Goal: Task Accomplishment & Management: Manage account settings

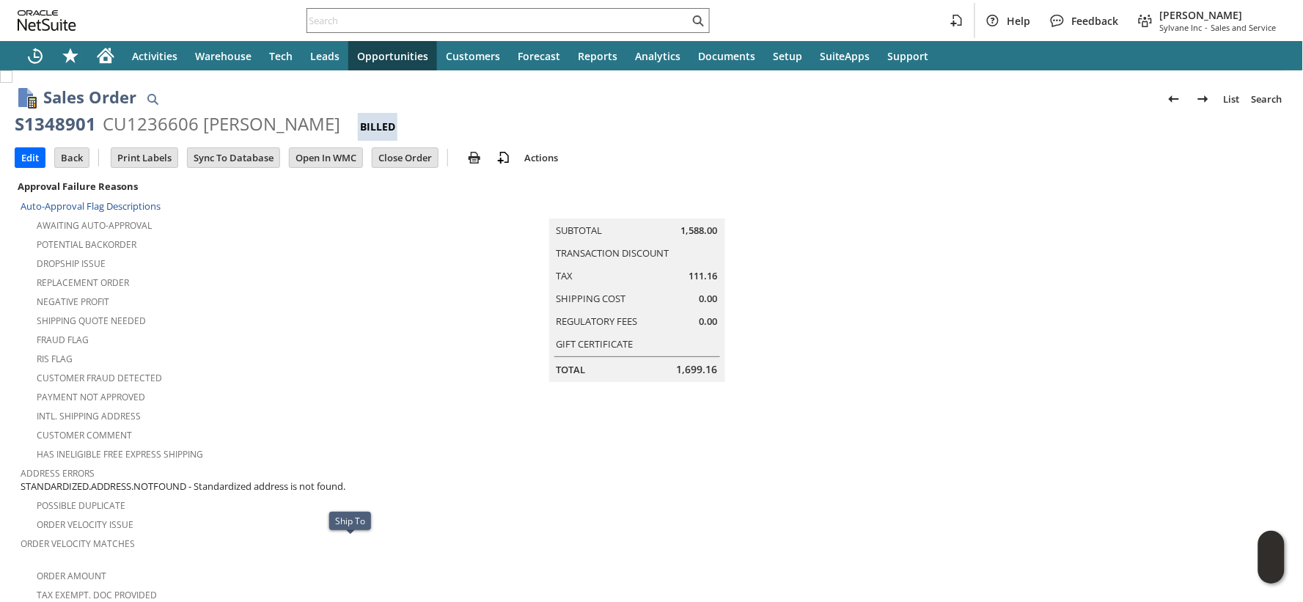
scroll to position [878, 0]
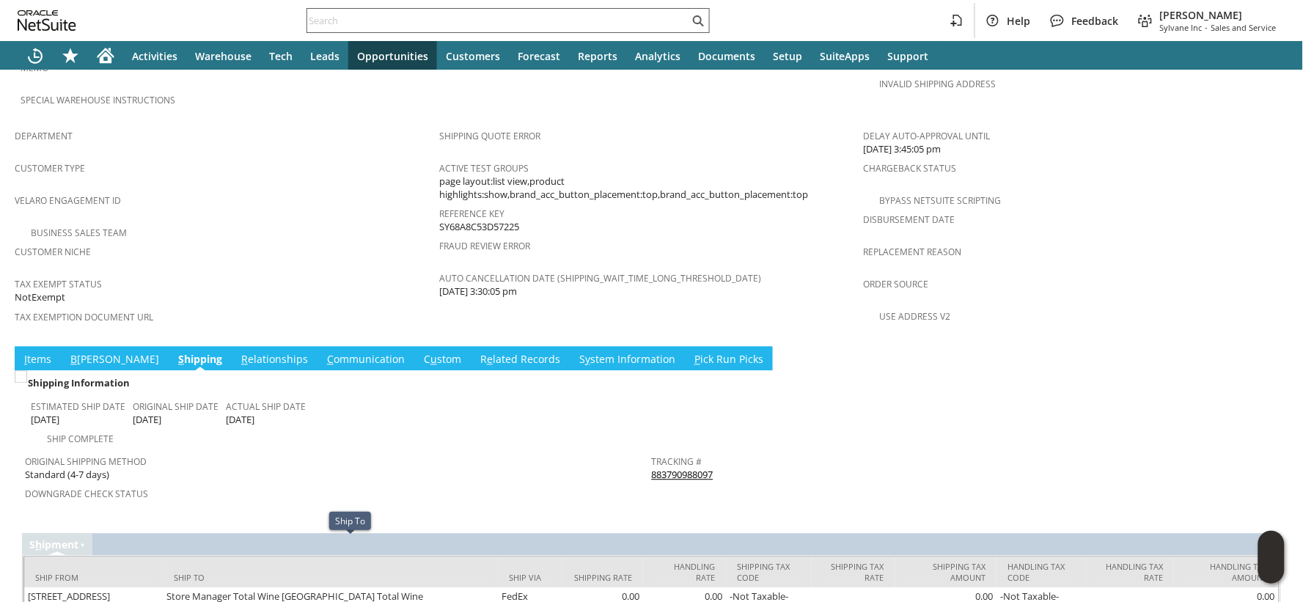
click at [324, 17] on input "text" at bounding box center [498, 21] width 382 height 18
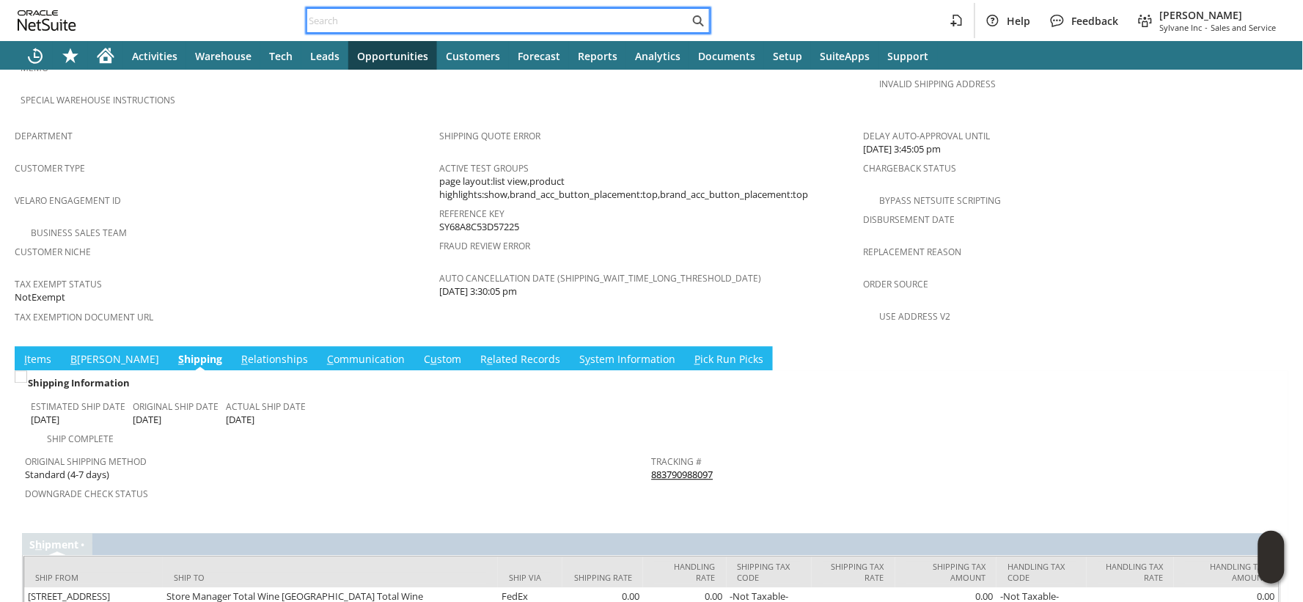
paste input "S1349418"
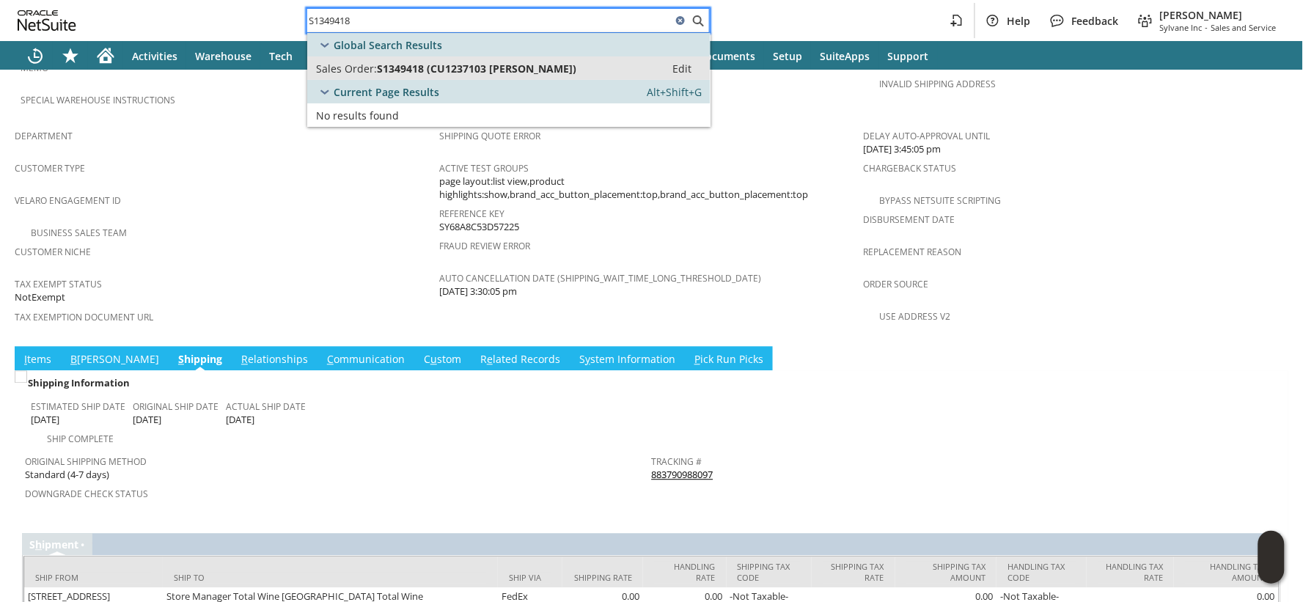
type input "S1349418"
click at [330, 64] on span "Sales Order:" at bounding box center [346, 69] width 61 height 14
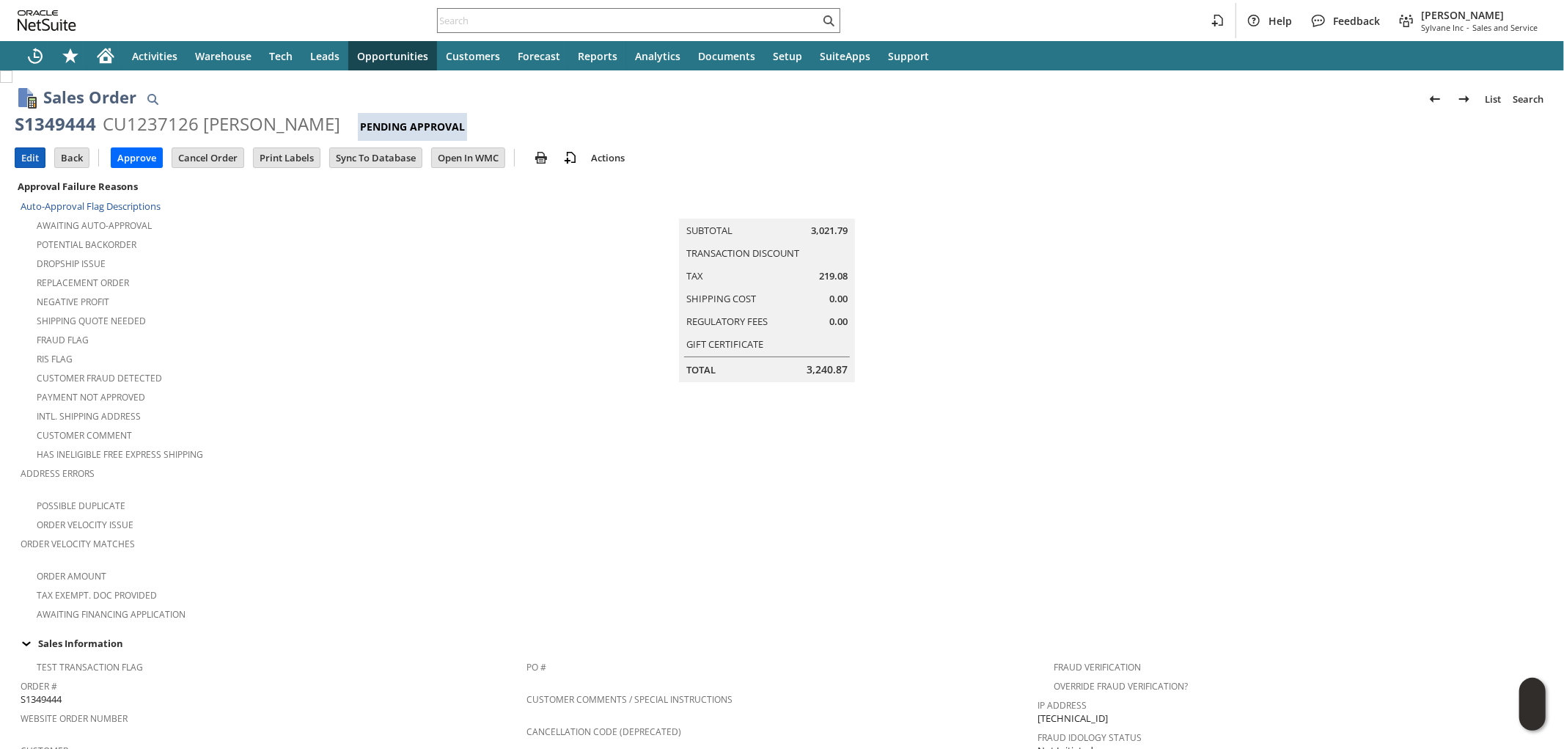
click at [33, 161] on input "Edit" at bounding box center [29, 157] width 29 height 19
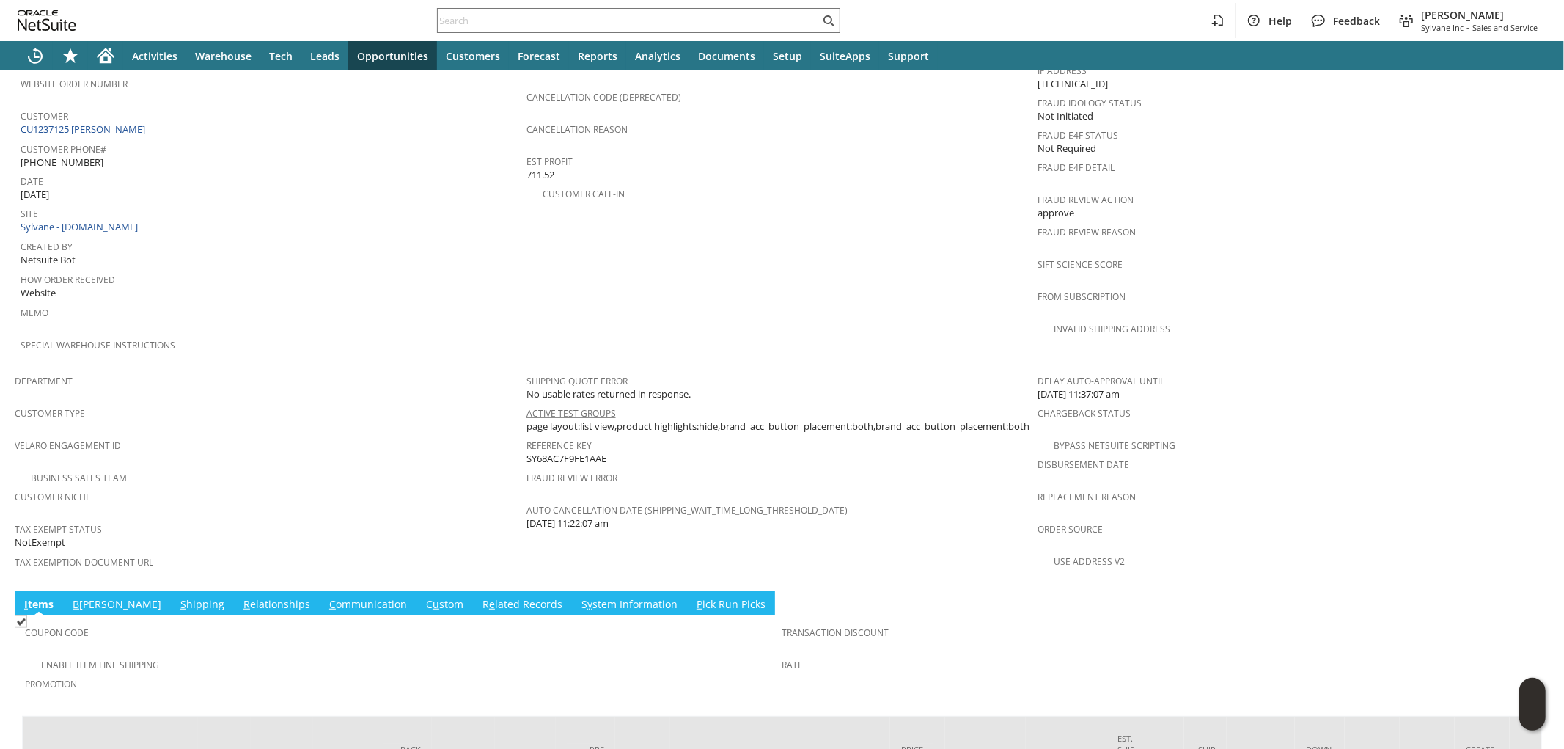
scroll to position [745, 0]
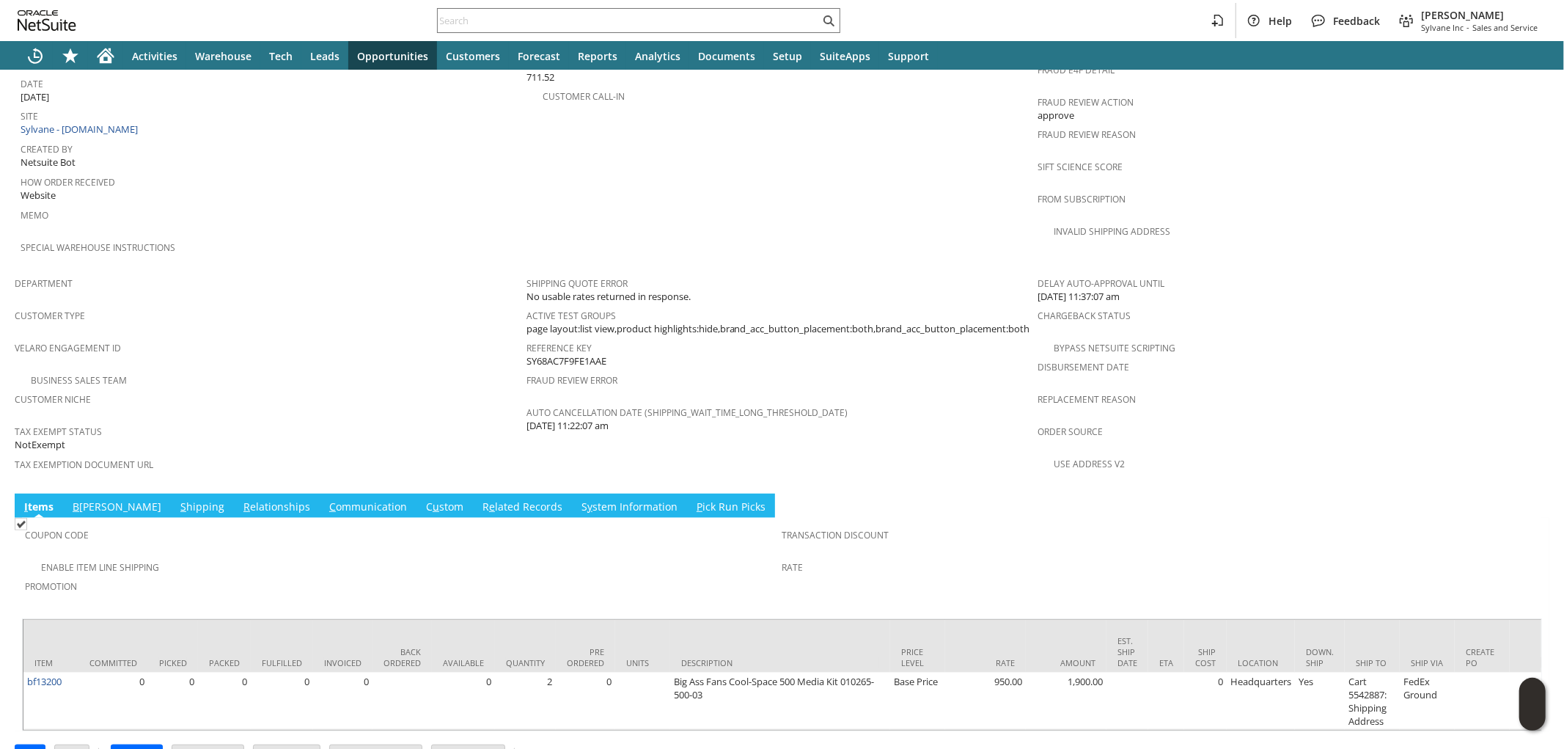
click at [177, 499] on link "S hipping" at bounding box center [202, 507] width 51 height 16
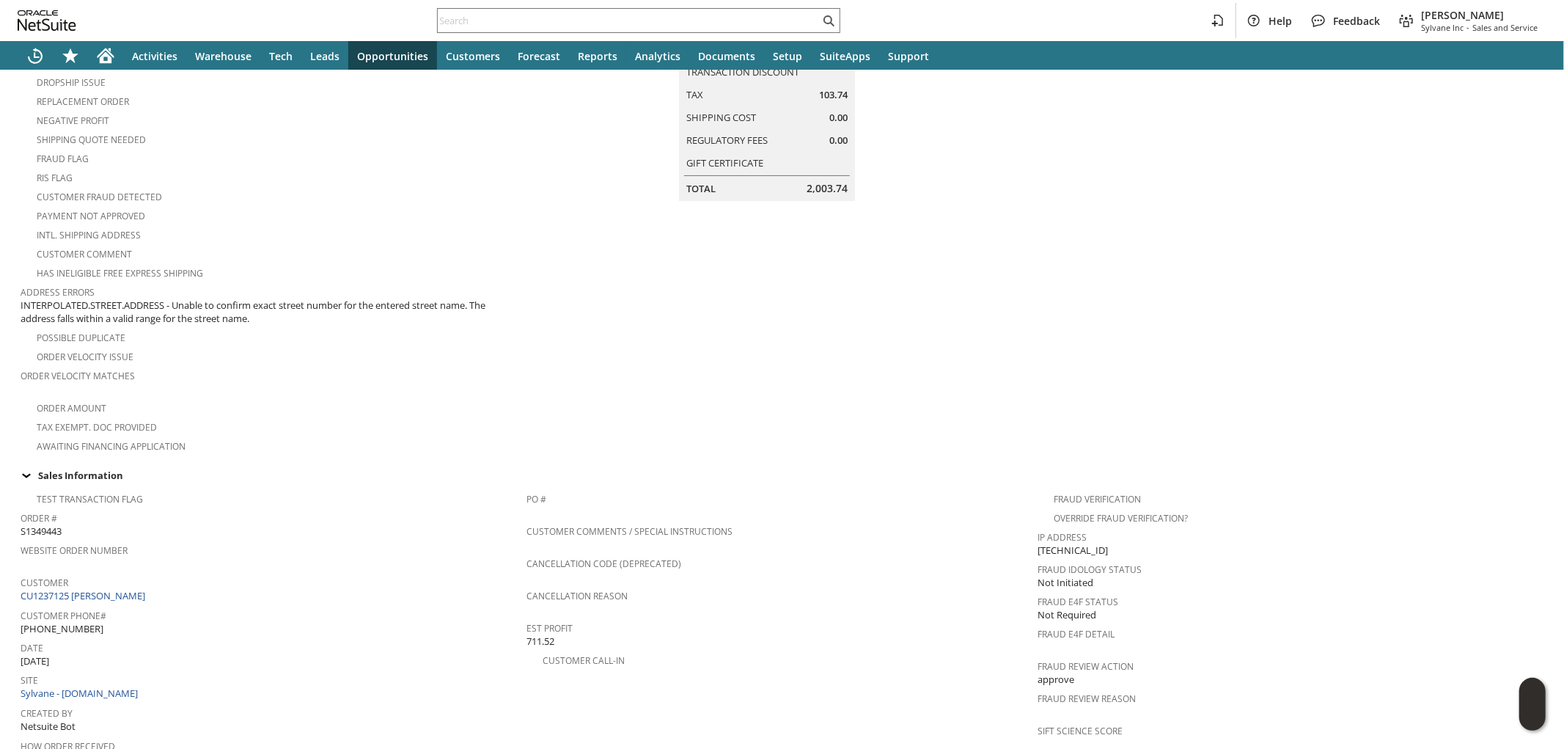
scroll to position [0, 0]
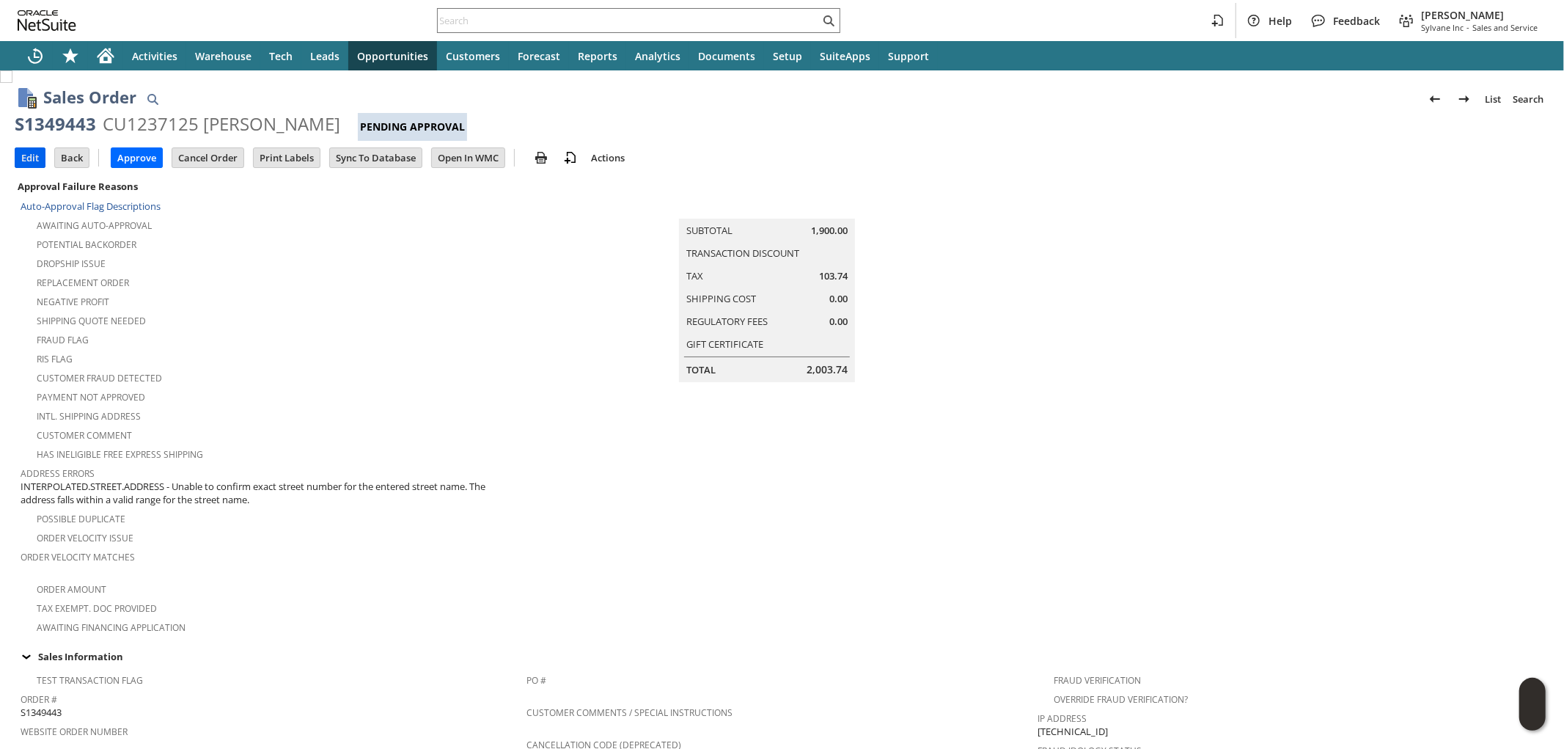
click at [32, 159] on input "Edit" at bounding box center [29, 157] width 29 height 19
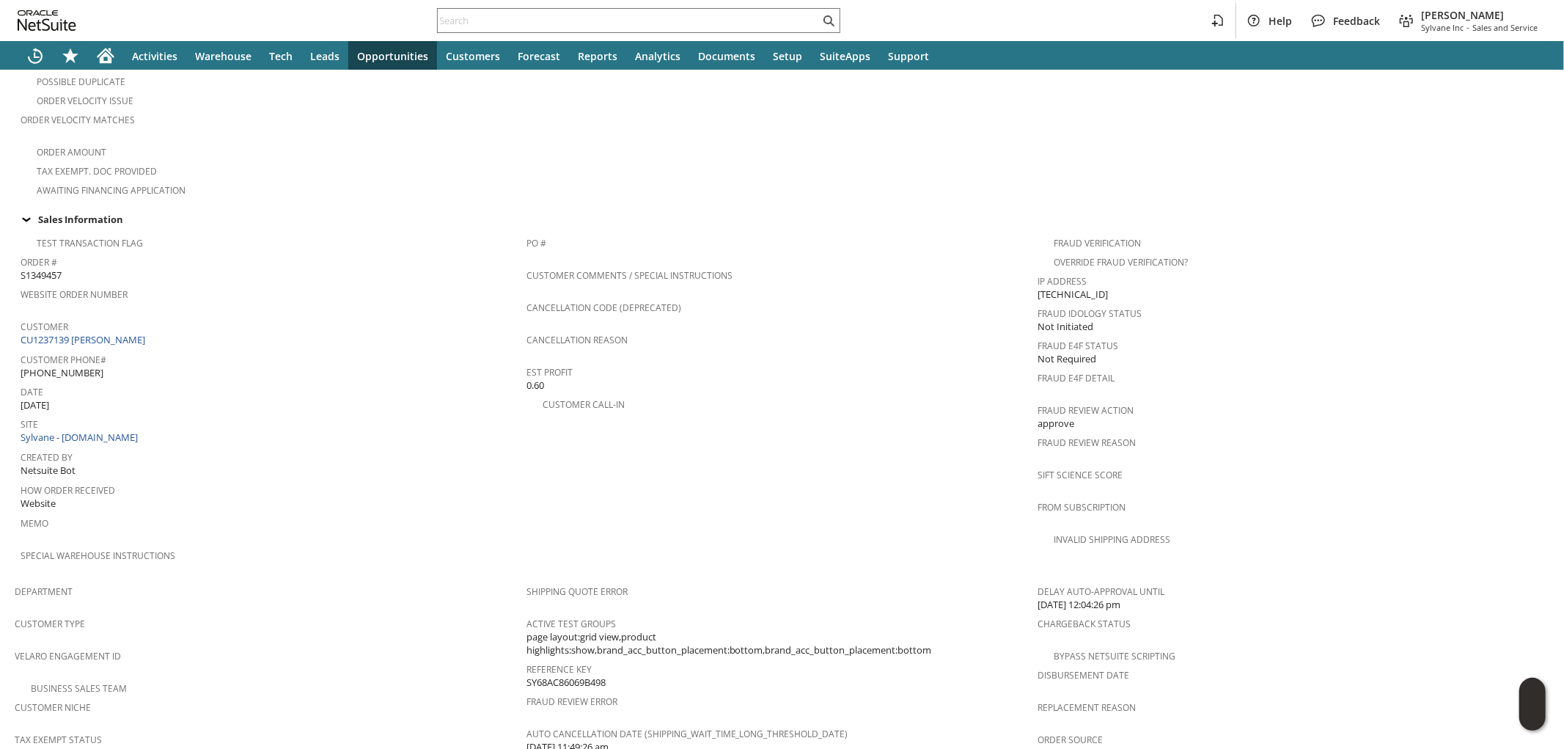
scroll to position [797, 0]
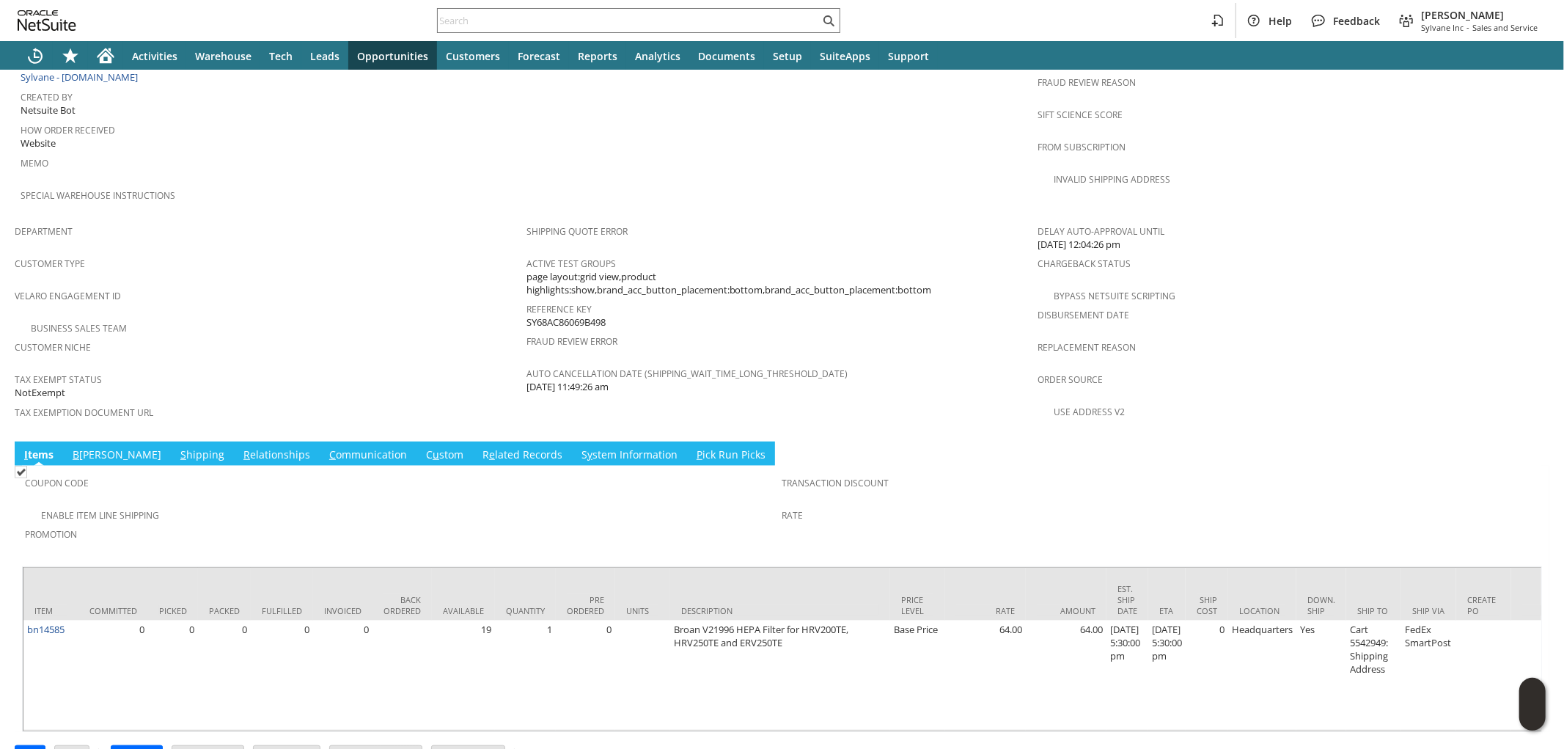
click at [171, 441] on td "S hipping" at bounding box center [202, 453] width 63 height 24
click at [177, 447] on link "S hipping" at bounding box center [202, 455] width 51 height 16
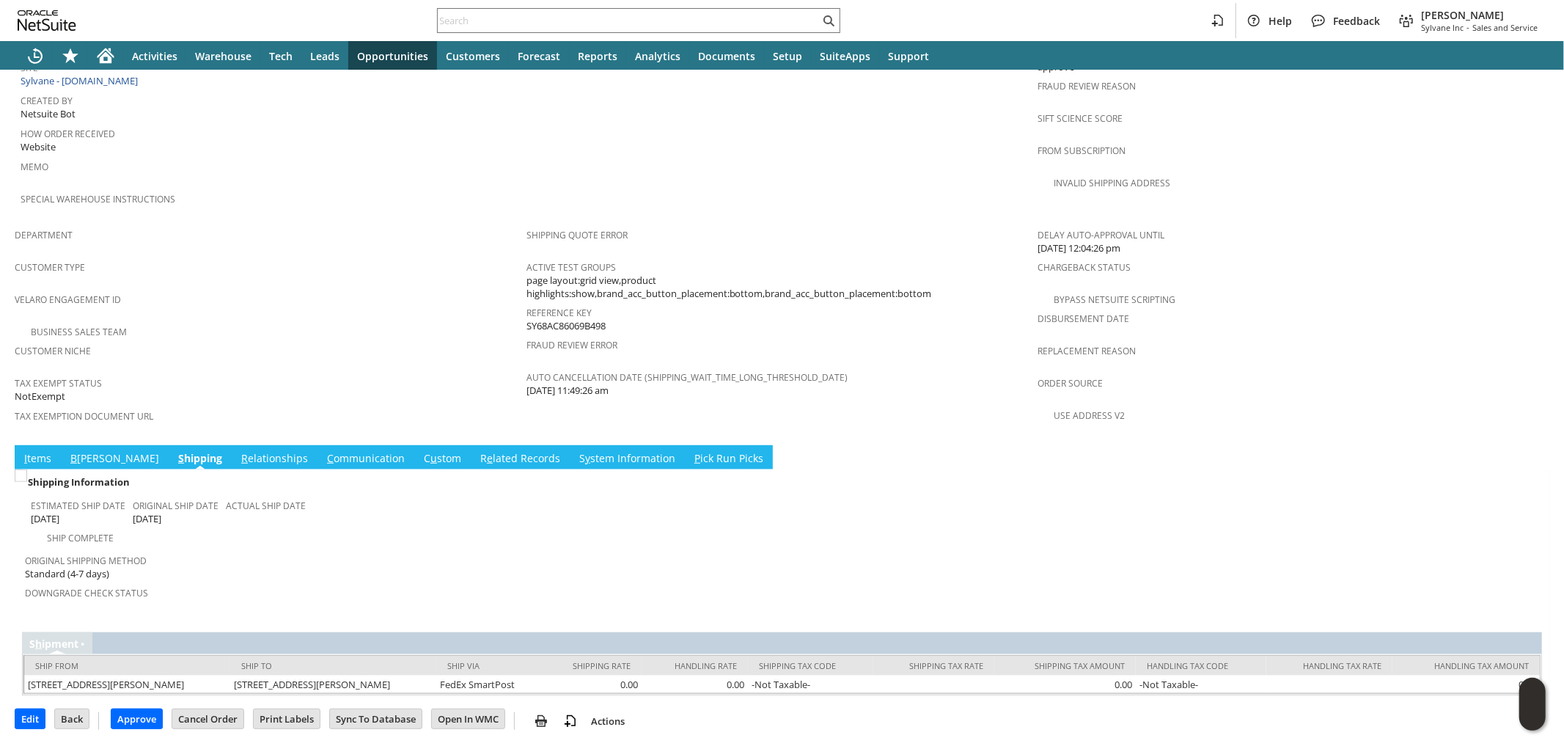
scroll to position [743, 0]
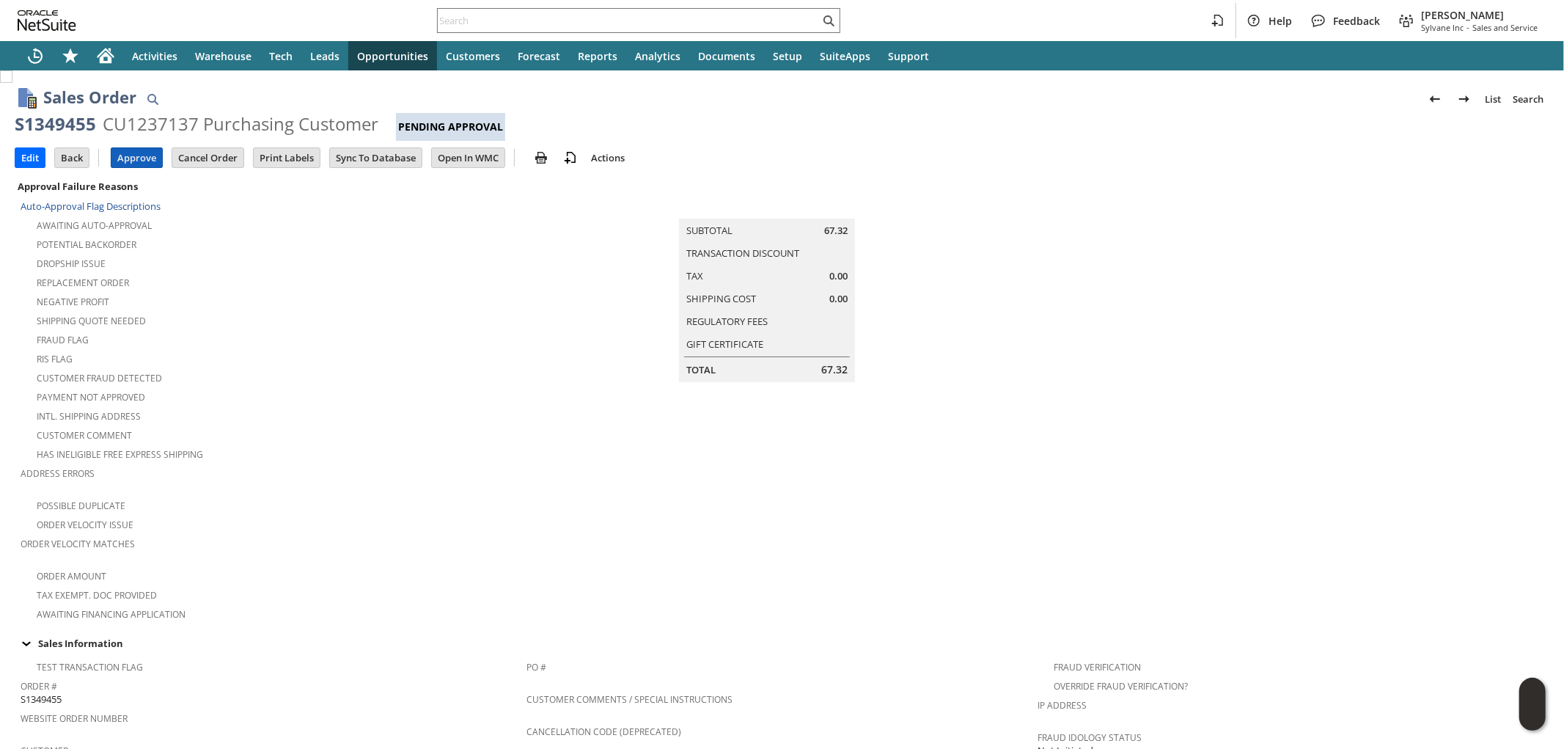
click at [144, 159] on input "Approve" at bounding box center [136, 157] width 51 height 19
click at [59, 550] on span "S1349418" at bounding box center [41, 557] width 41 height 14
copy span "S1349418"
click at [137, 158] on input "Approve" at bounding box center [136, 157] width 51 height 19
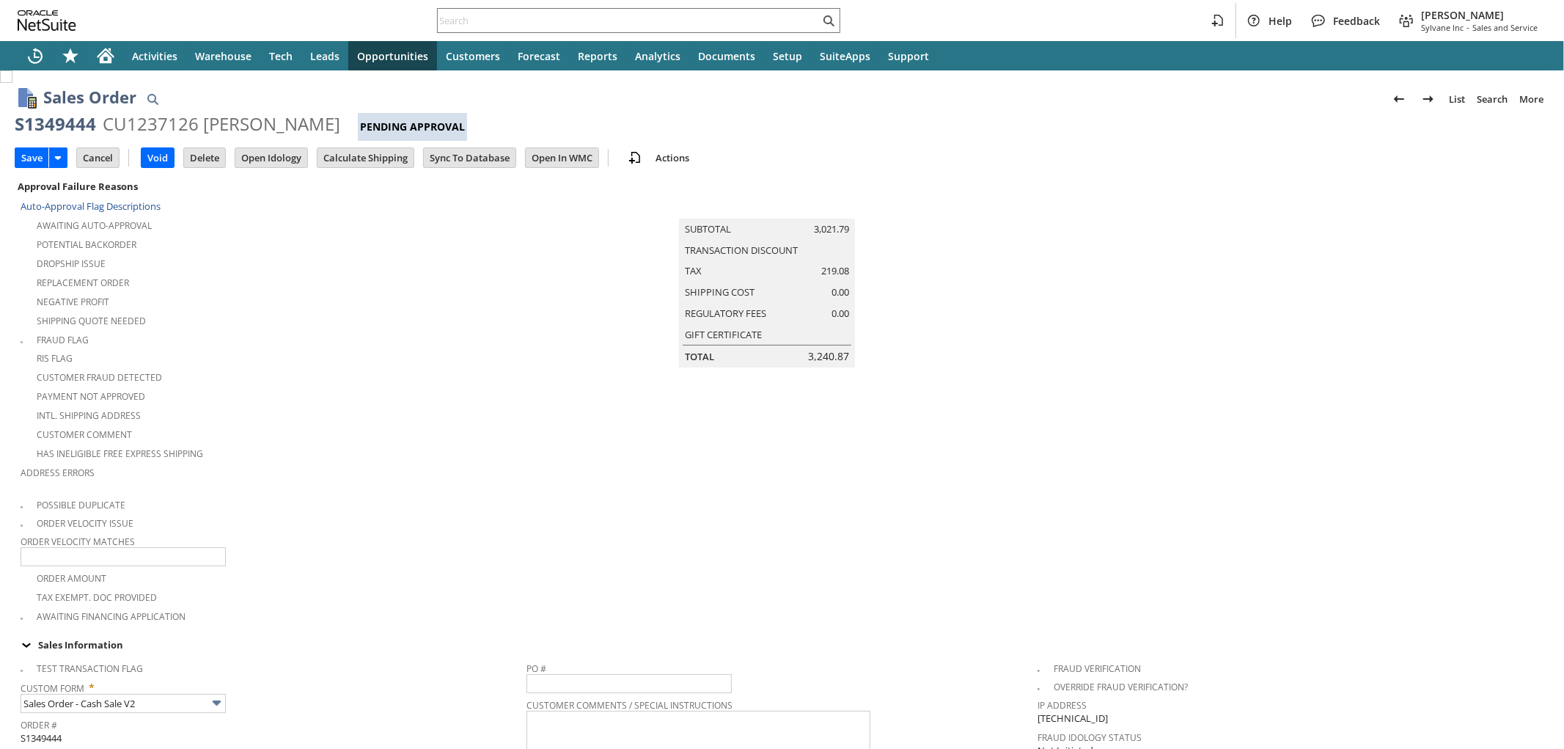
type input "Add"
type input "Copy Previous"
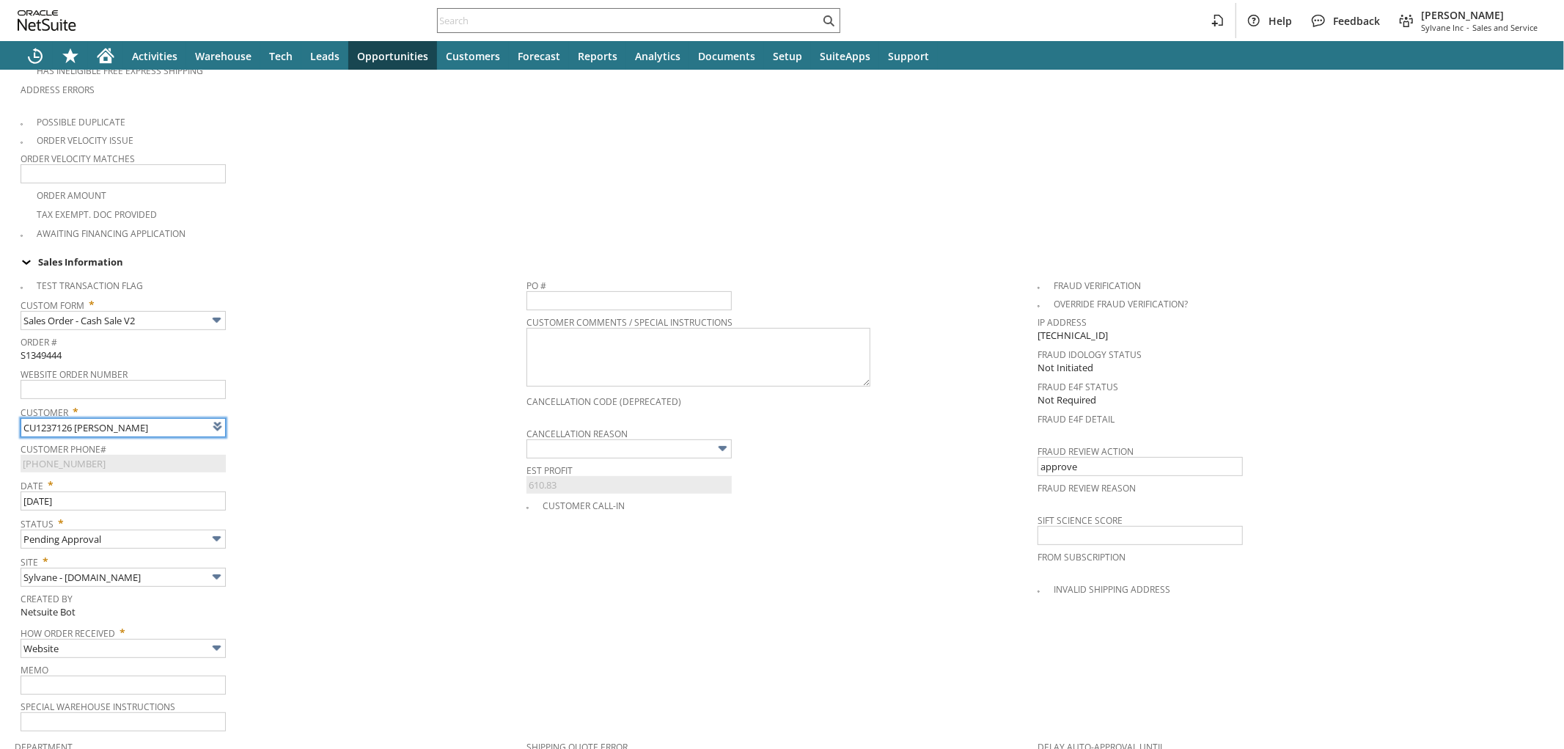
type input "Intelligent Recommendations¹⁰"
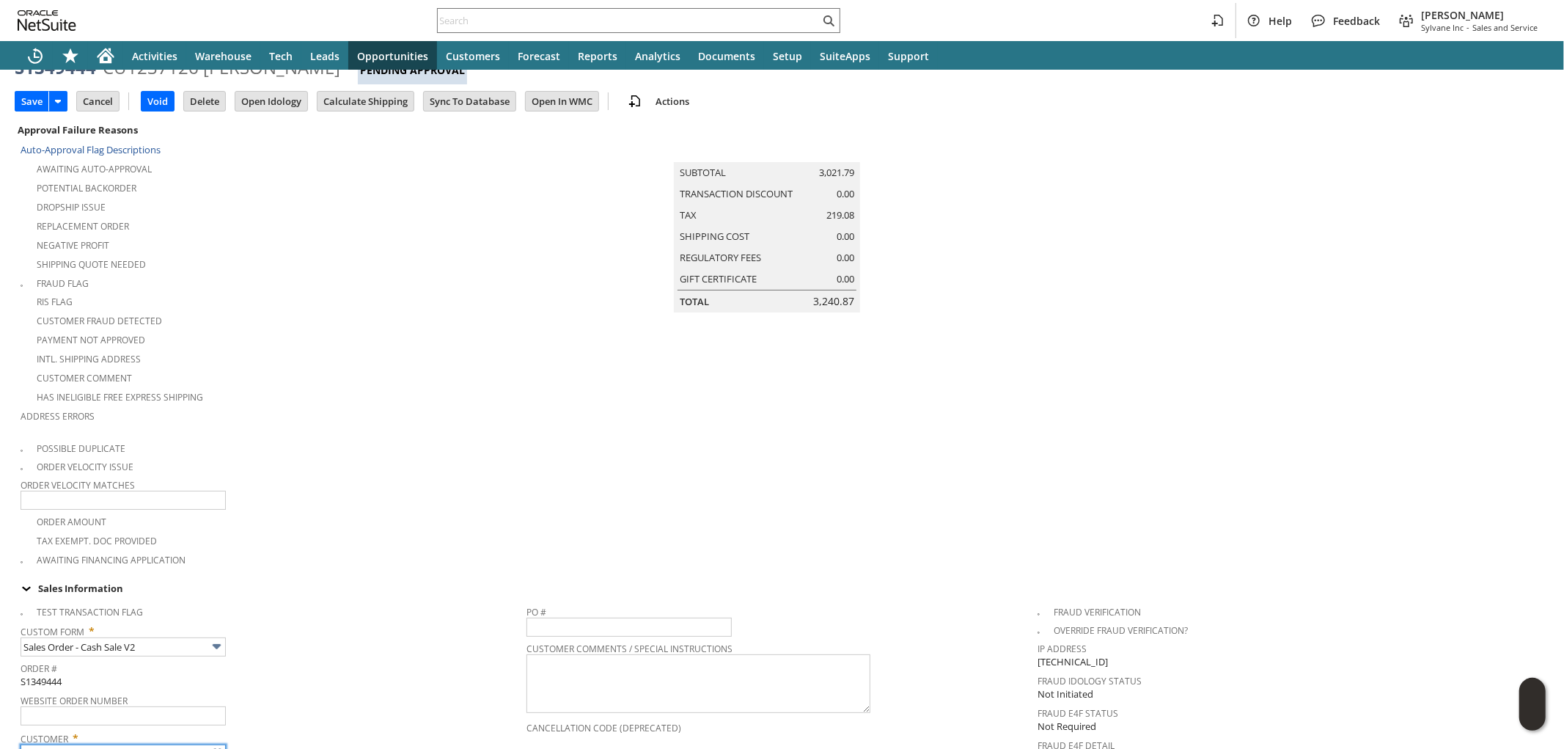
scroll to position [0, 0]
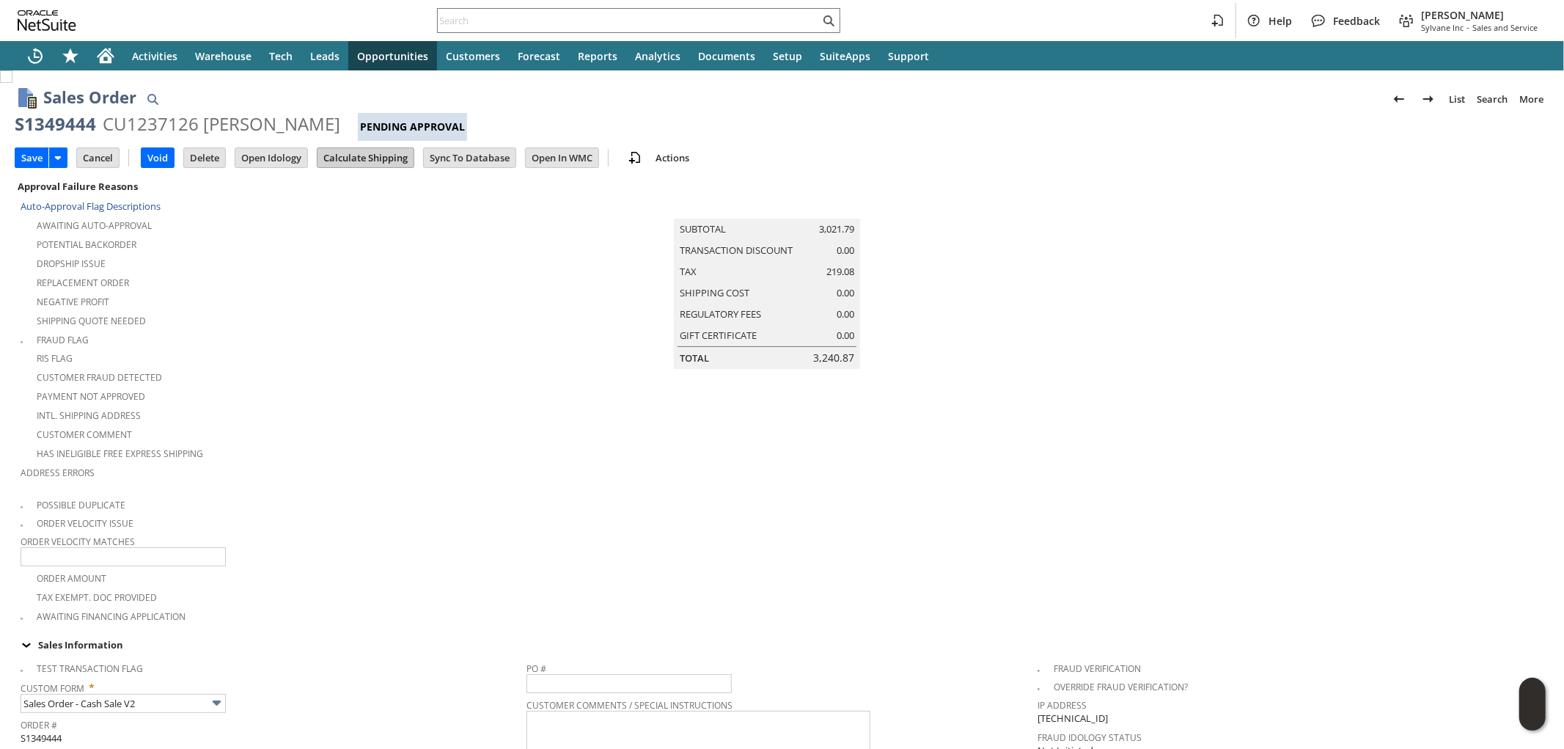
click at [375, 158] on input "Calculate Shipping" at bounding box center [365, 157] width 96 height 19
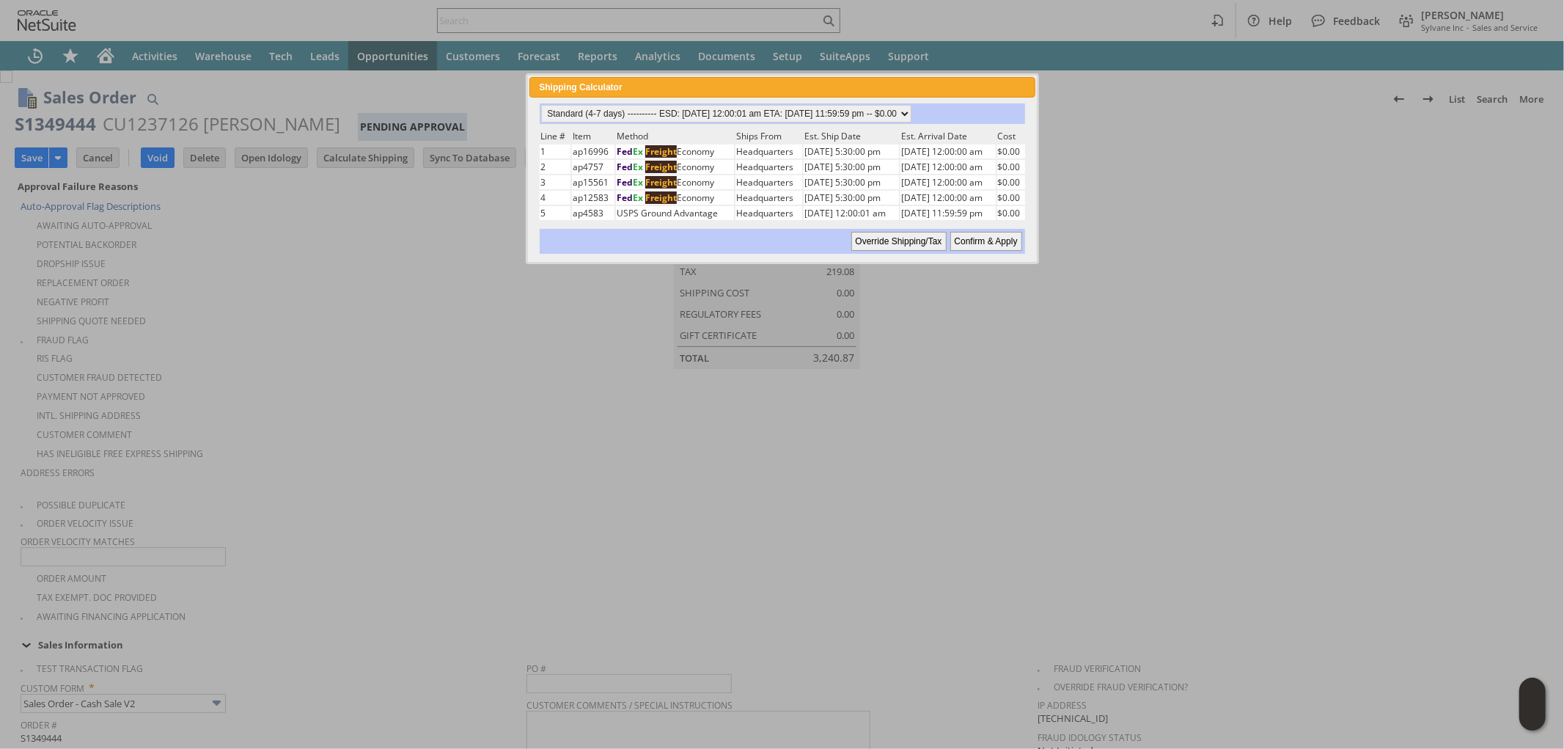
click at [966, 232] on input "Confirm & Apply" at bounding box center [986, 241] width 72 height 19
type input "Add"
type input "Copy Previous"
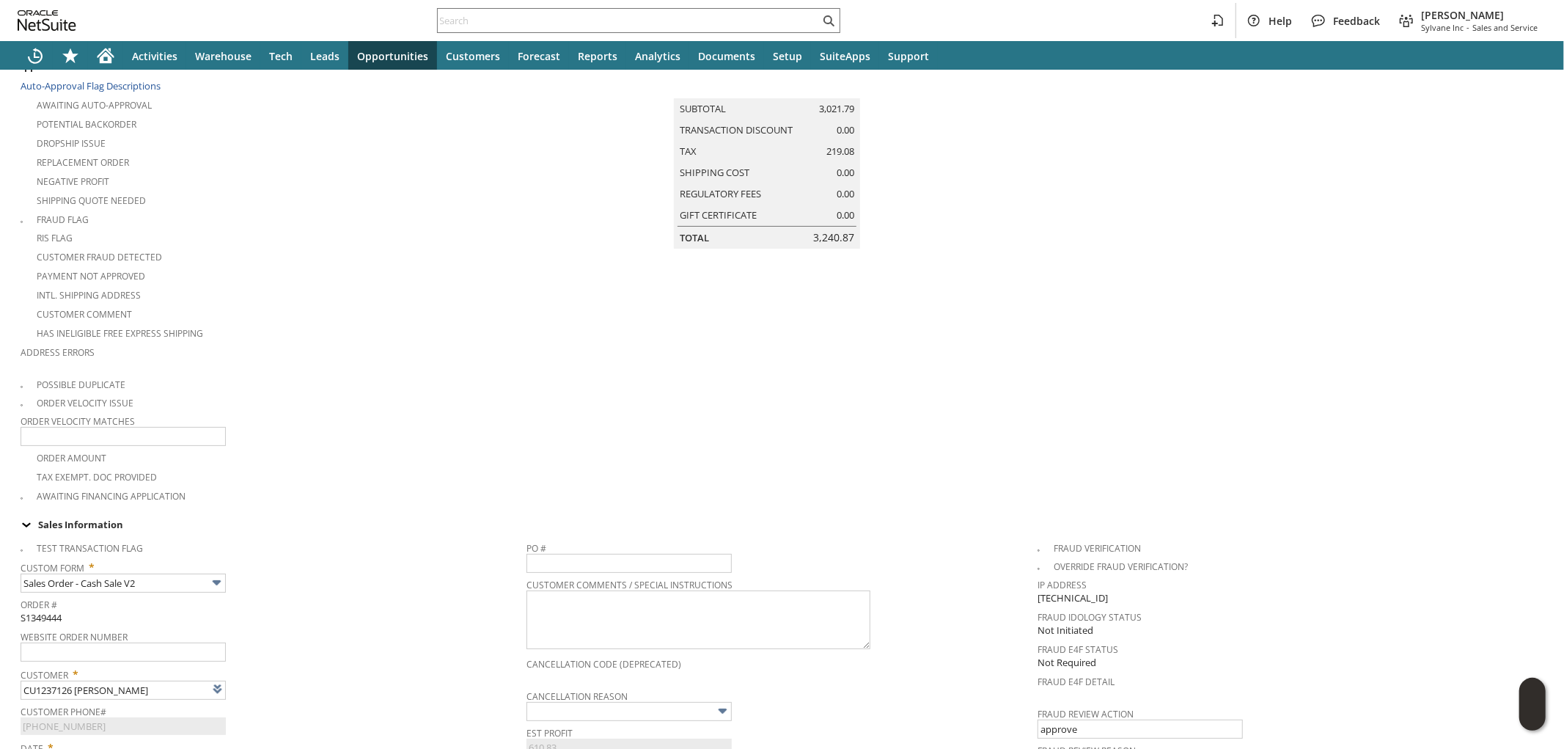
scroll to position [69, 0]
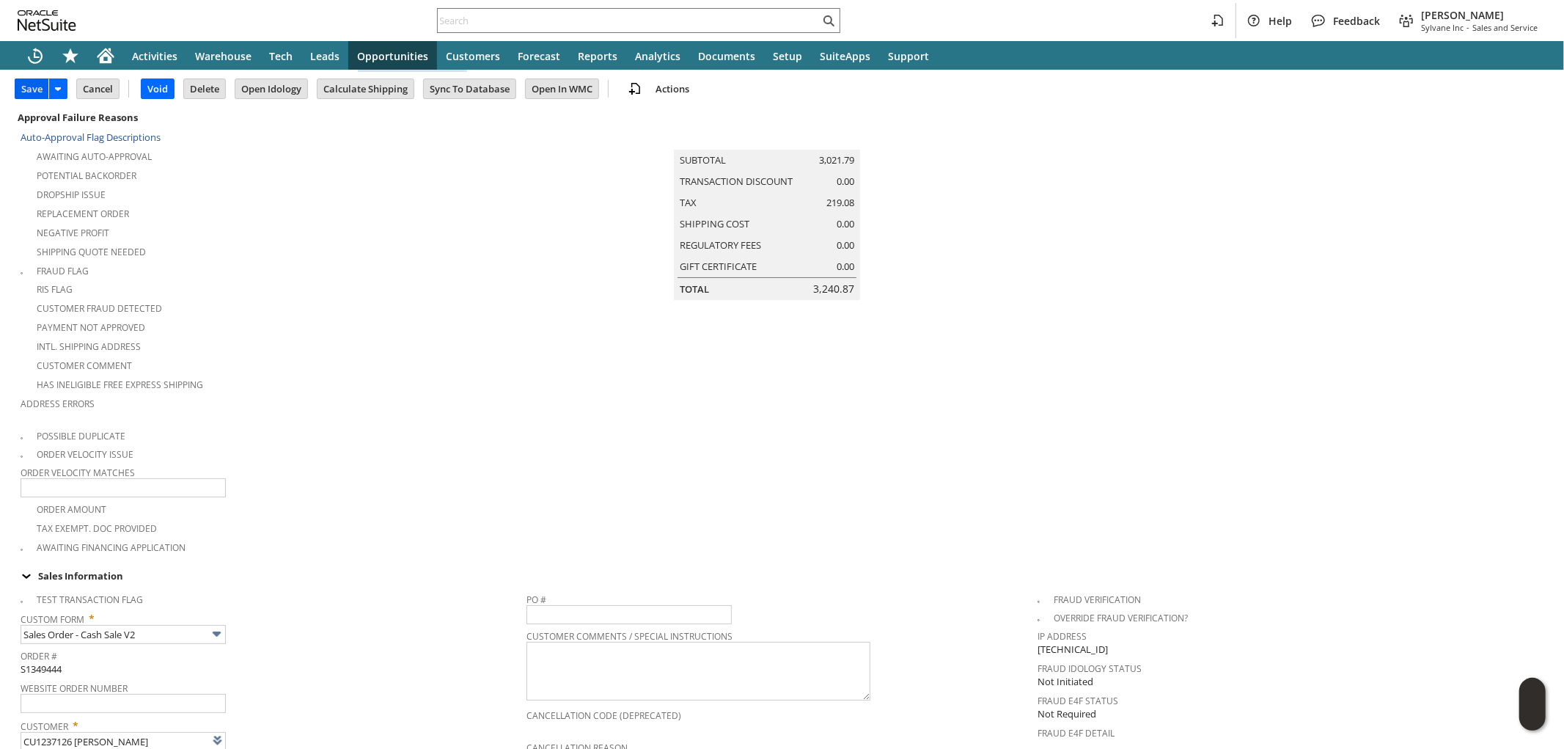
click at [38, 89] on input "Save" at bounding box center [31, 88] width 33 height 19
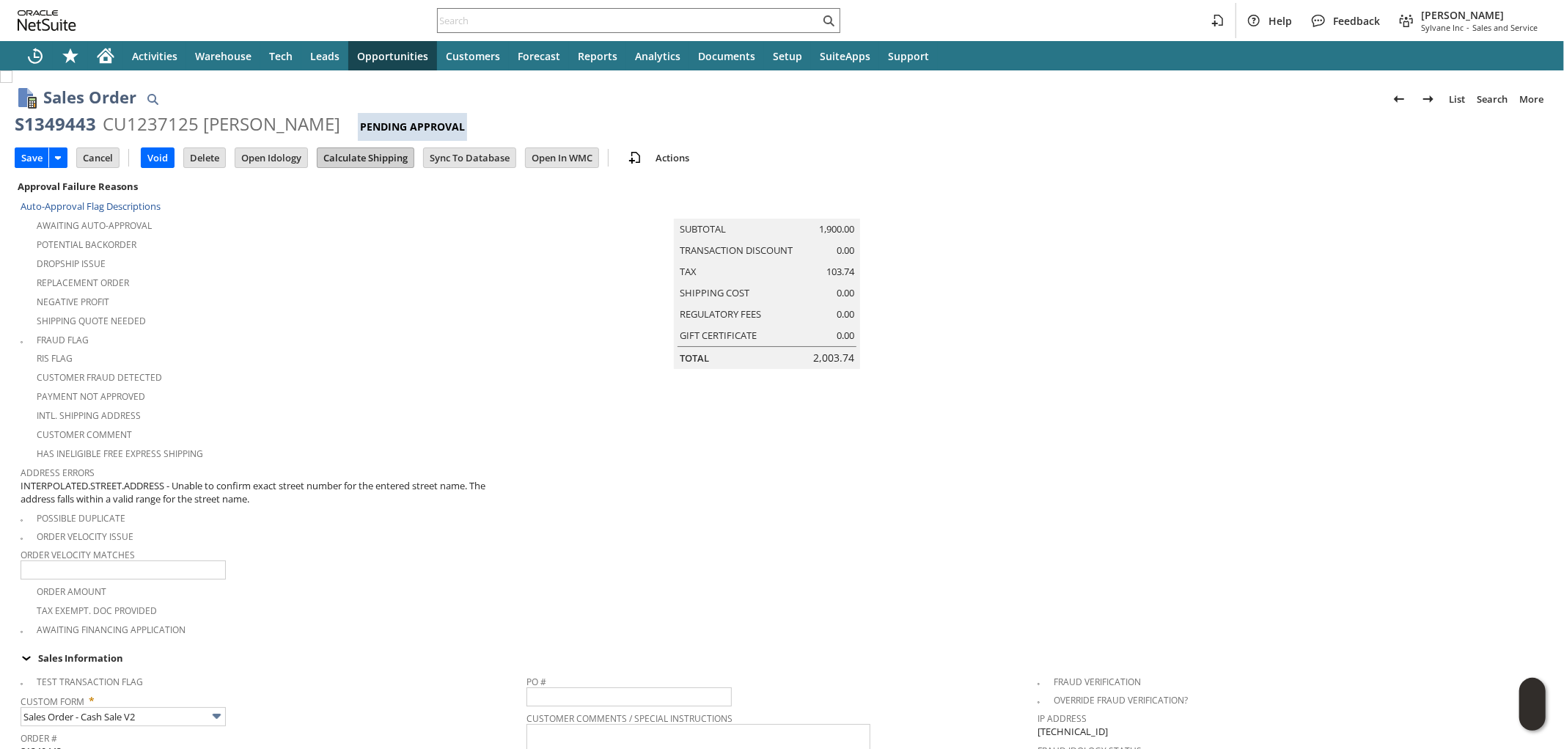
click at [360, 157] on input "Calculate Shipping" at bounding box center [365, 157] width 96 height 19
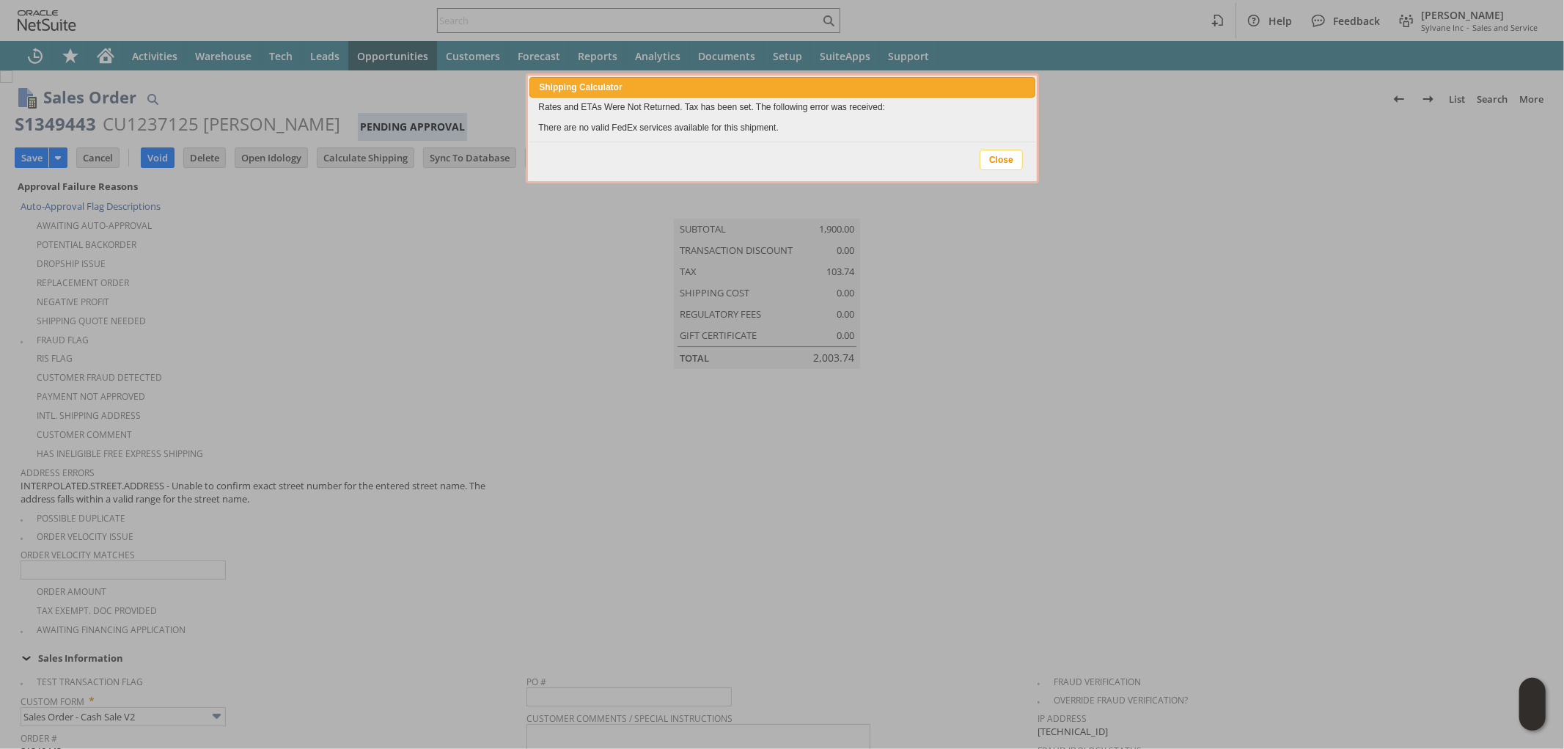
click at [1002, 162] on span "Close" at bounding box center [1001, 159] width 42 height 19
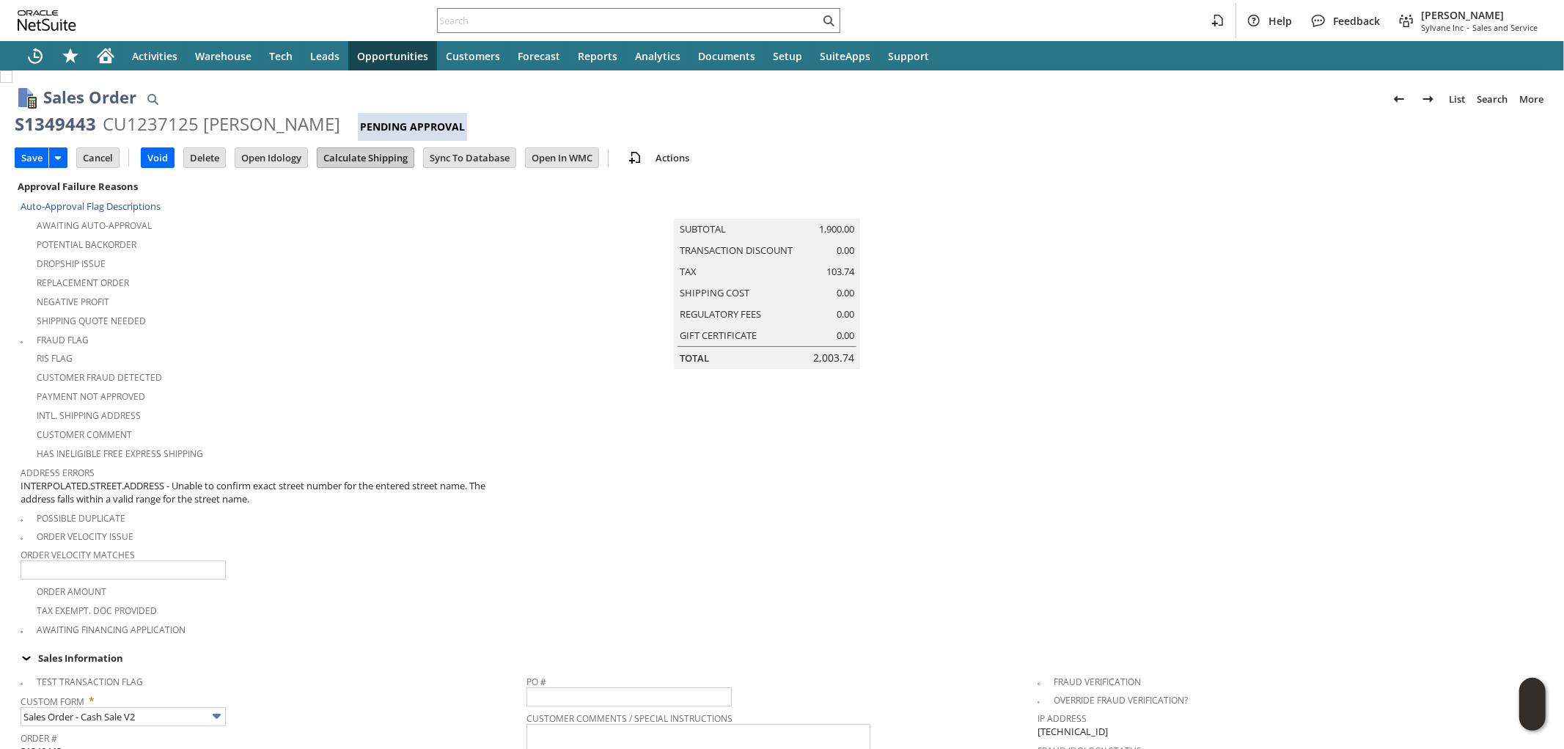
click at [352, 155] on input "Calculate Shipping" at bounding box center [365, 157] width 96 height 19
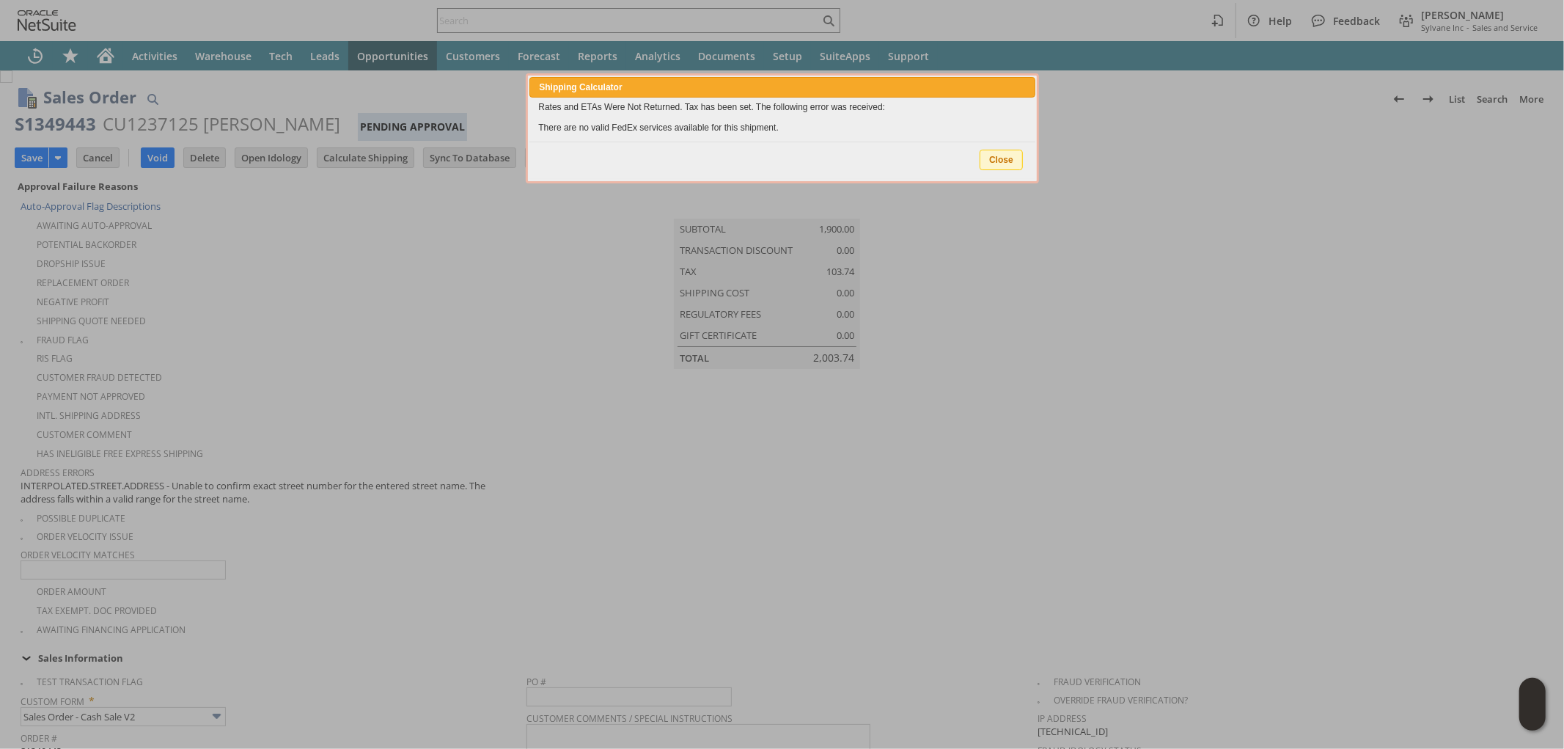
click at [988, 158] on span "Close" at bounding box center [1001, 159] width 42 height 19
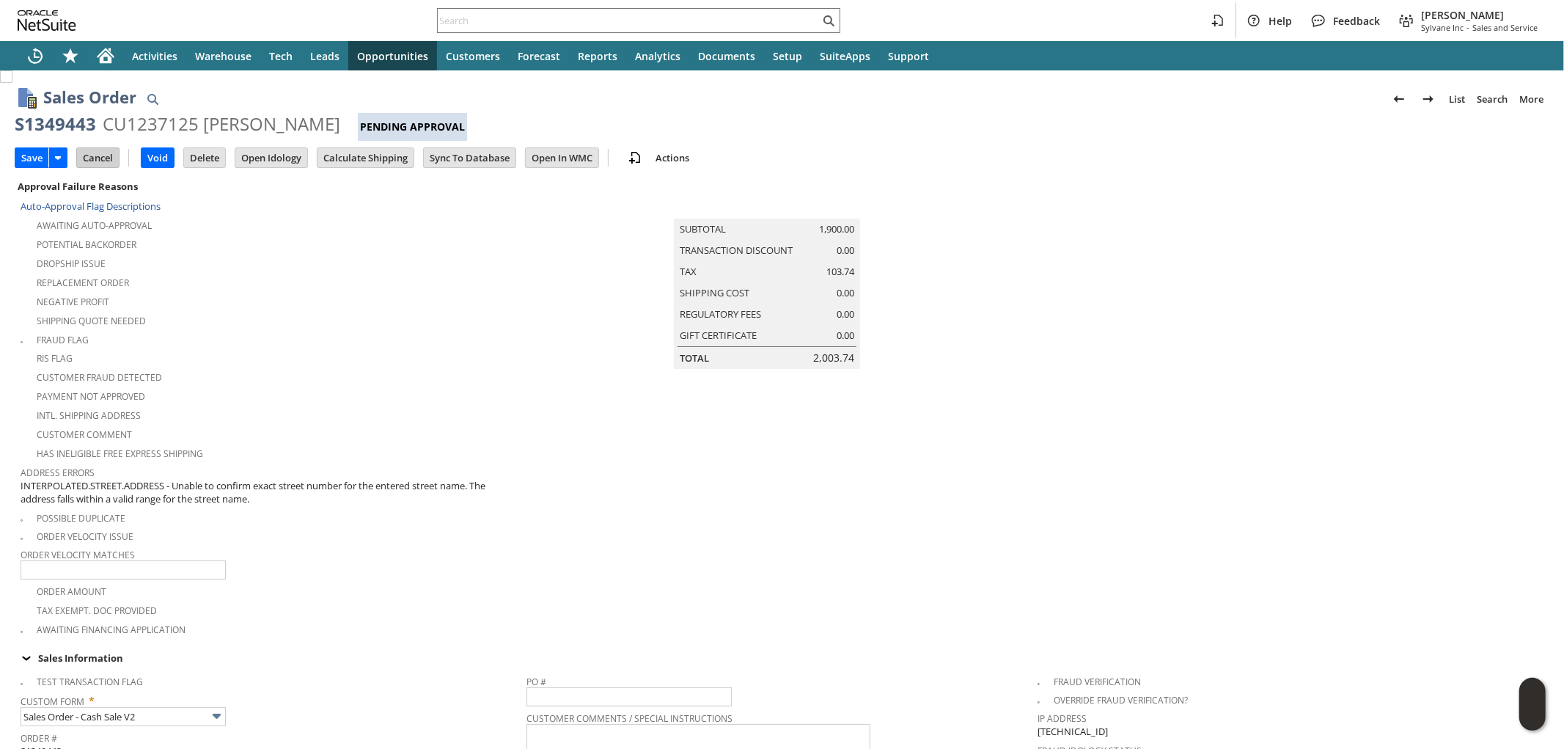
click at [100, 161] on input "Cancel" at bounding box center [98, 157] width 42 height 19
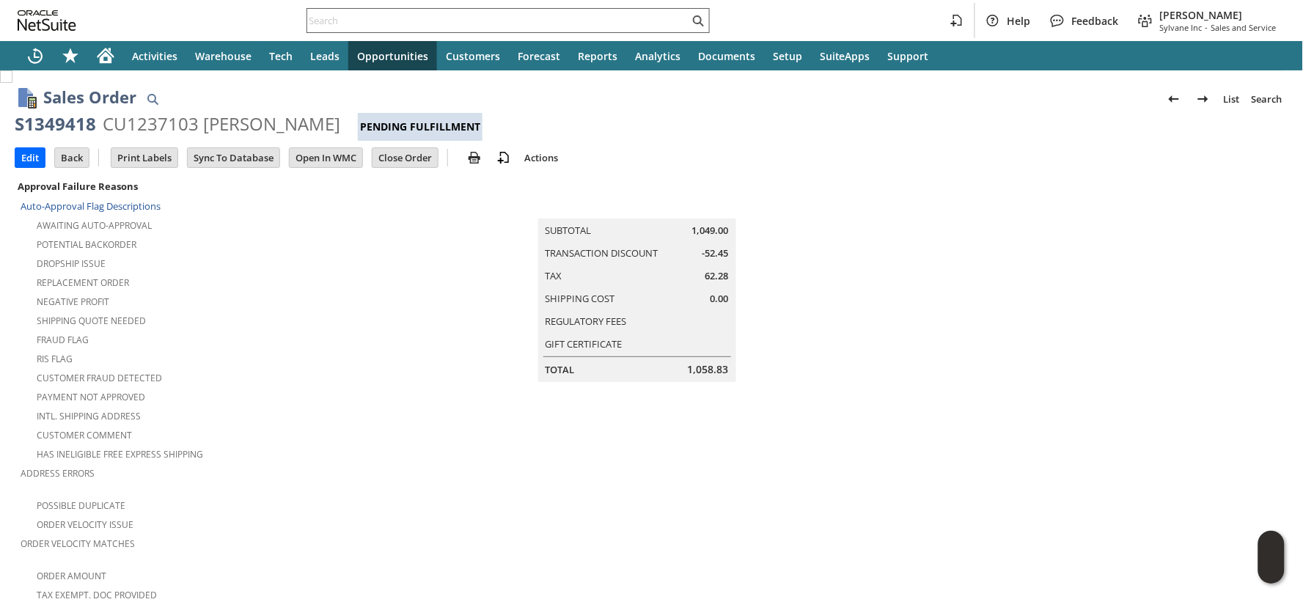
click at [320, 23] on input "text" at bounding box center [498, 21] width 382 height 18
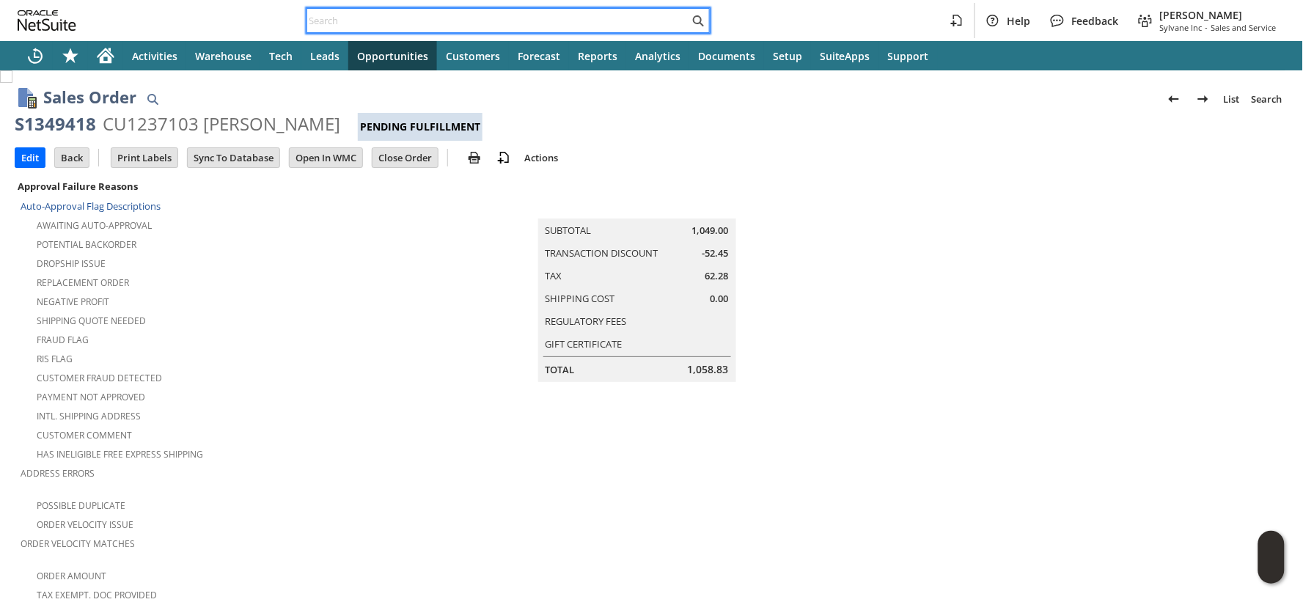
paste input "47QDCC25MDADE"
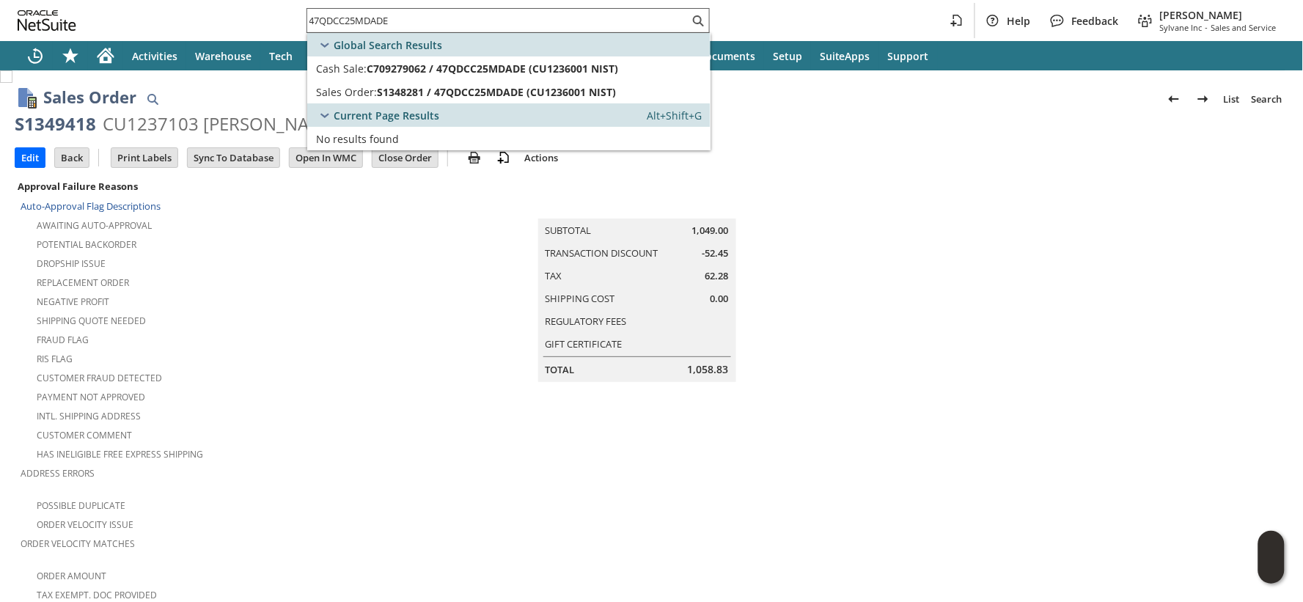
click at [326, 25] on input "47QDCC25MDADE" at bounding box center [498, 21] width 382 height 18
click at [326, 25] on input "47QDCC25MDADE" at bounding box center [489, 21] width 364 height 18
paste input "LEY"
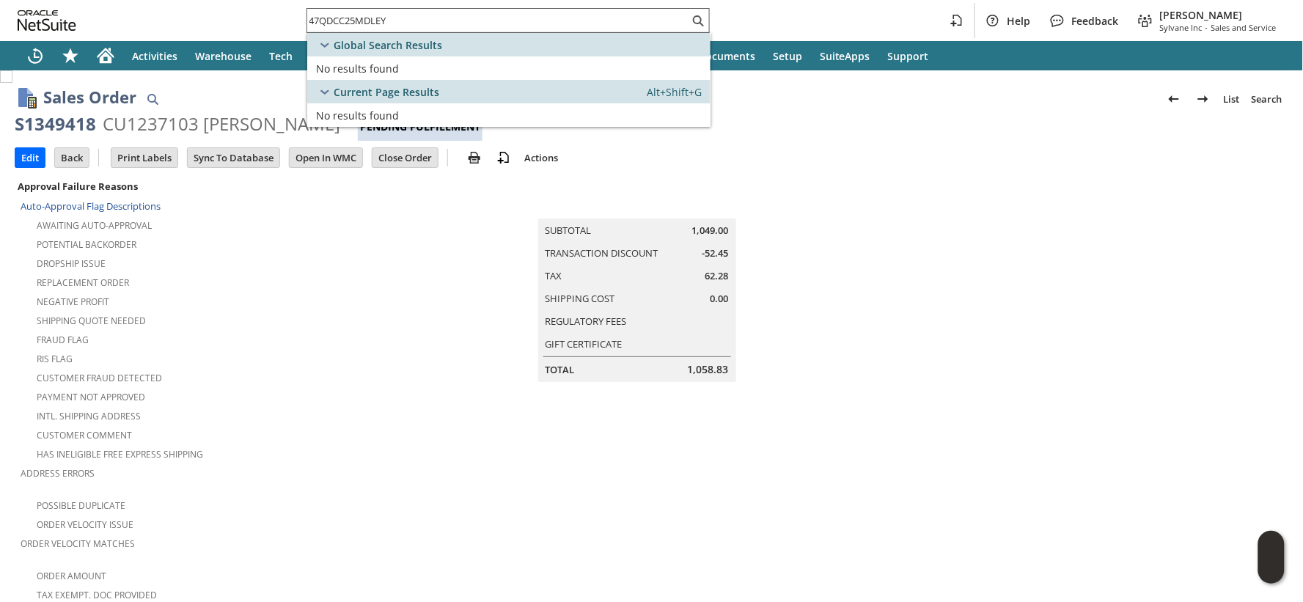
click at [336, 20] on input "47QDCC25MDLEY" at bounding box center [498, 21] width 382 height 18
click at [336, 20] on input "47QDCC25MDLEY" at bounding box center [489, 21] width 364 height 18
paste input "TB"
click at [367, 24] on input "47QDCC25MDLTB" at bounding box center [498, 21] width 382 height 18
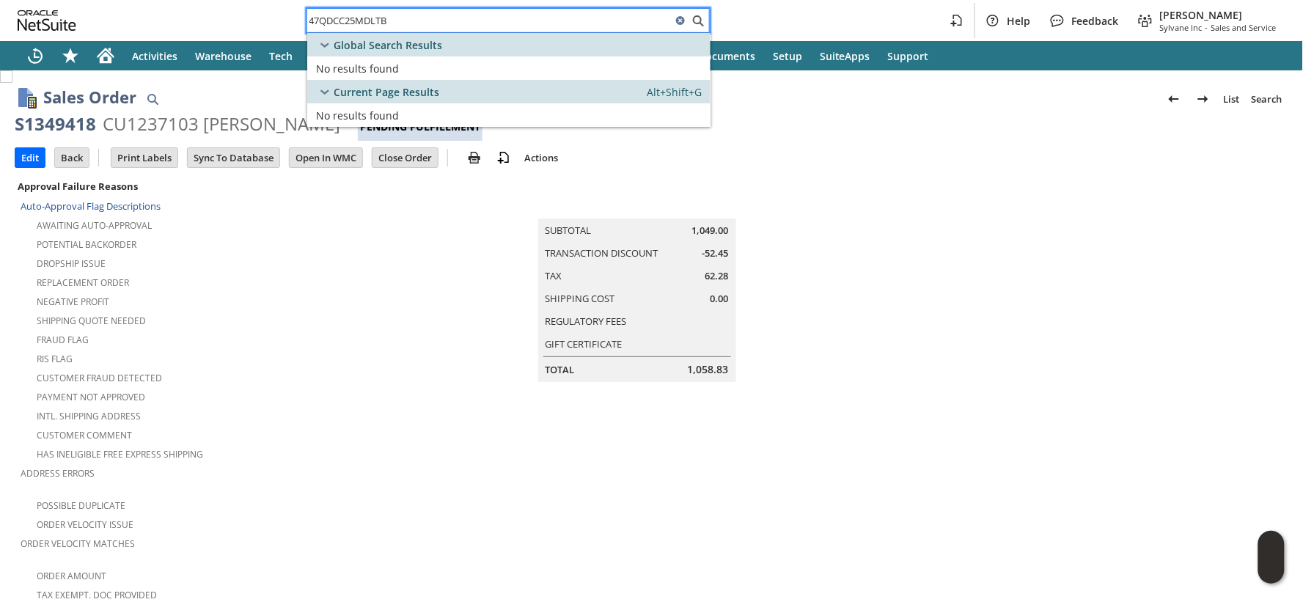
click at [367, 24] on input "47QDCC25MDLTB" at bounding box center [489, 21] width 364 height 18
paste input "fr9714"
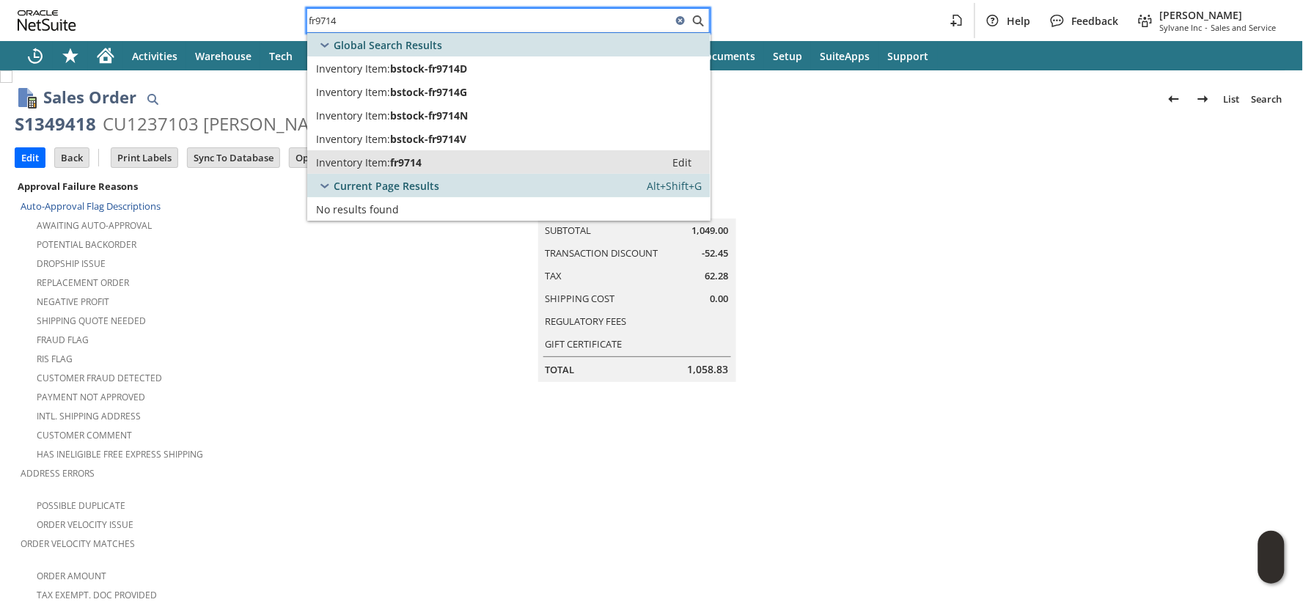
type input "fr9714"
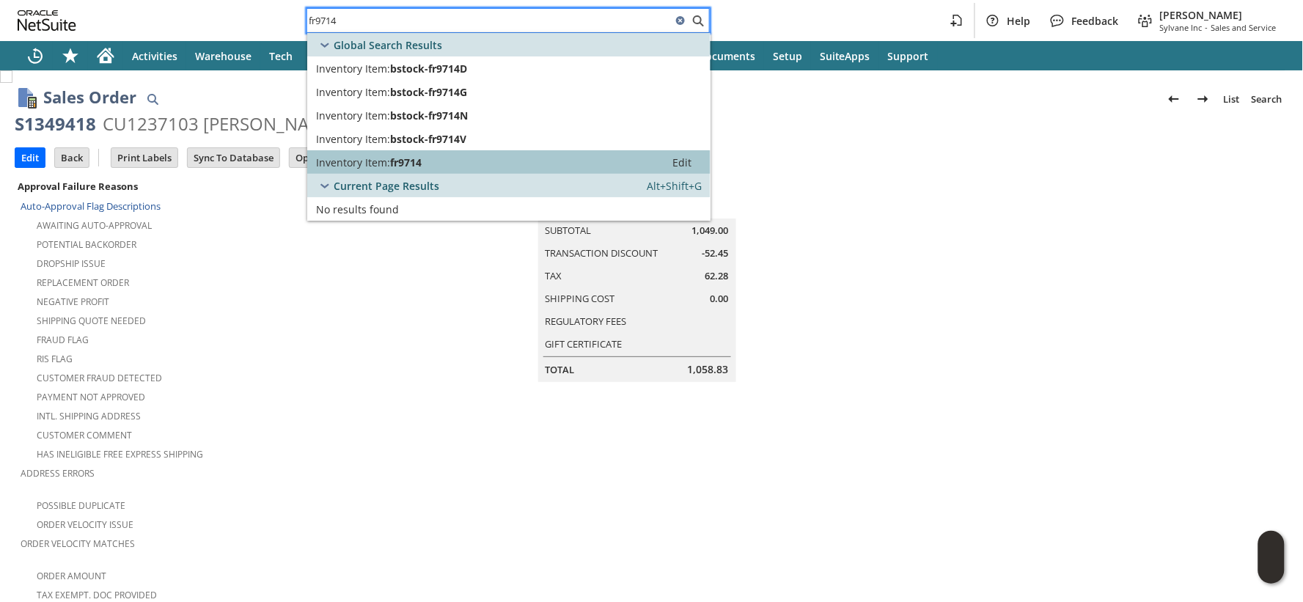
click at [383, 162] on span "Inventory Item:" at bounding box center [353, 162] width 74 height 14
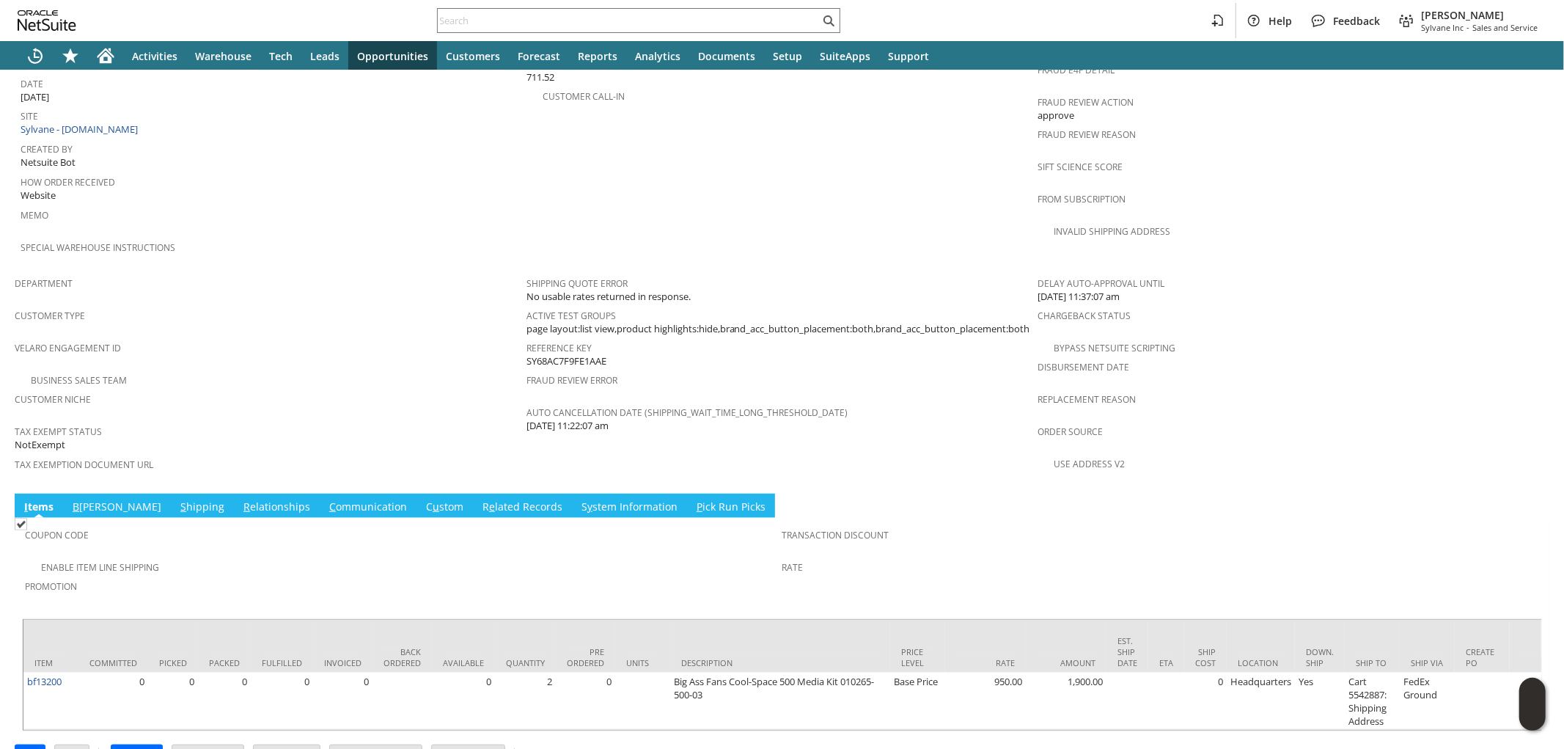
click at [177, 499] on link "S hipping" at bounding box center [202, 507] width 51 height 16
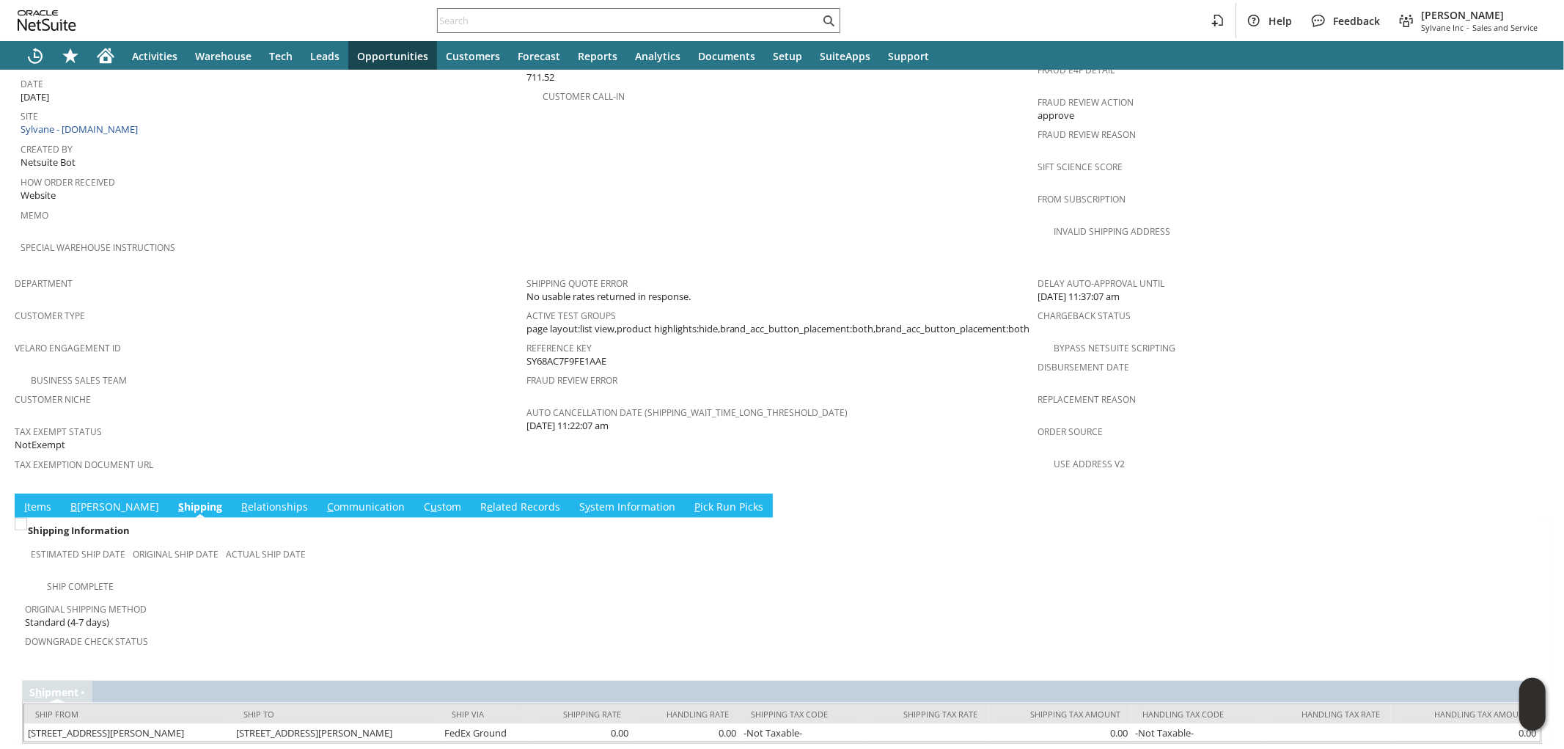
scroll to position [743, 0]
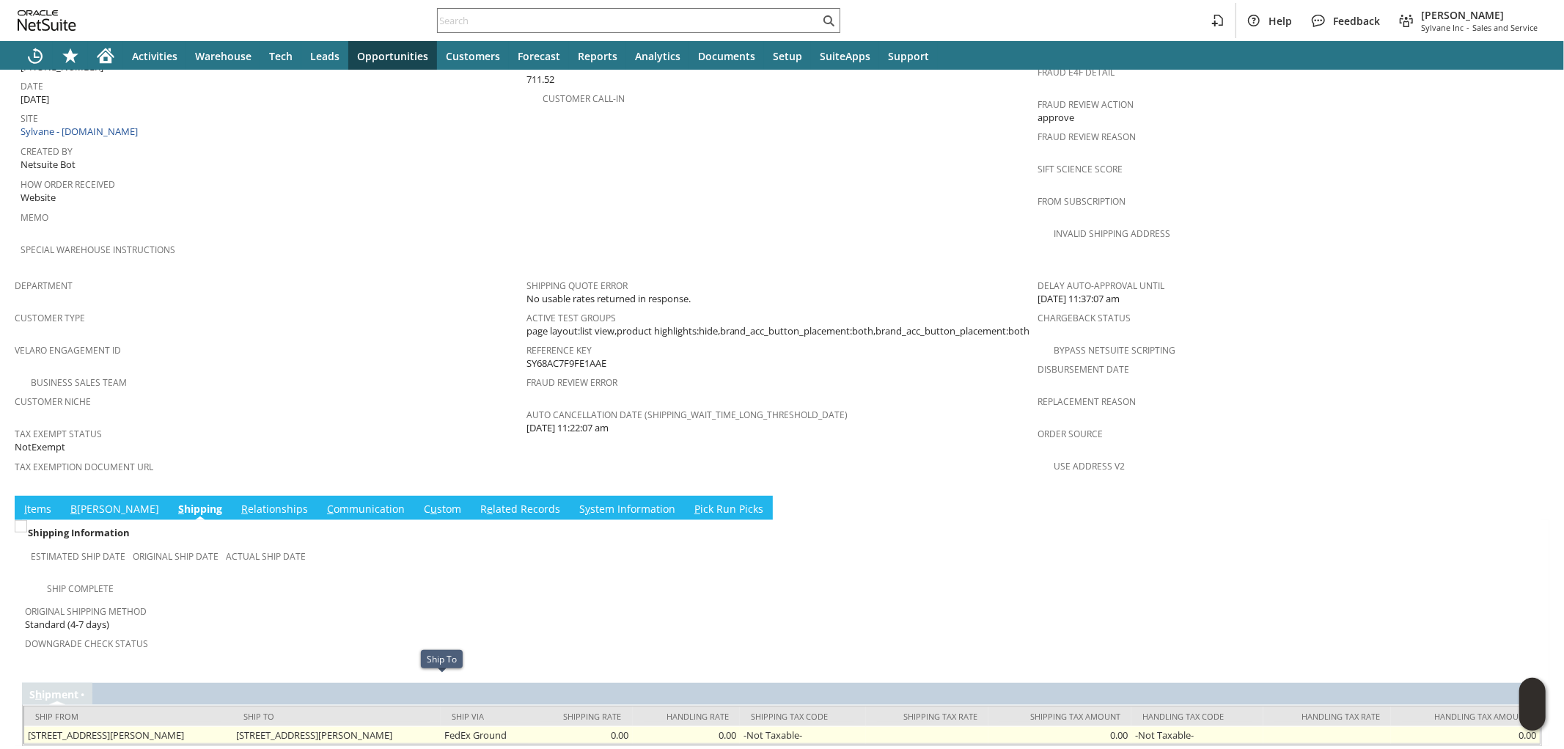
click at [349, 726] on td "[STREET_ADDRESS][PERSON_NAME]" at bounding box center [336, 735] width 208 height 18
copy tr "[STREET_ADDRESS][PERSON_NAME]"
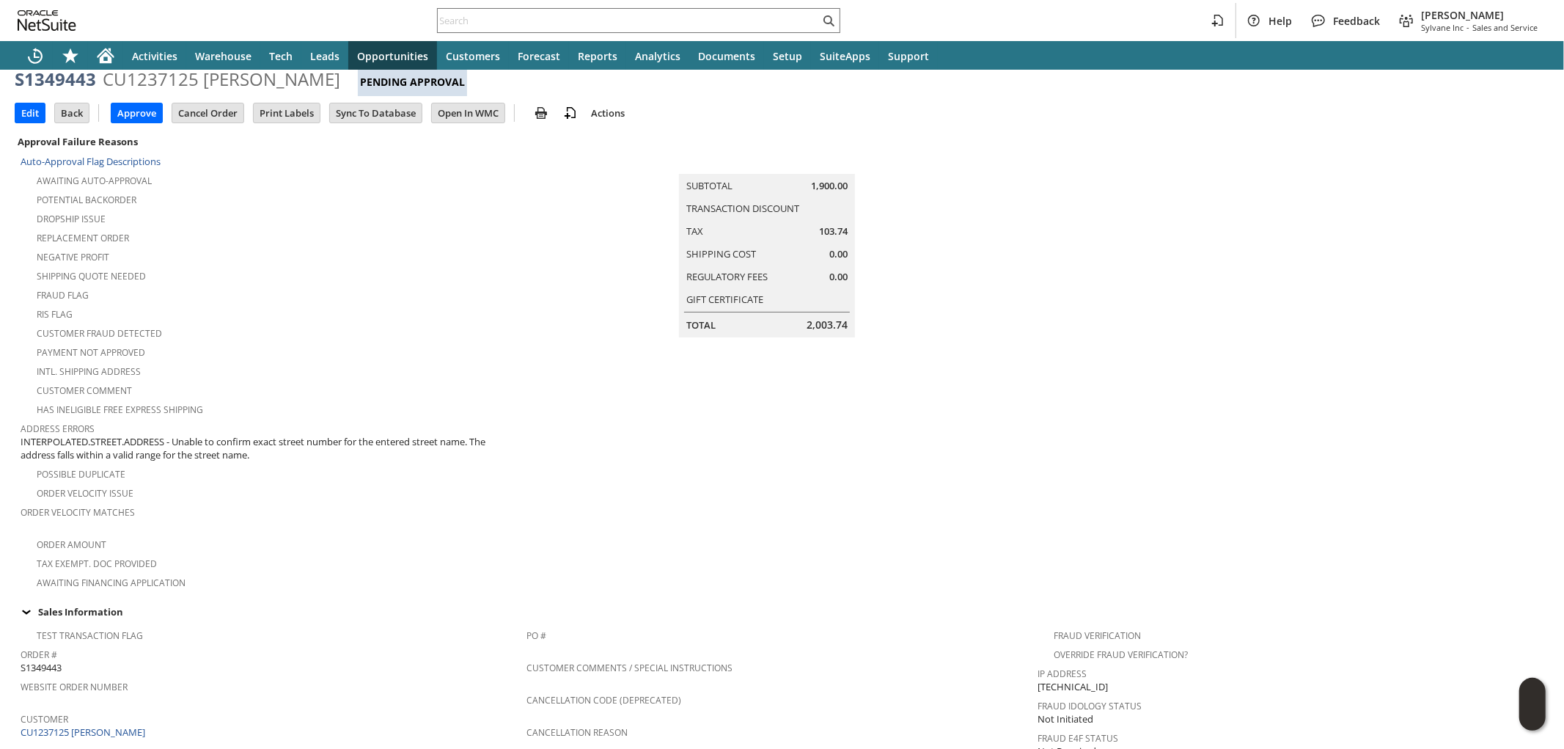
scroll to position [0, 0]
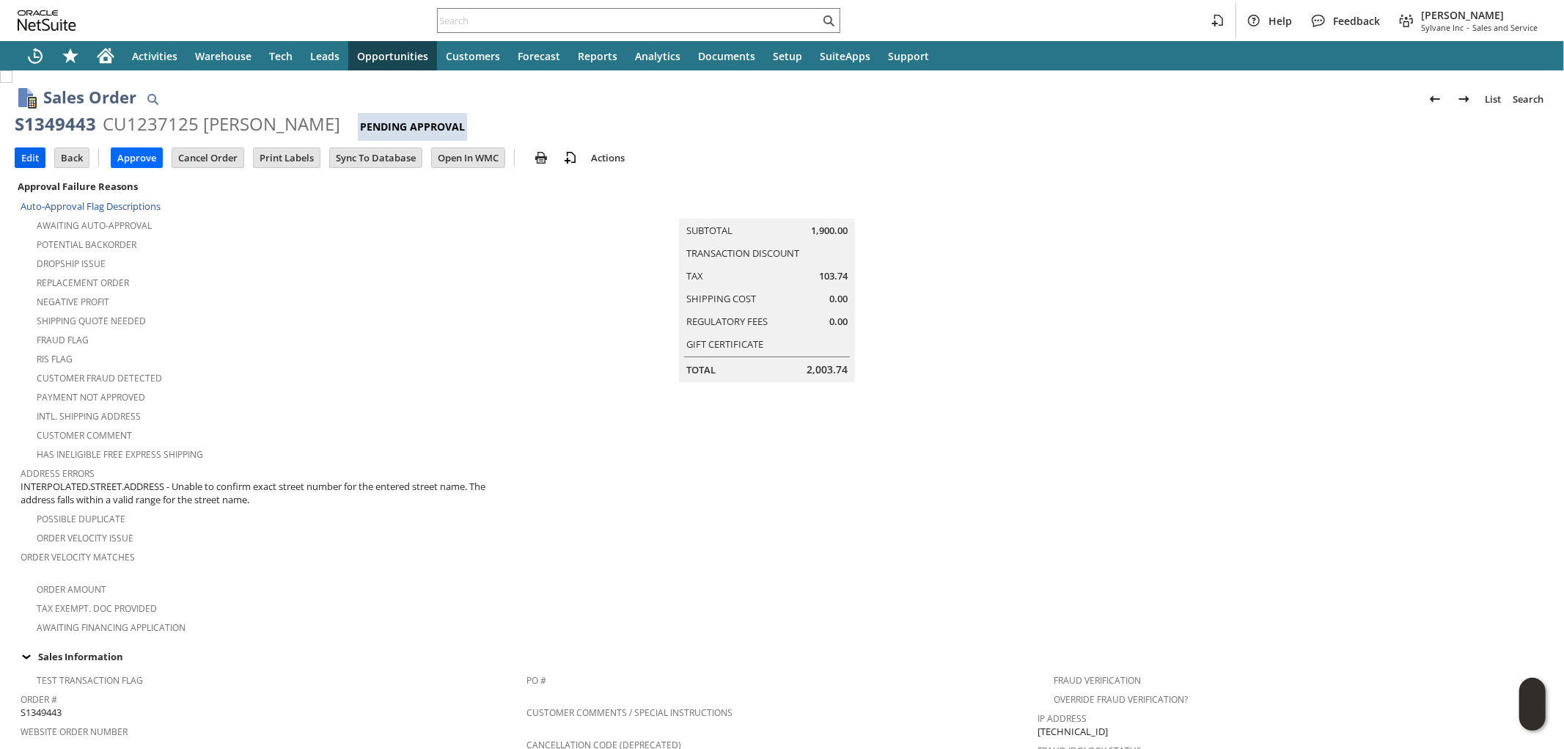
click at [24, 155] on input "Edit" at bounding box center [29, 157] width 29 height 19
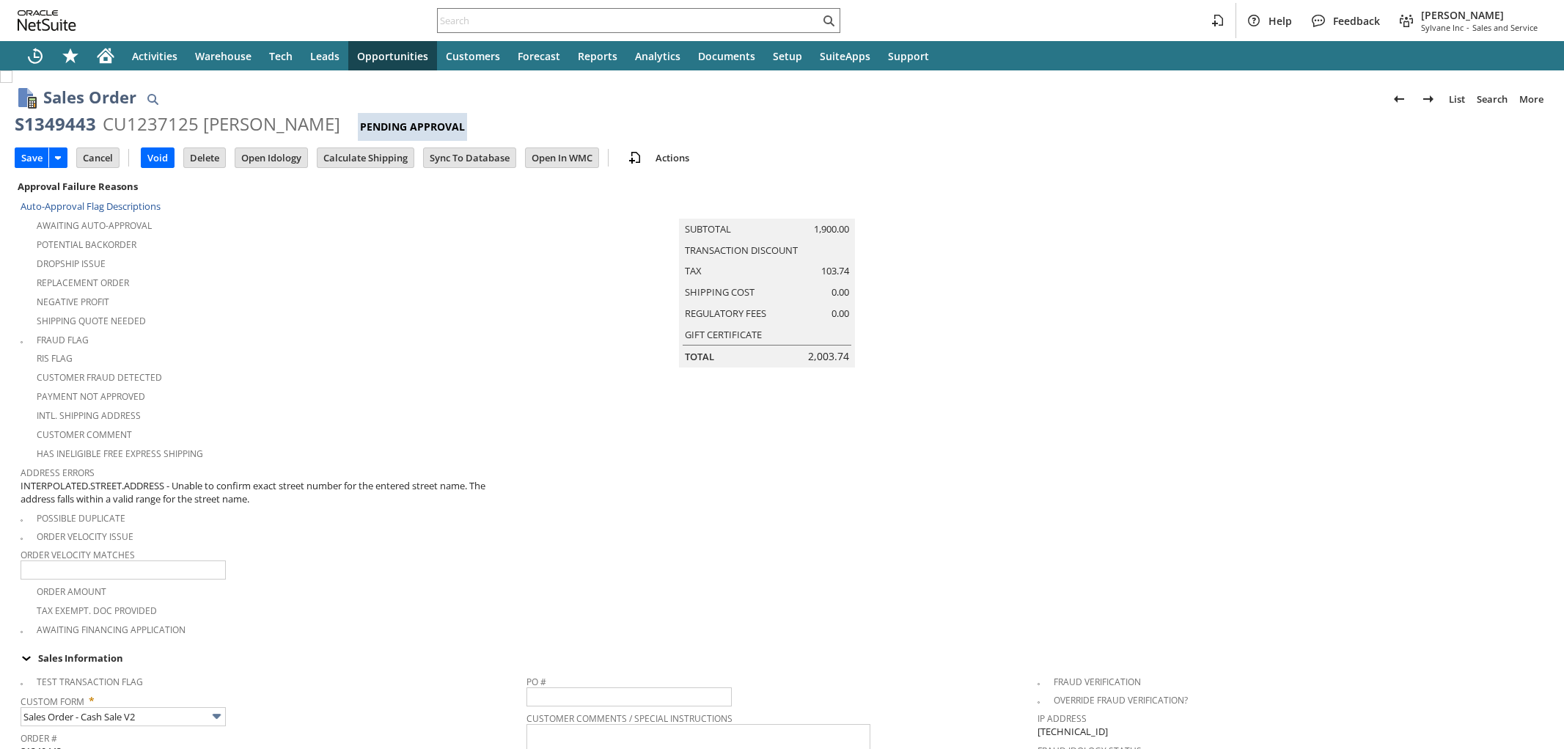
type input "0.00"
type input "OK"
click at [371, 156] on input "Calculate Shipping" at bounding box center [365, 157] width 96 height 19
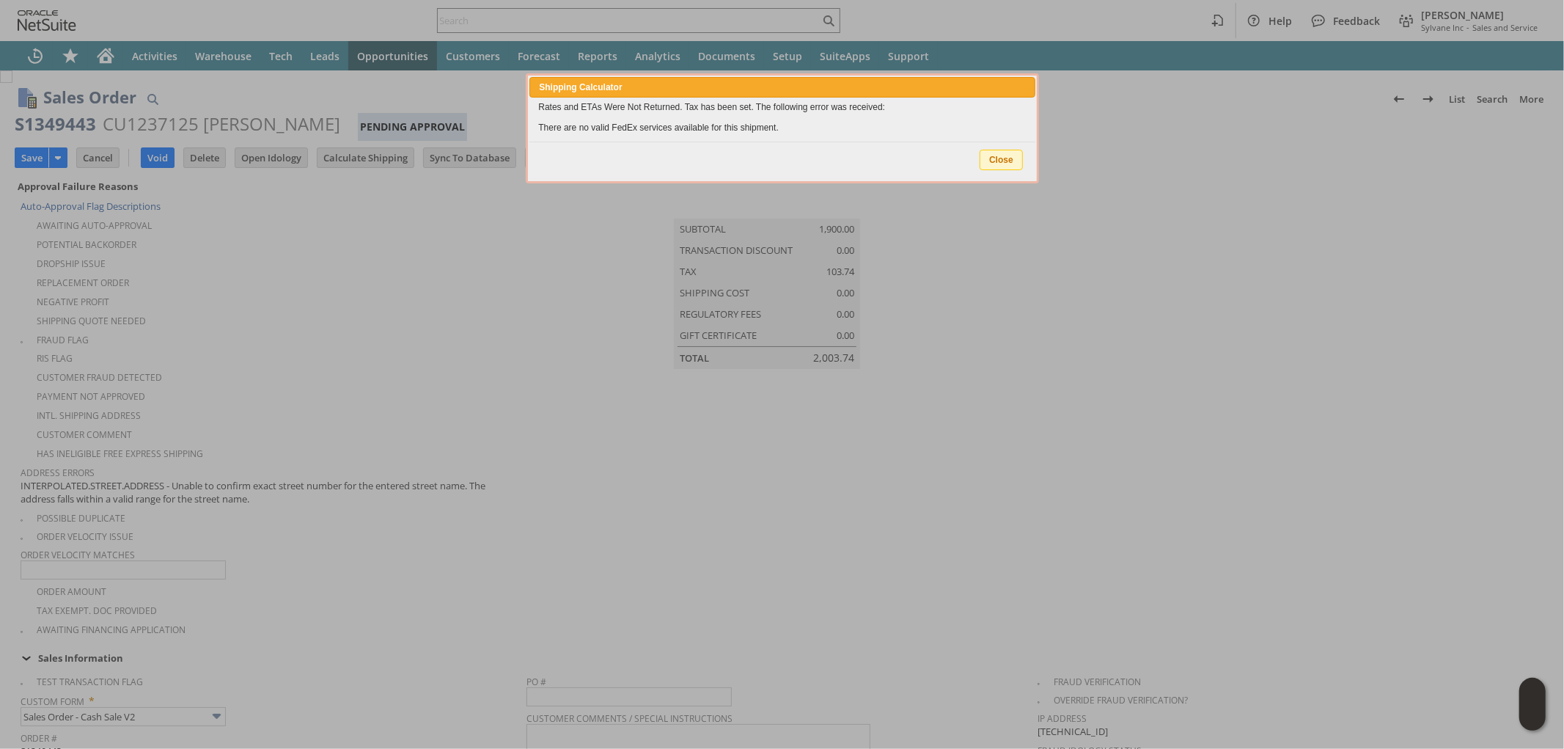
click at [1007, 155] on span "Close" at bounding box center [1001, 159] width 42 height 19
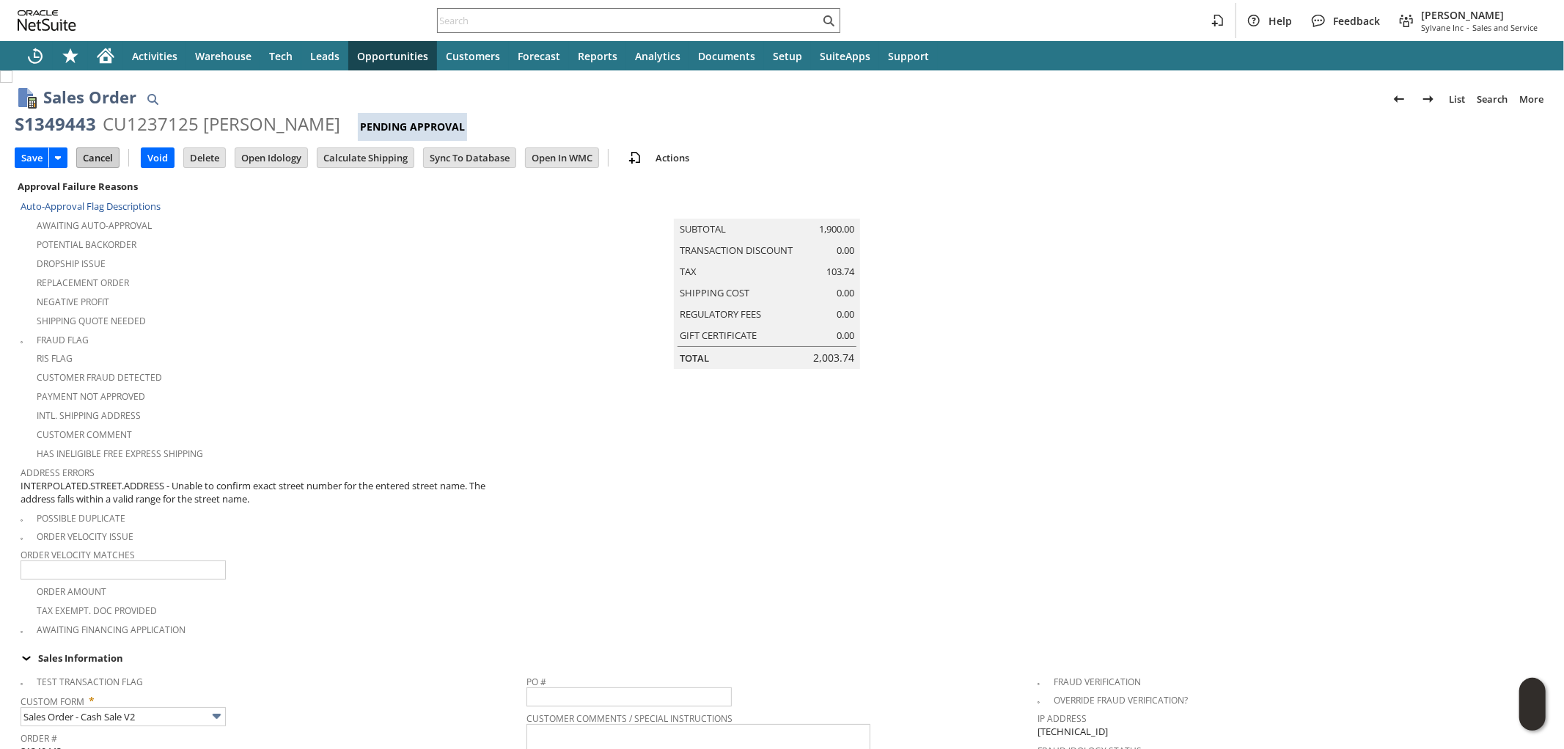
click at [106, 155] on input "Cancel" at bounding box center [98, 157] width 42 height 19
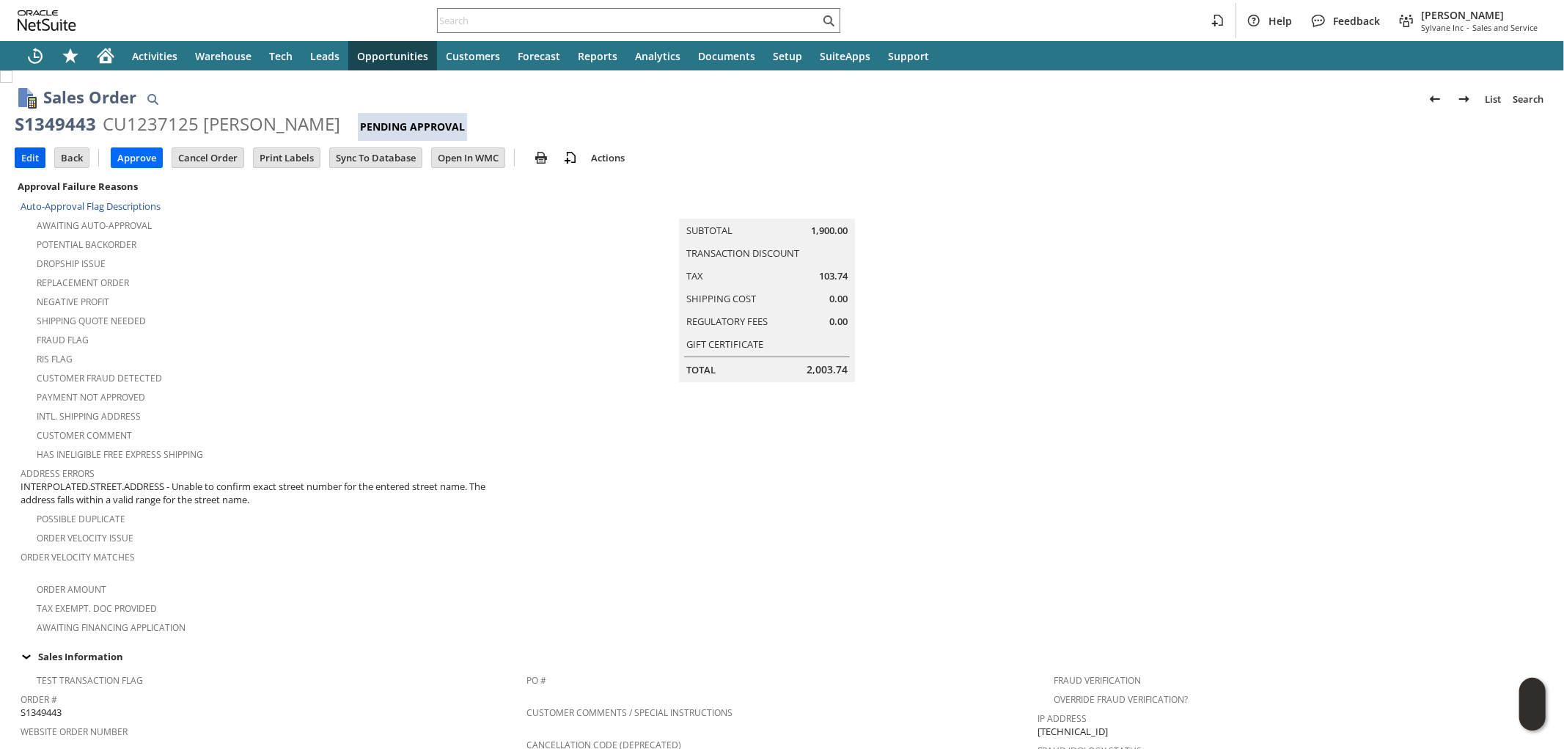
click at [23, 154] on input "Edit" at bounding box center [29, 157] width 29 height 19
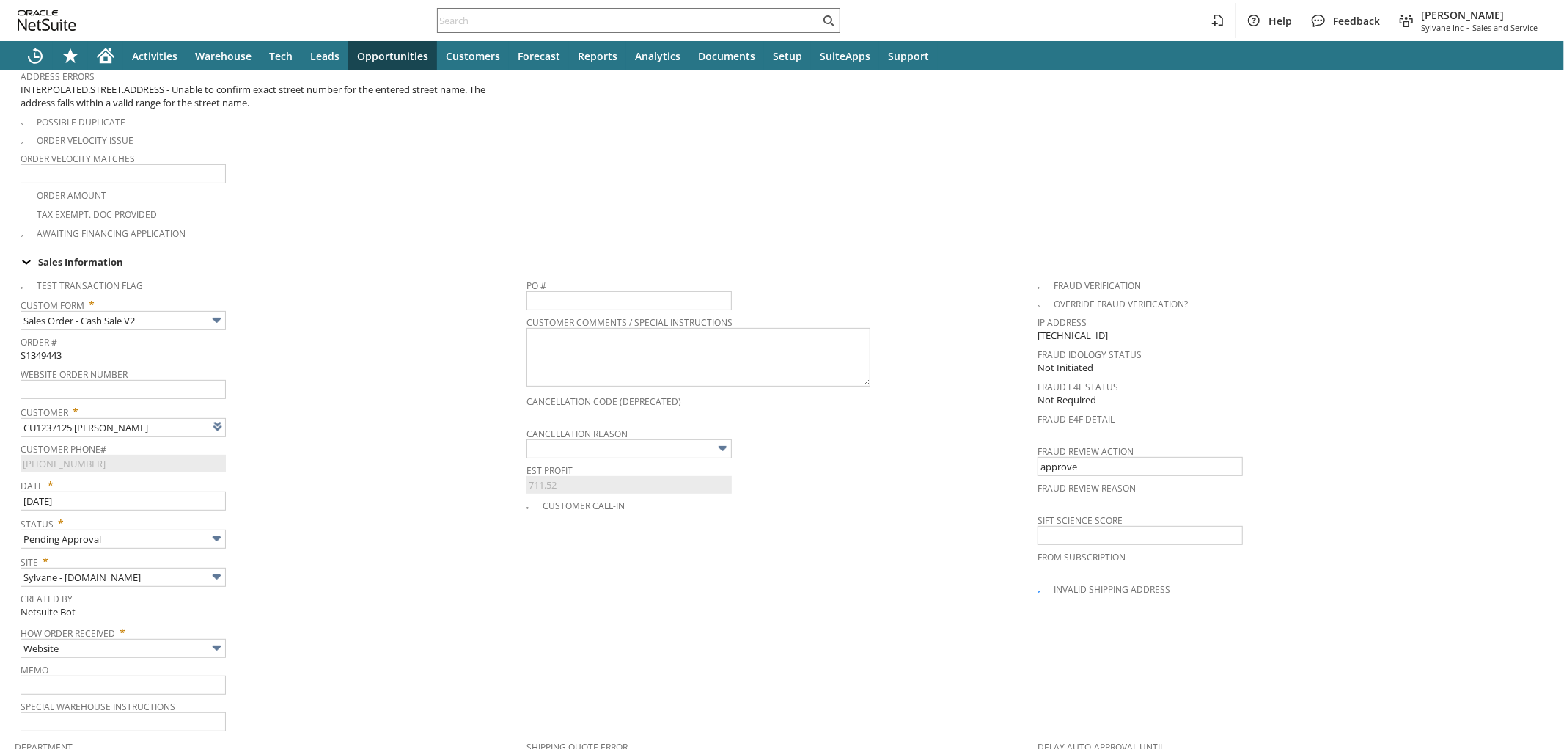
type input "Intelligent Recommendations ⁰"
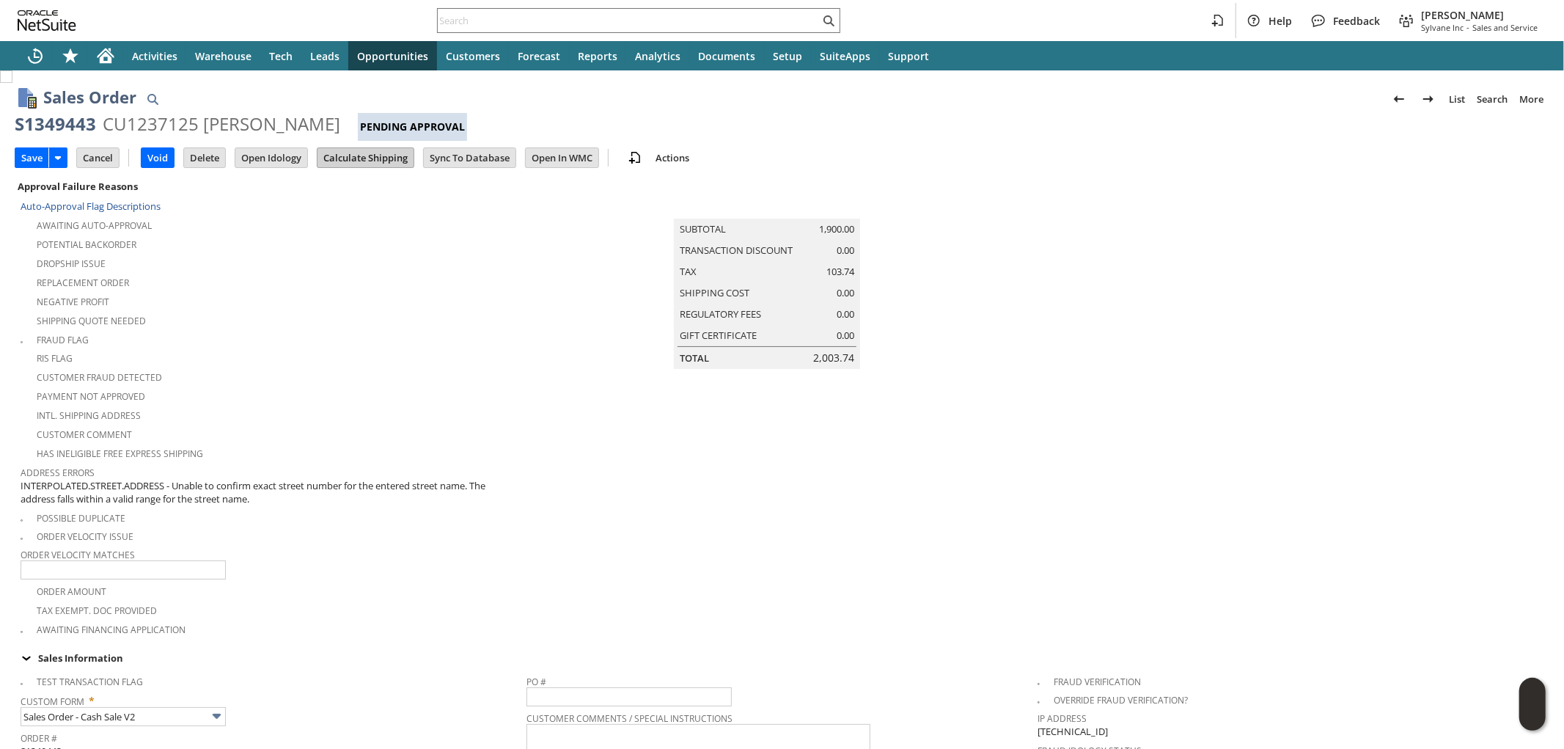
click at [383, 155] on input "Calculate Shipping" at bounding box center [365, 157] width 96 height 19
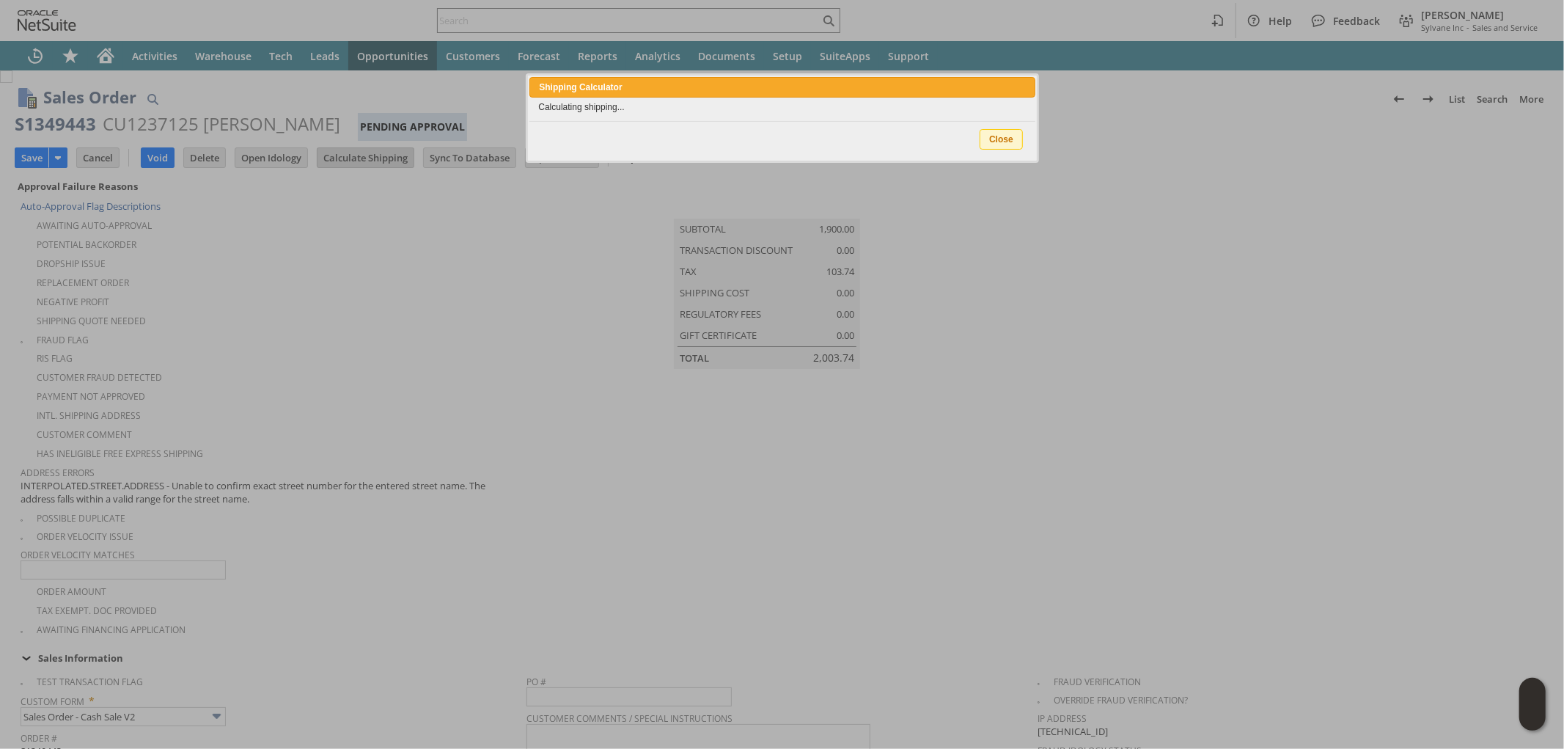
type input "Add"
type input "Copy Previous"
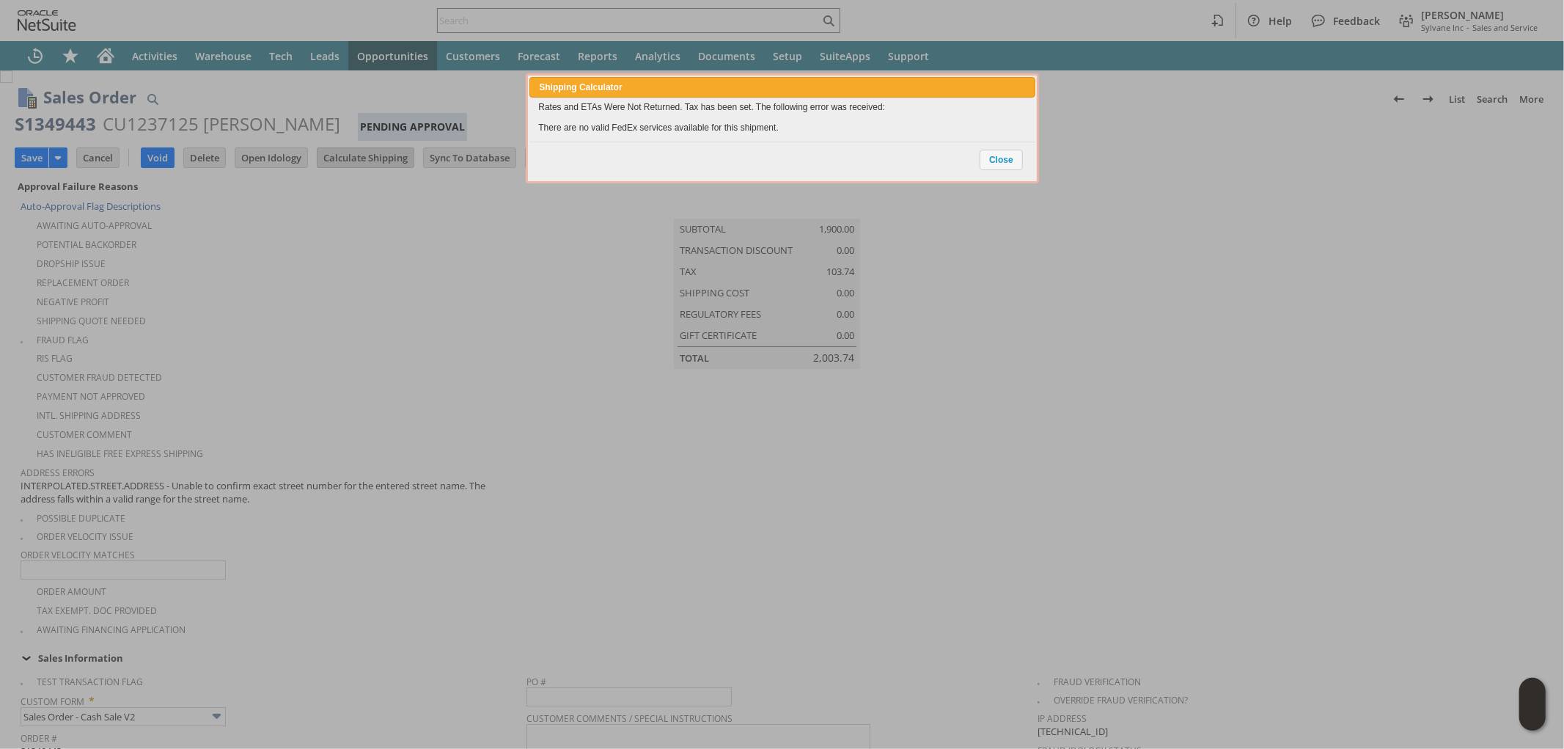
scroll to position [1041, 0]
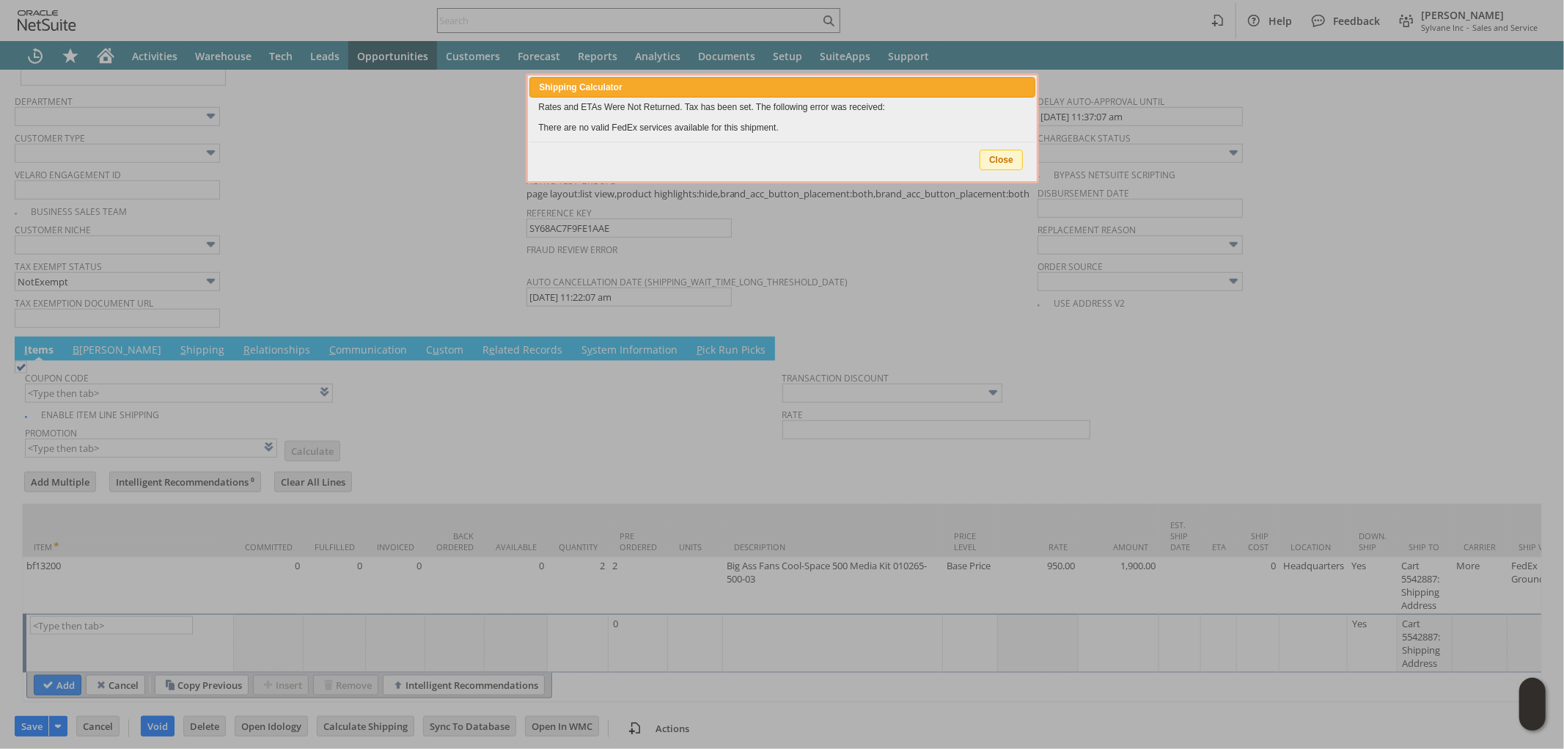
click at [1007, 159] on span "Close" at bounding box center [1001, 159] width 42 height 19
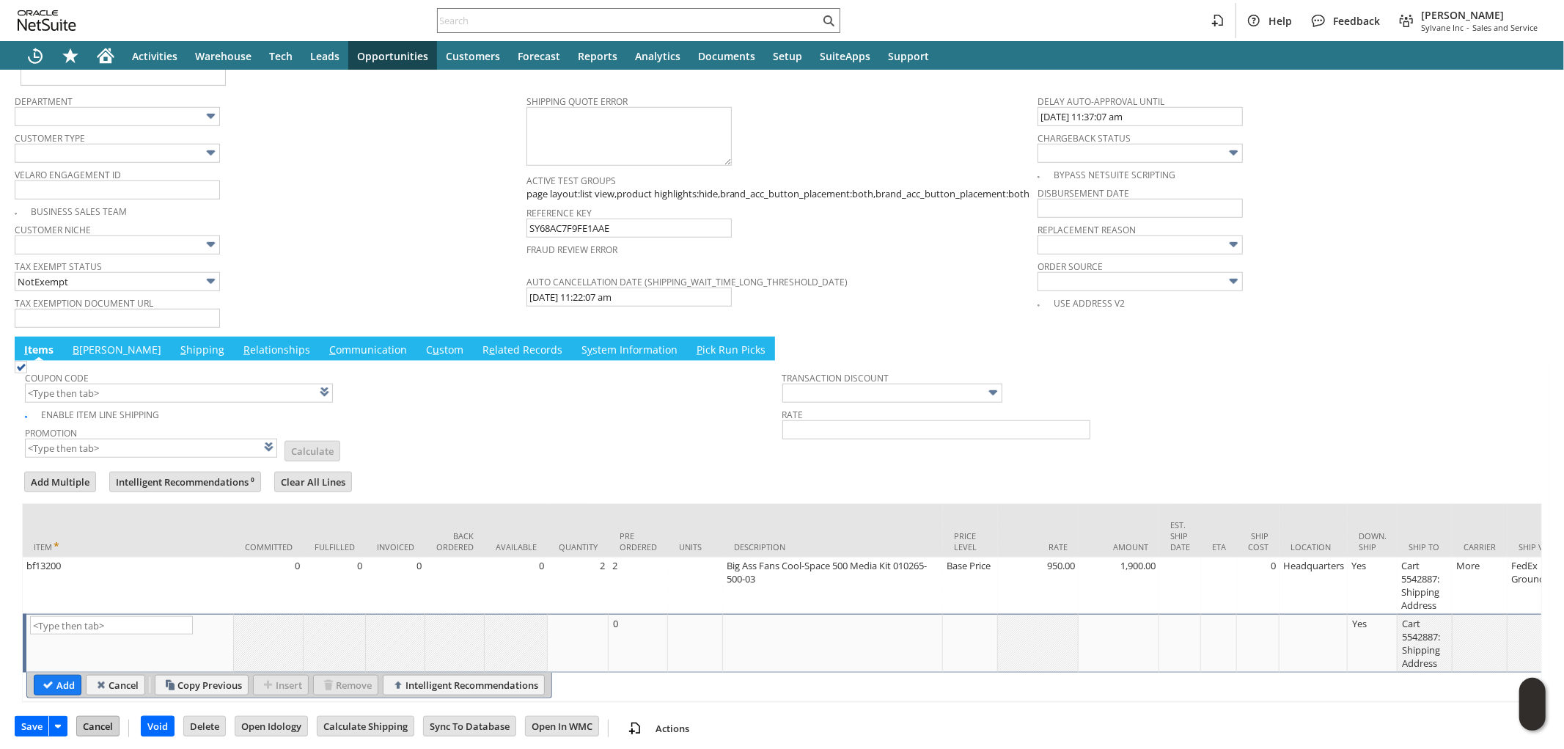
click at [103, 723] on input "Cancel" at bounding box center [98, 725] width 42 height 19
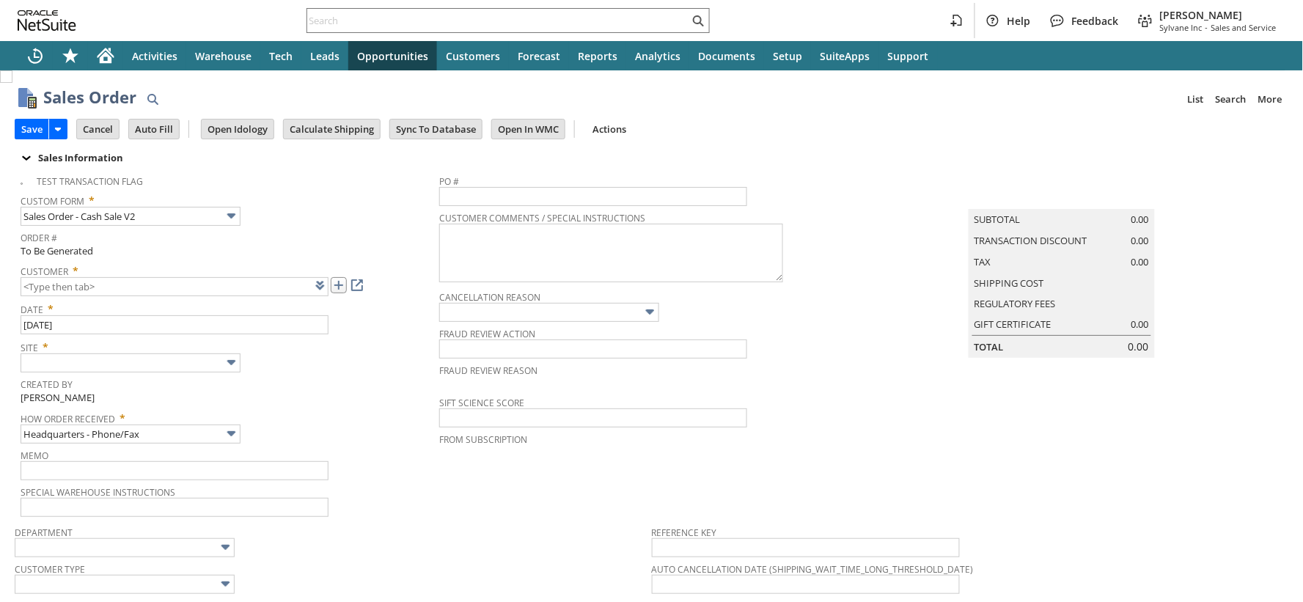
click at [341, 286] on link at bounding box center [339, 285] width 16 height 16
type input "CU1237155 US Army Cold Regions Lab"
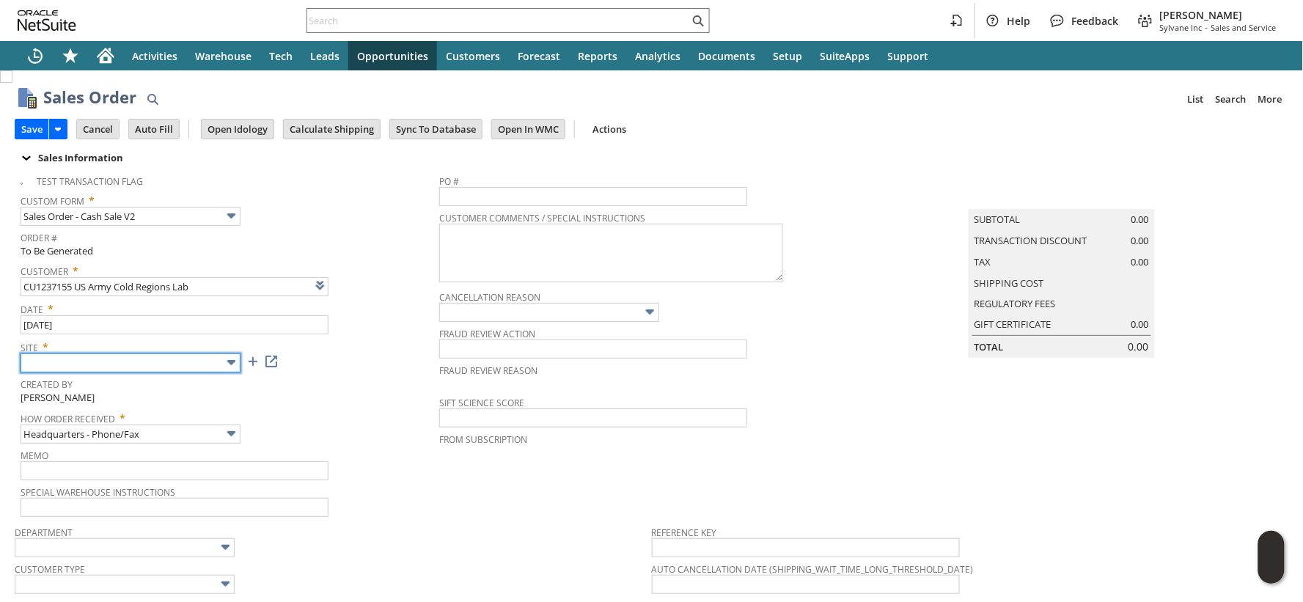
click at [110, 364] on input "text" at bounding box center [131, 362] width 220 height 19
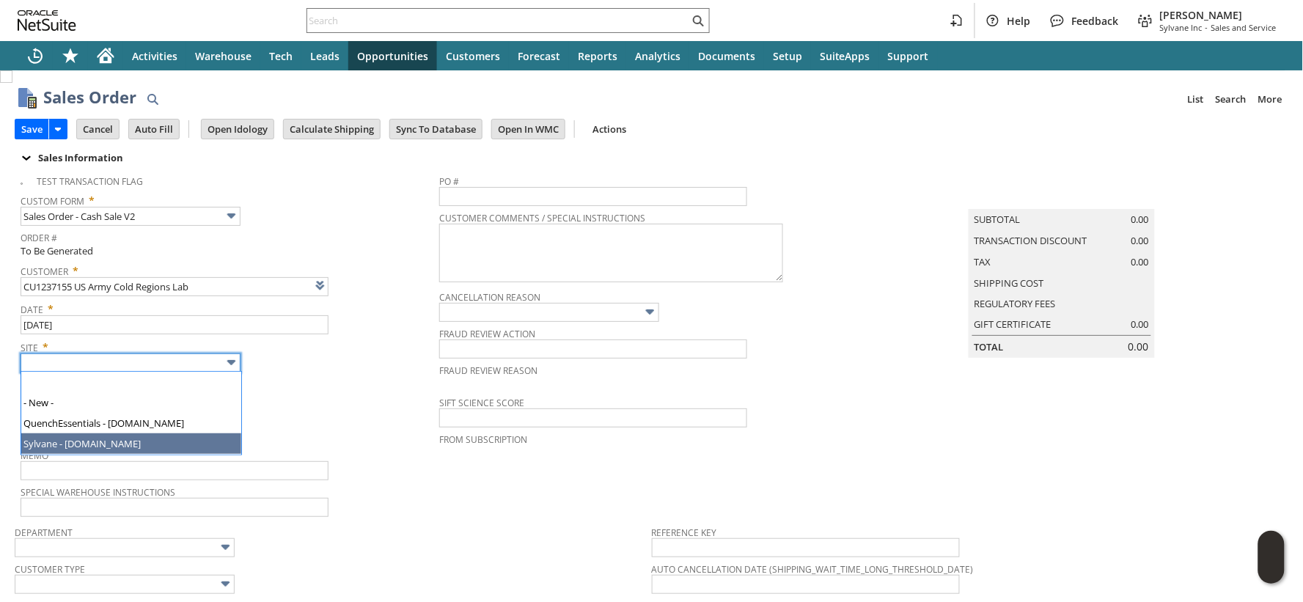
type input "Sylvane - [DOMAIN_NAME]"
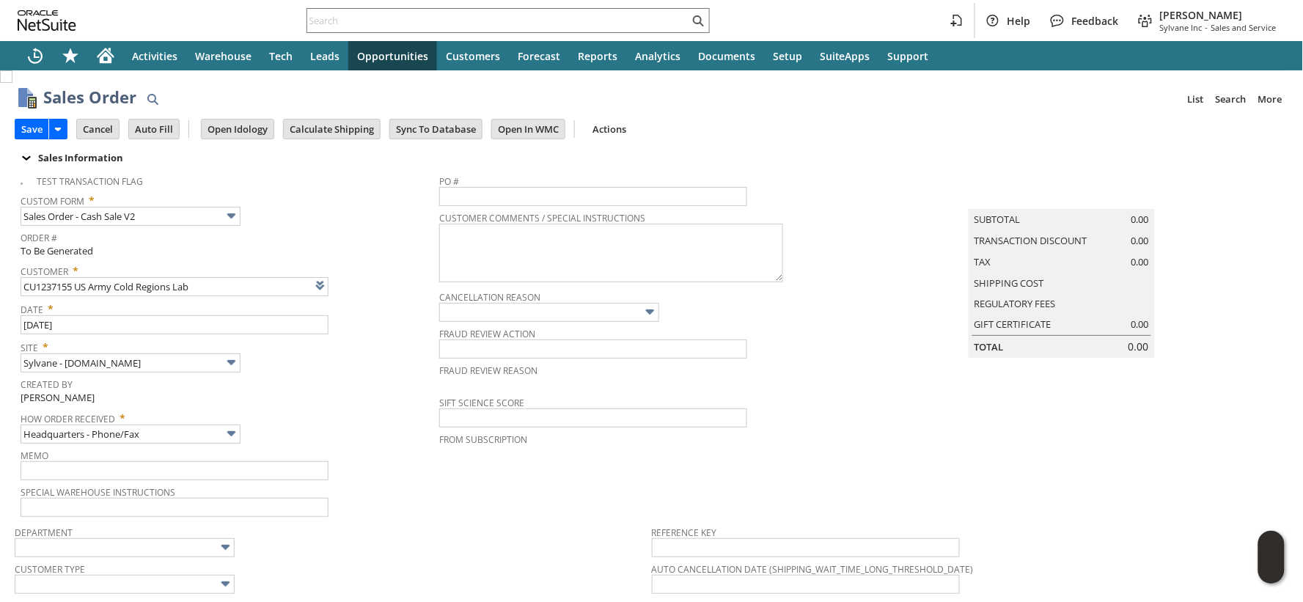
click at [304, 392] on div "Created By Melissa Mashburn" at bounding box center [226, 390] width 411 height 32
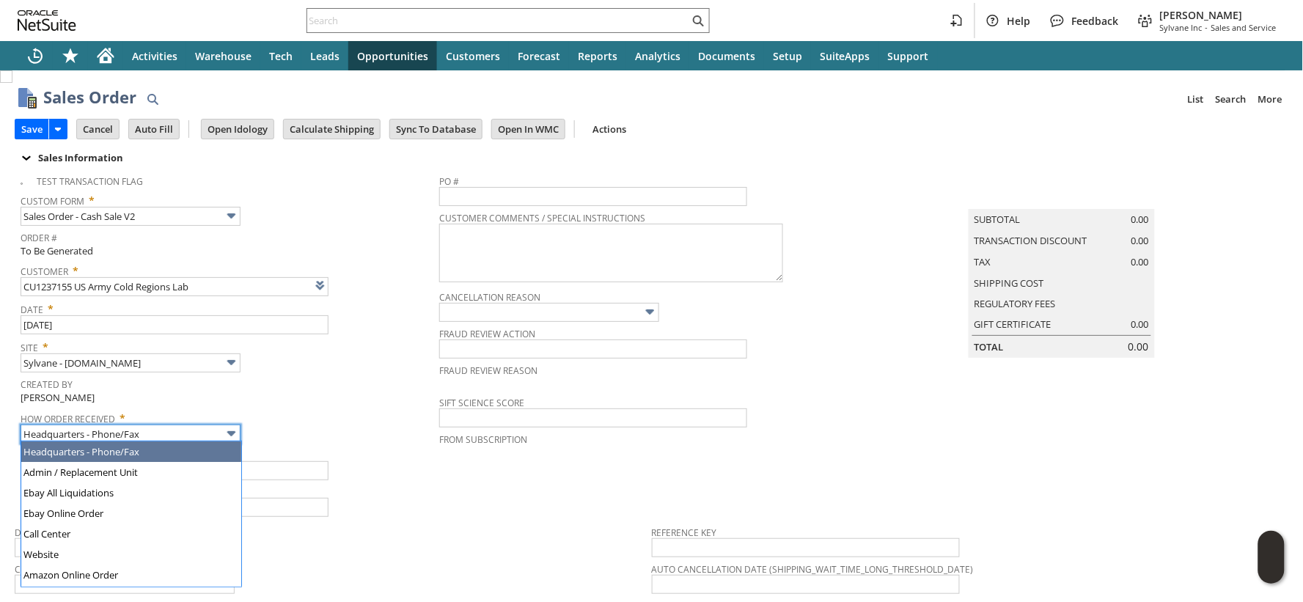
click at [232, 430] on img at bounding box center [231, 433] width 17 height 17
type input "GSA Advantage"
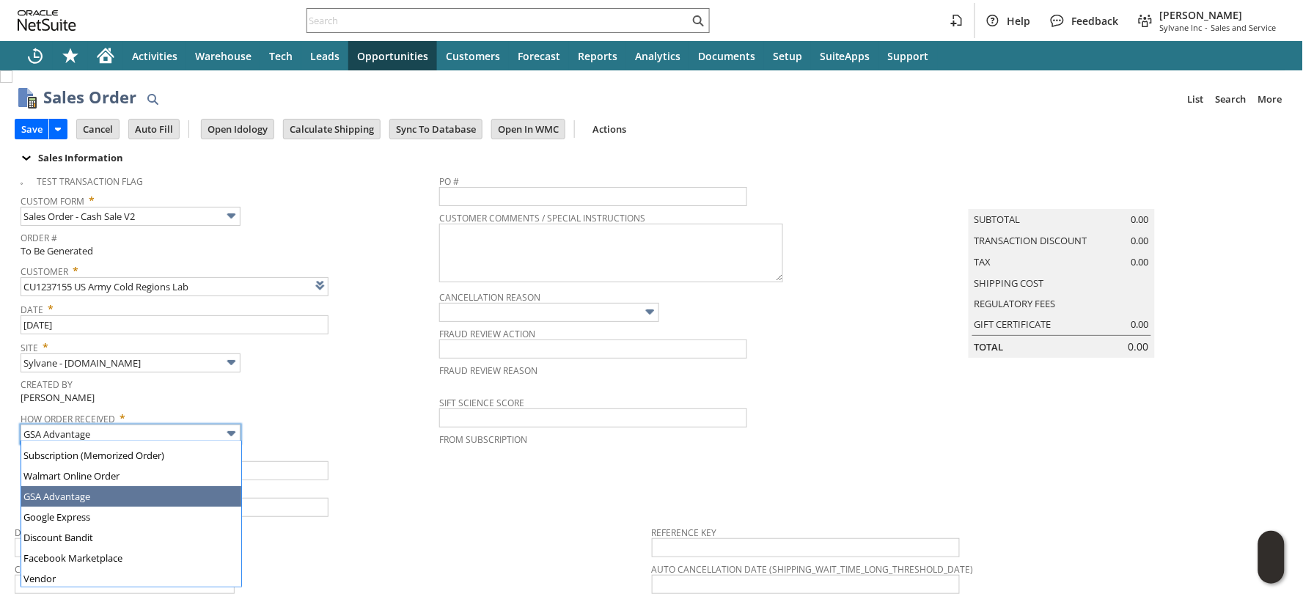
click at [304, 414] on span "How Order Received *" at bounding box center [226, 416] width 411 height 18
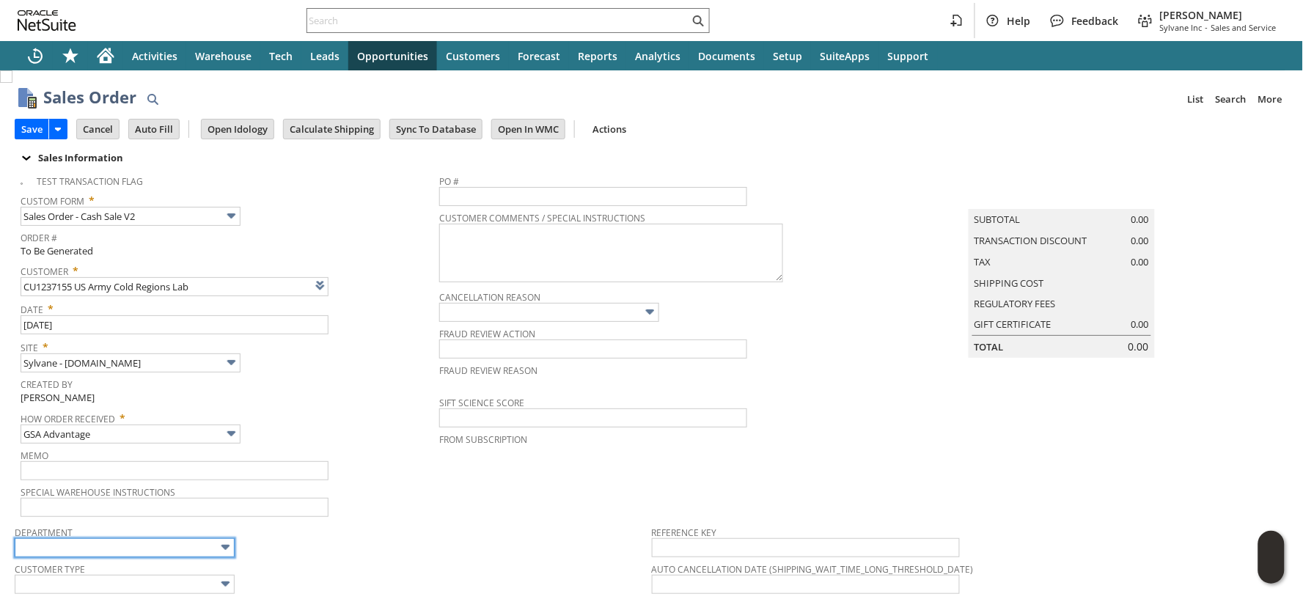
click at [187, 545] on input "text" at bounding box center [125, 547] width 220 height 19
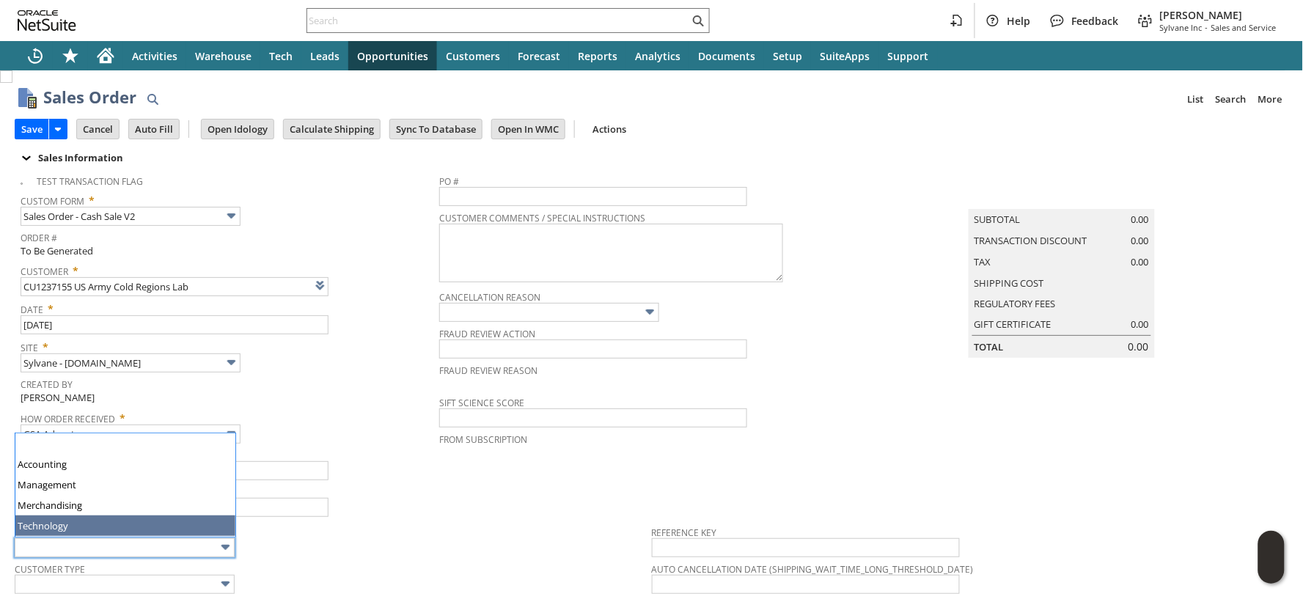
click at [284, 535] on span "Department" at bounding box center [330, 530] width 630 height 16
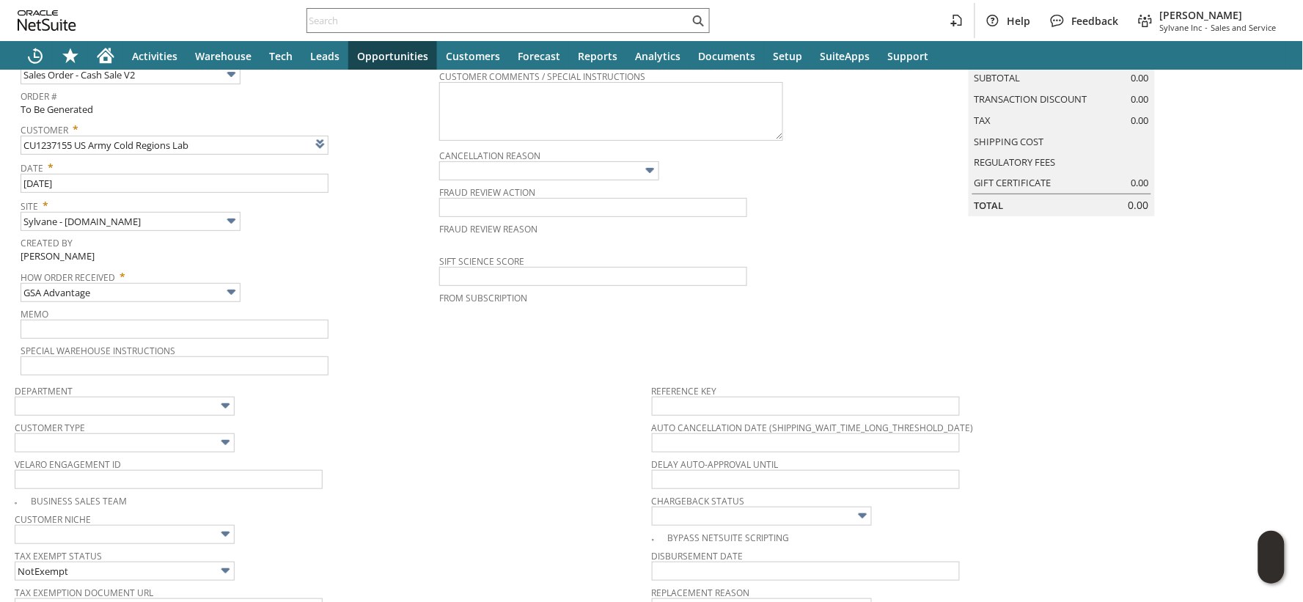
scroll to position [163, 0]
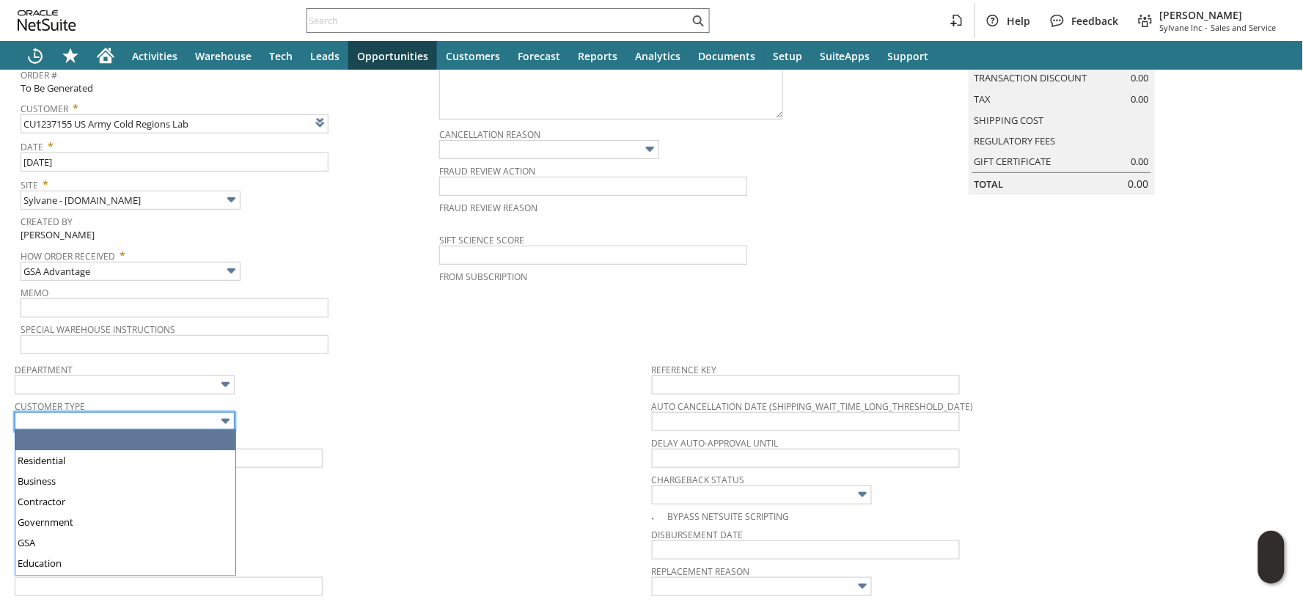
click at [197, 425] on input "text" at bounding box center [125, 421] width 220 height 19
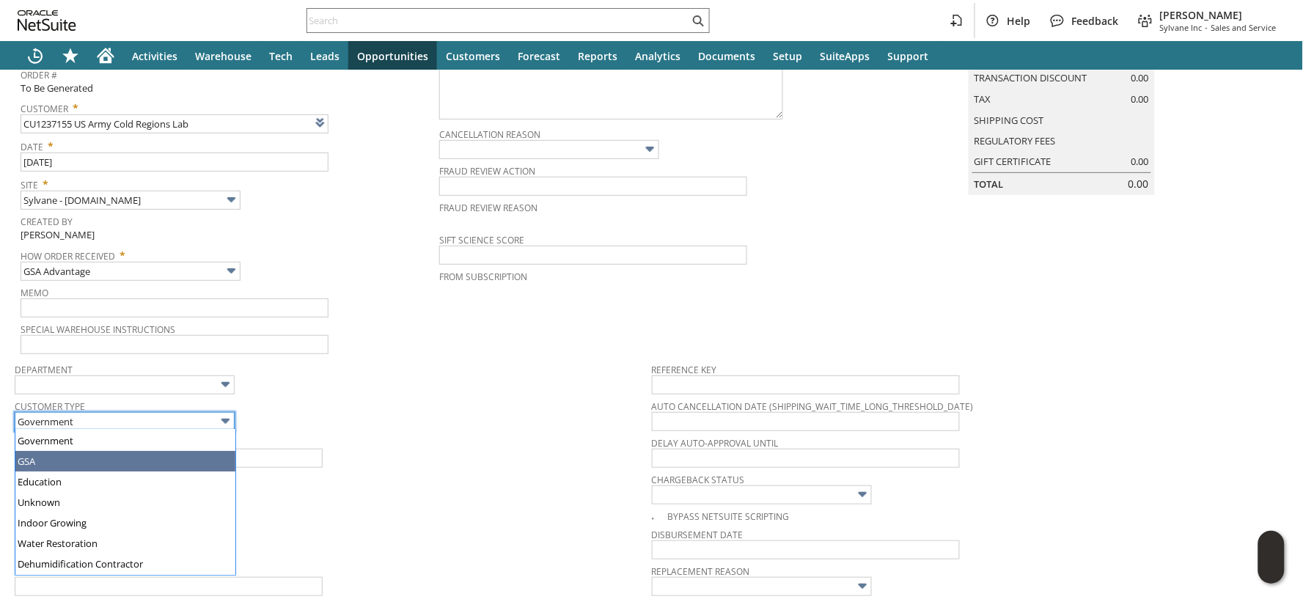
type input "GSA"
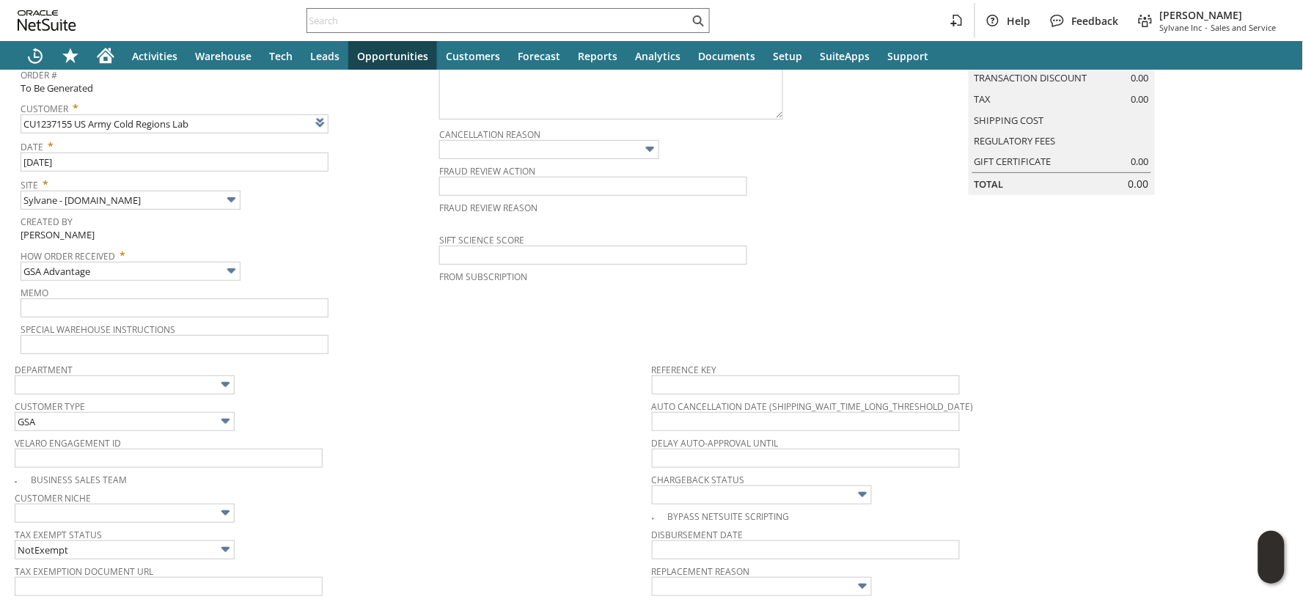
click at [465, 408] on span "Customer Type" at bounding box center [330, 404] width 630 height 16
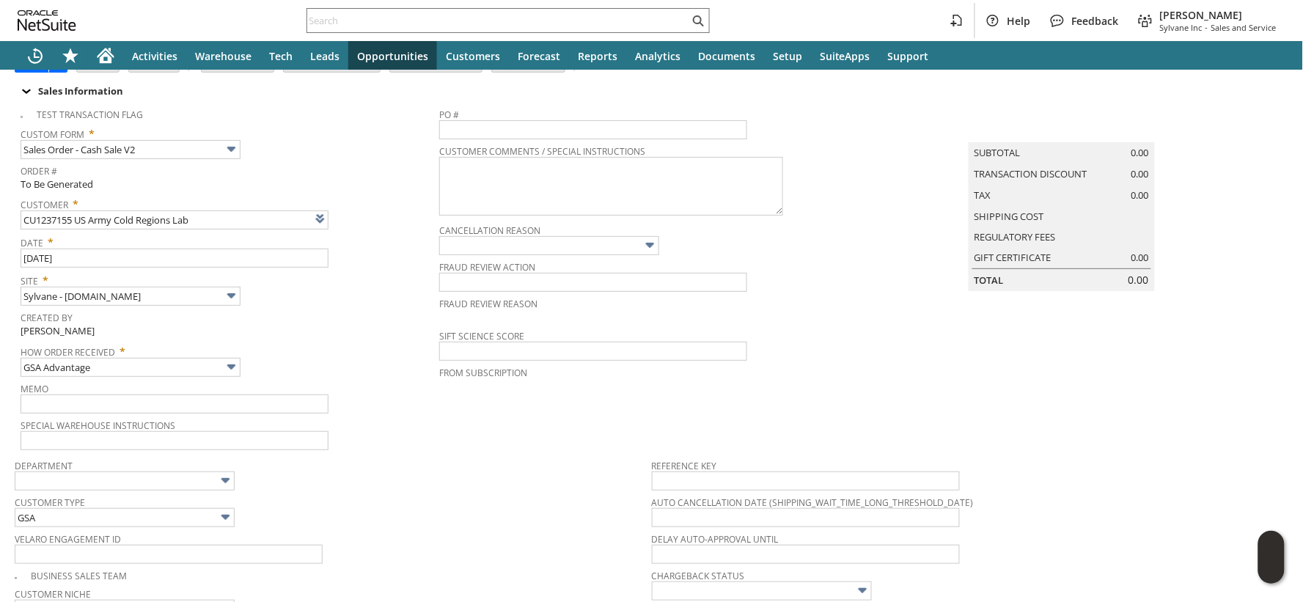
scroll to position [0, 0]
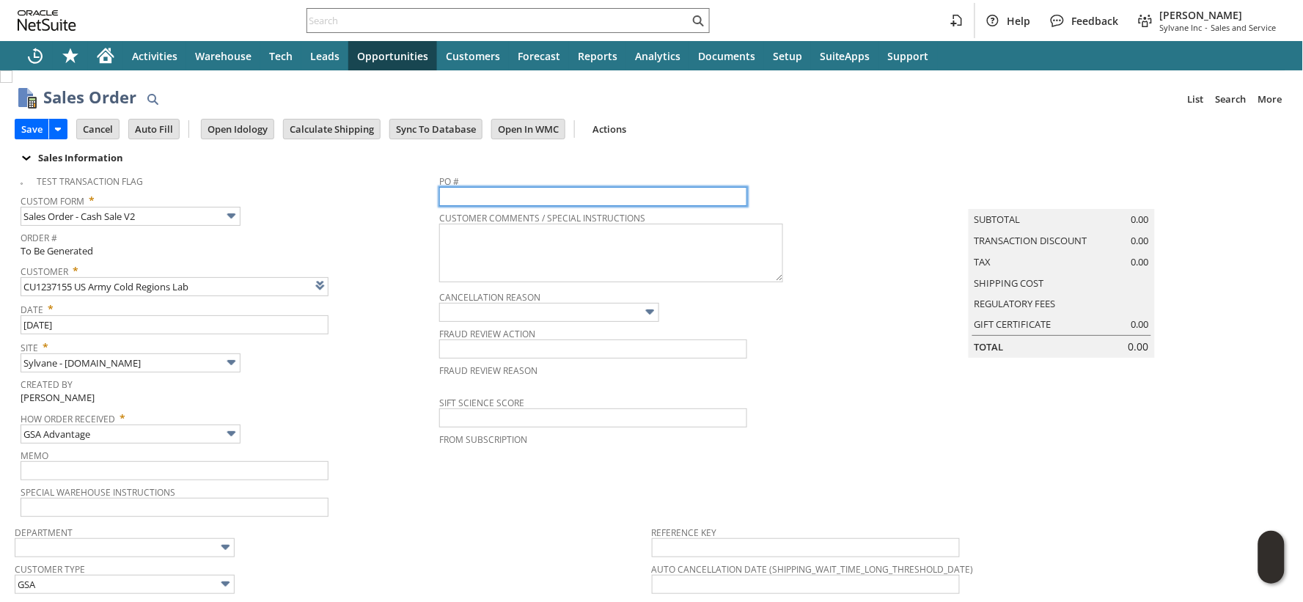
click at [475, 191] on input "text" at bounding box center [593, 196] width 308 height 19
paste input "47QDCC25MDLEY"
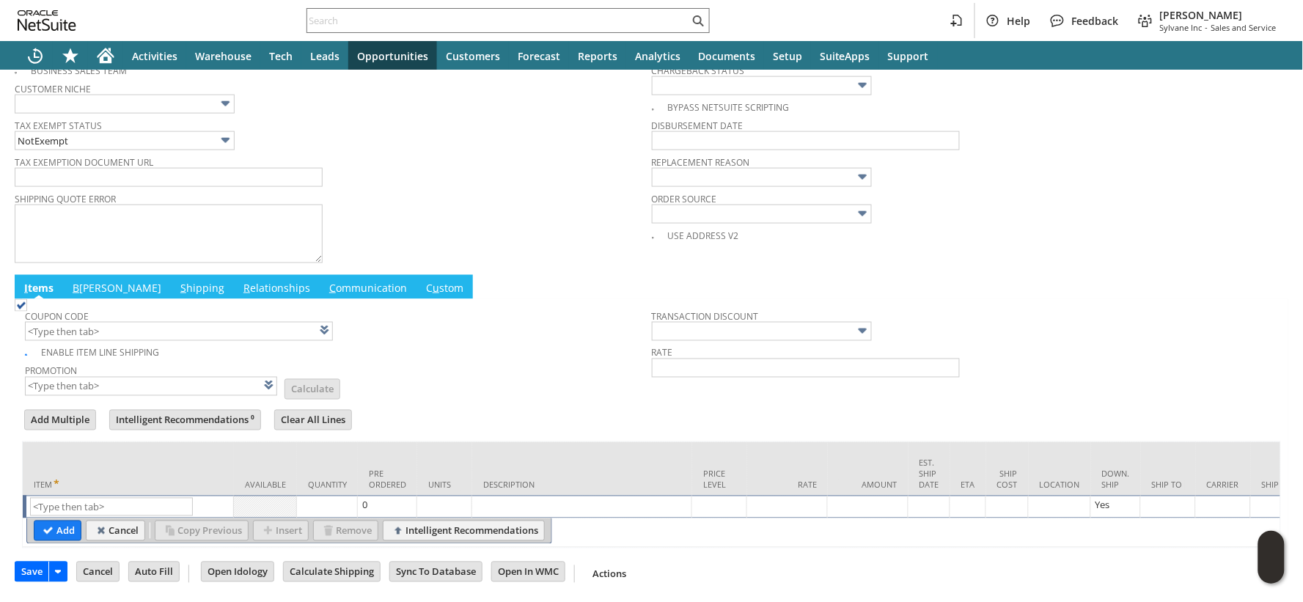
scroll to position [582, 0]
type input "47QDCC25MDLEY"
click at [74, 498] on input "text" at bounding box center [111, 507] width 163 height 18
paste input "fr9714"
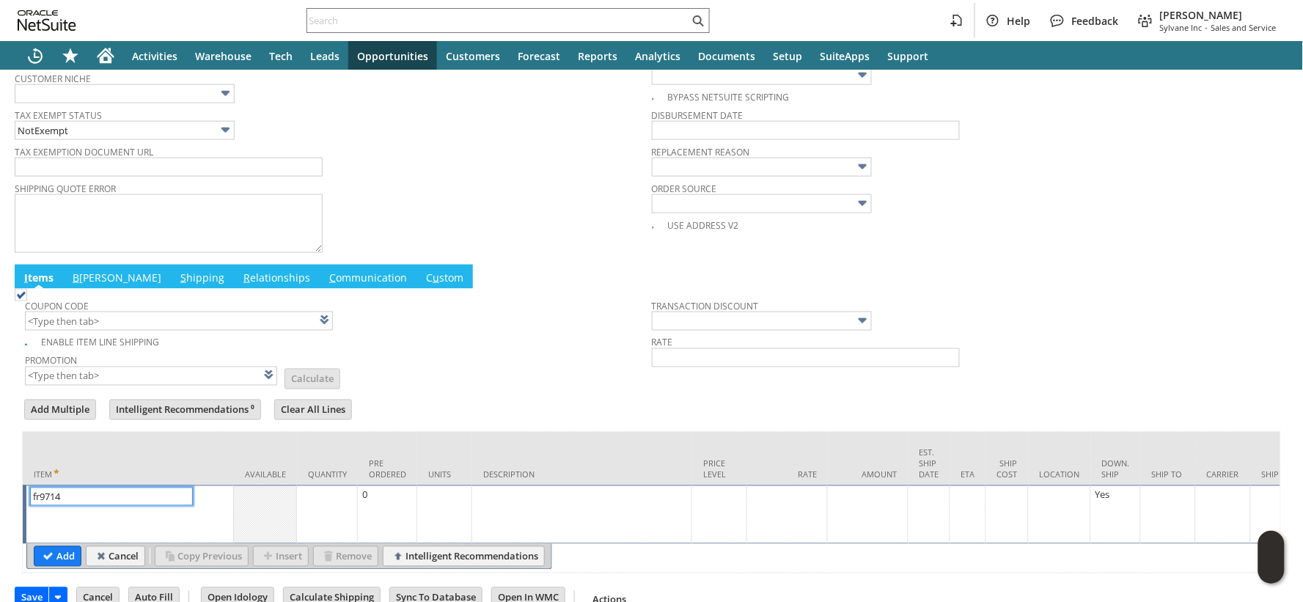
type input "fr9714"
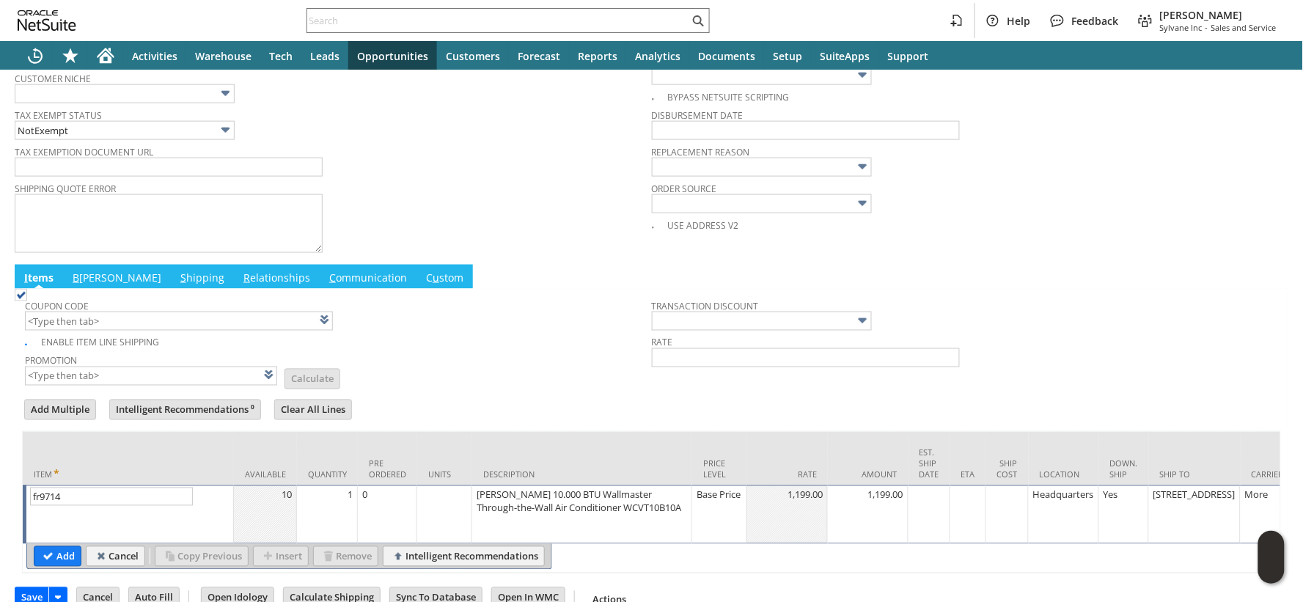
click at [702, 497] on div "Base Price" at bounding box center [719, 495] width 47 height 15
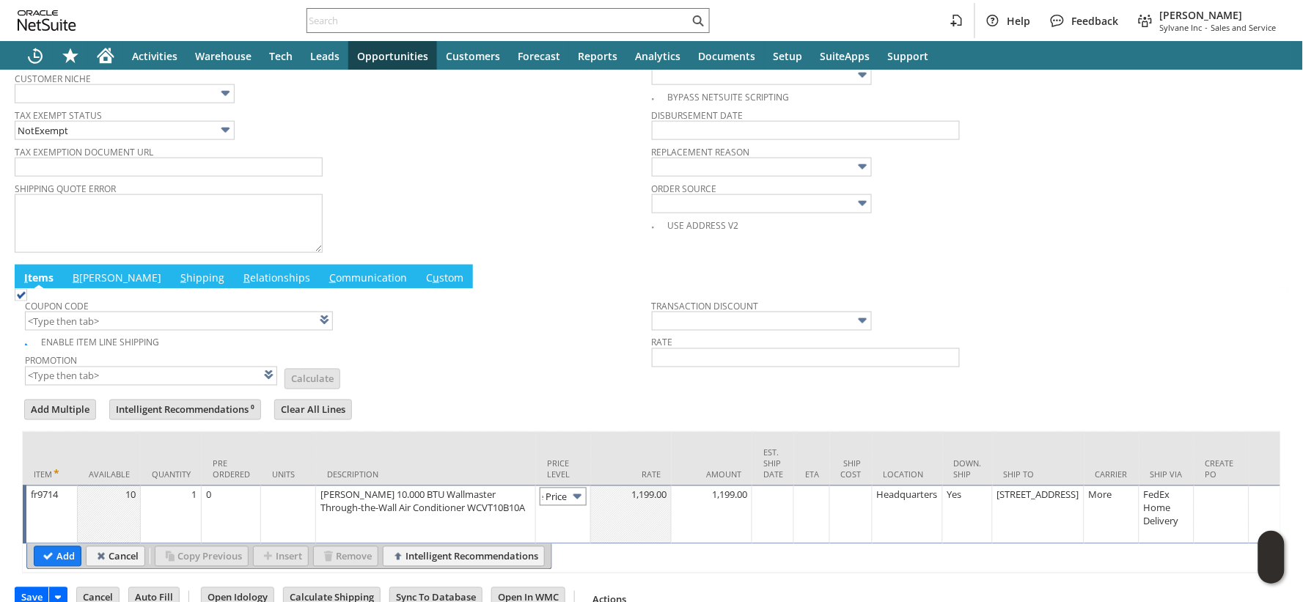
click at [584, 500] on td "Base Price" at bounding box center [563, 514] width 55 height 59
click at [581, 499] on img at bounding box center [577, 496] width 17 height 17
type input "GSA Price"
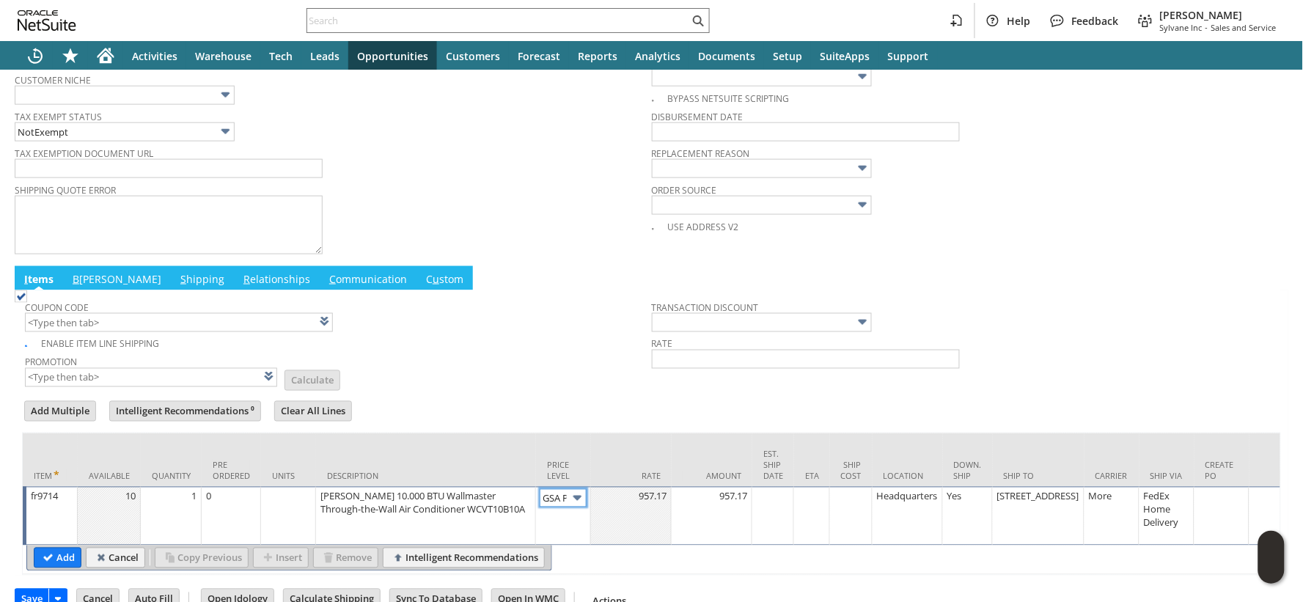
scroll to position [631, 0]
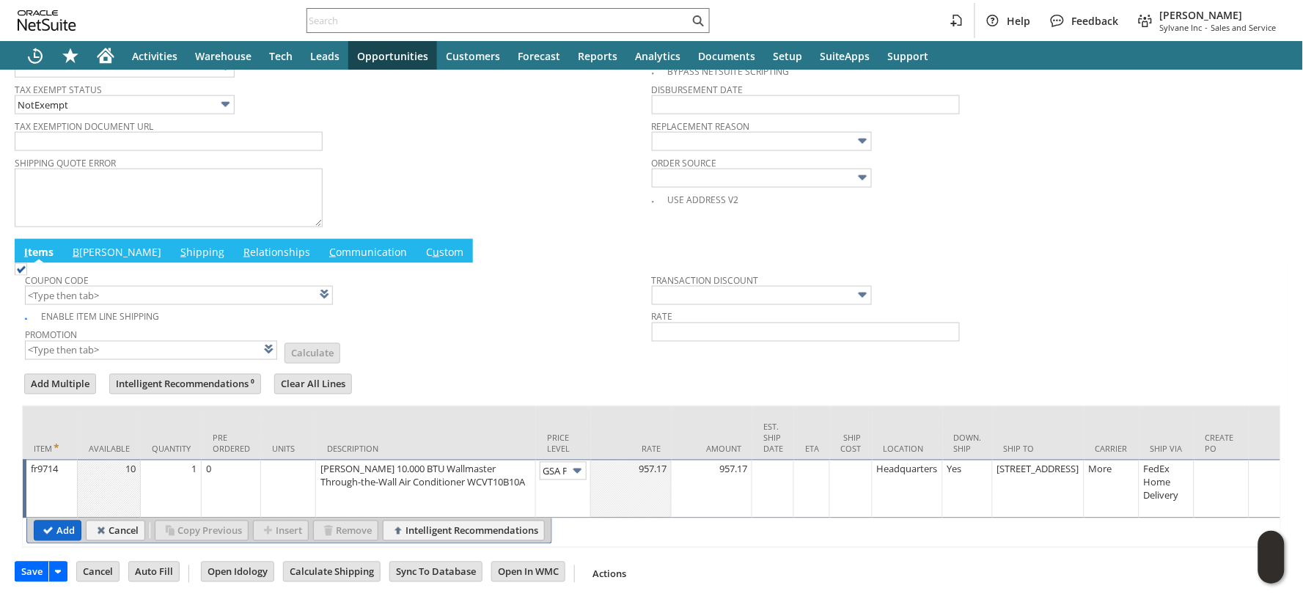
click at [57, 521] on input "Add" at bounding box center [57, 530] width 46 height 19
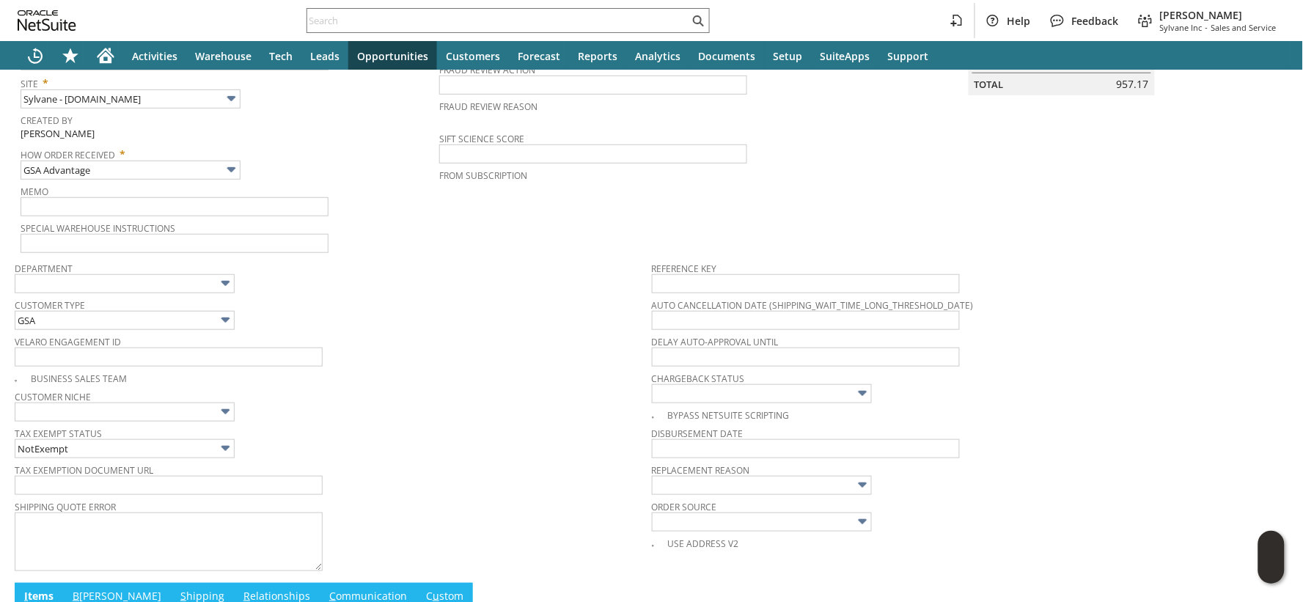
scroll to position [142, 0]
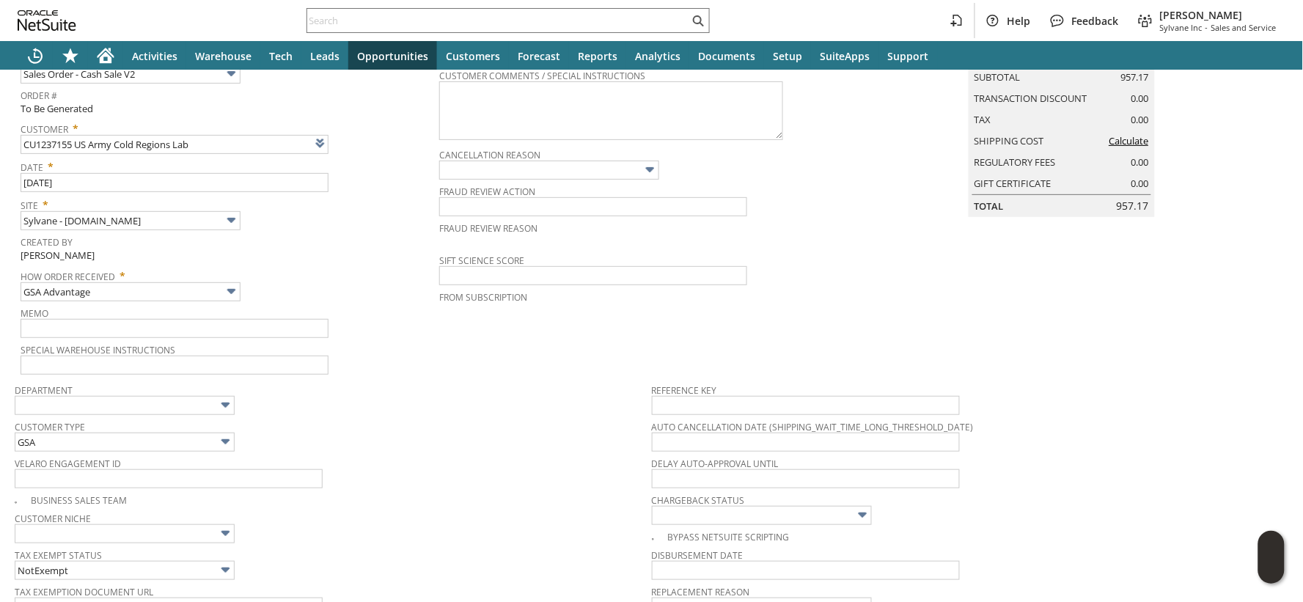
click at [1119, 147] on link "Calculate" at bounding box center [1129, 140] width 40 height 13
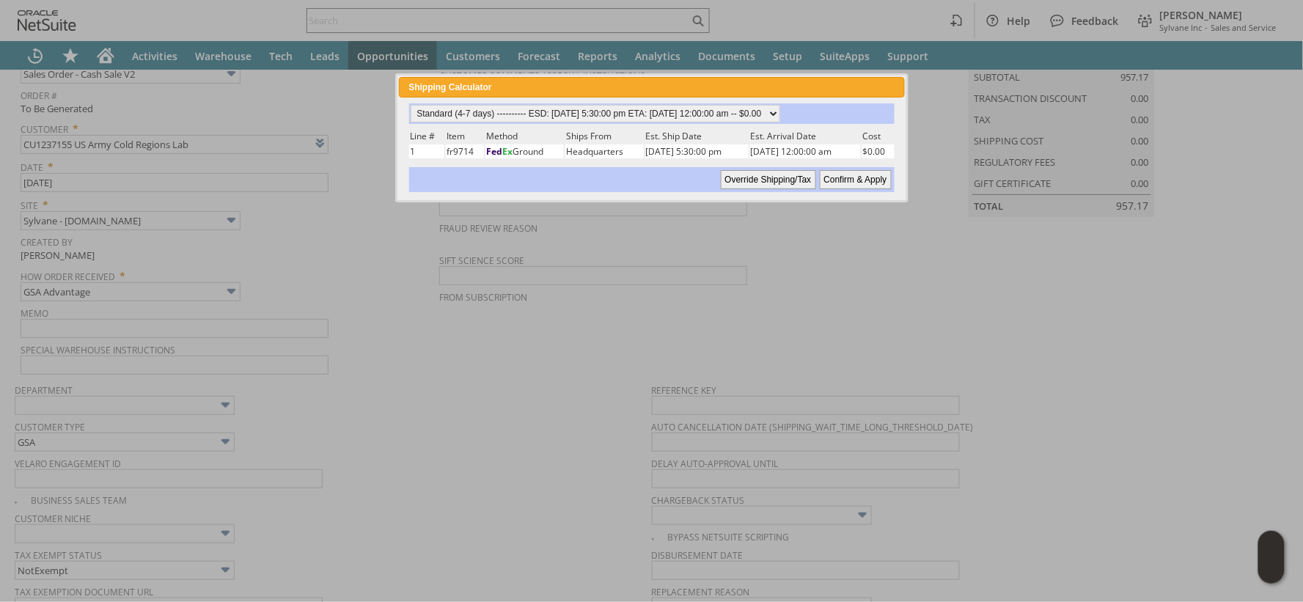
click at [840, 177] on input "Confirm & Apply" at bounding box center [856, 179] width 72 height 19
type input "Government"
type input "Add"
type input "Copy Previous"
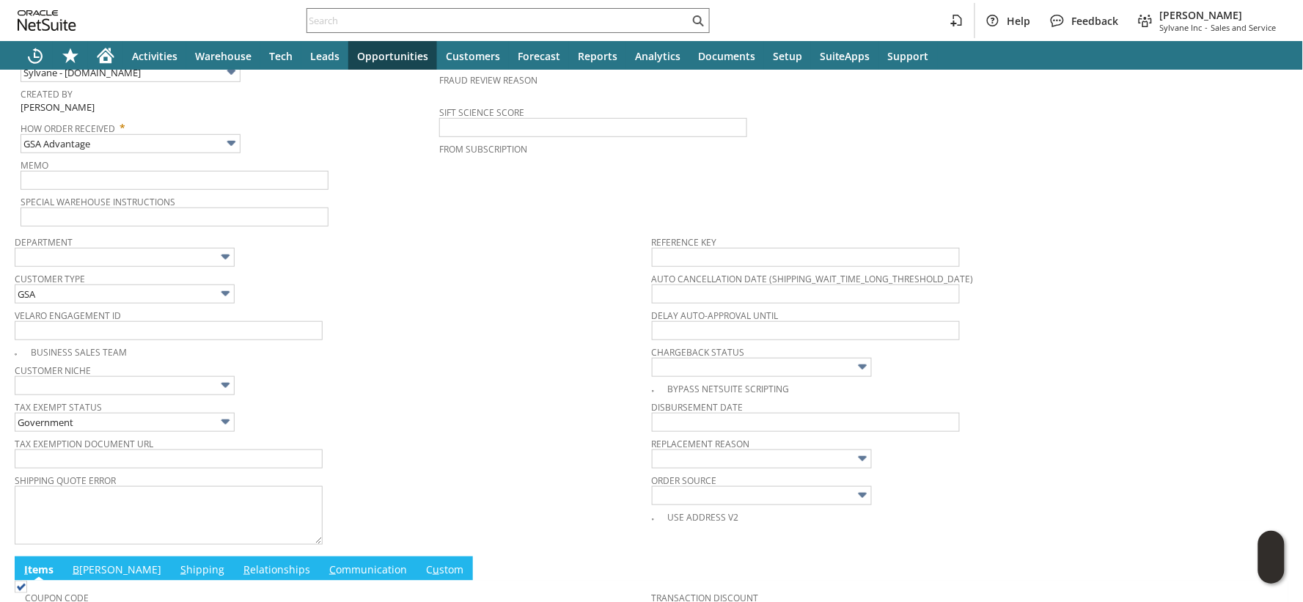
scroll to position [651, 0]
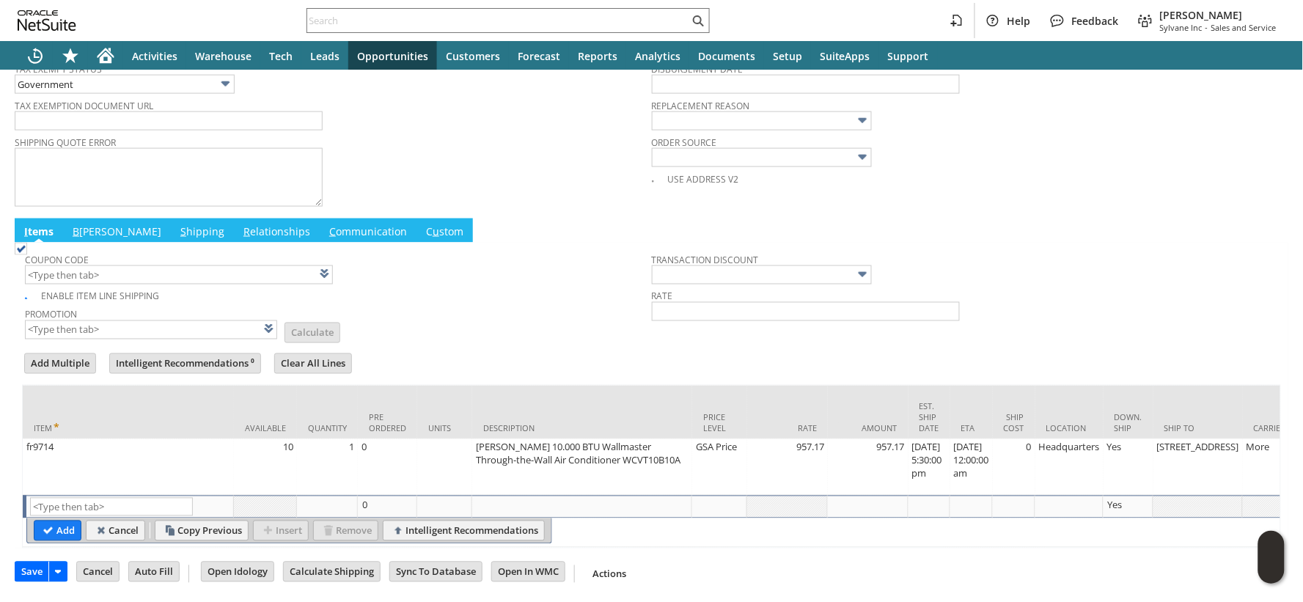
click at [87, 224] on link "B illing" at bounding box center [117, 232] width 96 height 16
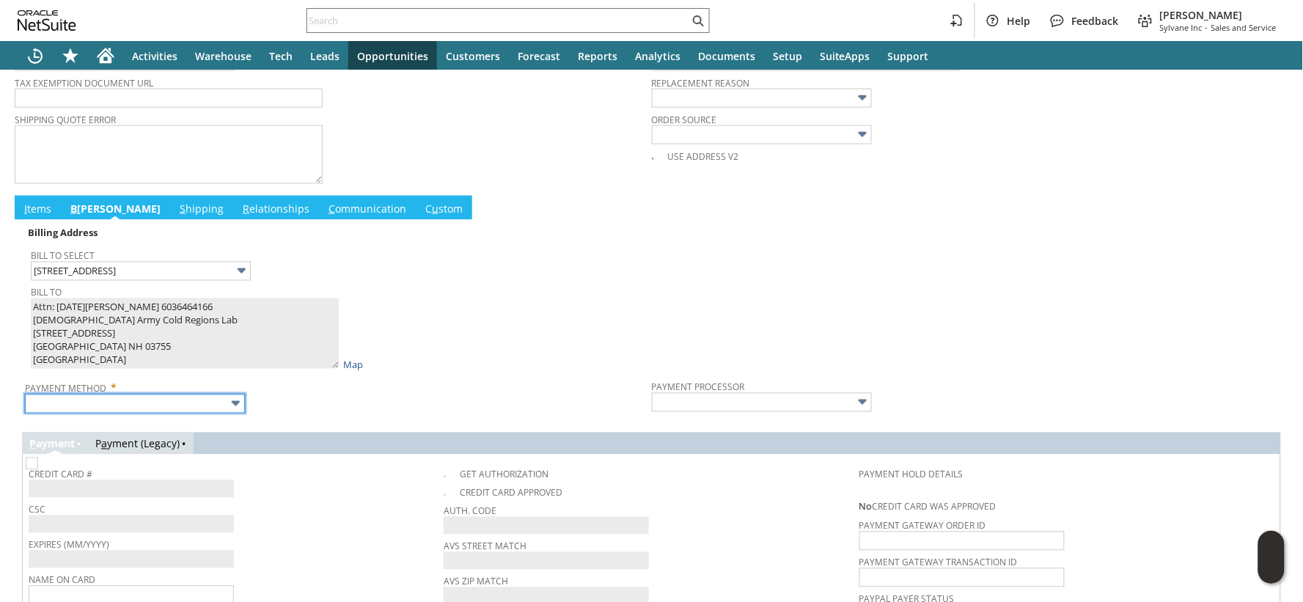
click at [158, 400] on input "text" at bounding box center [135, 403] width 220 height 19
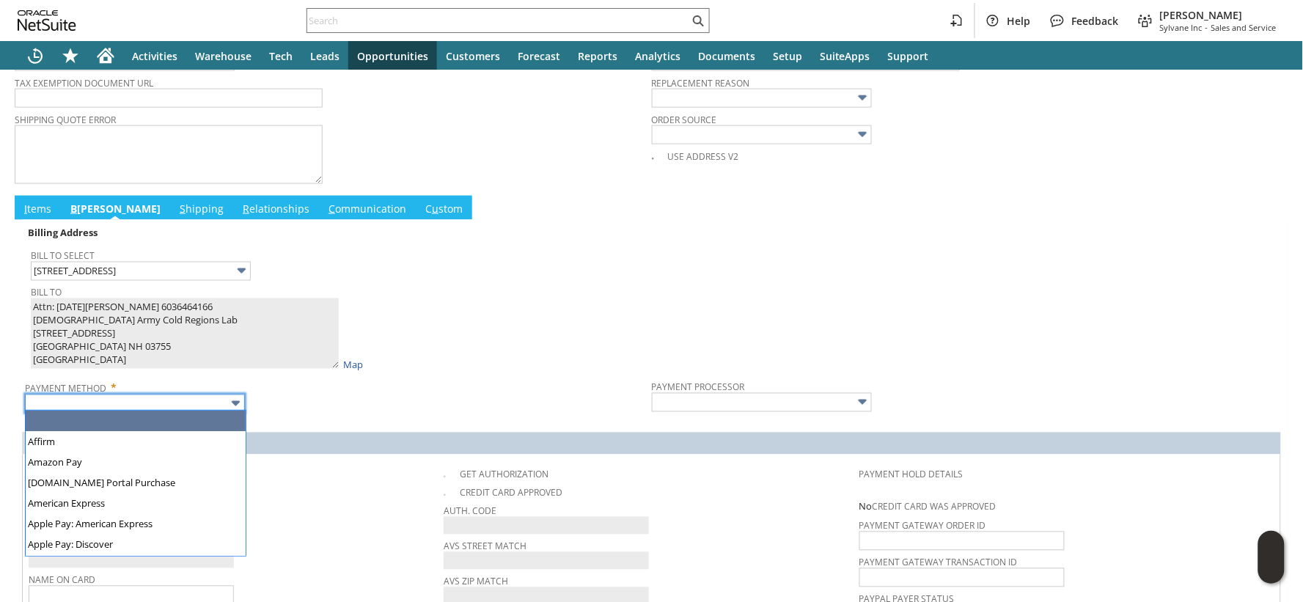
type input "Visa / Mastercard"
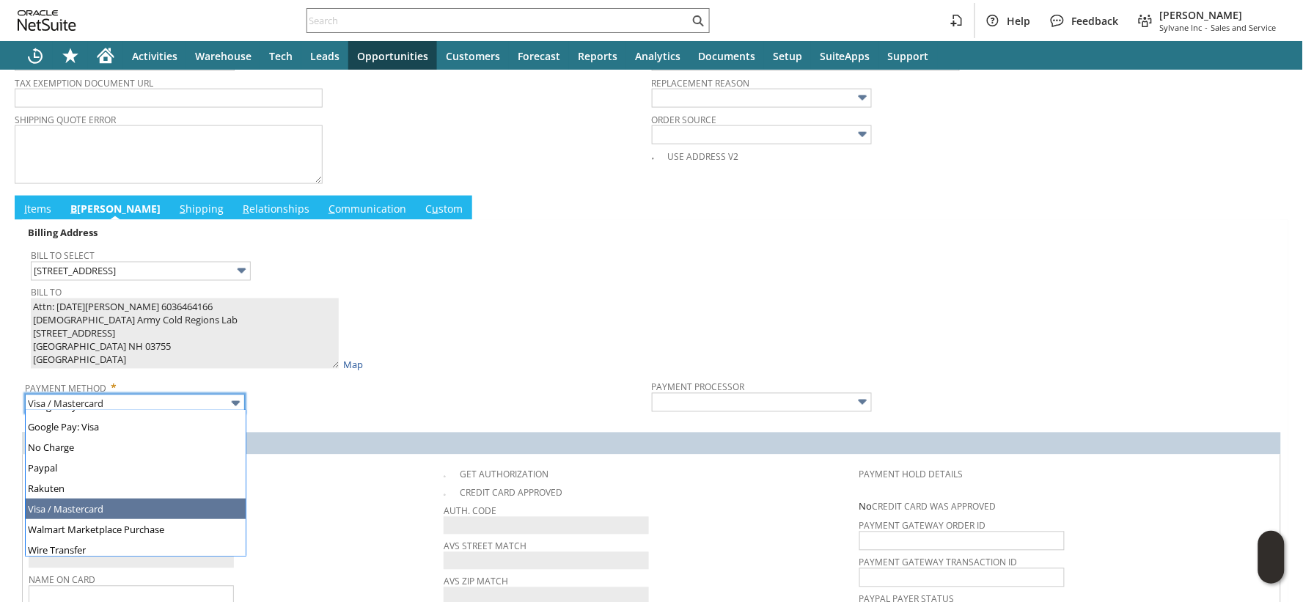
click at [317, 398] on div "Payment Method * Visa / Mastercard" at bounding box center [335, 395] width 620 height 37
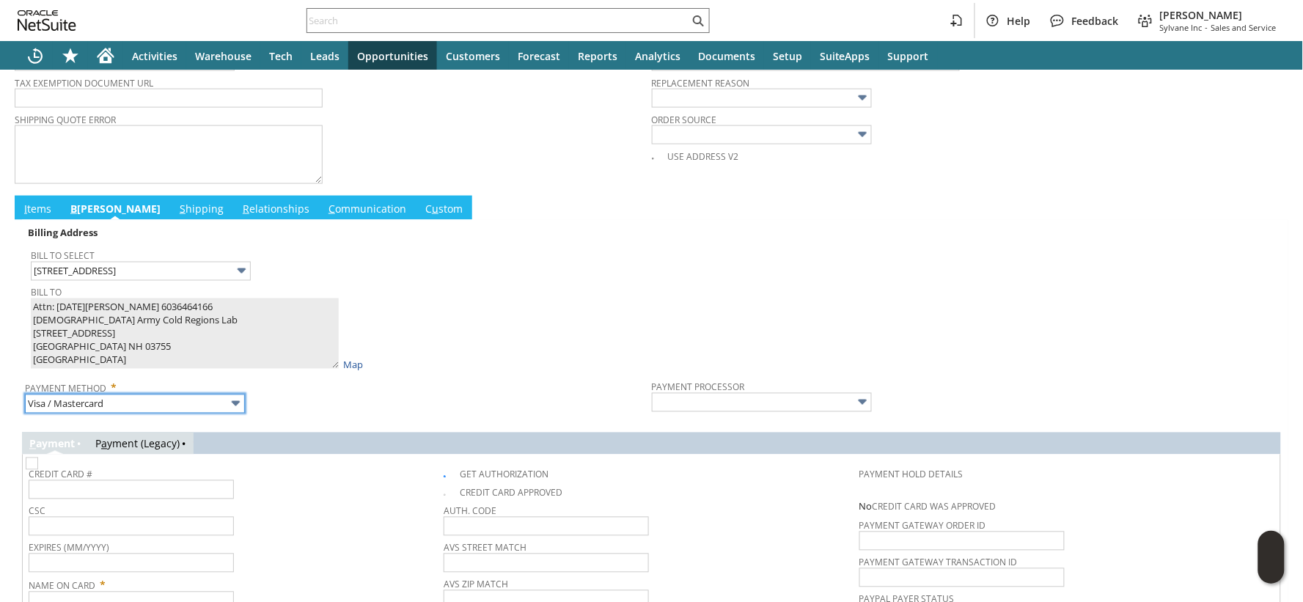
type input "Braintree"
checkbox input "true"
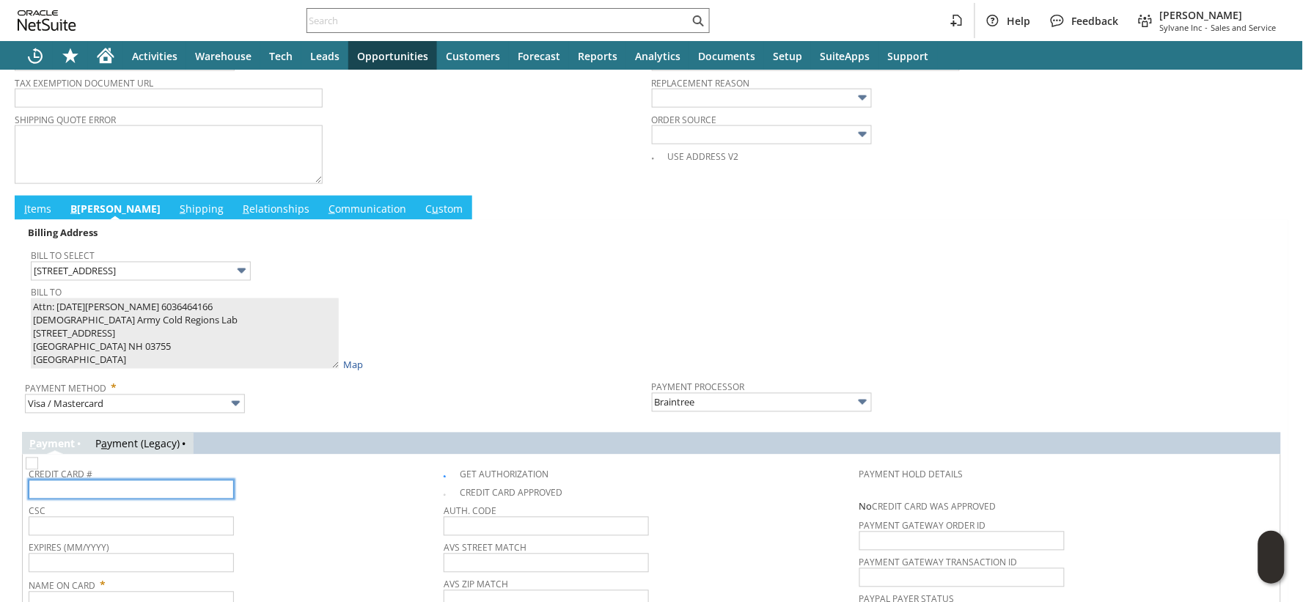
click at [114, 488] on input "text" at bounding box center [131, 489] width 205 height 19
paste input "5568628100234187"
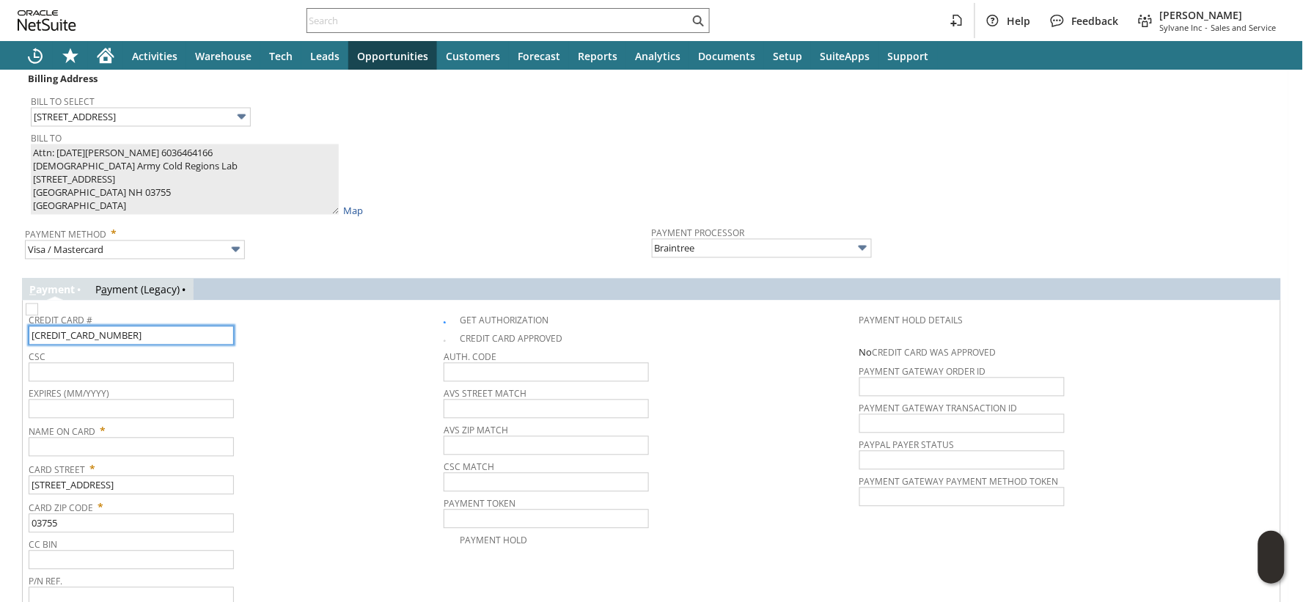
scroll to position [815, 0]
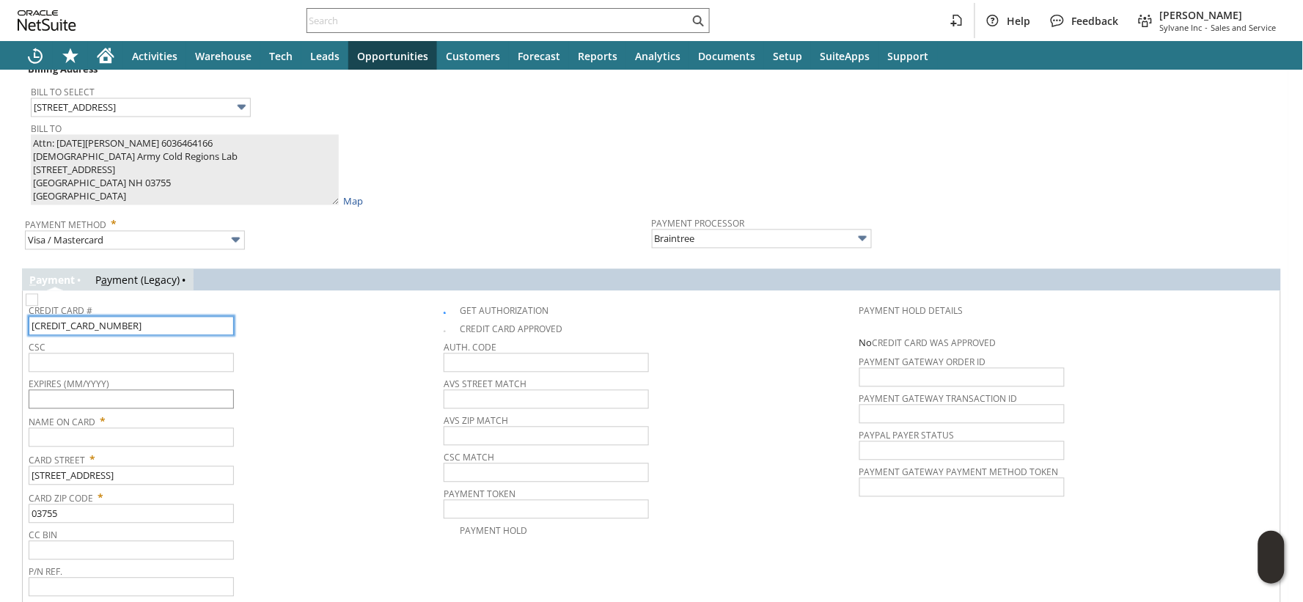
type input "5568628100234187"
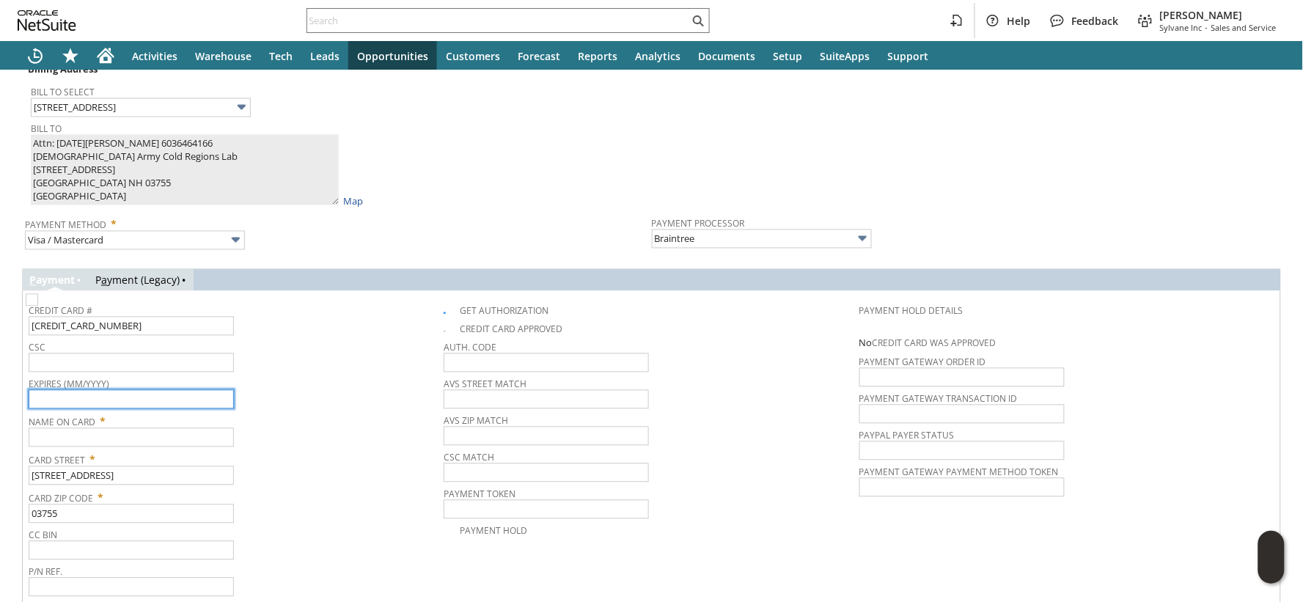
click at [69, 399] on input "text" at bounding box center [131, 399] width 205 height 19
type input "05/2027"
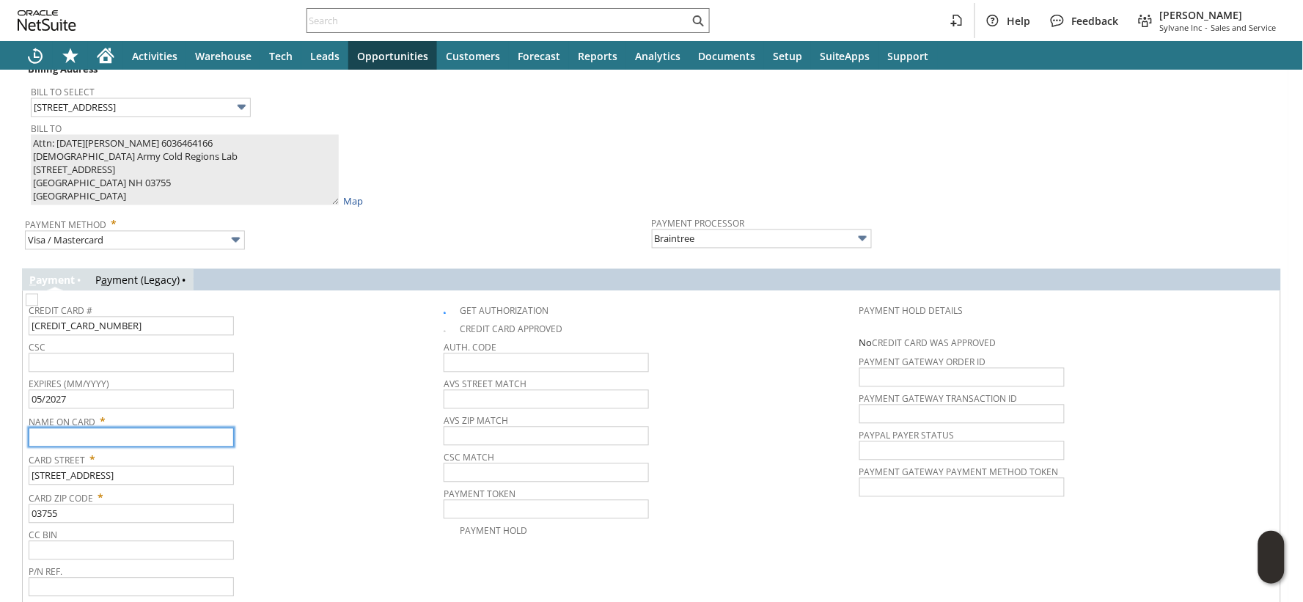
click at [128, 438] on input "text" at bounding box center [131, 437] width 205 height 19
paste input "Jack C Harper"
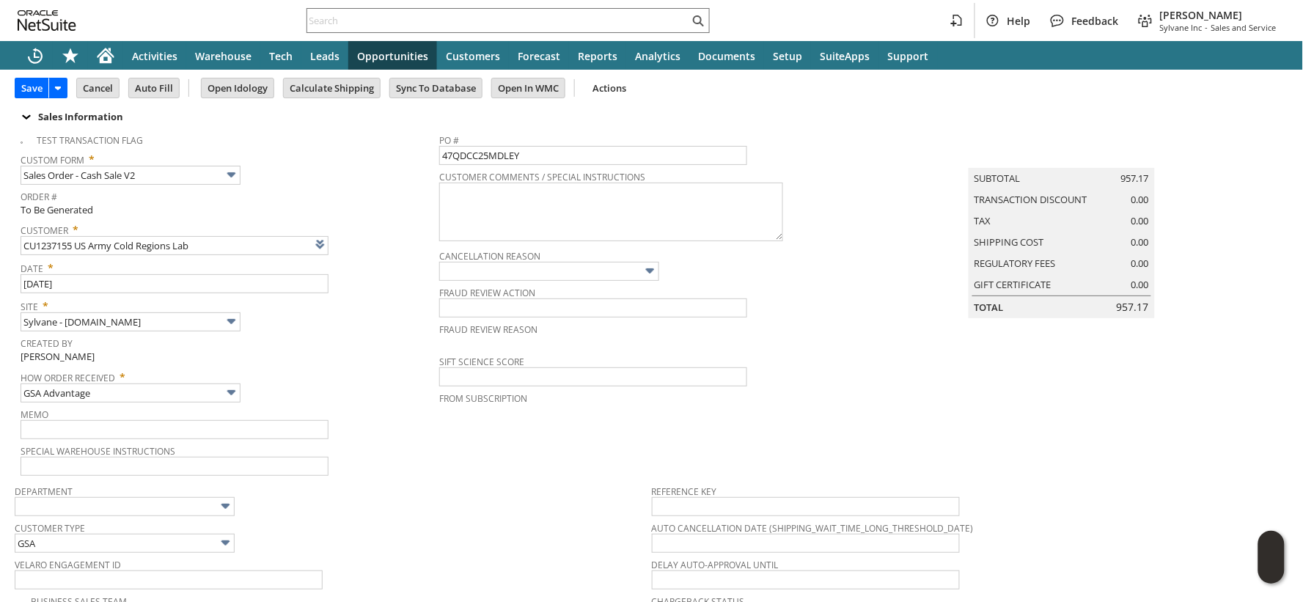
scroll to position [0, 0]
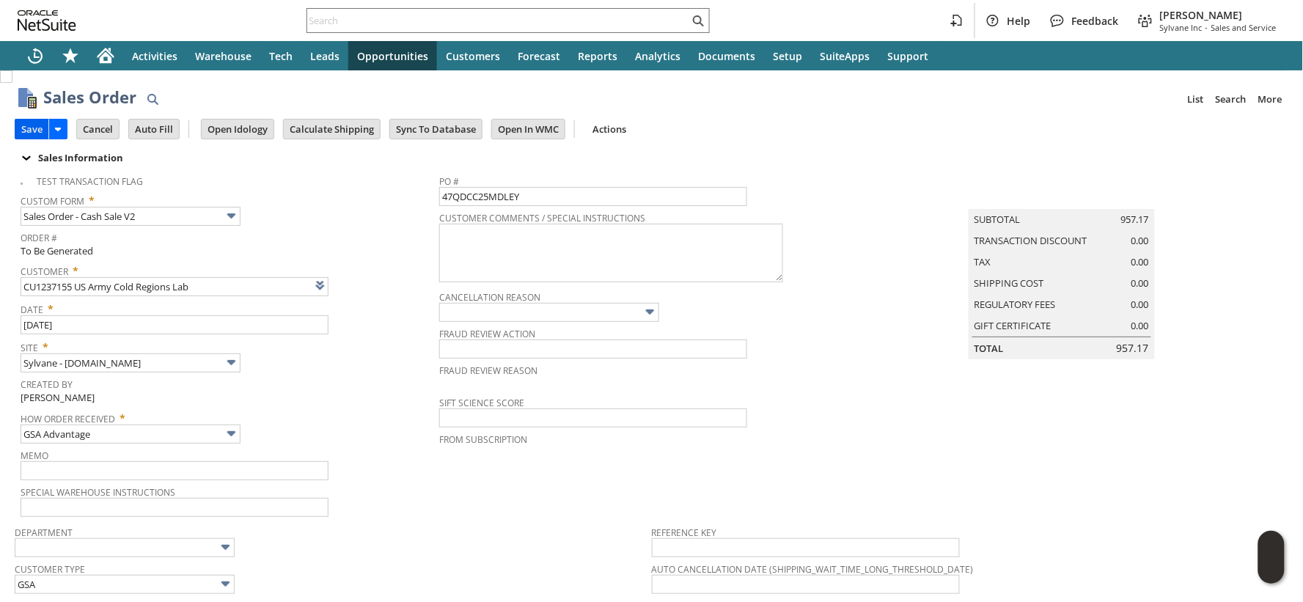
type input "Jack C Harper"
click at [40, 129] on input "Save" at bounding box center [31, 129] width 33 height 19
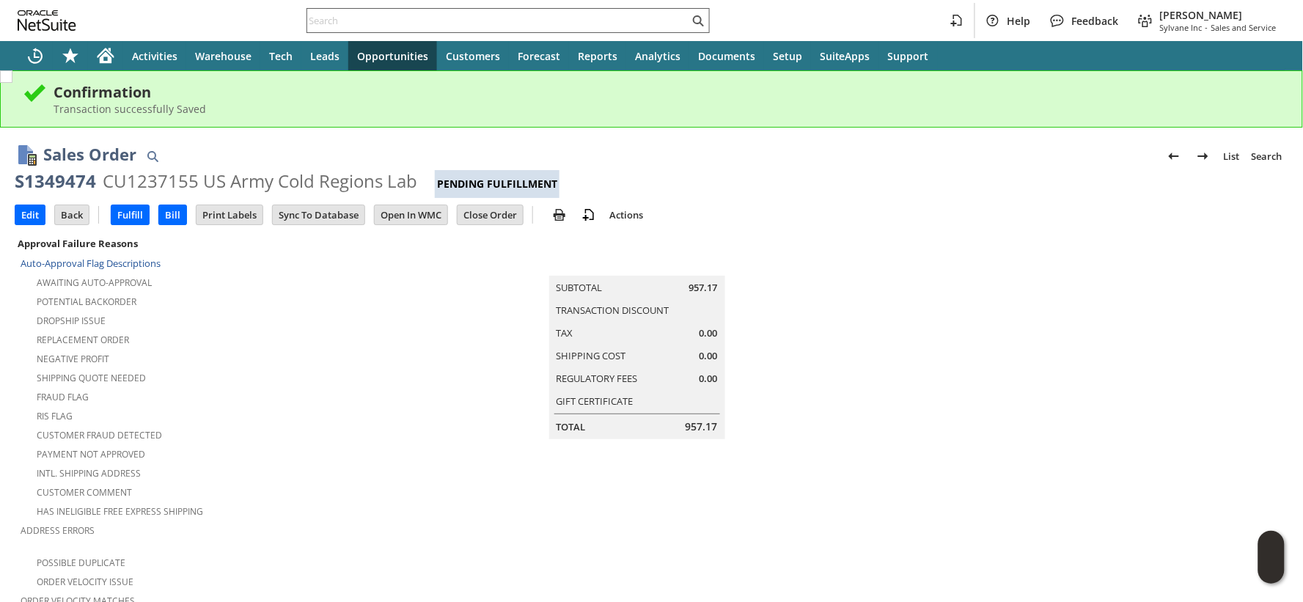
click at [425, 23] on input "text" at bounding box center [498, 21] width 382 height 18
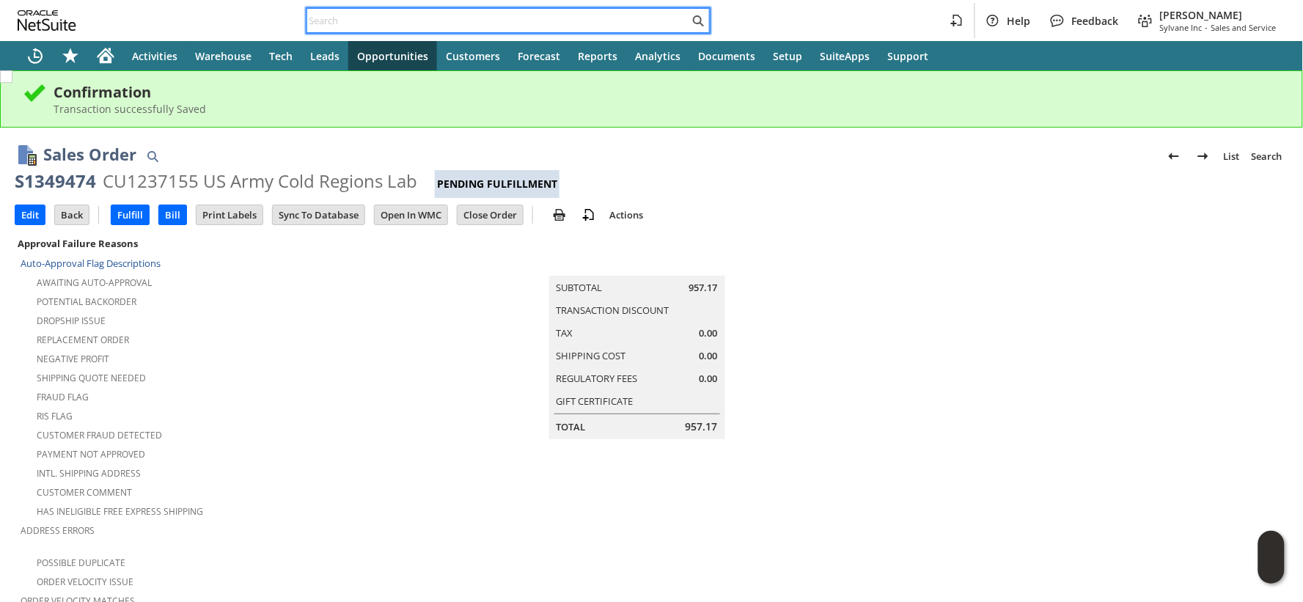
paste input "danielle.bundy@usace.army.mil"
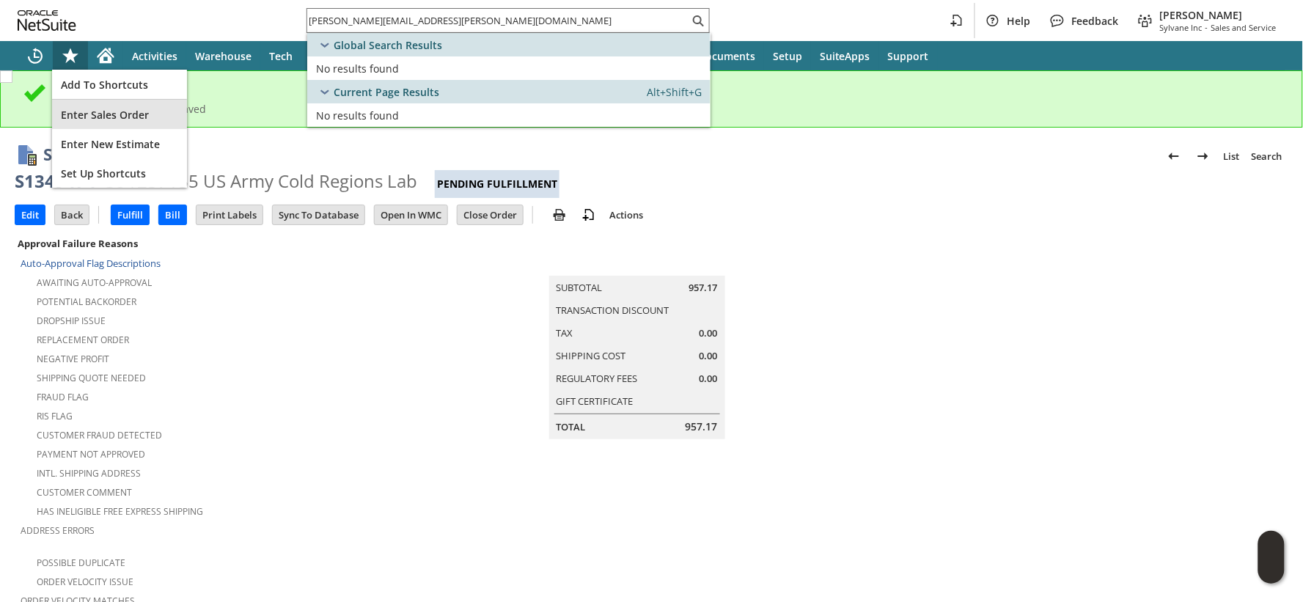
click at [89, 111] on span "Enter Sales Order" at bounding box center [119, 115] width 117 height 14
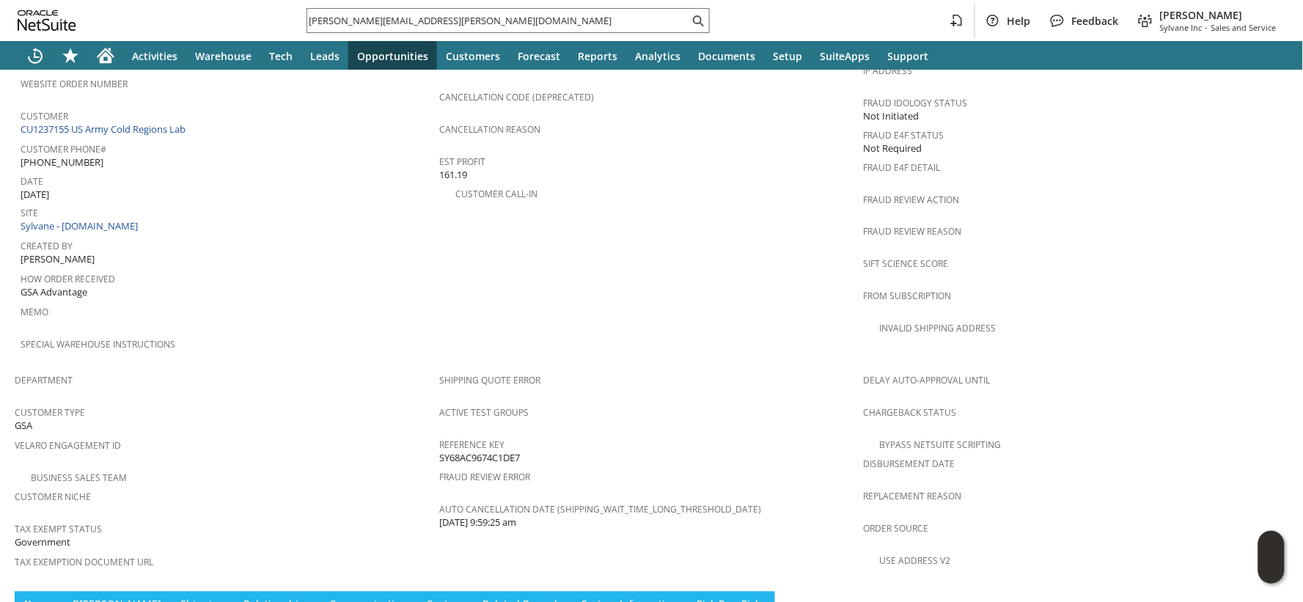
scroll to position [962, 0]
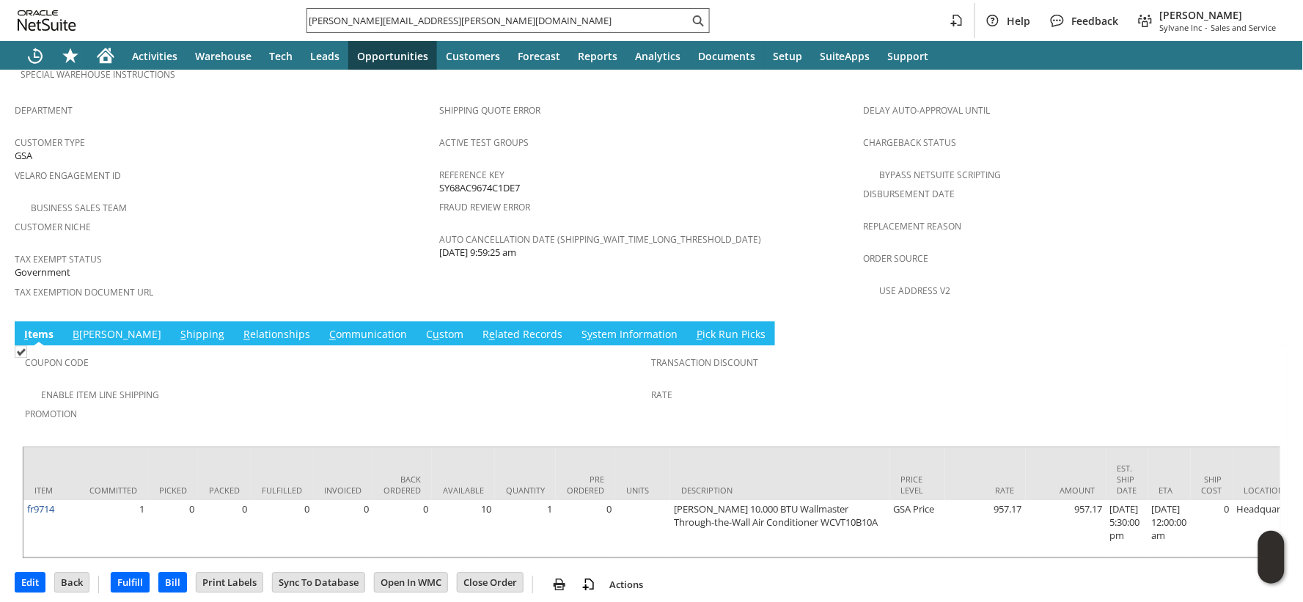
click at [396, 22] on input "[PERSON_NAME][EMAIL_ADDRESS][PERSON_NAME][DOMAIN_NAME]" at bounding box center [498, 21] width 382 height 18
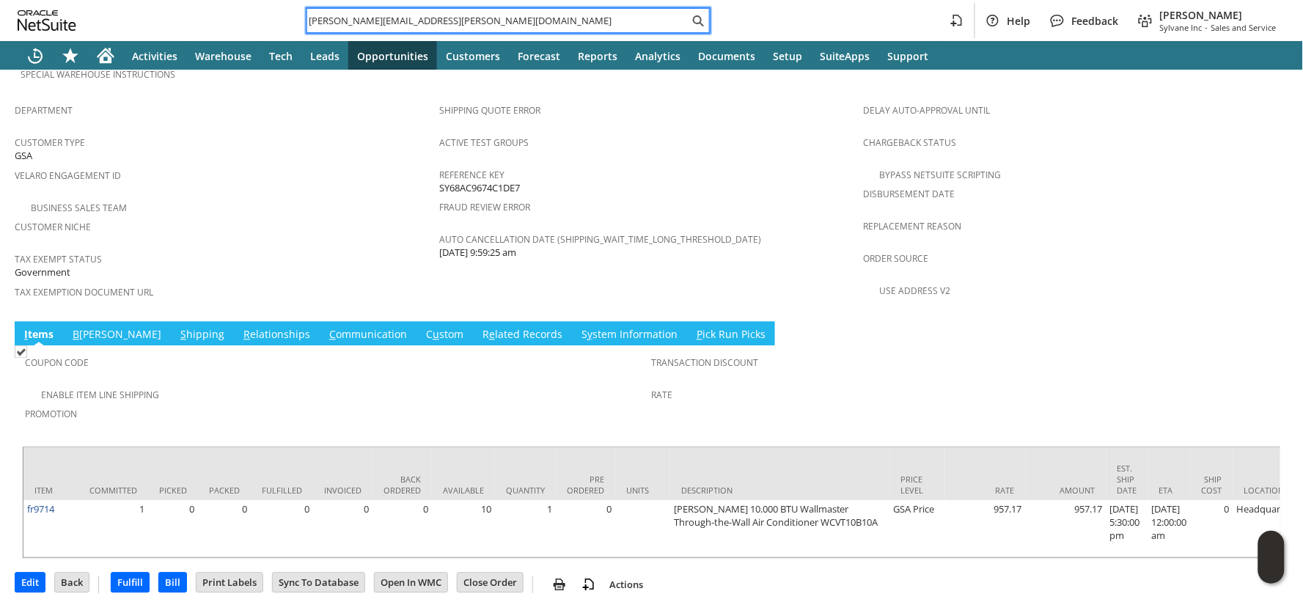
click at [396, 22] on input "[PERSON_NAME][EMAIL_ADDRESS][PERSON_NAME][DOMAIN_NAME]" at bounding box center [498, 21] width 382 height 18
paste input "CU1218688"
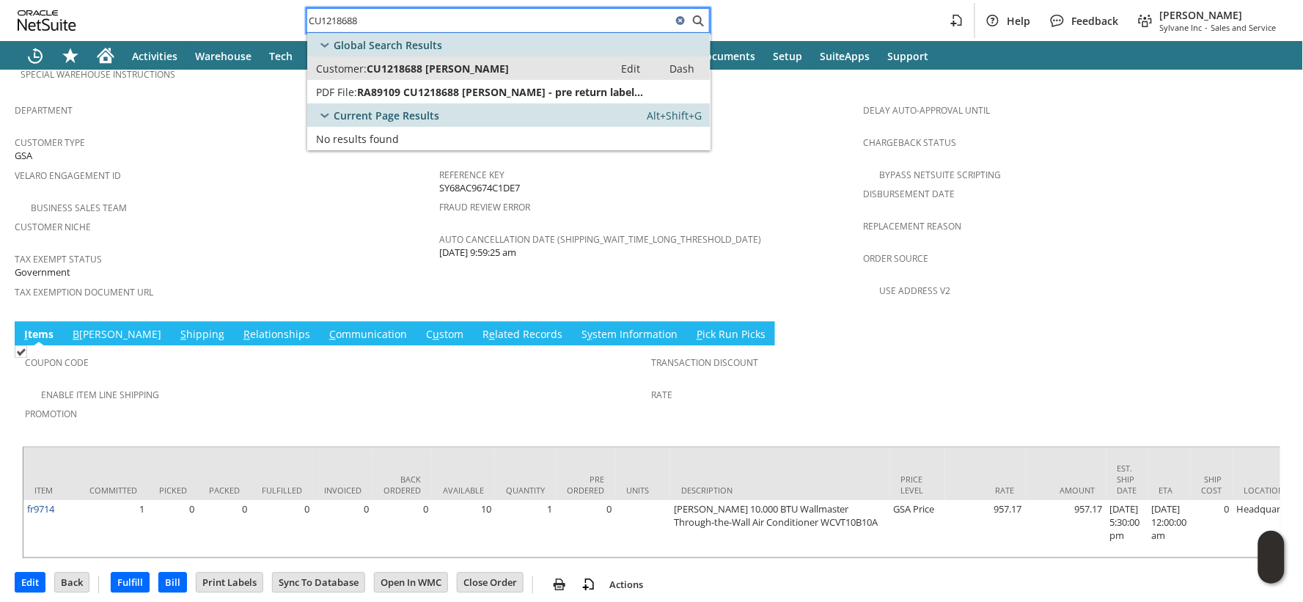
type input "CU1218688"
click at [408, 70] on span "CU1218688 Shannon Bendall" at bounding box center [438, 69] width 142 height 14
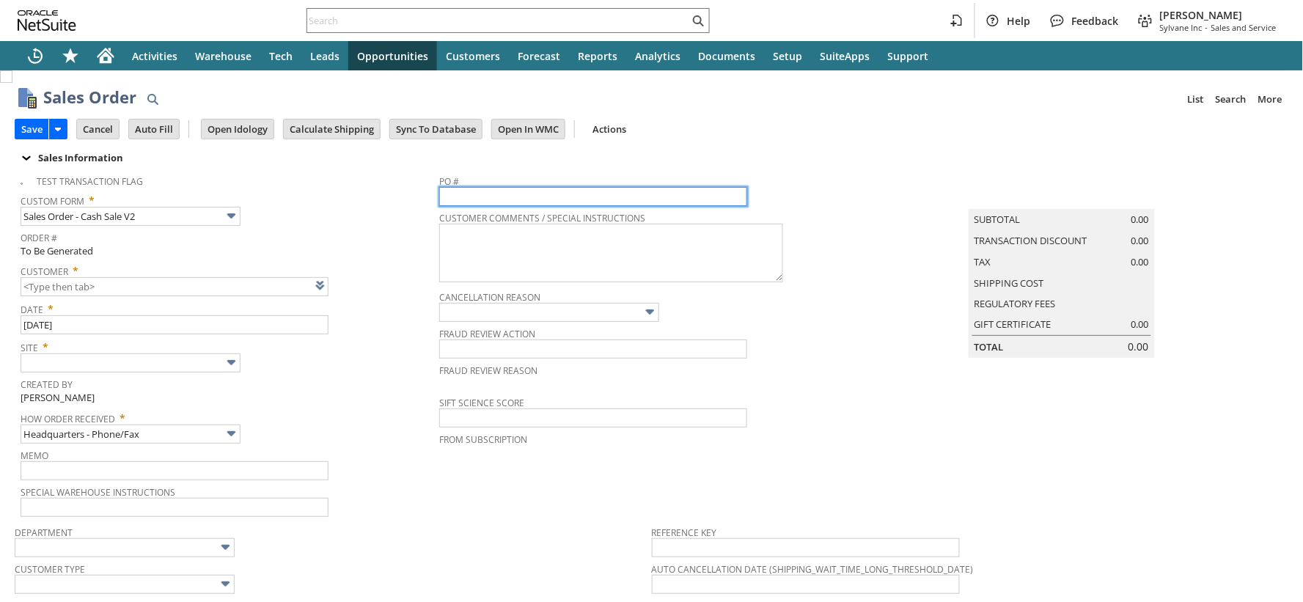
click at [452, 191] on input "text" at bounding box center [593, 196] width 308 height 19
paste input "47QDCC25MDLTB"
type input "47QDCC25MDLTB"
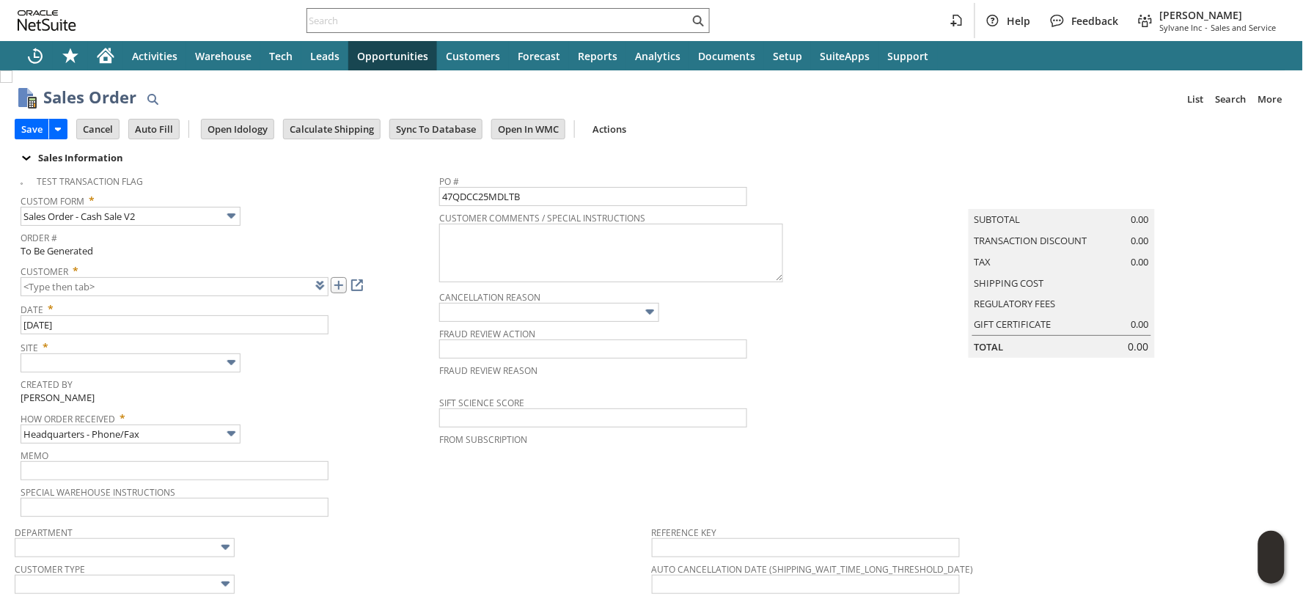
click at [339, 287] on link at bounding box center [339, 285] width 16 height 16
type input "CU1237158 [DEMOGRAPHIC_DATA] Army Corps of Engineers"
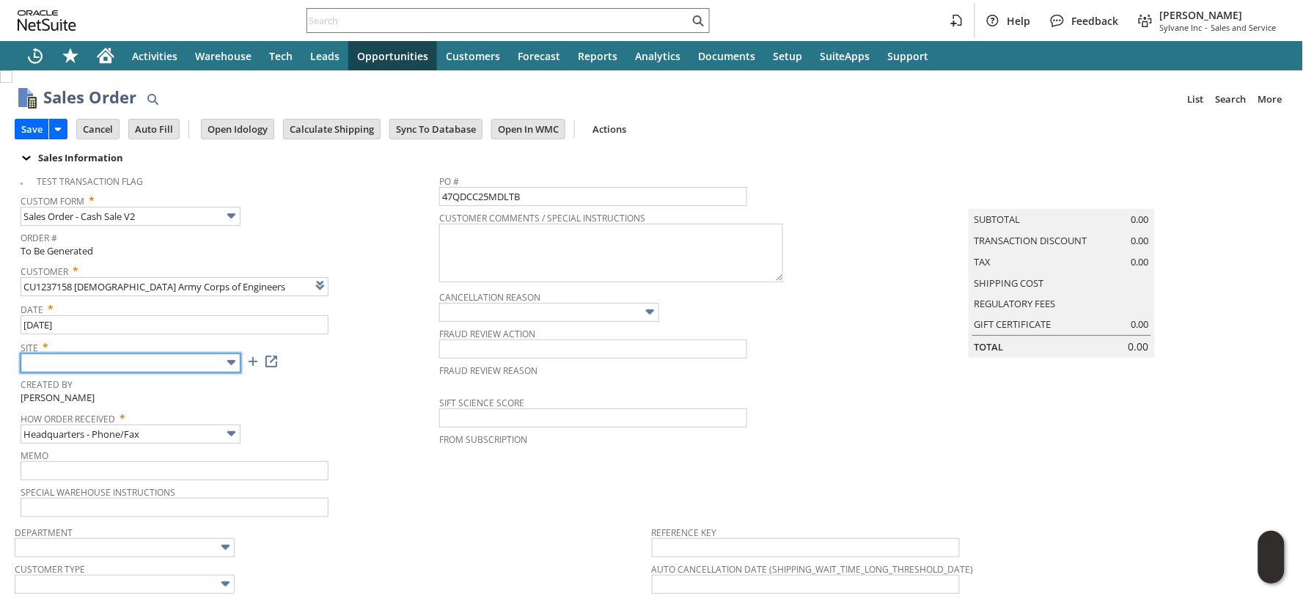
click at [219, 367] on input "text" at bounding box center [131, 362] width 220 height 19
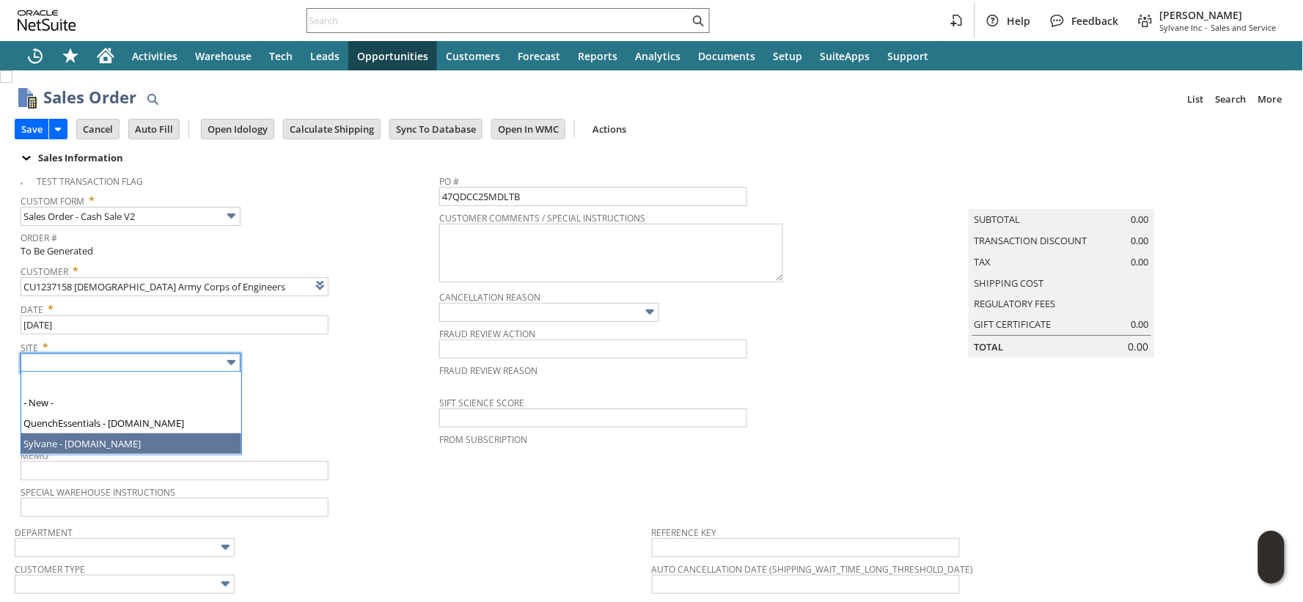
type input "Sylvane - [DOMAIN_NAME]"
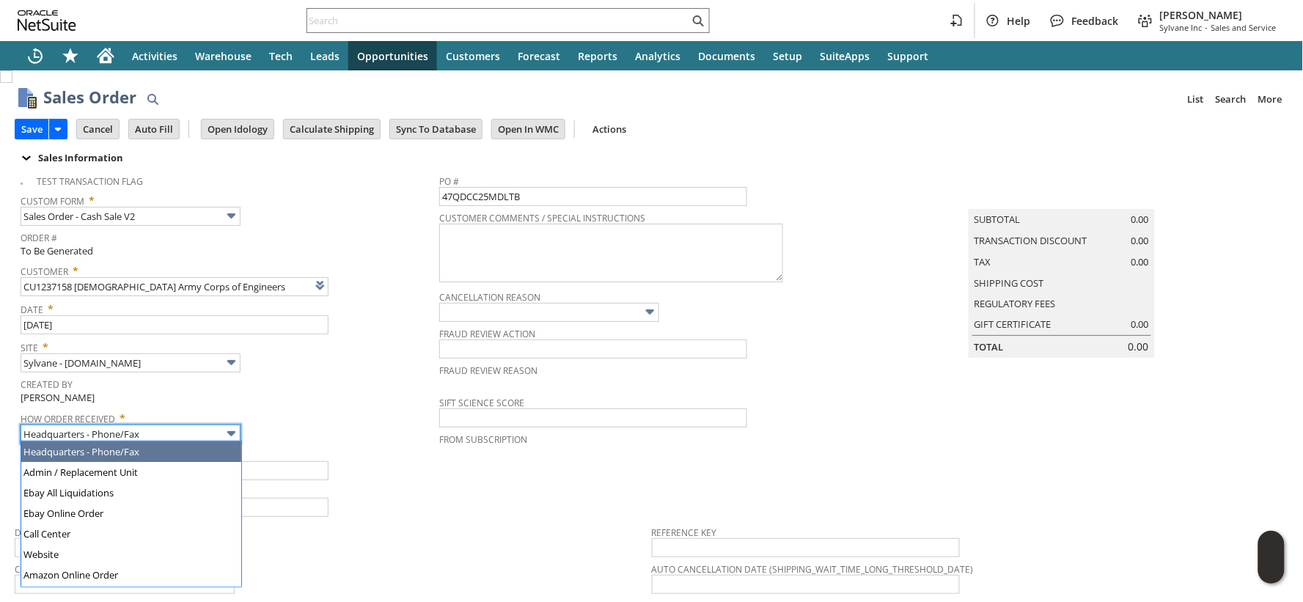
click at [206, 431] on input "Headquarters - Phone/Fax" at bounding box center [131, 434] width 220 height 19
type input "GSA Advantage"
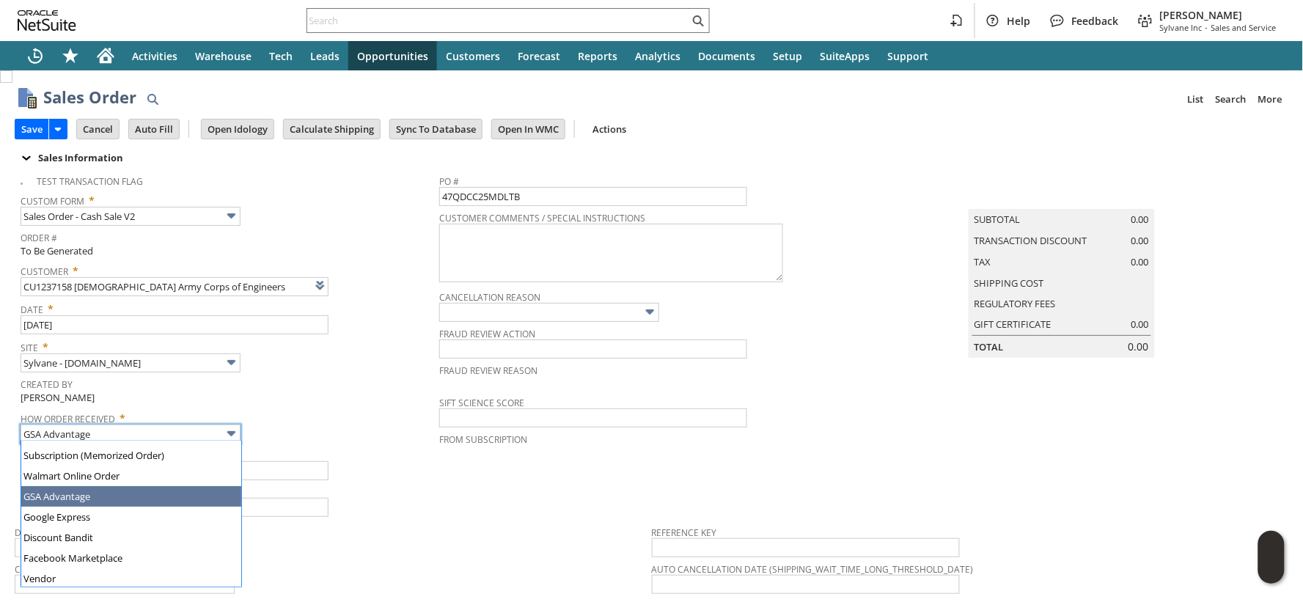
click at [309, 414] on span "How Order Received *" at bounding box center [226, 416] width 411 height 18
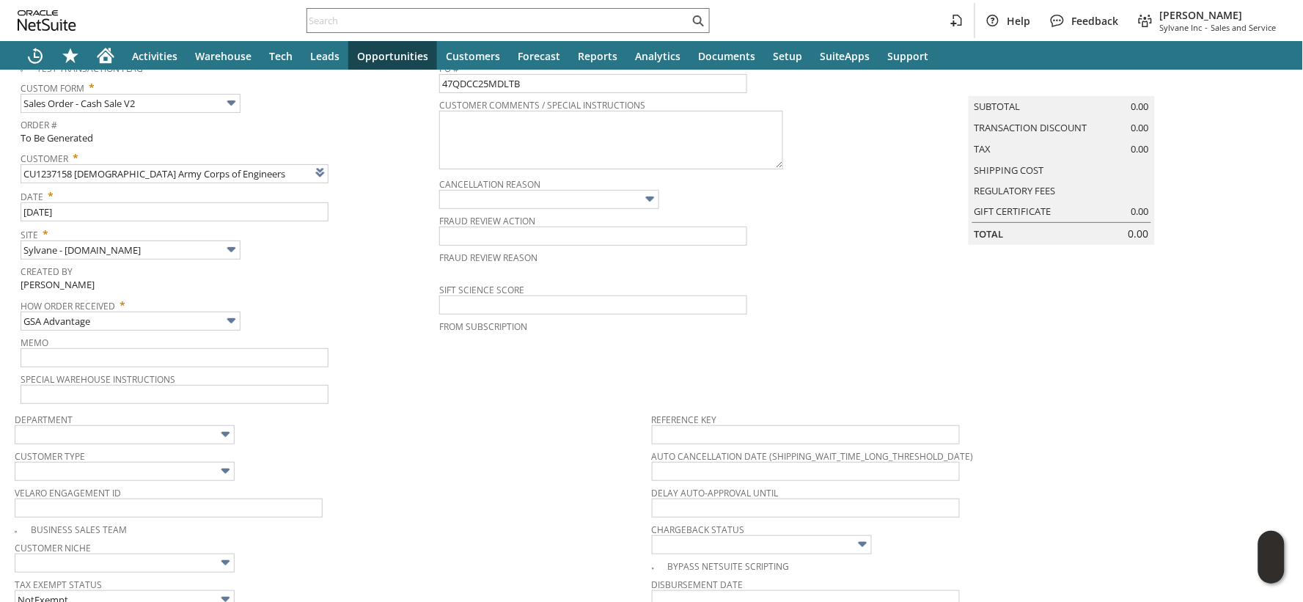
scroll to position [163, 0]
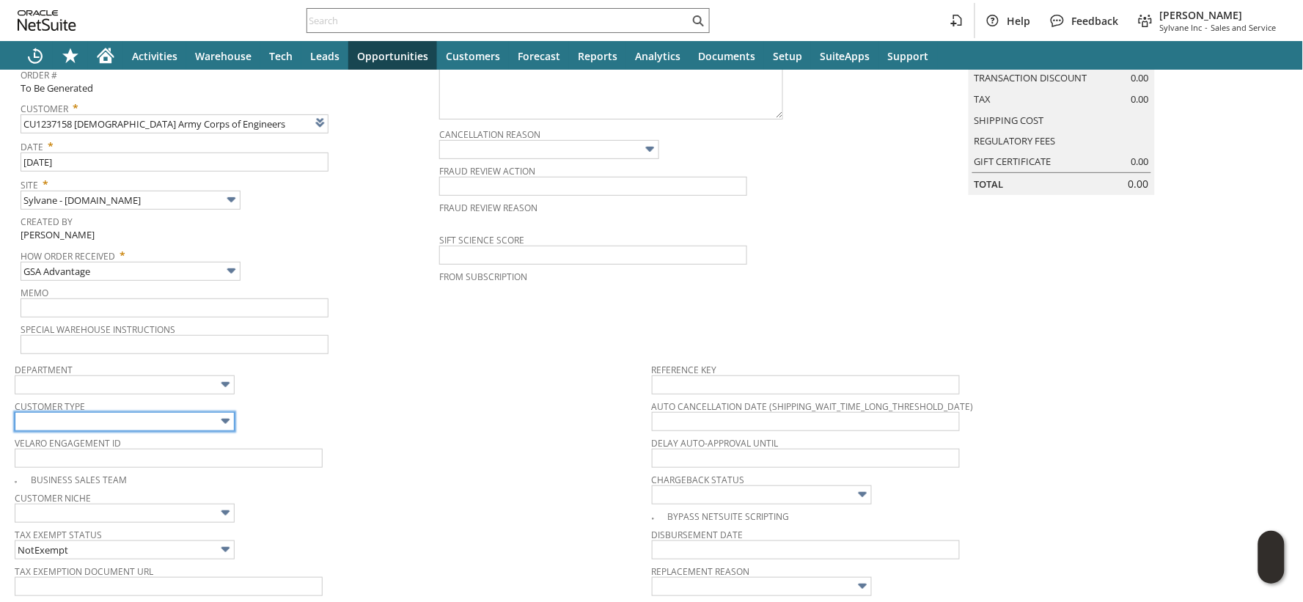
click at [138, 423] on input "text" at bounding box center [125, 421] width 220 height 19
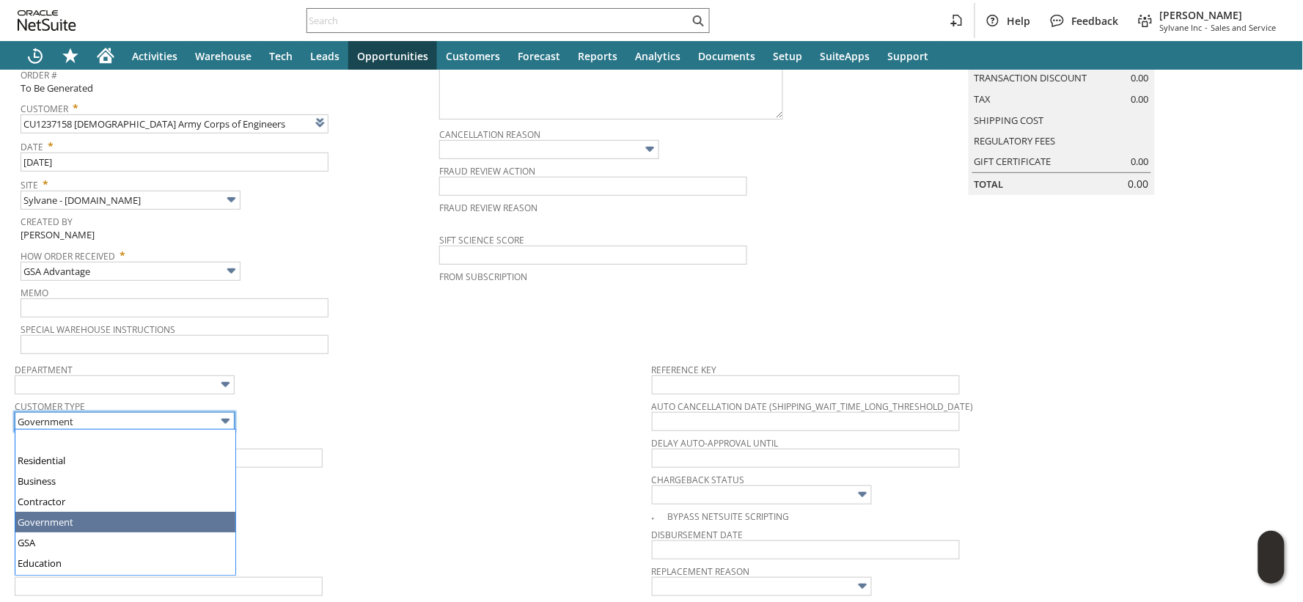
scroll to position [81, 0]
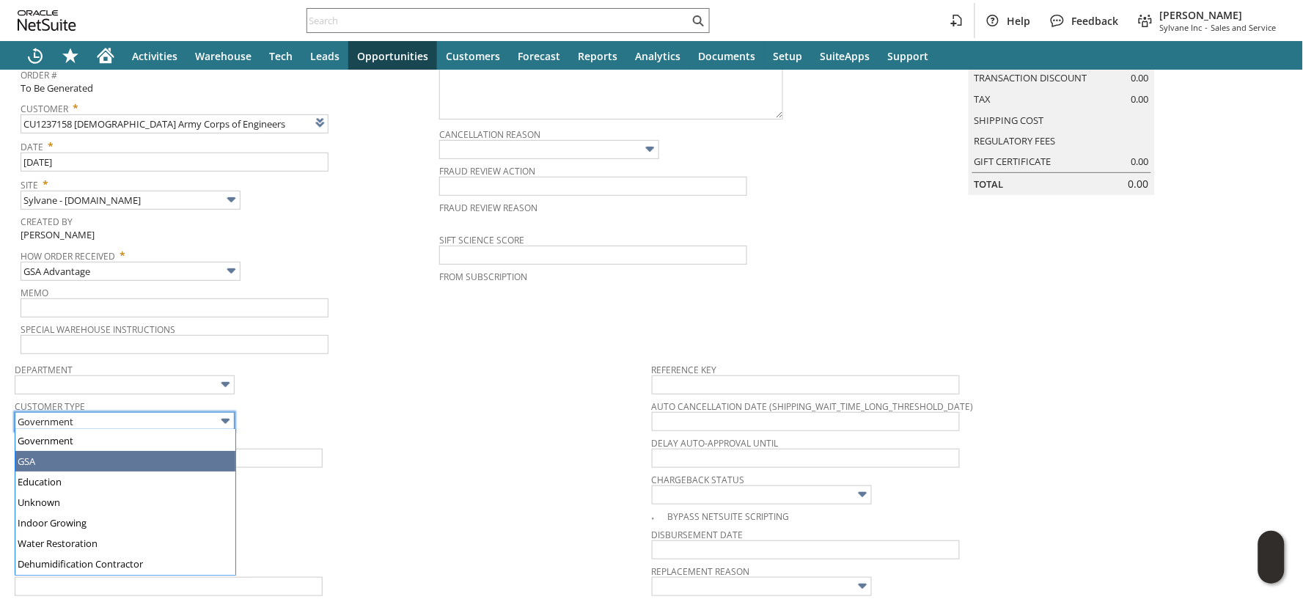
type input "GSA"
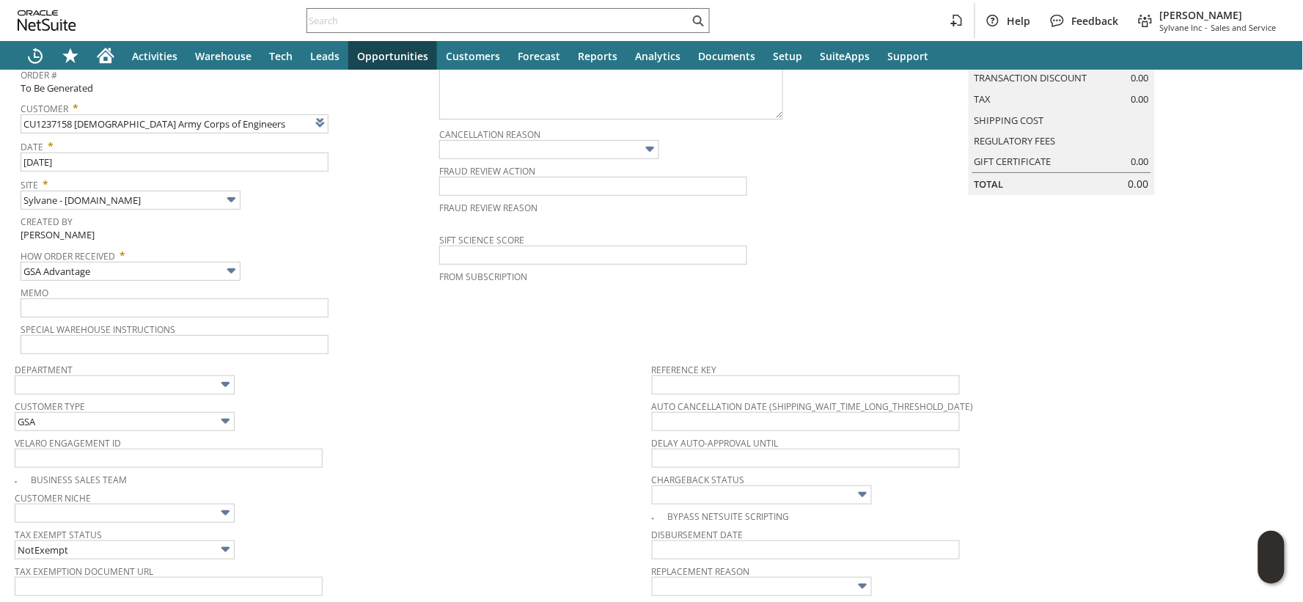
click at [378, 421] on div "Customer Type GSA" at bounding box center [330, 413] width 630 height 35
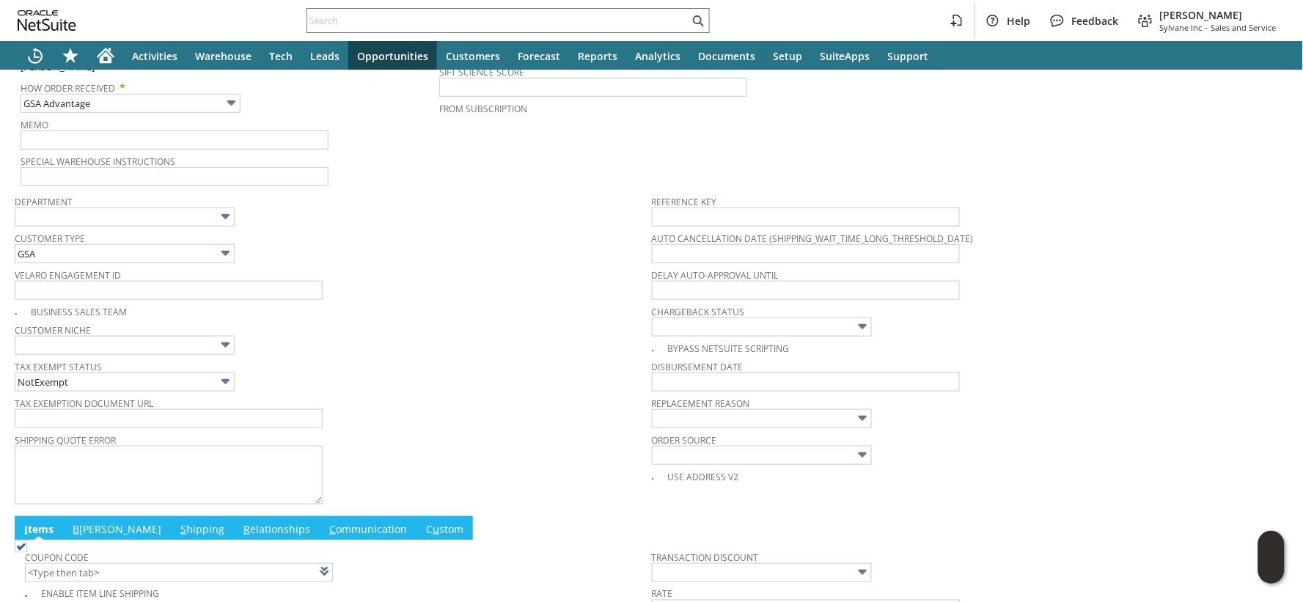
scroll to position [582, 0]
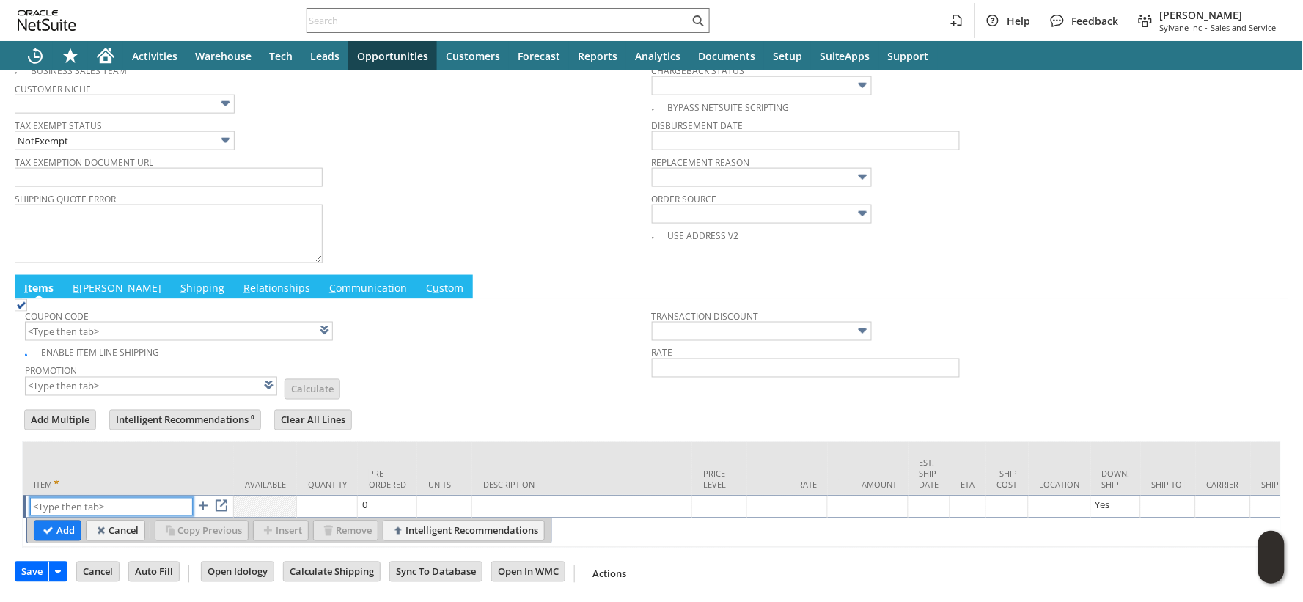
click at [144, 498] on input "text" at bounding box center [111, 507] width 163 height 18
paste input "EB6252"
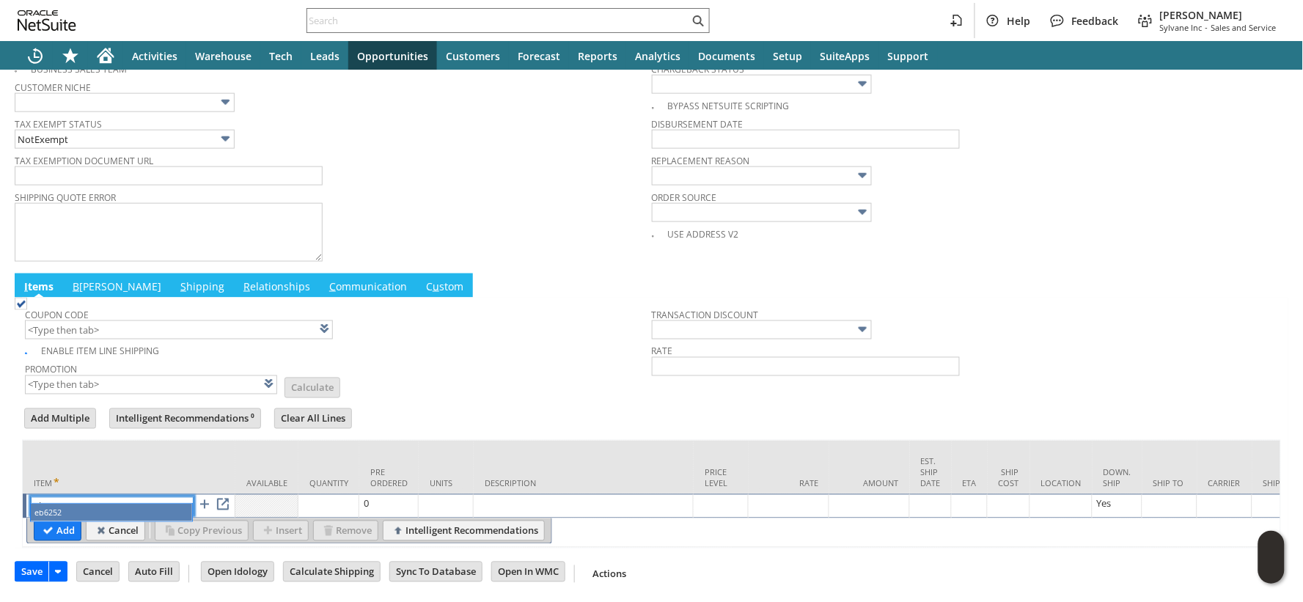
type input "eb6252"
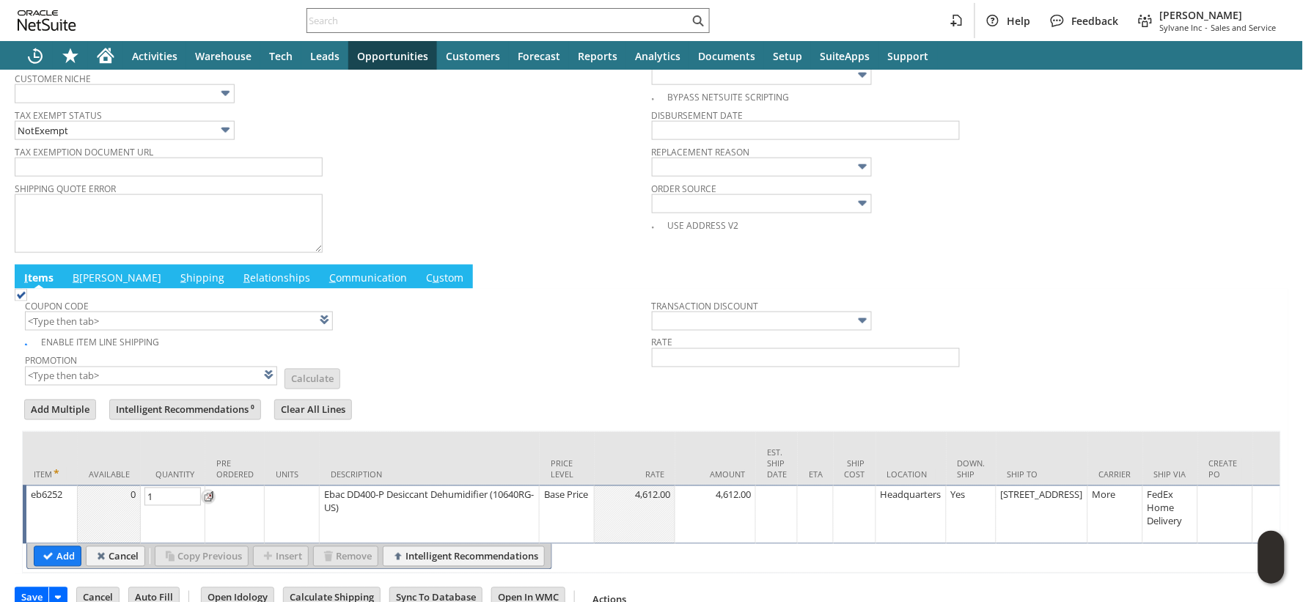
click at [551, 502] on div "Base Price" at bounding box center [566, 495] width 47 height 15
click at [574, 496] on img at bounding box center [577, 496] width 17 height 17
type input "GSA Price"
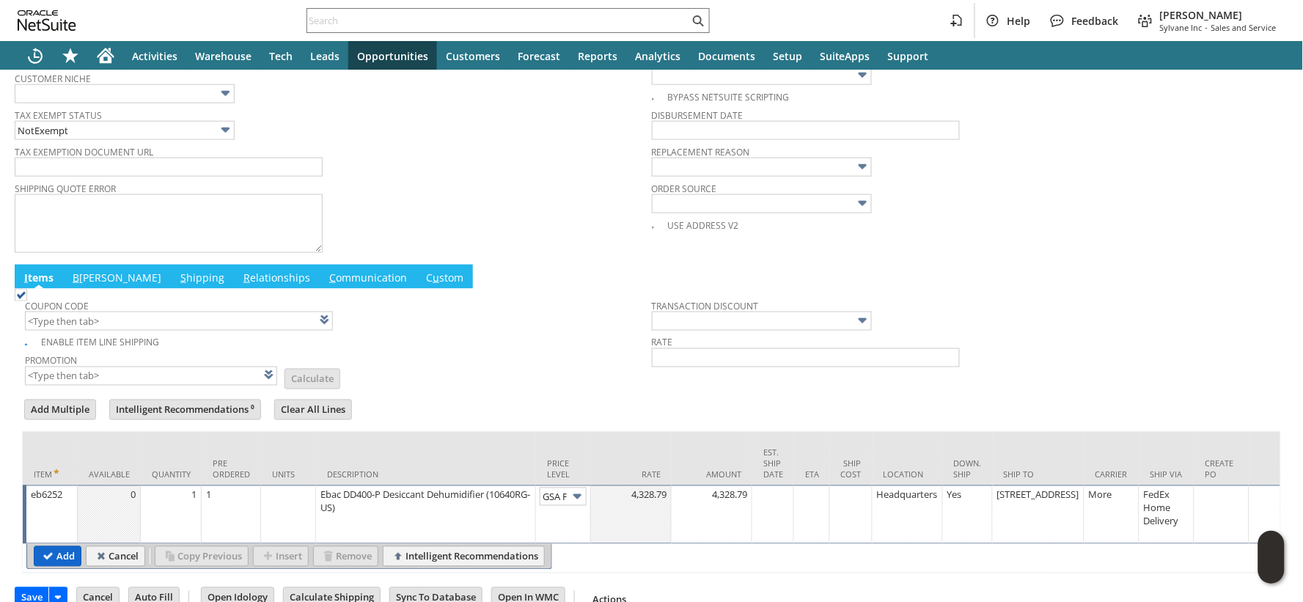
click at [70, 554] on input "Add" at bounding box center [57, 556] width 46 height 19
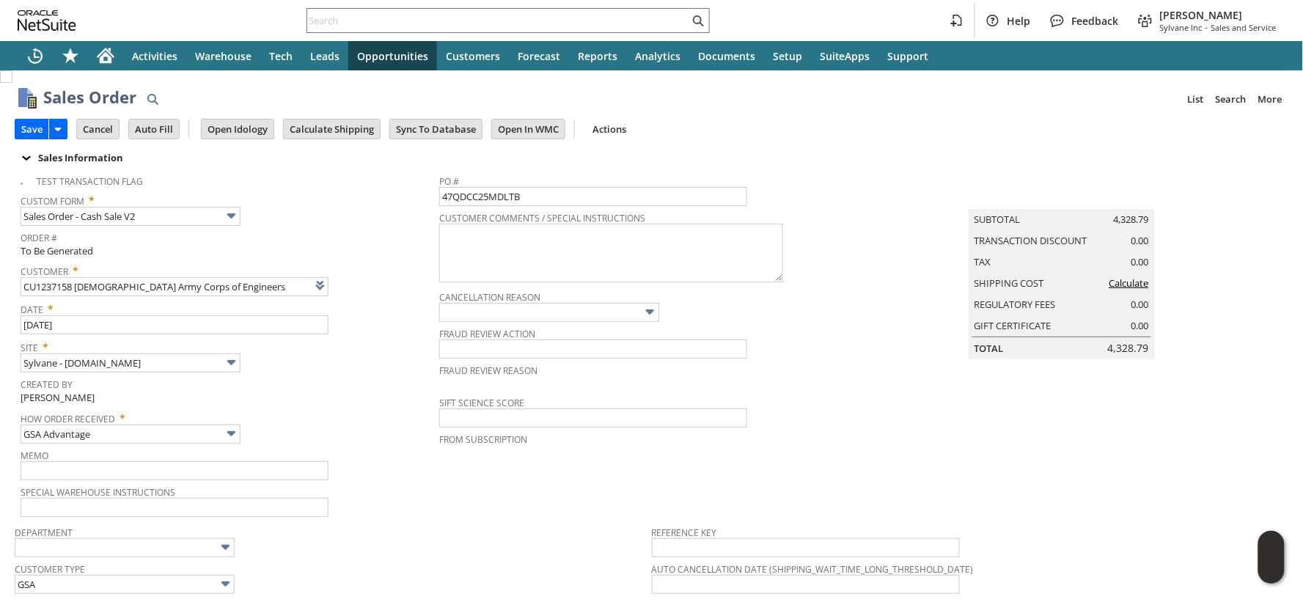
click at [1109, 290] on link "Calculate" at bounding box center [1129, 282] width 40 height 13
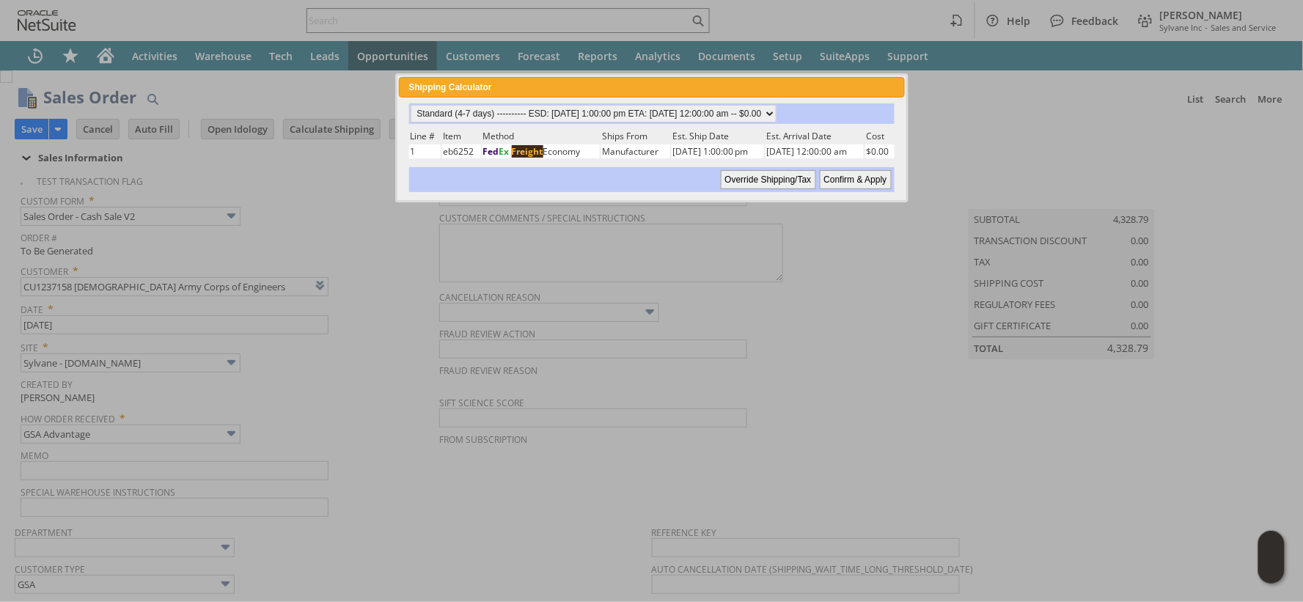
click at [834, 175] on input "Confirm & Apply" at bounding box center [856, 179] width 72 height 19
type input "Government"
type input "Add"
type input "Copy Previous"
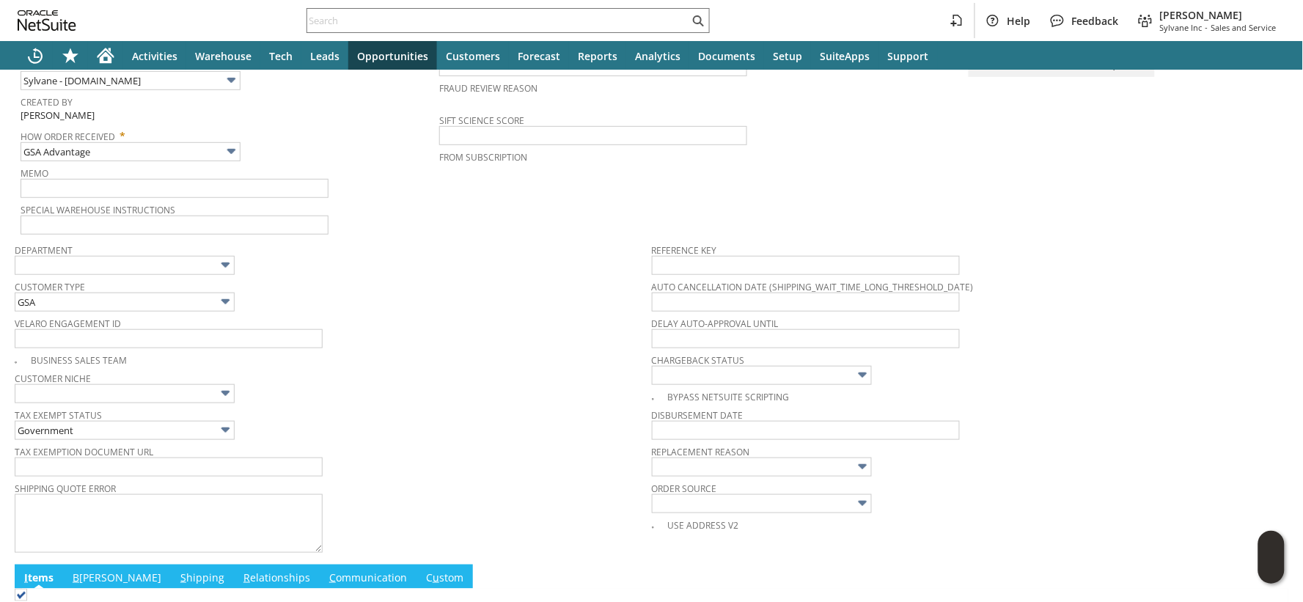
scroll to position [639, 0]
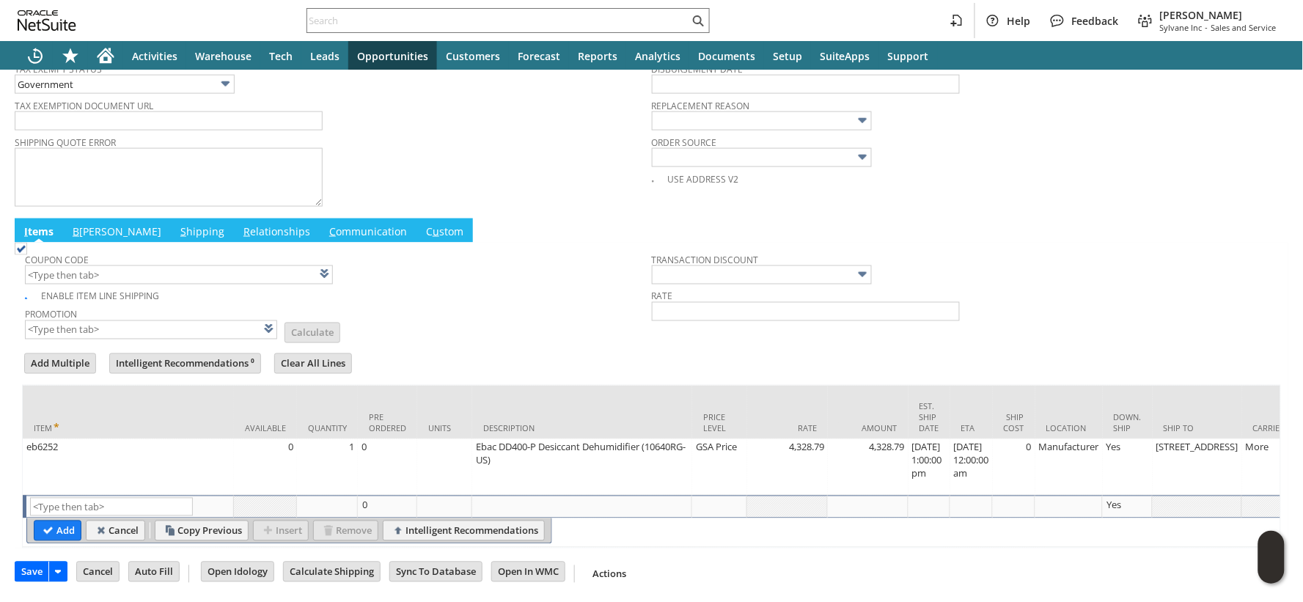
click at [84, 224] on link "B [PERSON_NAME]" at bounding box center [117, 232] width 96 height 16
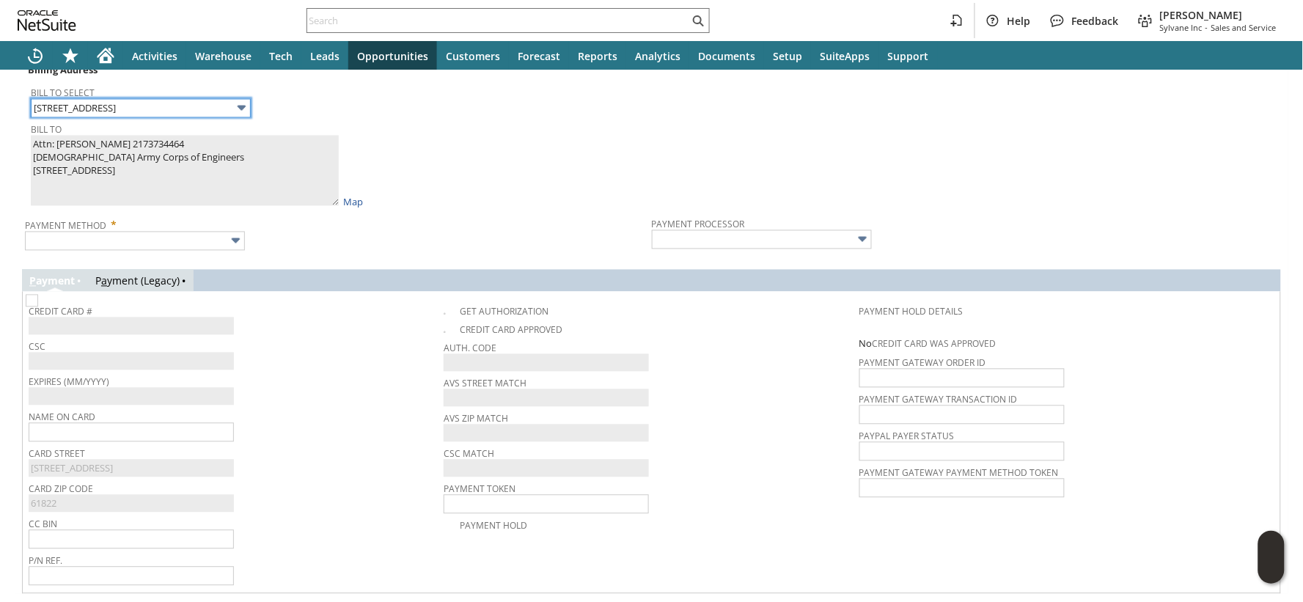
scroll to position [815, 0]
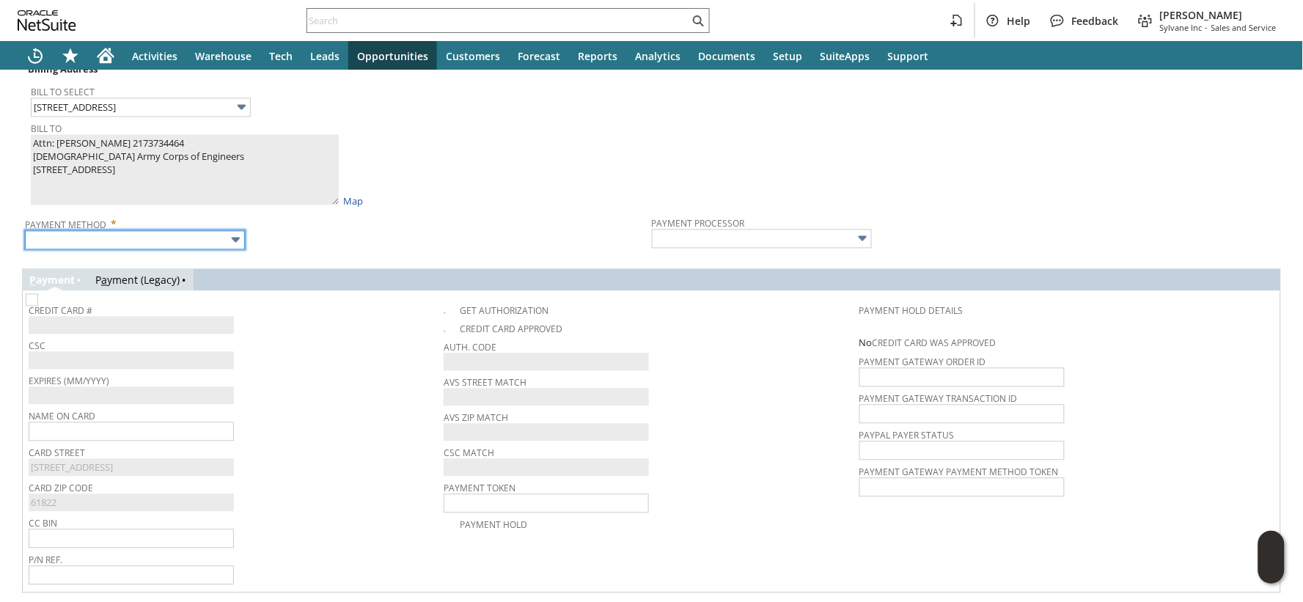
click at [191, 241] on input "text" at bounding box center [135, 240] width 220 height 19
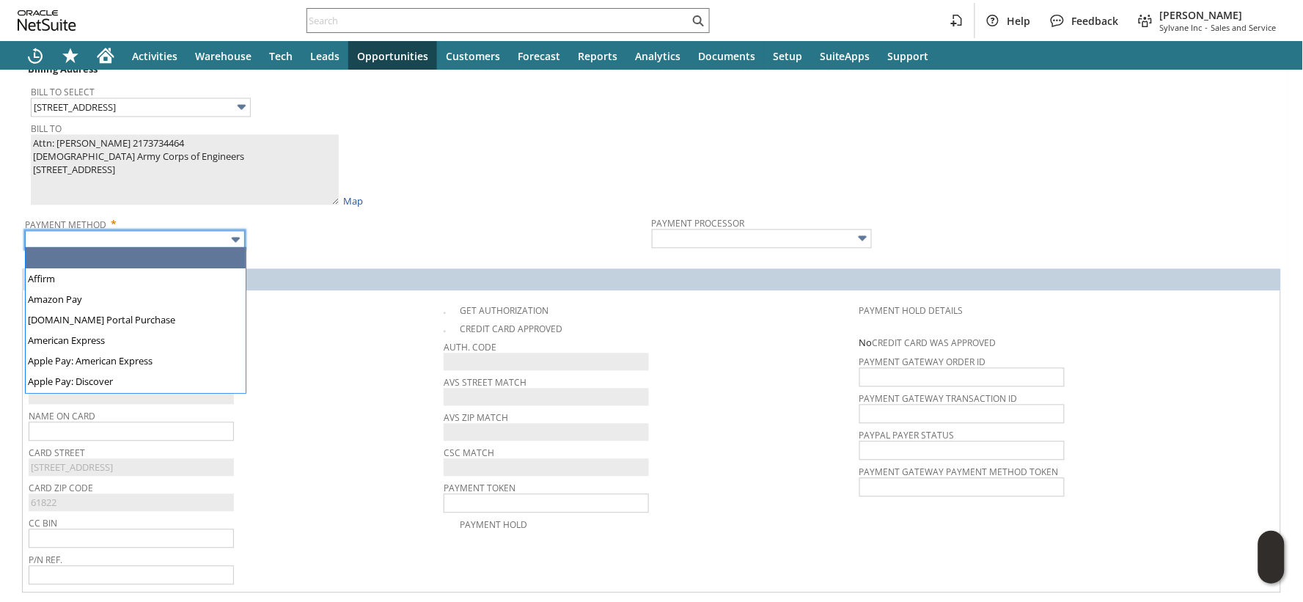
type input "Visa / Mastercard"
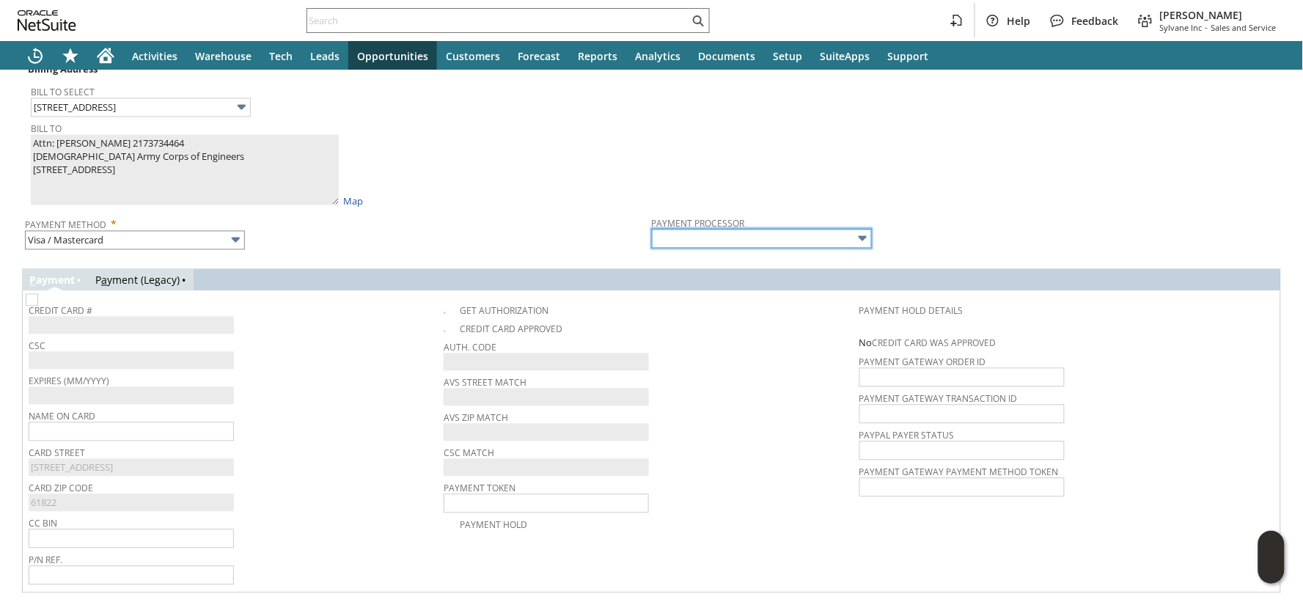
type input "Braintree"
checkbox input "true"
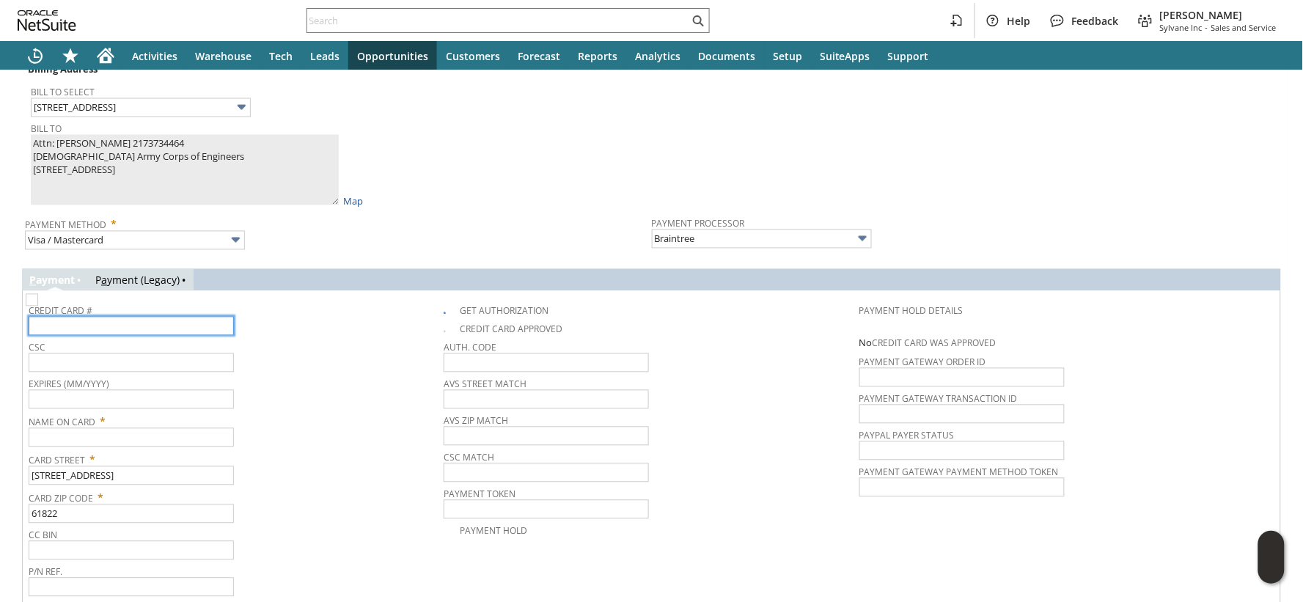
click at [86, 326] on input "text" at bounding box center [131, 326] width 205 height 19
paste input "5568628001662650"
type input "5568628001662650"
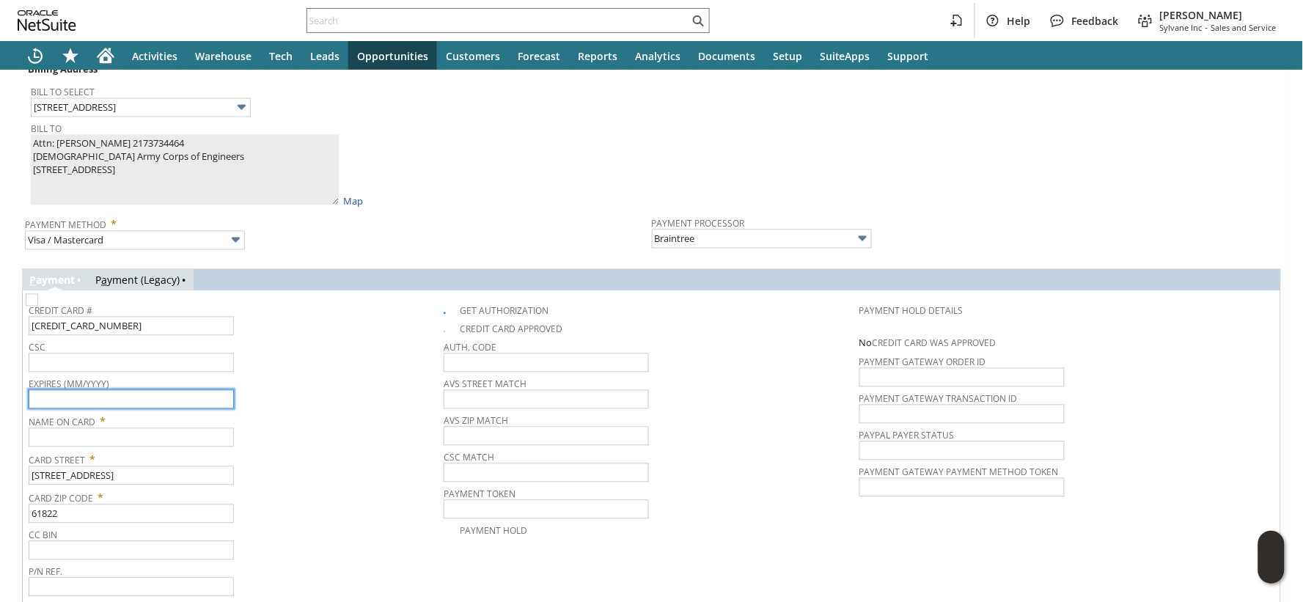
click at [67, 394] on input "text" at bounding box center [131, 399] width 205 height 19
type input "12/2028"
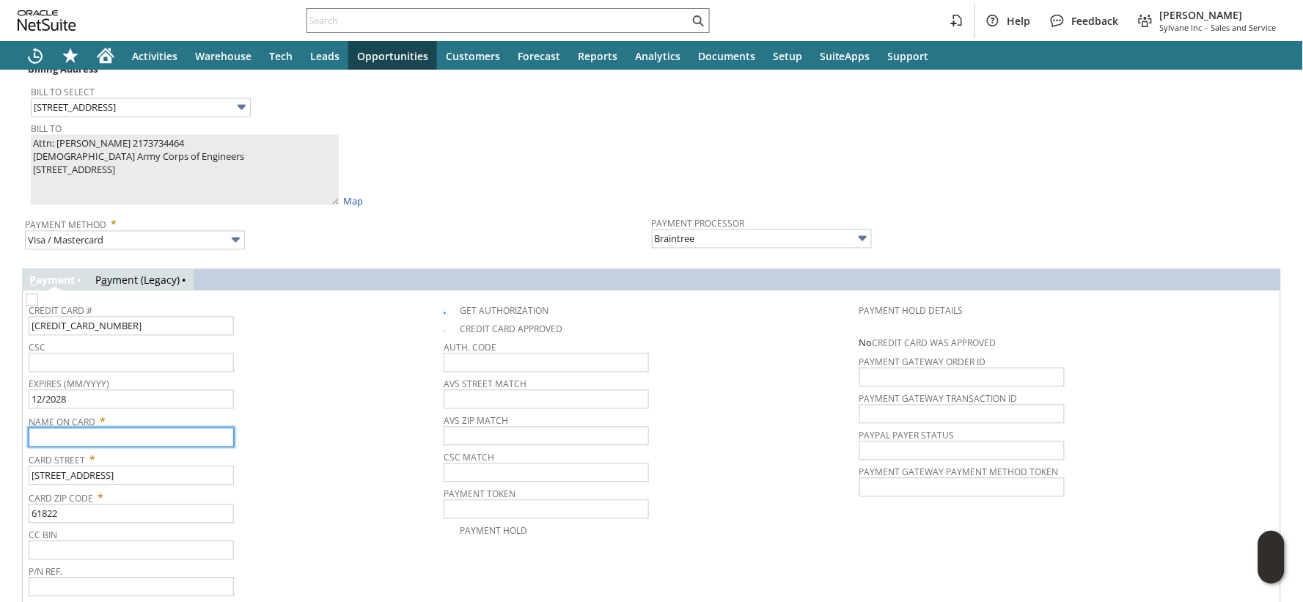
click at [86, 436] on input "text" at bounding box center [131, 437] width 205 height 19
paste input "Danielle Bundy"
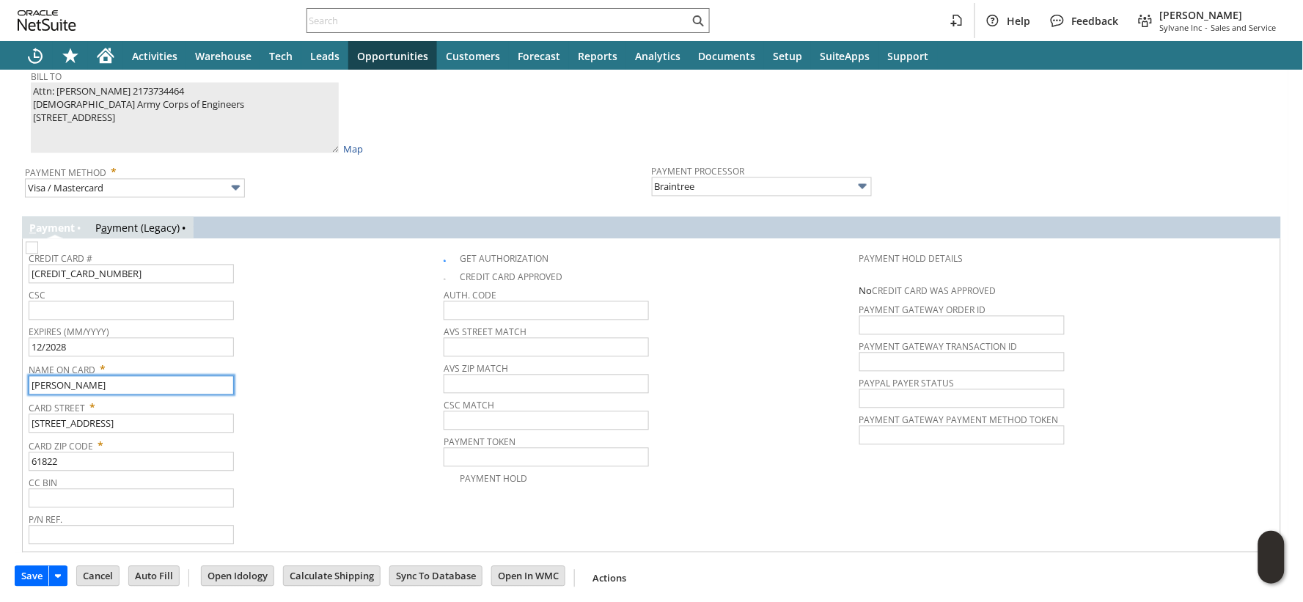
scroll to position [785, 0]
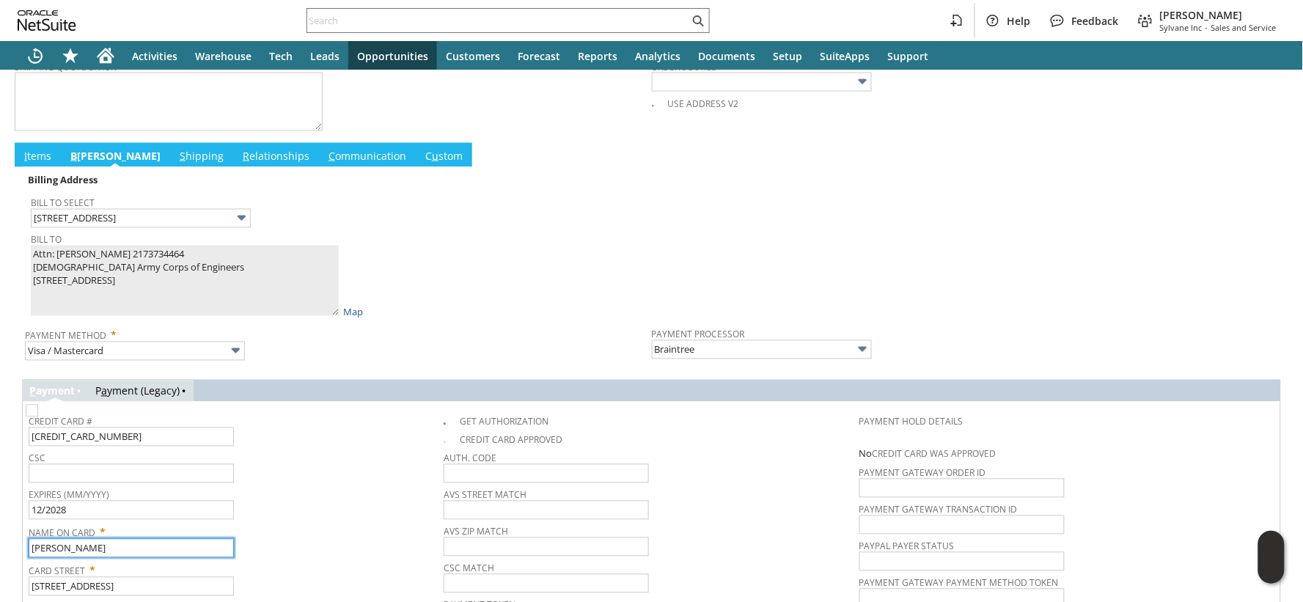
type input "Danielle Bundy"
click at [38, 152] on link "I tems" at bounding box center [38, 157] width 34 height 16
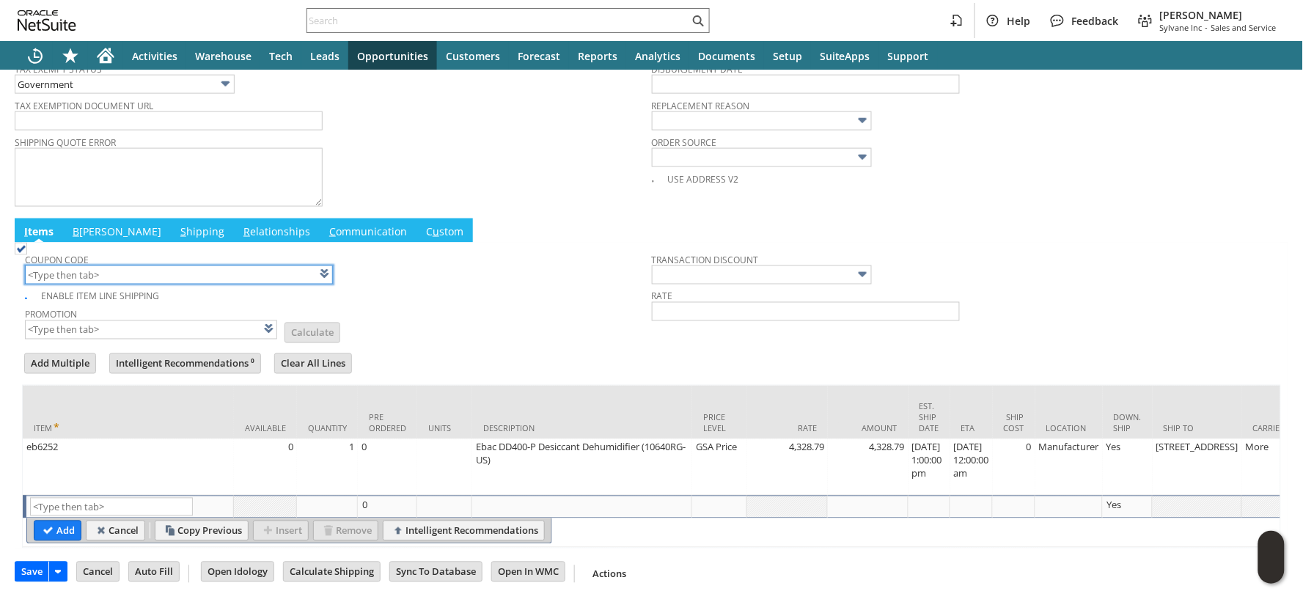
scroll to position [639, 0]
click at [26, 570] on input "Save" at bounding box center [31, 571] width 33 height 19
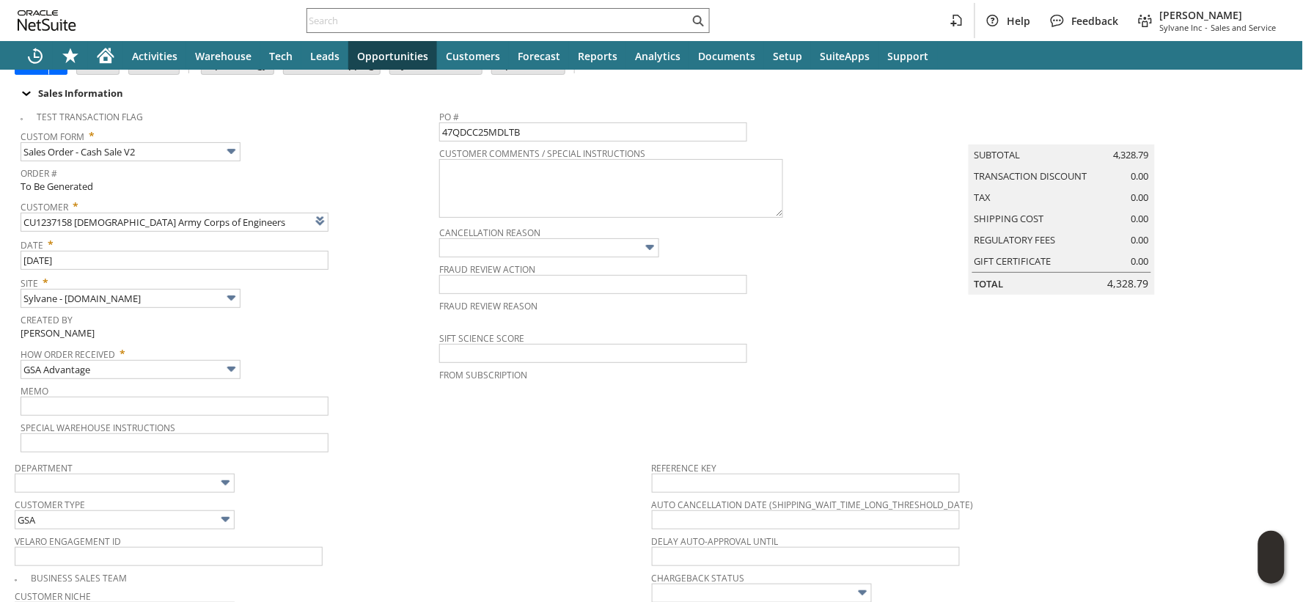
scroll to position [0, 0]
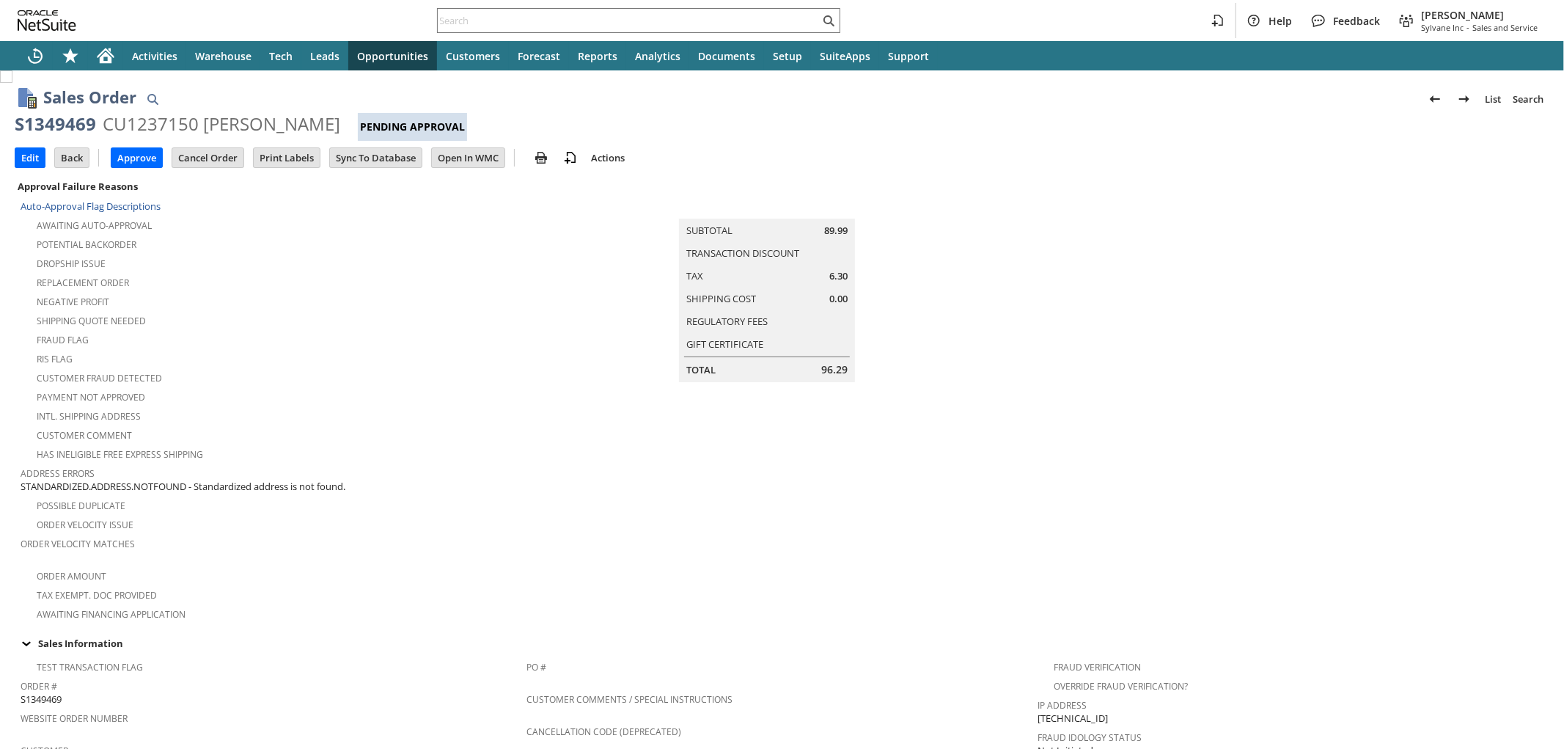
scroll to position [745, 0]
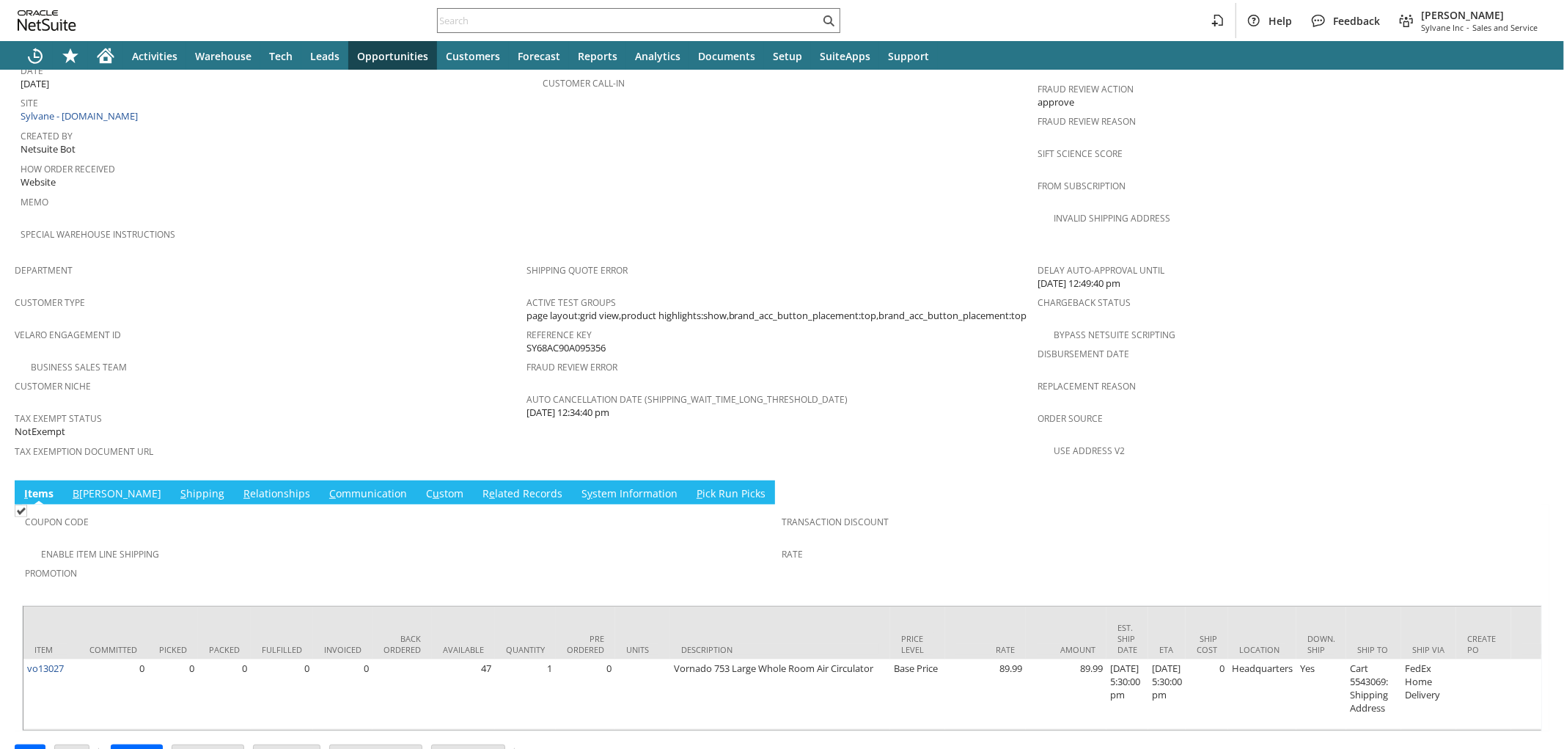
click at [177, 486] on link "S hipping" at bounding box center [202, 494] width 51 height 16
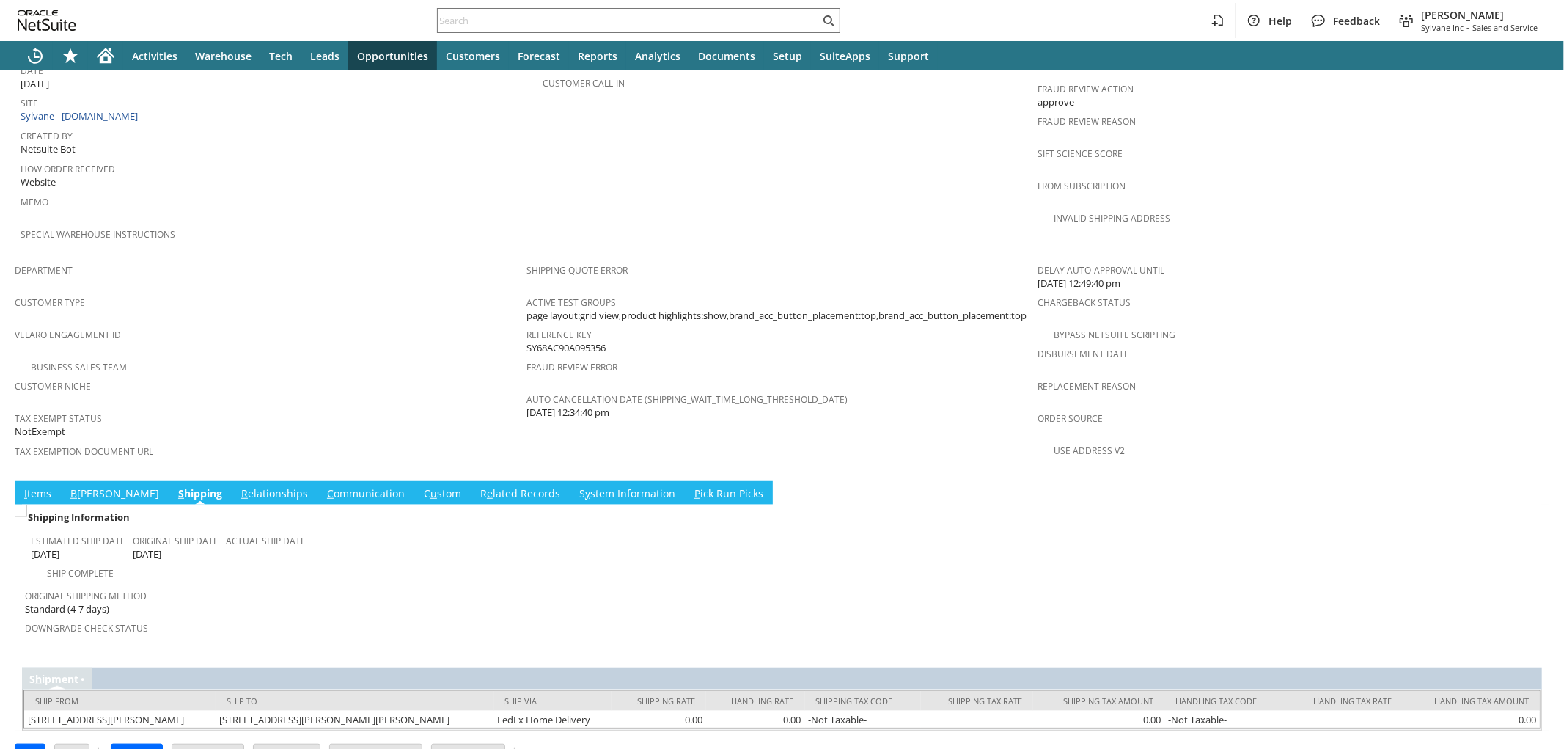
scroll to position [730, 0]
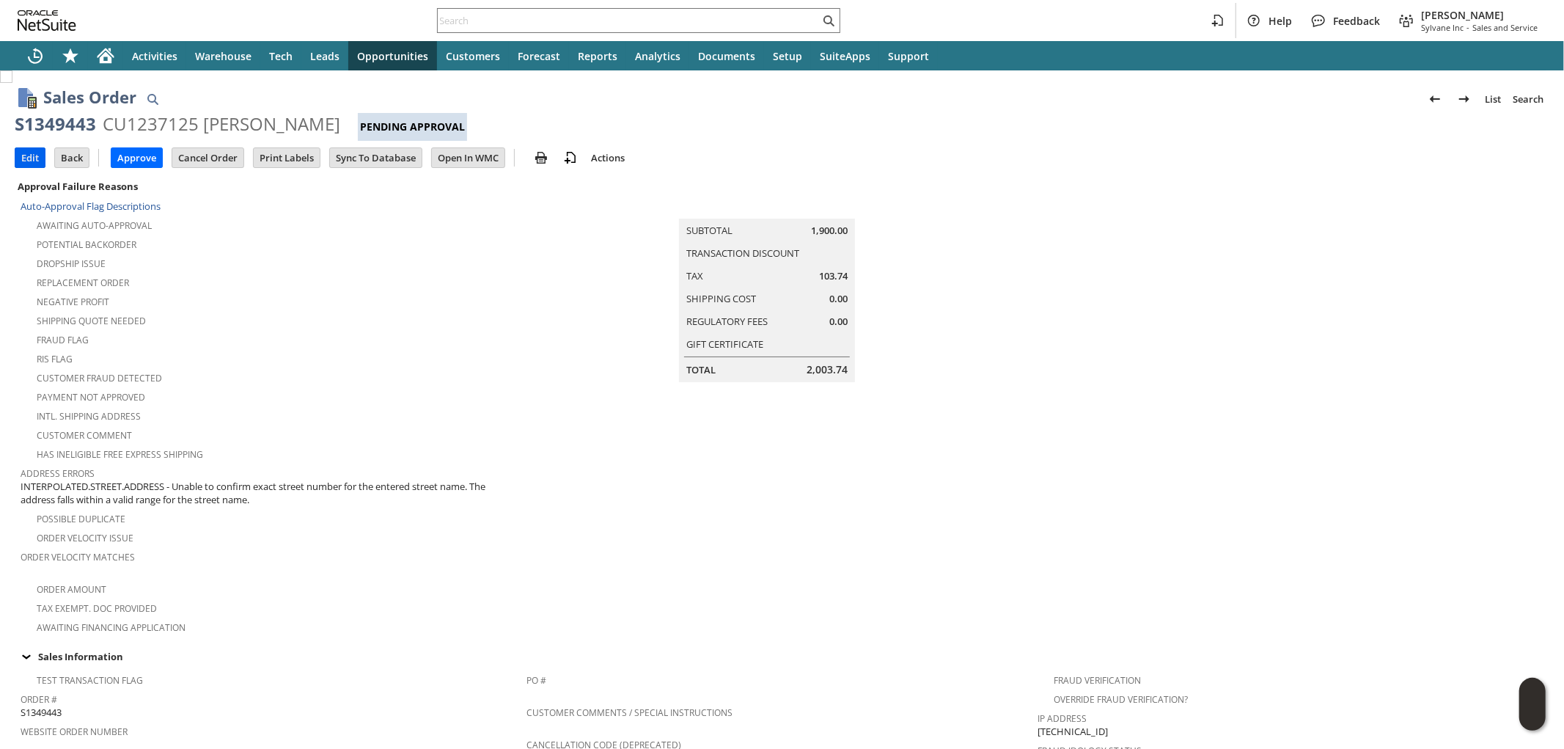
click at [26, 160] on input "Edit" at bounding box center [29, 157] width 29 height 19
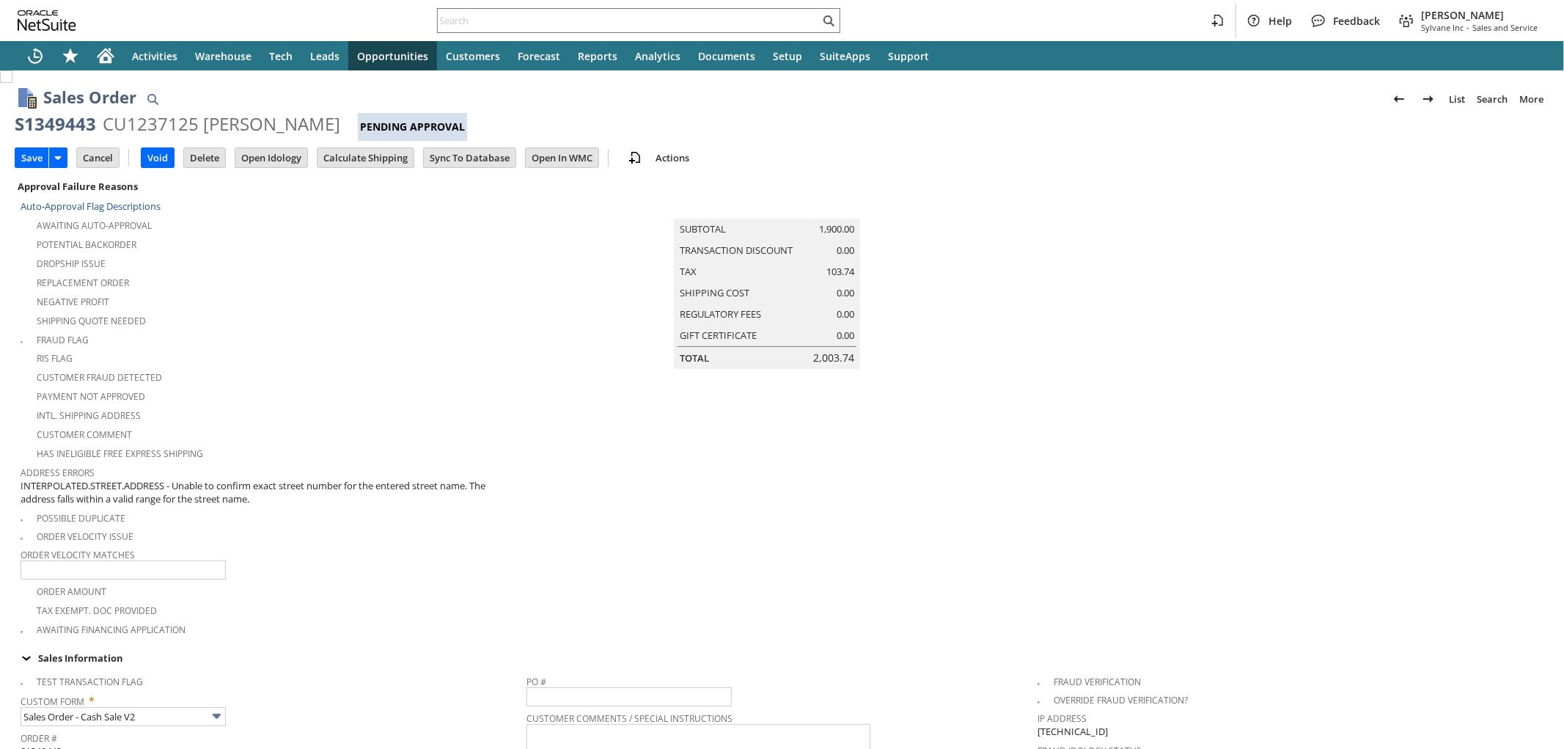
scroll to position [396, 0]
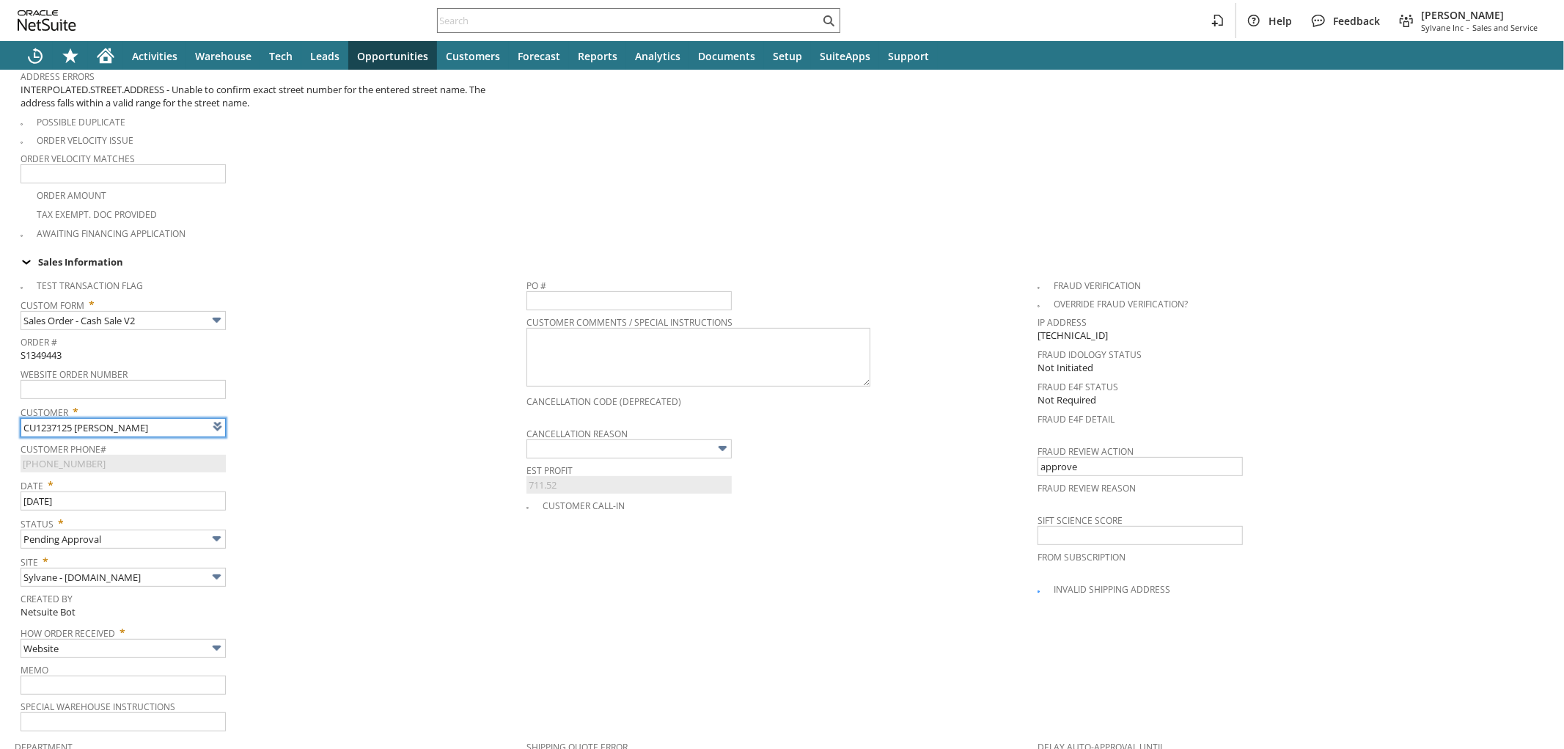
type input "Intelligent Recommendations ⁰"
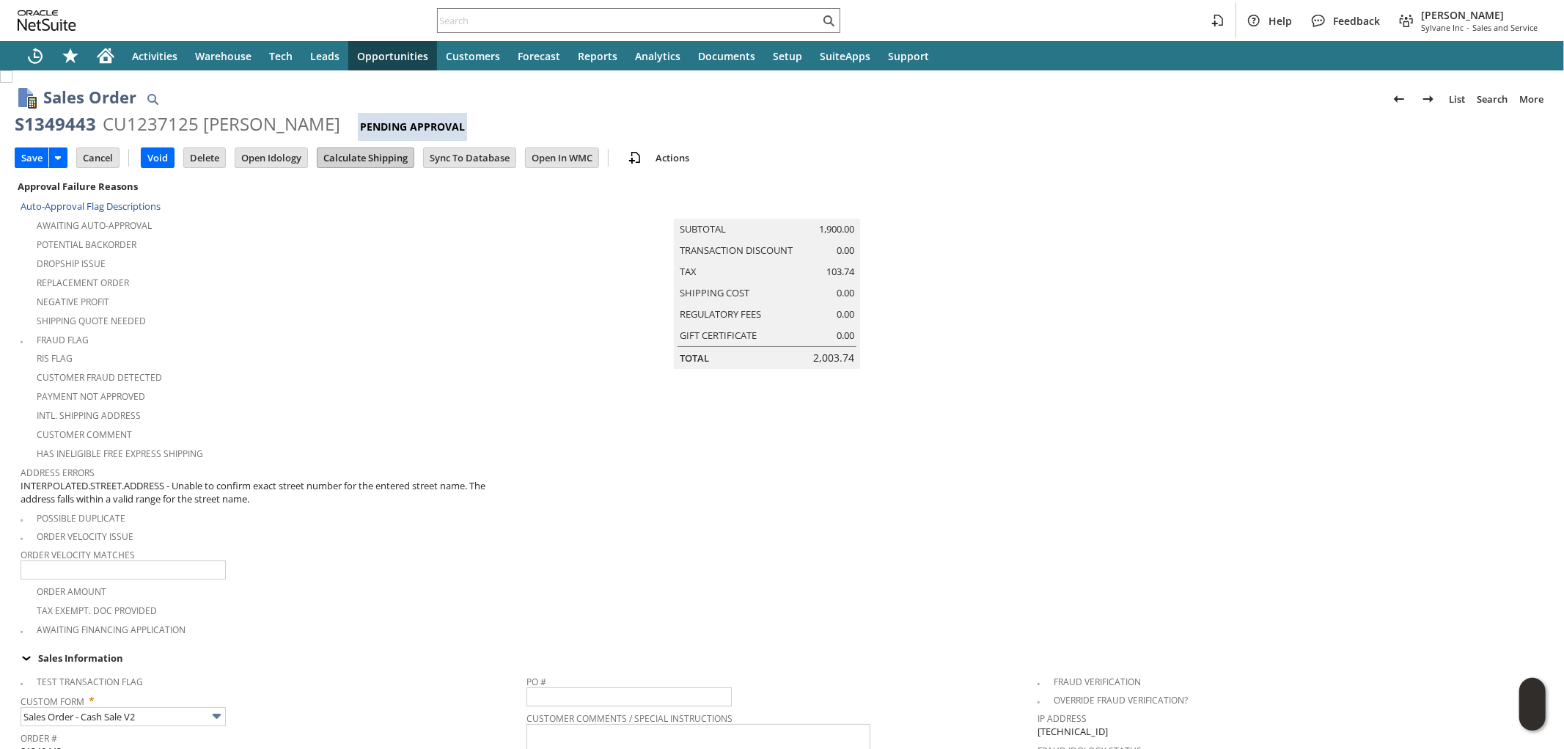
click at [353, 158] on input "Calculate Shipping" at bounding box center [365, 157] width 96 height 19
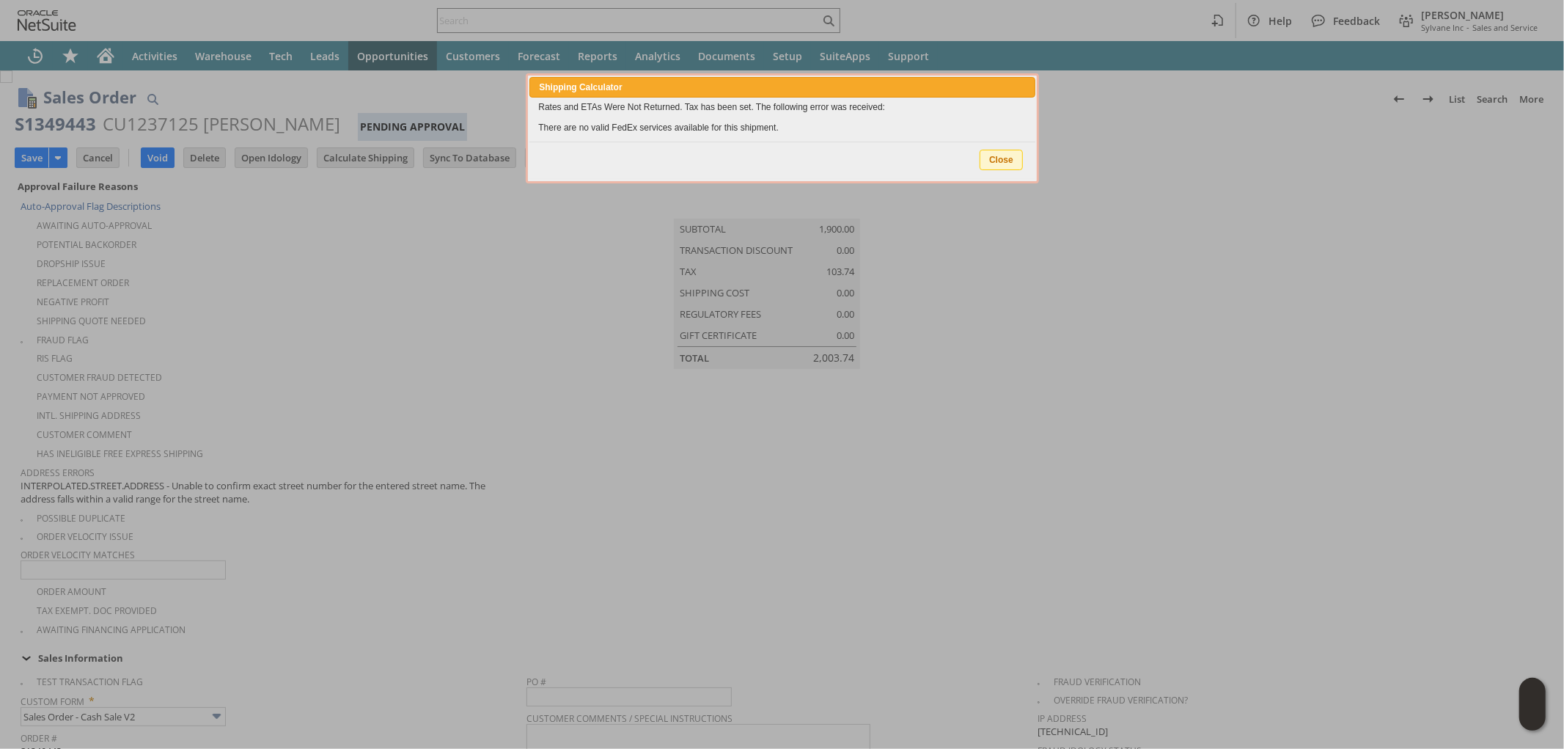
type input "Add"
type input "Copy Previous"
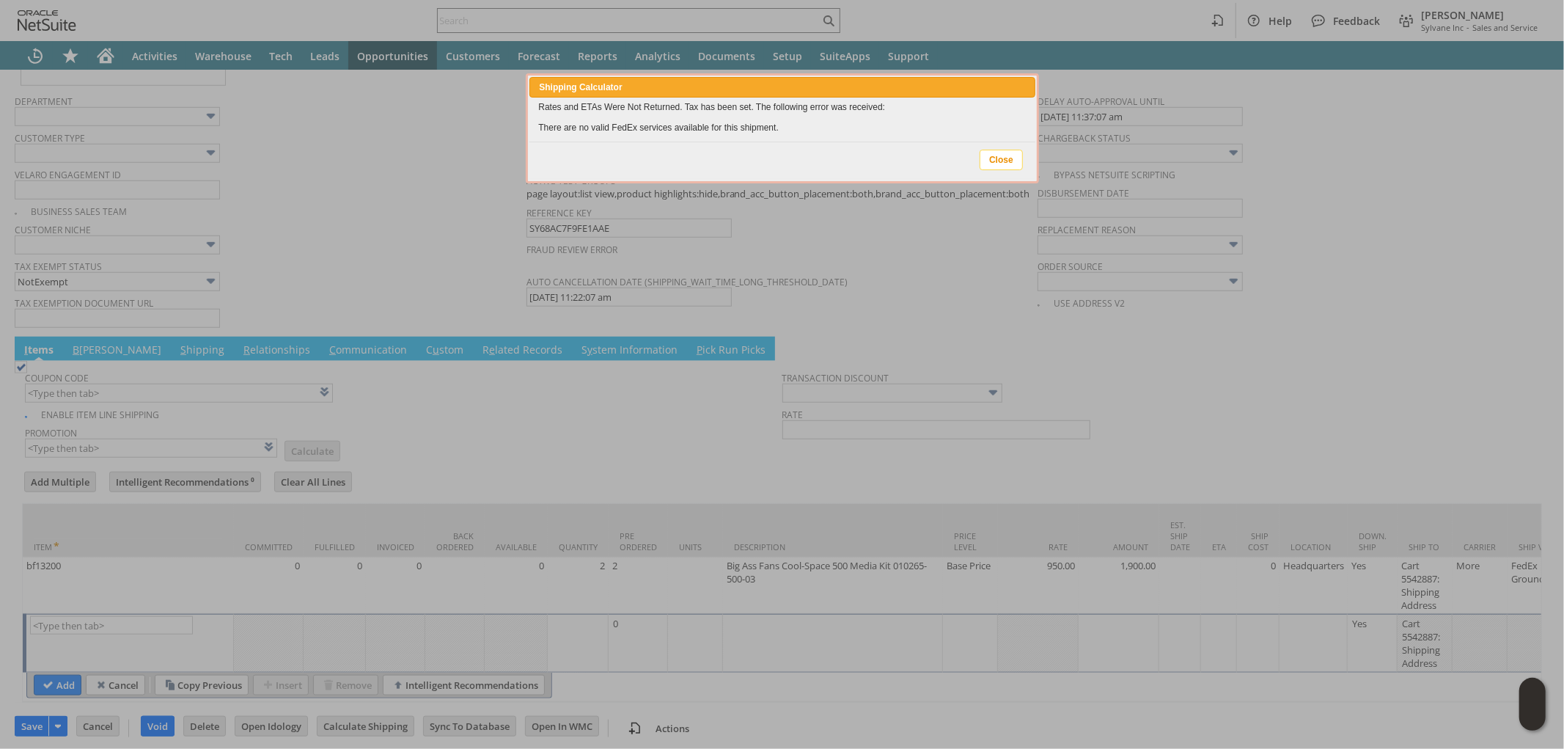
click at [990, 155] on span "Close" at bounding box center [1001, 159] width 42 height 19
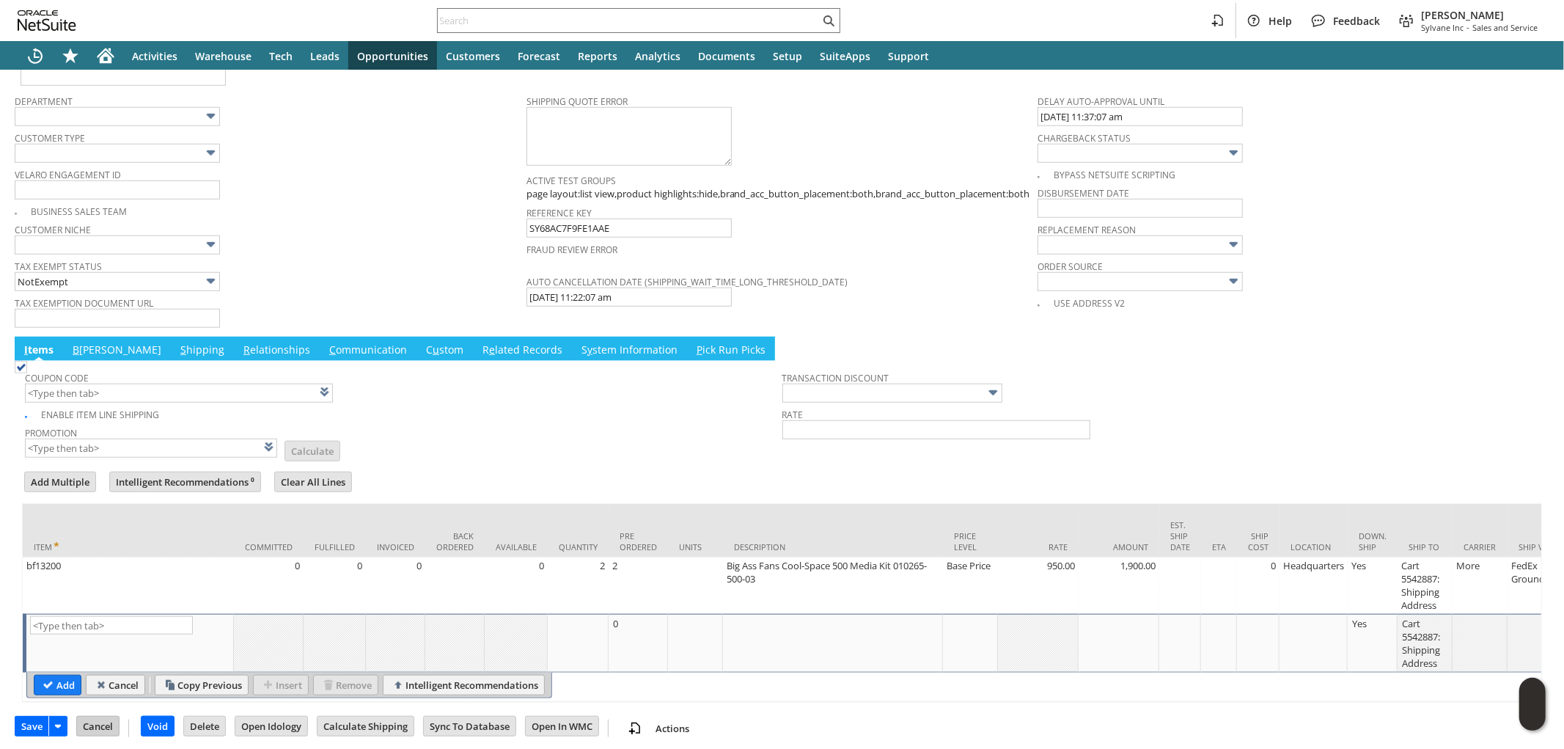
click at [108, 716] on input "Cancel" at bounding box center [98, 725] width 42 height 19
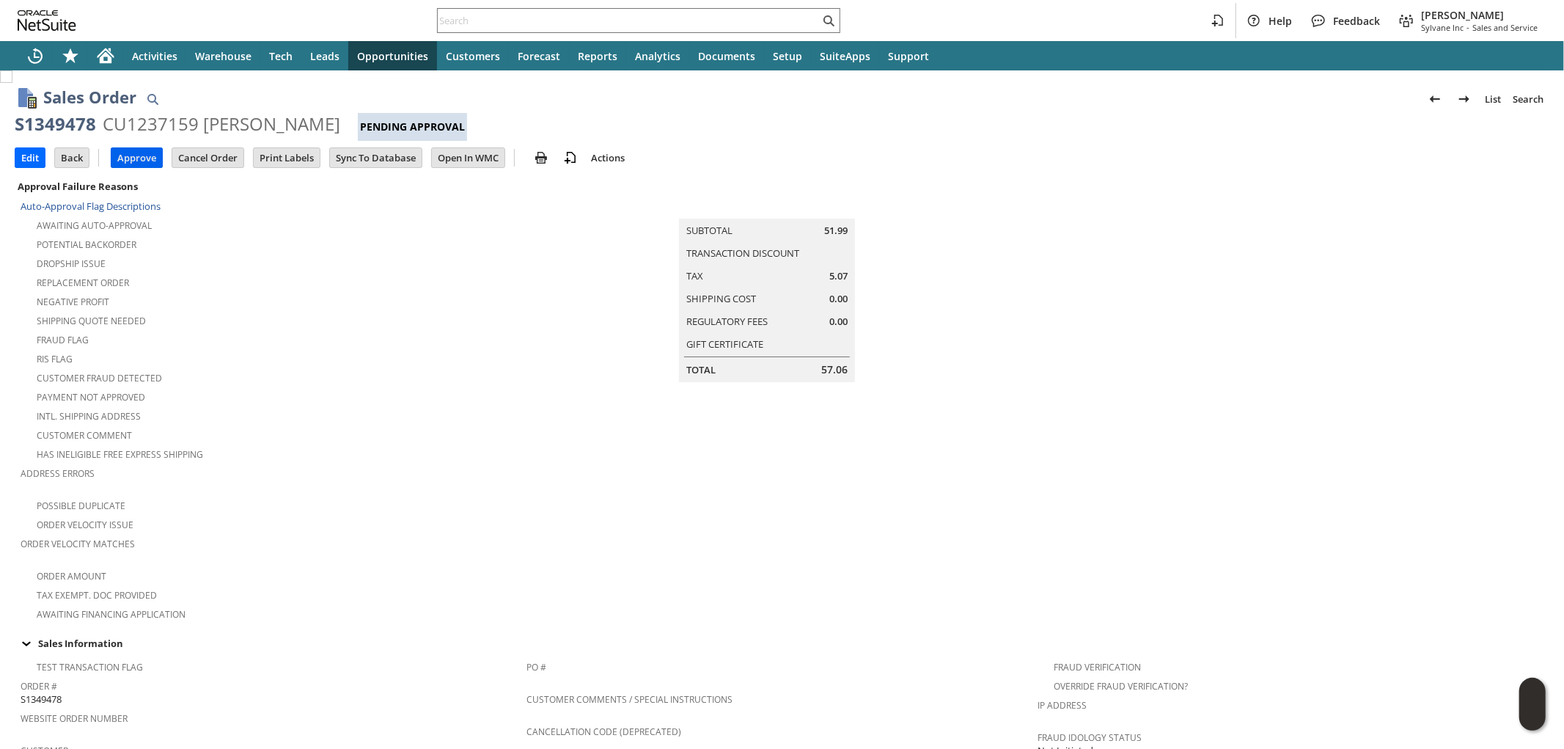
click at [143, 163] on input "Approve" at bounding box center [136, 157] width 51 height 19
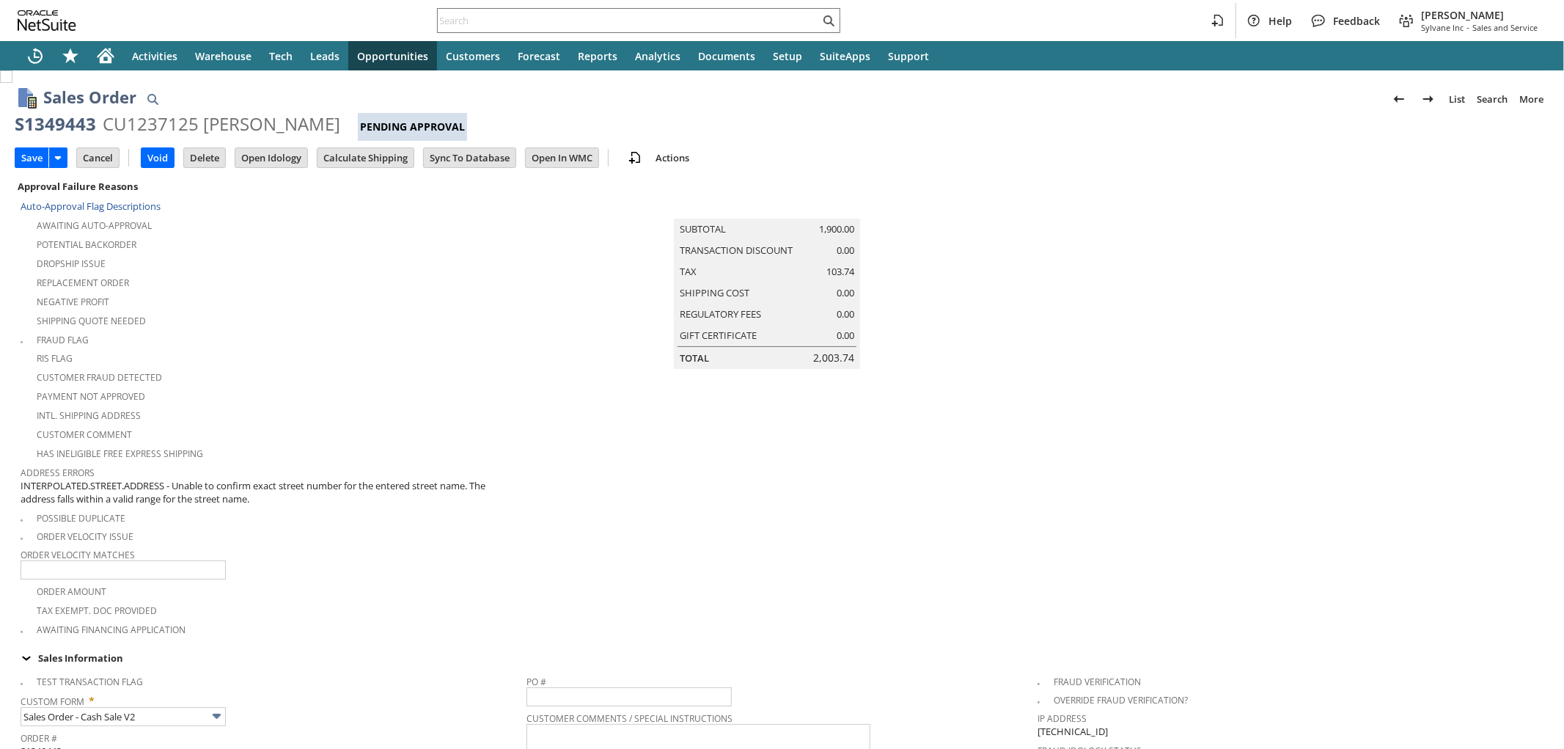
scroll to position [396, 0]
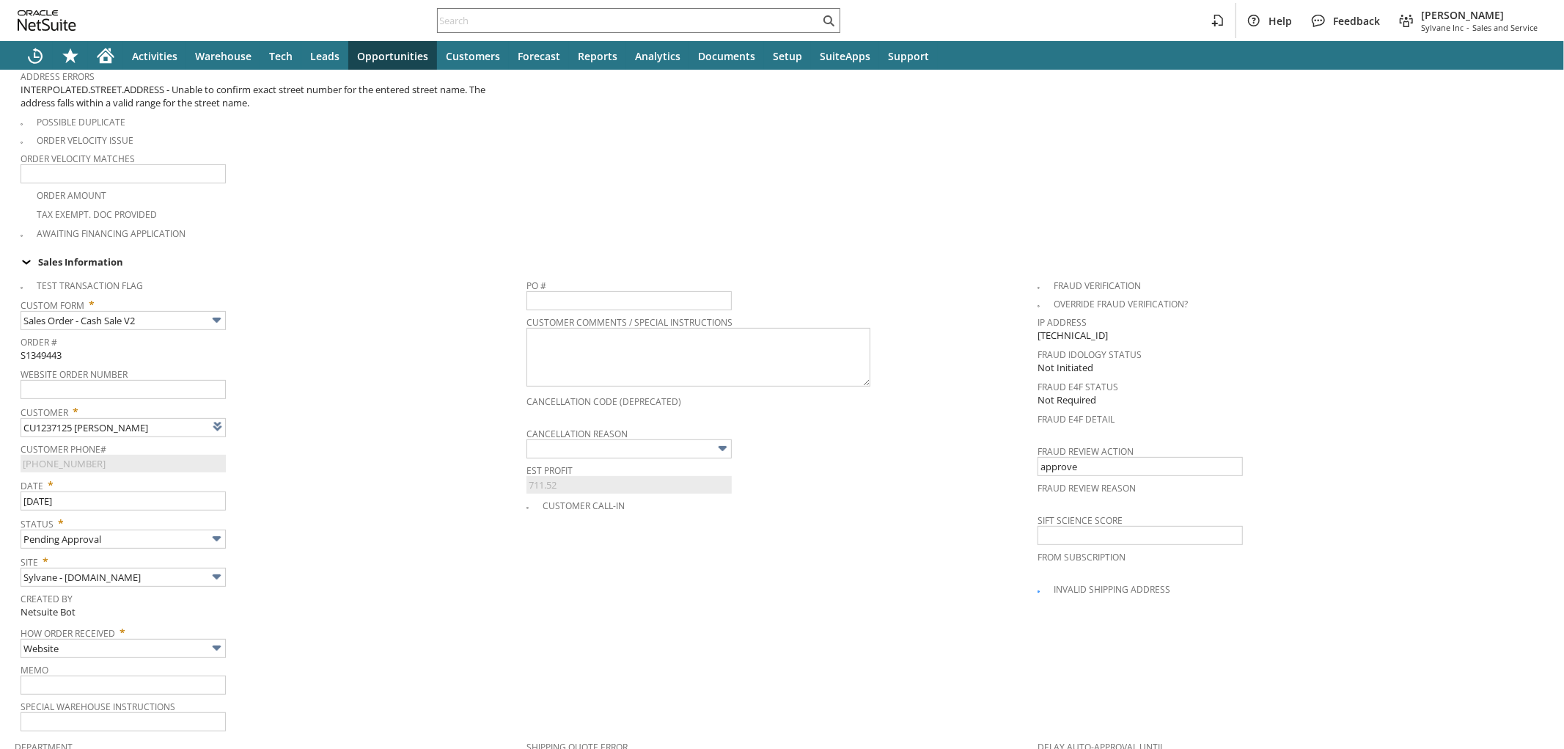
type input "Intelligent Recommendations ⁰"
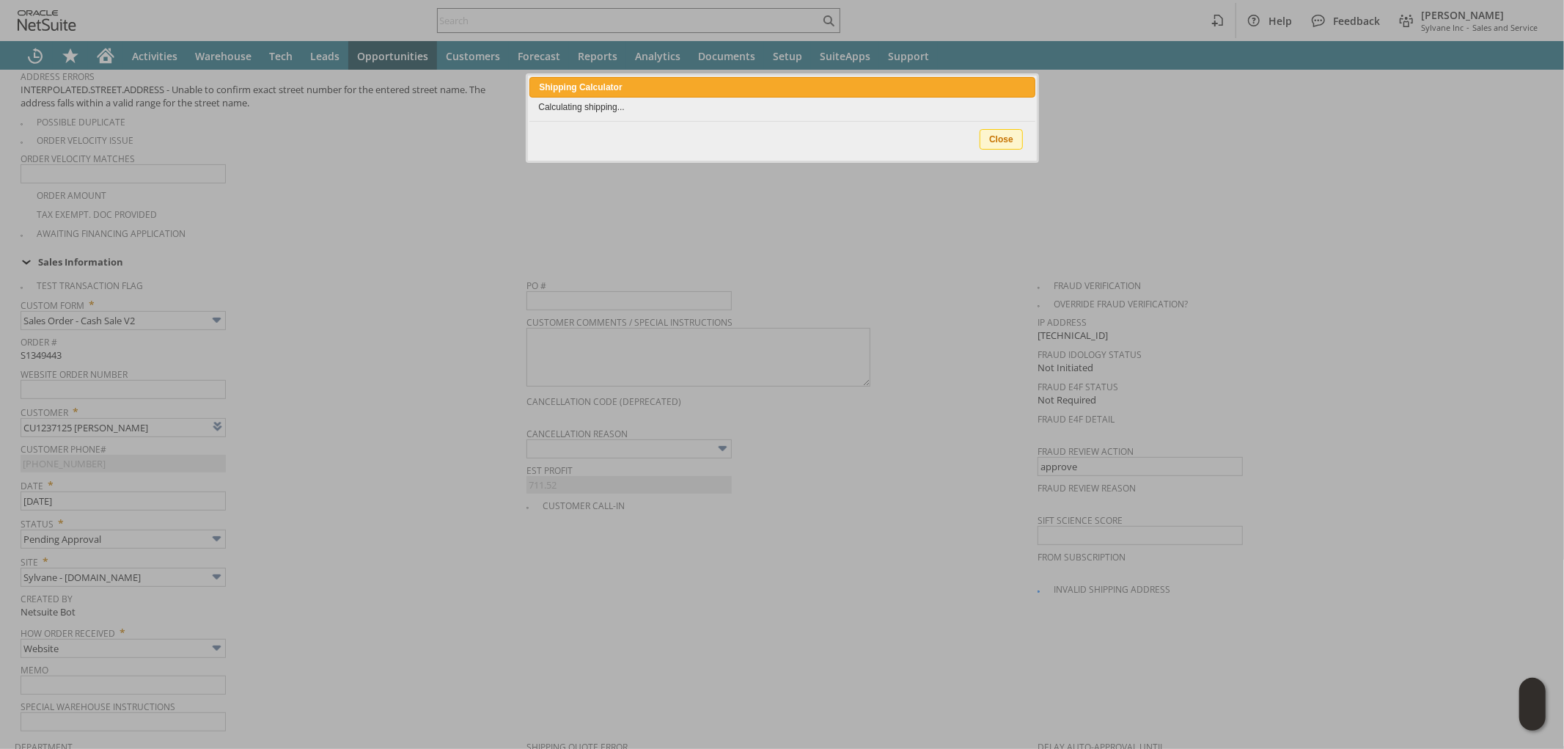
scroll to position [0, 0]
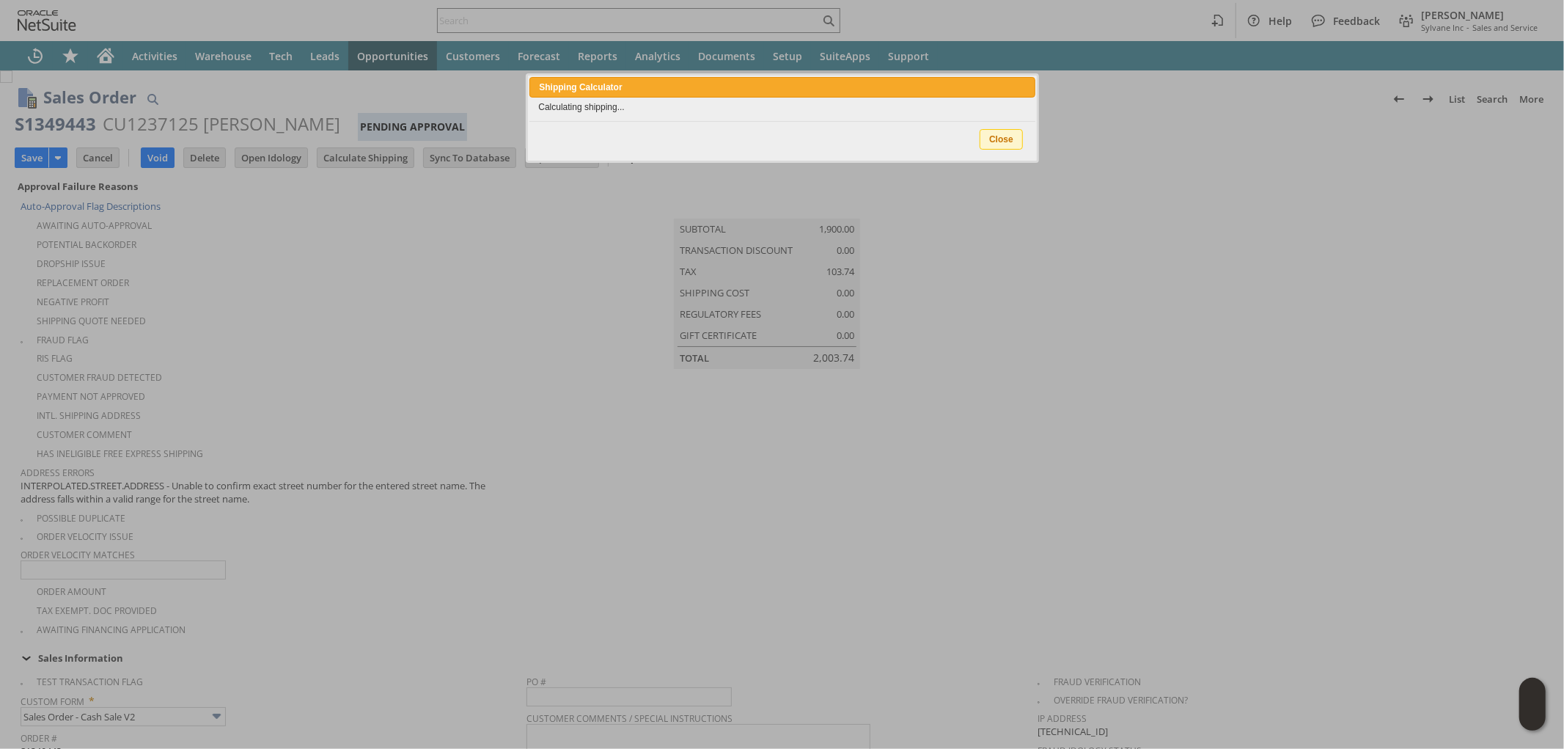
type input "Add"
type input "Copy Previous"
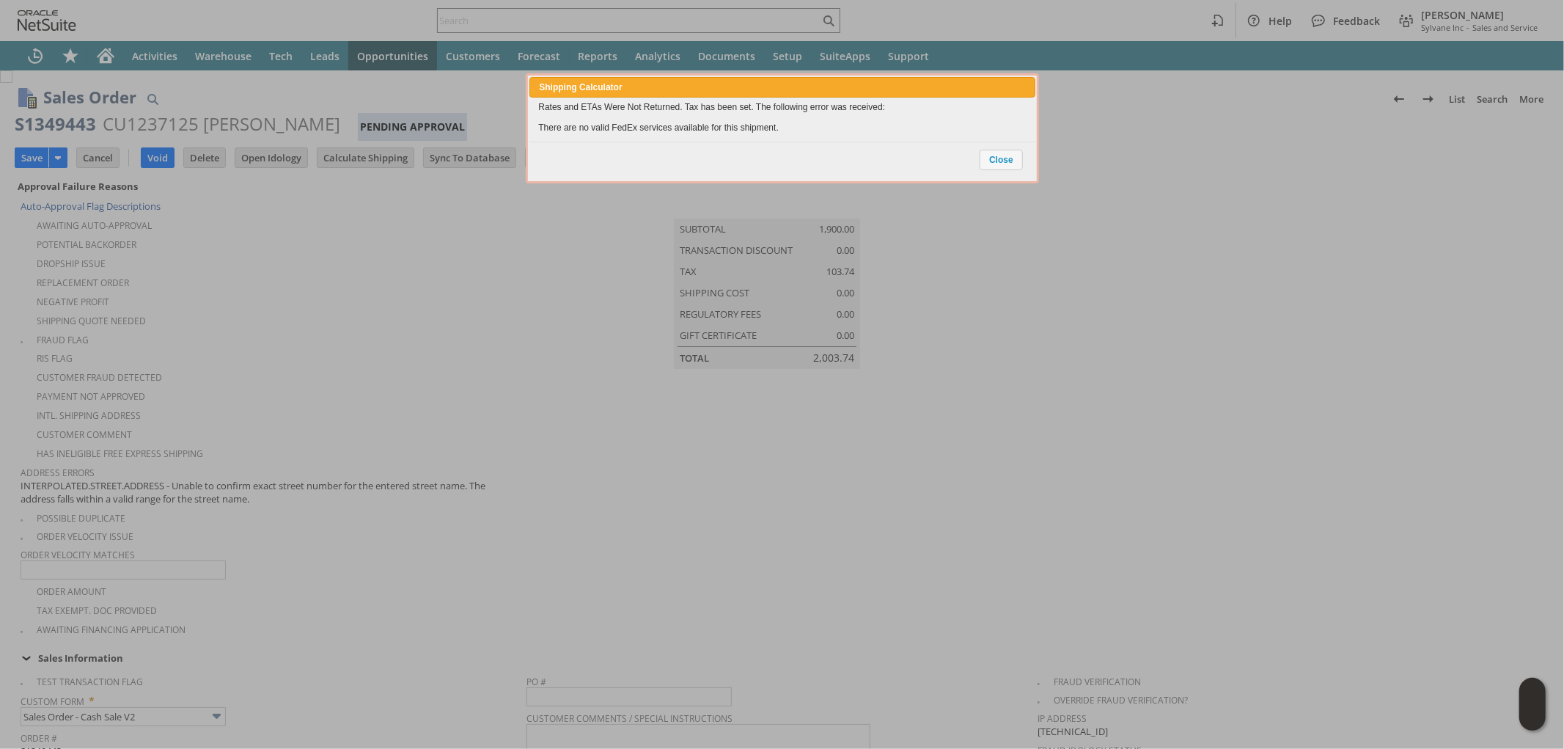
scroll to position [1041, 0]
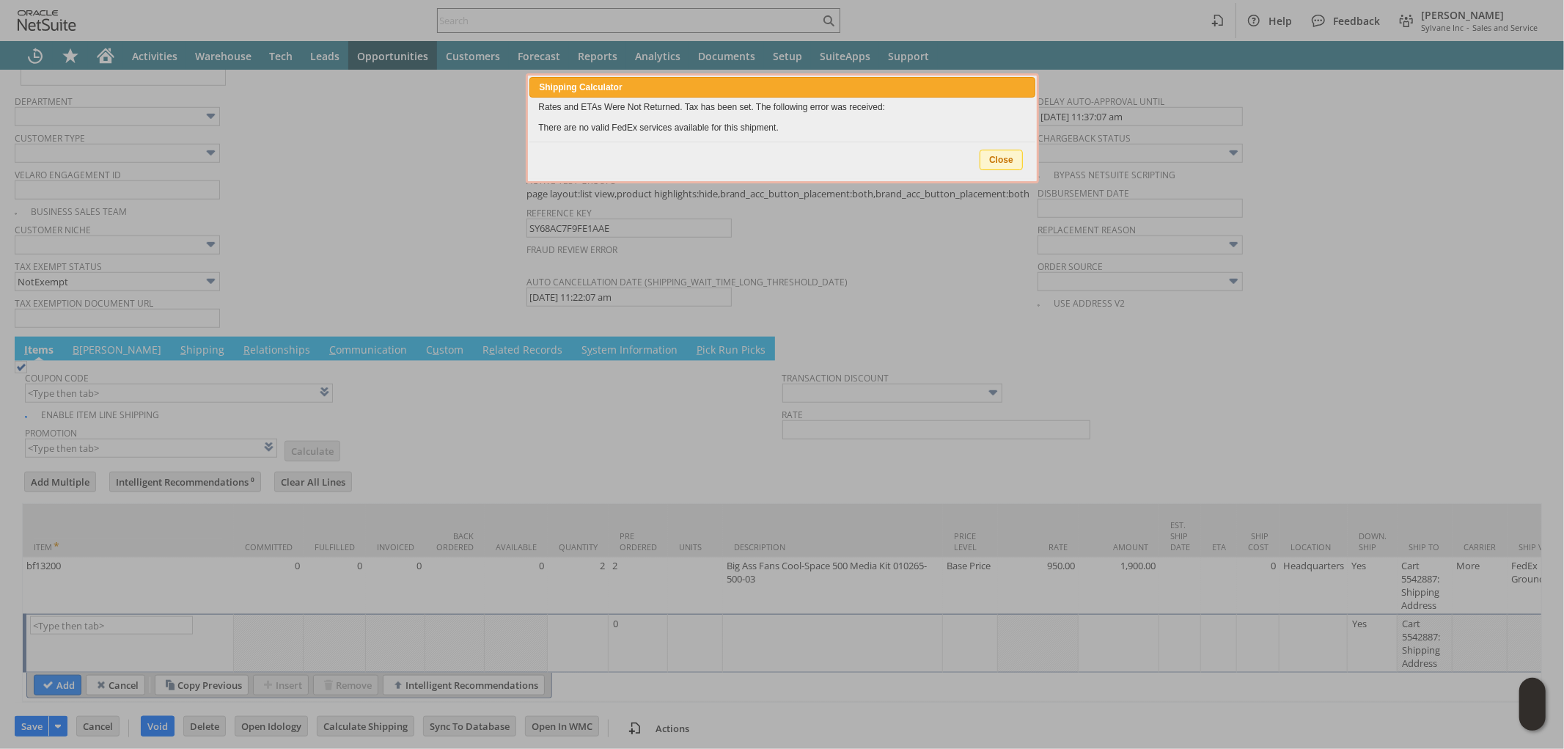
click at [998, 159] on span "Close" at bounding box center [1001, 159] width 42 height 19
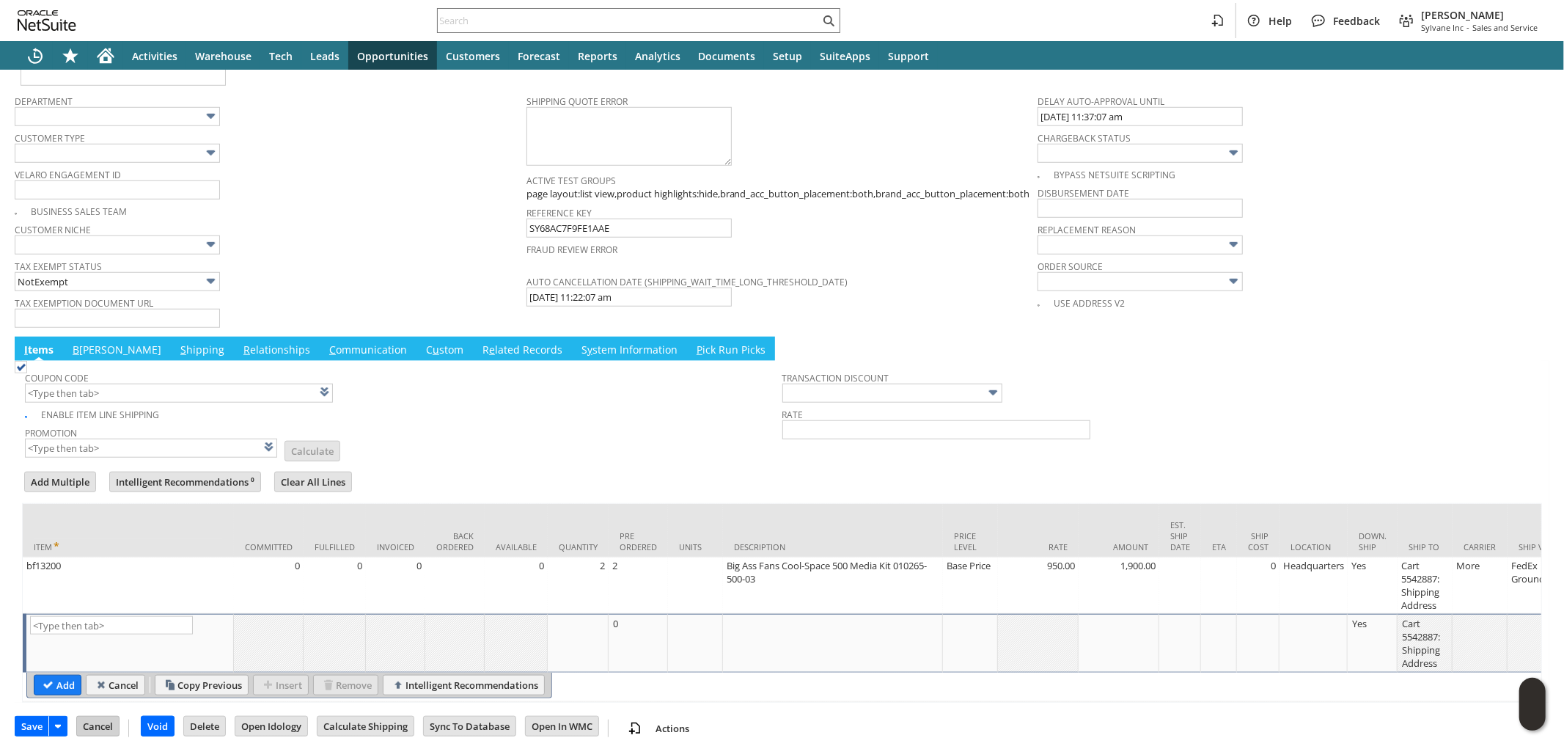
click at [98, 730] on td "Cancel" at bounding box center [97, 726] width 43 height 21
click at [106, 722] on input "Cancel" at bounding box center [98, 725] width 42 height 19
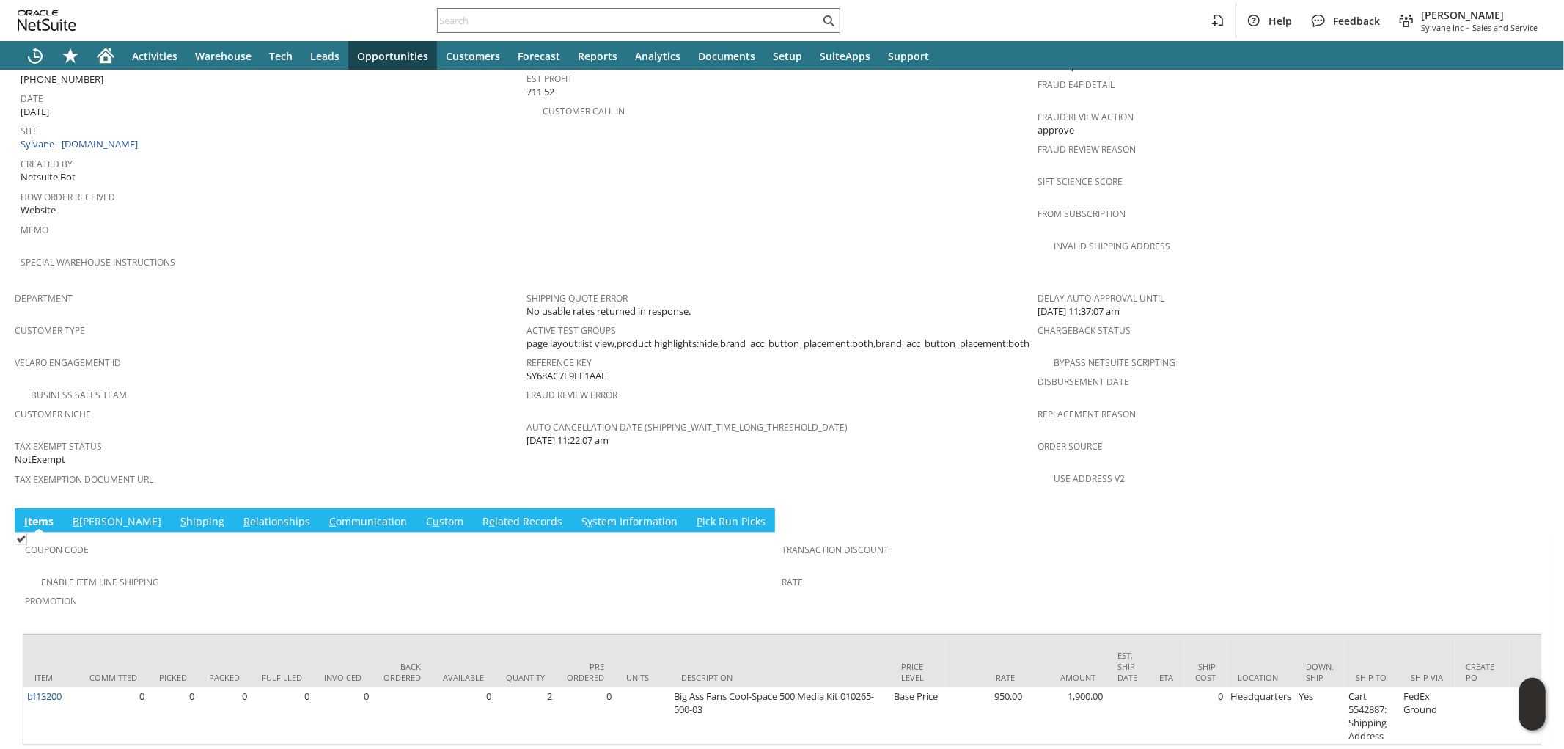
scroll to position [745, 0]
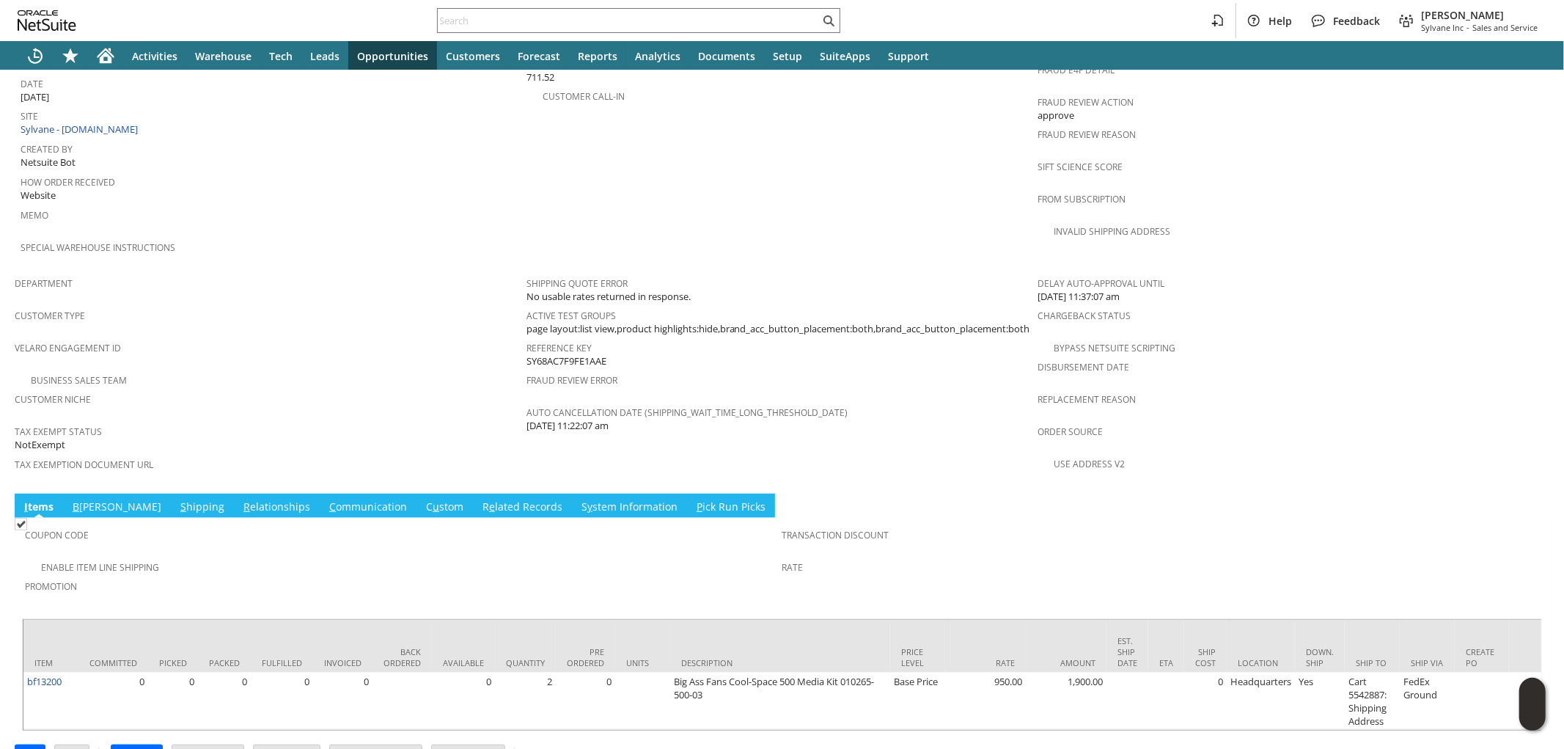
click at [587, 499] on span "y" at bounding box center [589, 506] width 5 height 14
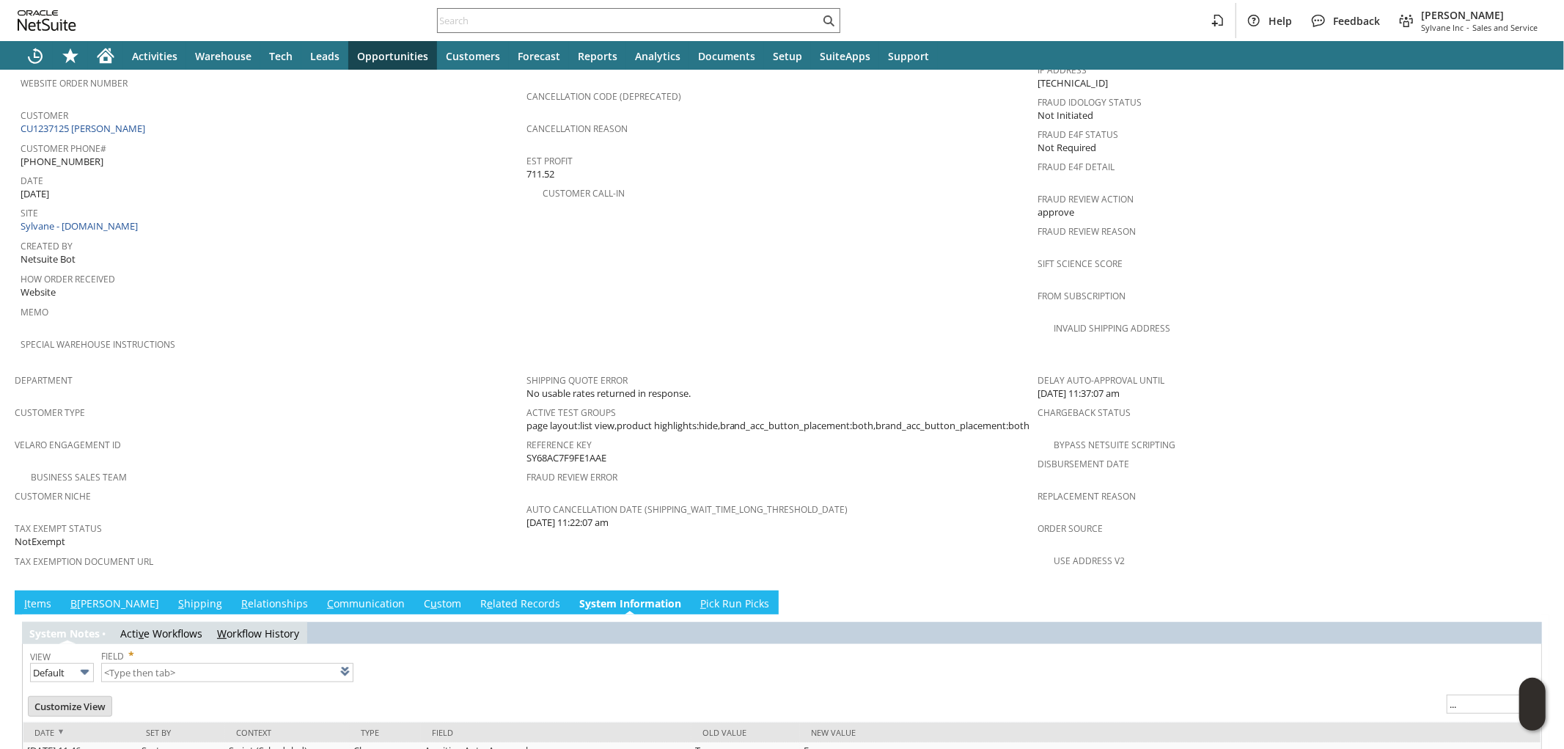
type input "1 to 25 of 95"
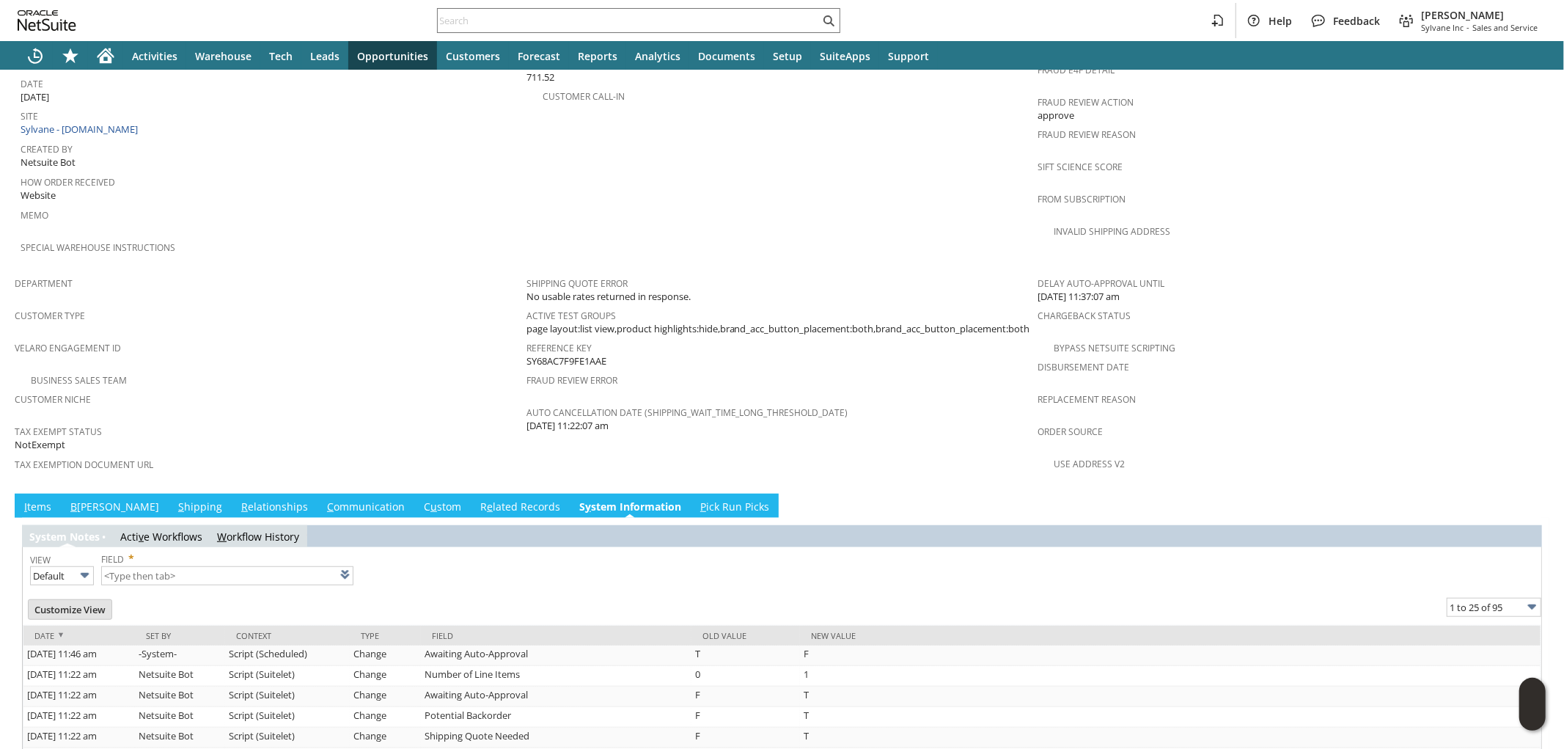
scroll to position [0, 0]
click at [29, 499] on link "I tems" at bounding box center [38, 507] width 34 height 16
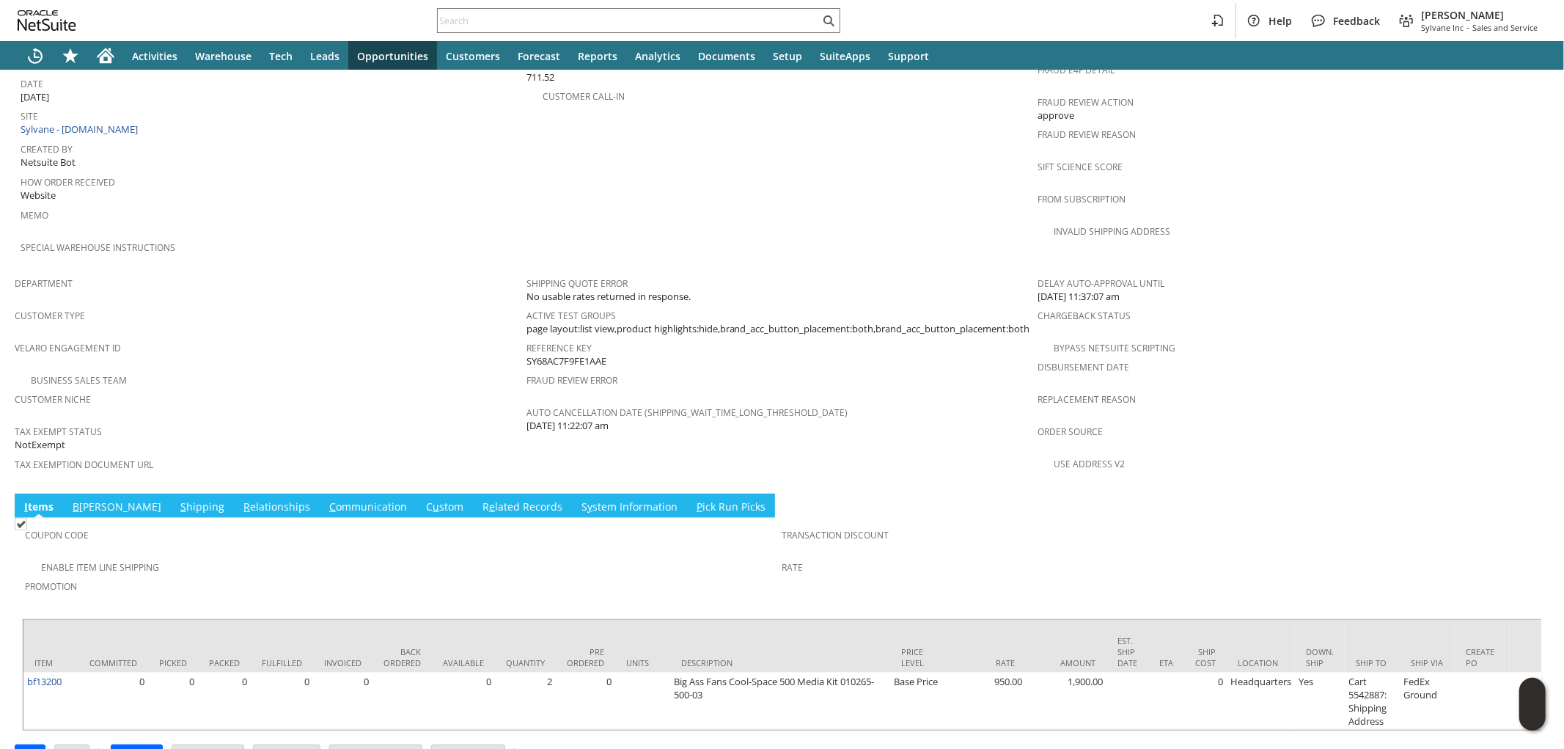
click at [177, 499] on link "S hipping" at bounding box center [202, 507] width 51 height 16
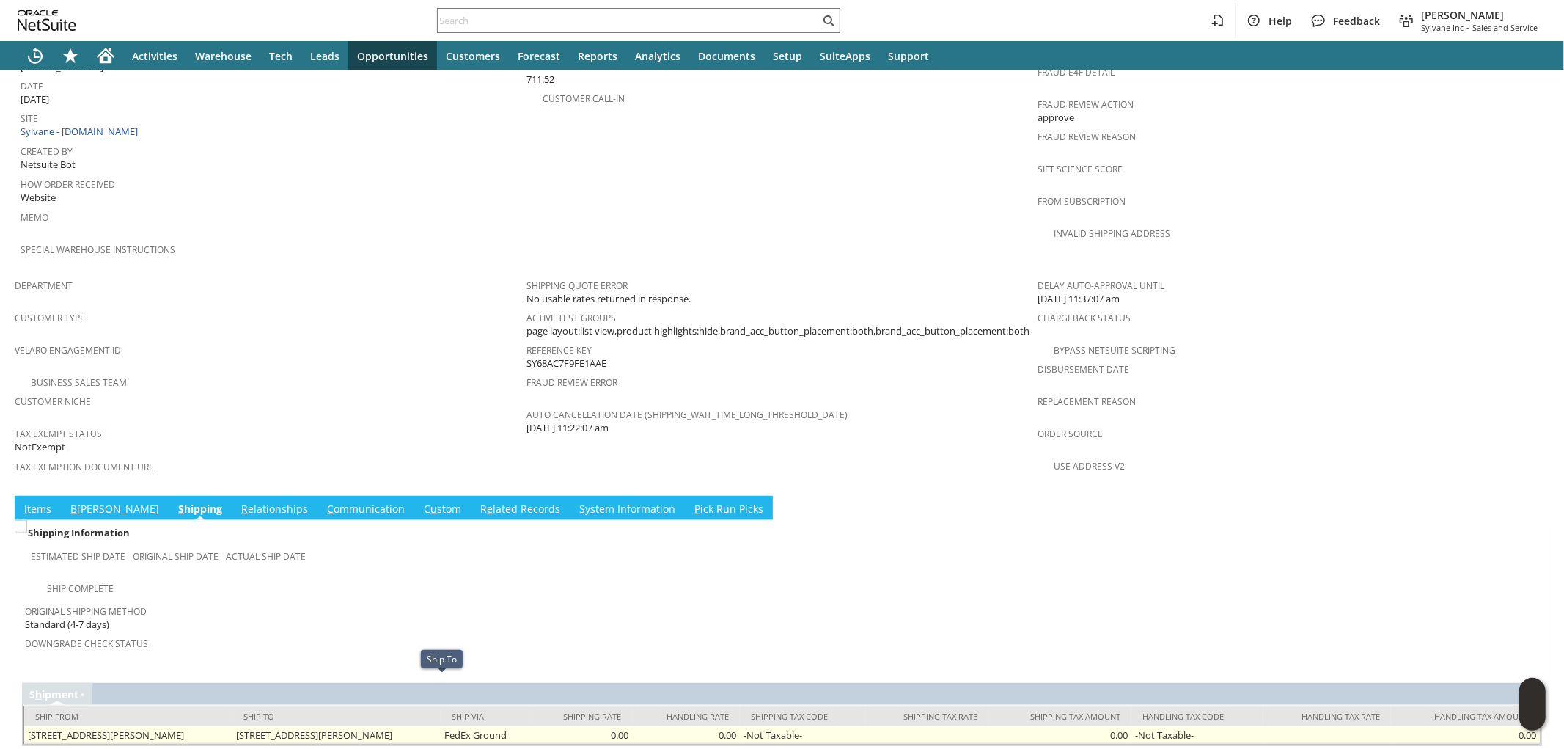
click at [422, 726] on td "108 Stafford Ct Williamsburg VA 32185 United States" at bounding box center [336, 735] width 208 height 18
drag, startPoint x: 421, startPoint y: 684, endPoint x: 463, endPoint y: 680, distance: 42.0
click at [441, 726] on td "108 Stafford Ct Williamsburg VA 32185 United States" at bounding box center [336, 735] width 208 height 18
copy td "Williamsburg VA 32185"
click at [318, 726] on td "108 Stafford Ct Williamsburg VA 32185 United States" at bounding box center [336, 735] width 208 height 18
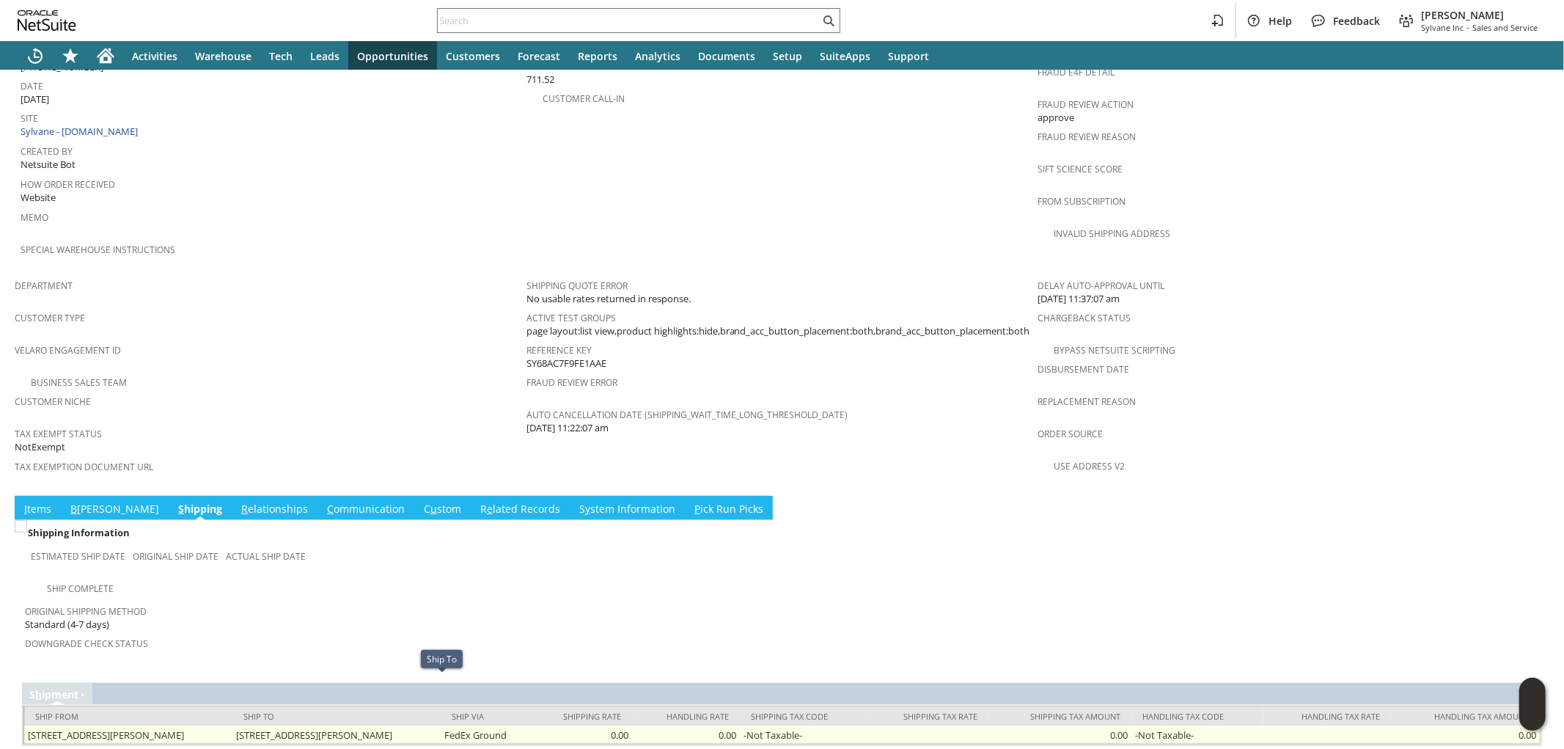
drag, startPoint x: 318, startPoint y: 683, endPoint x: 458, endPoint y: 678, distance: 139.4
click at [441, 726] on td "108 Stafford Ct Williamsburg VA 32185 United States" at bounding box center [336, 735] width 208 height 18
copy td "108 Stafford Ct Williamsburg VA 32185"
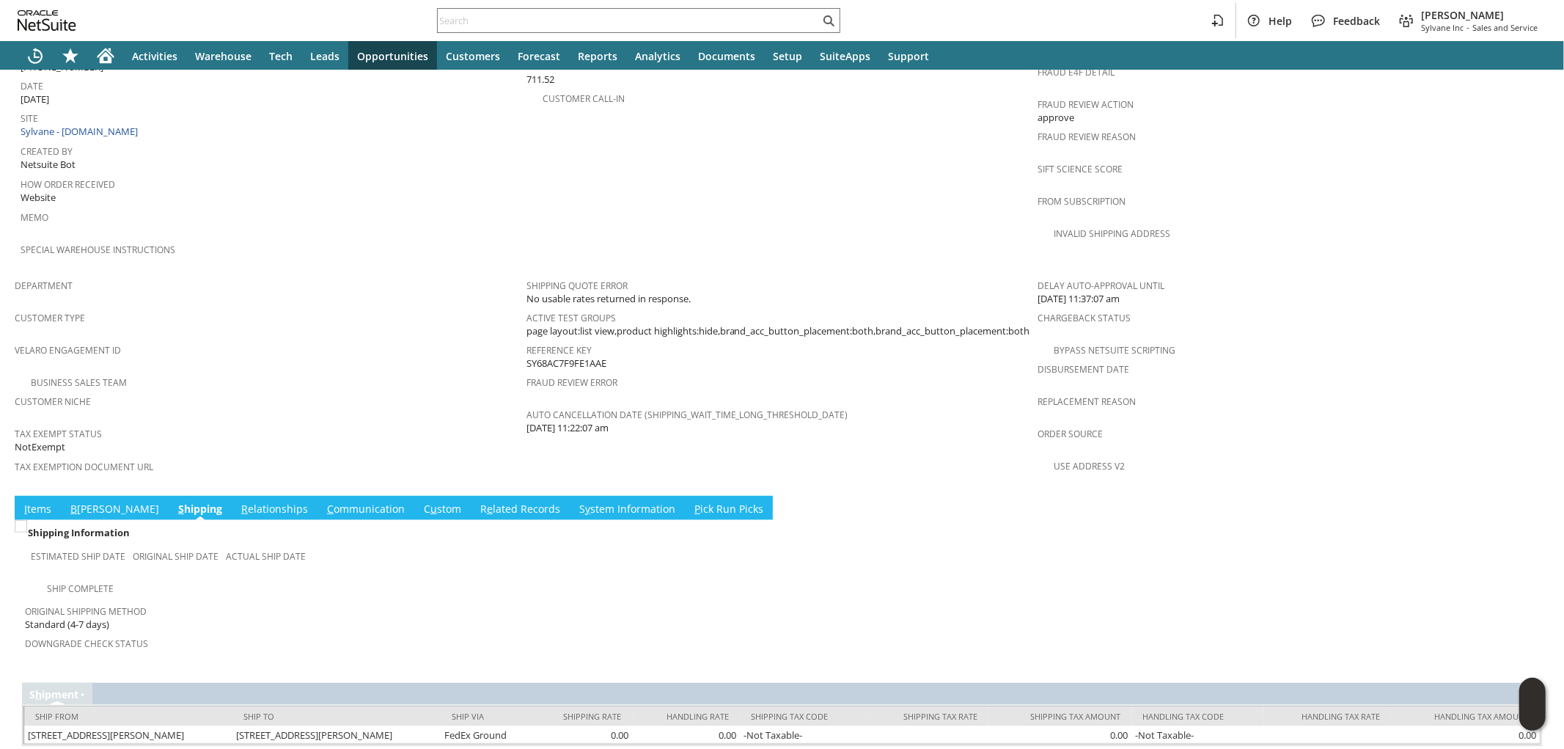
click at [73, 496] on td "B illing" at bounding box center [115, 508] width 108 height 24
click at [76, 502] on link "B illing" at bounding box center [115, 510] width 96 height 16
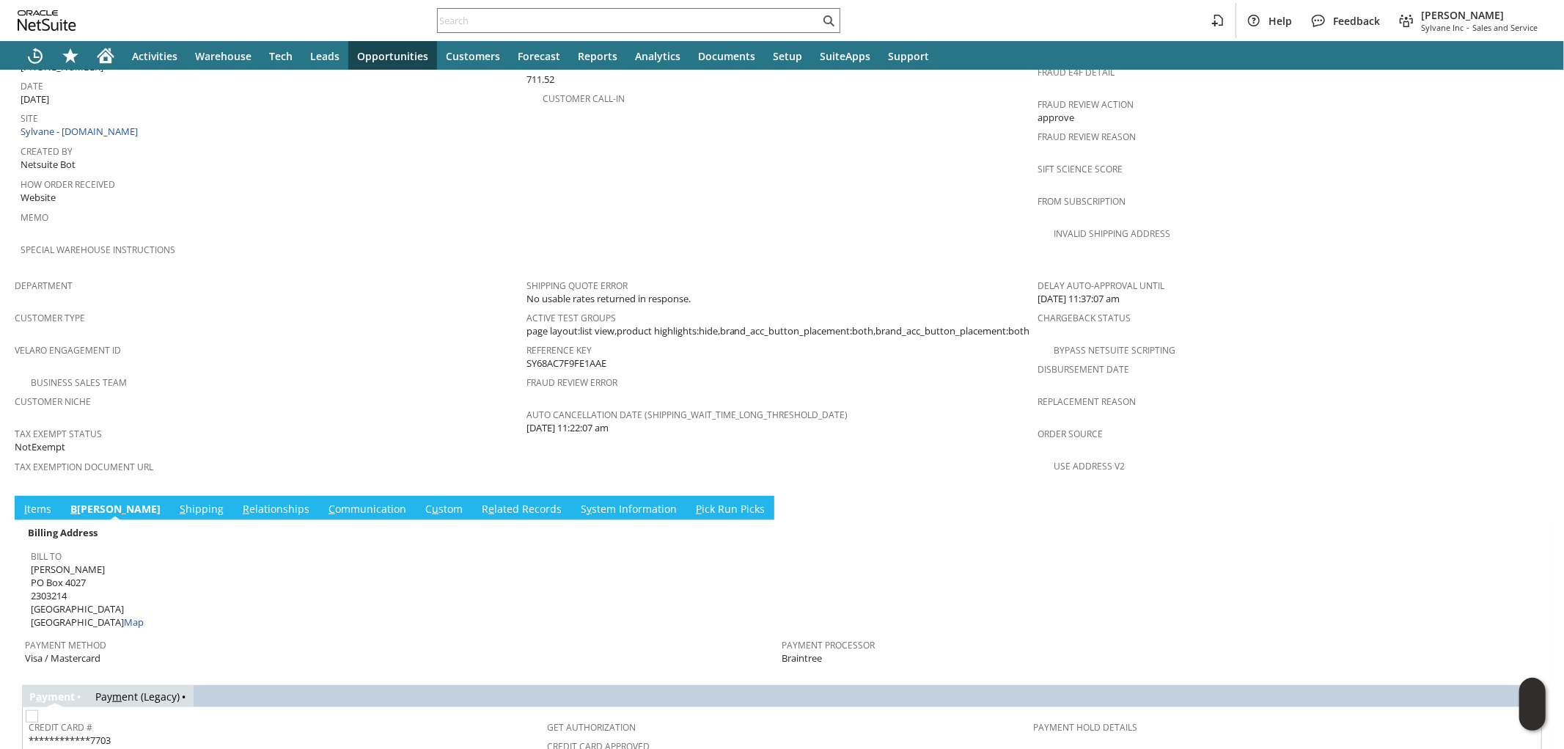
scroll to position [906, 0]
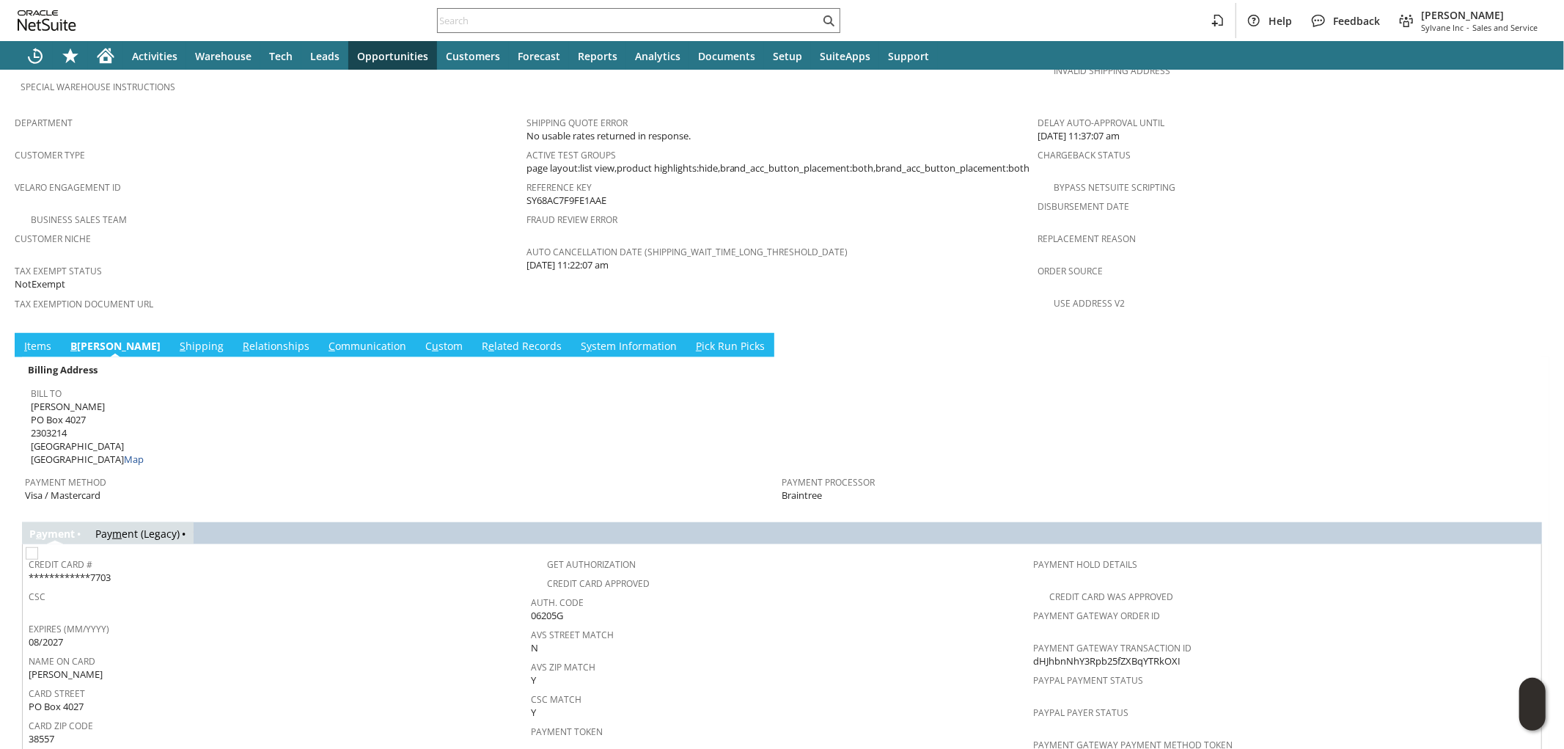
click at [176, 339] on link "S hipping" at bounding box center [201, 347] width 51 height 16
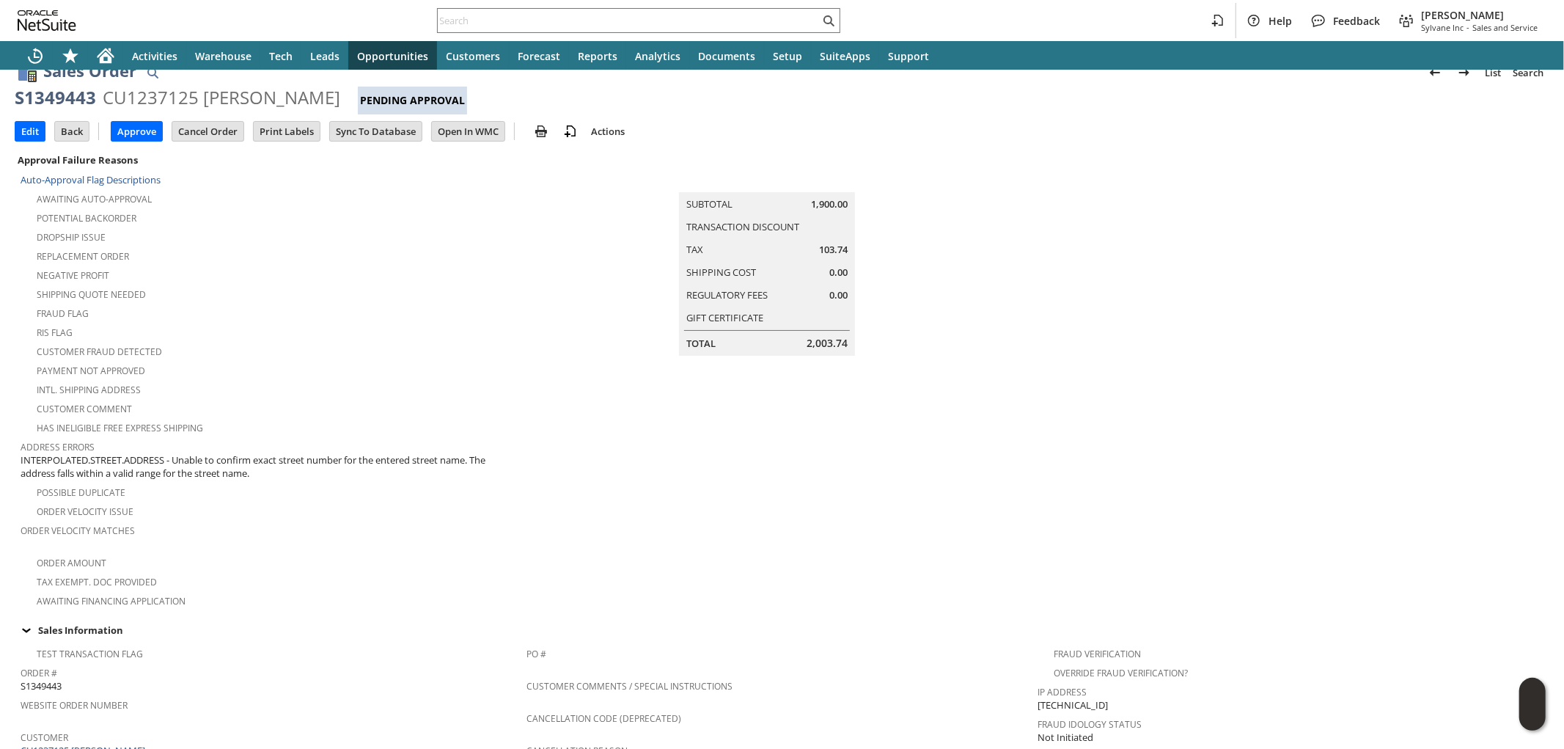
scroll to position [0, 0]
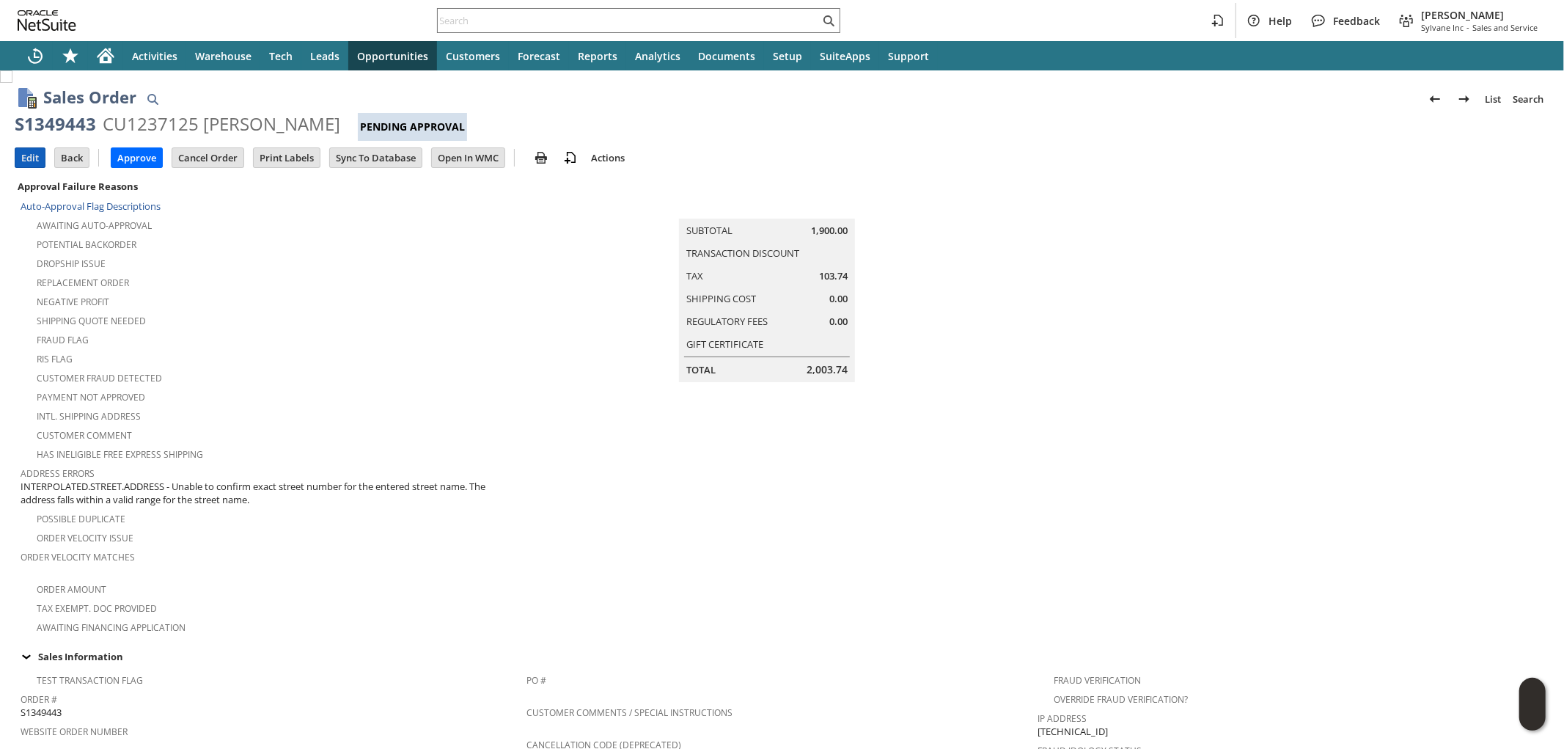
click at [32, 155] on input "Edit" at bounding box center [29, 157] width 29 height 19
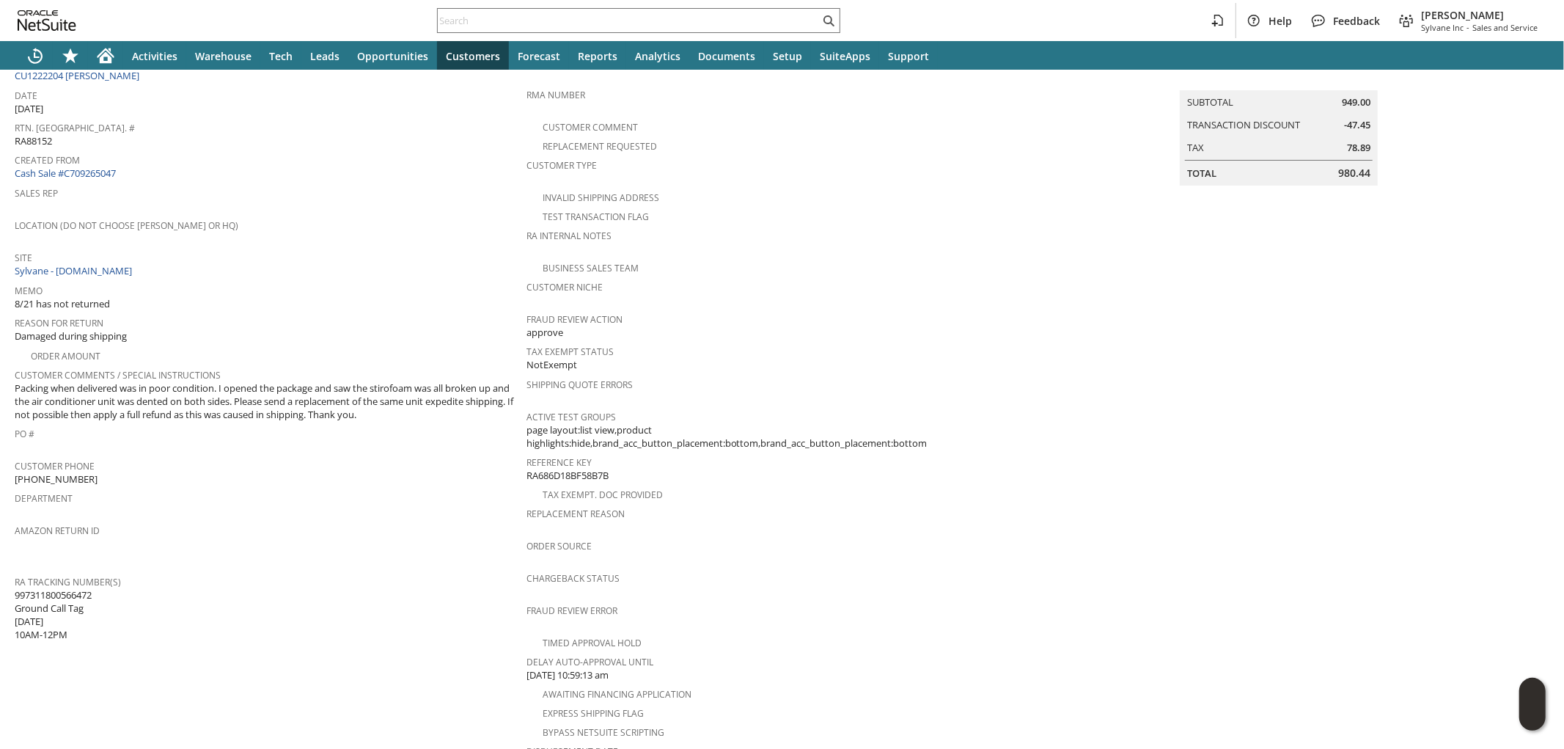
scroll to position [163, 0]
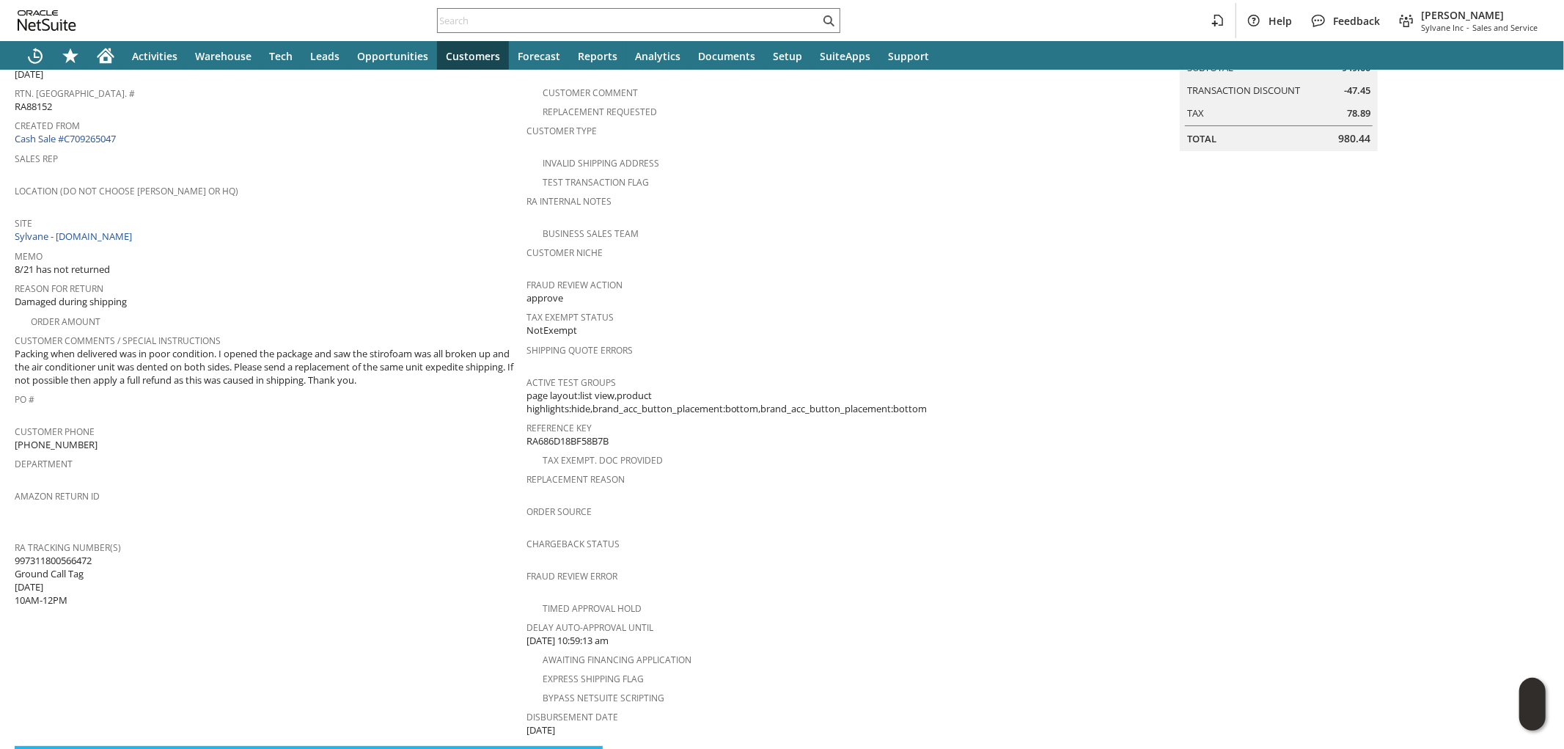
click at [84, 554] on span "997311800566472 Ground Call Tag [DATE] 10AM-12PM" at bounding box center [53, 581] width 77 height 54
copy span "997311800566472"
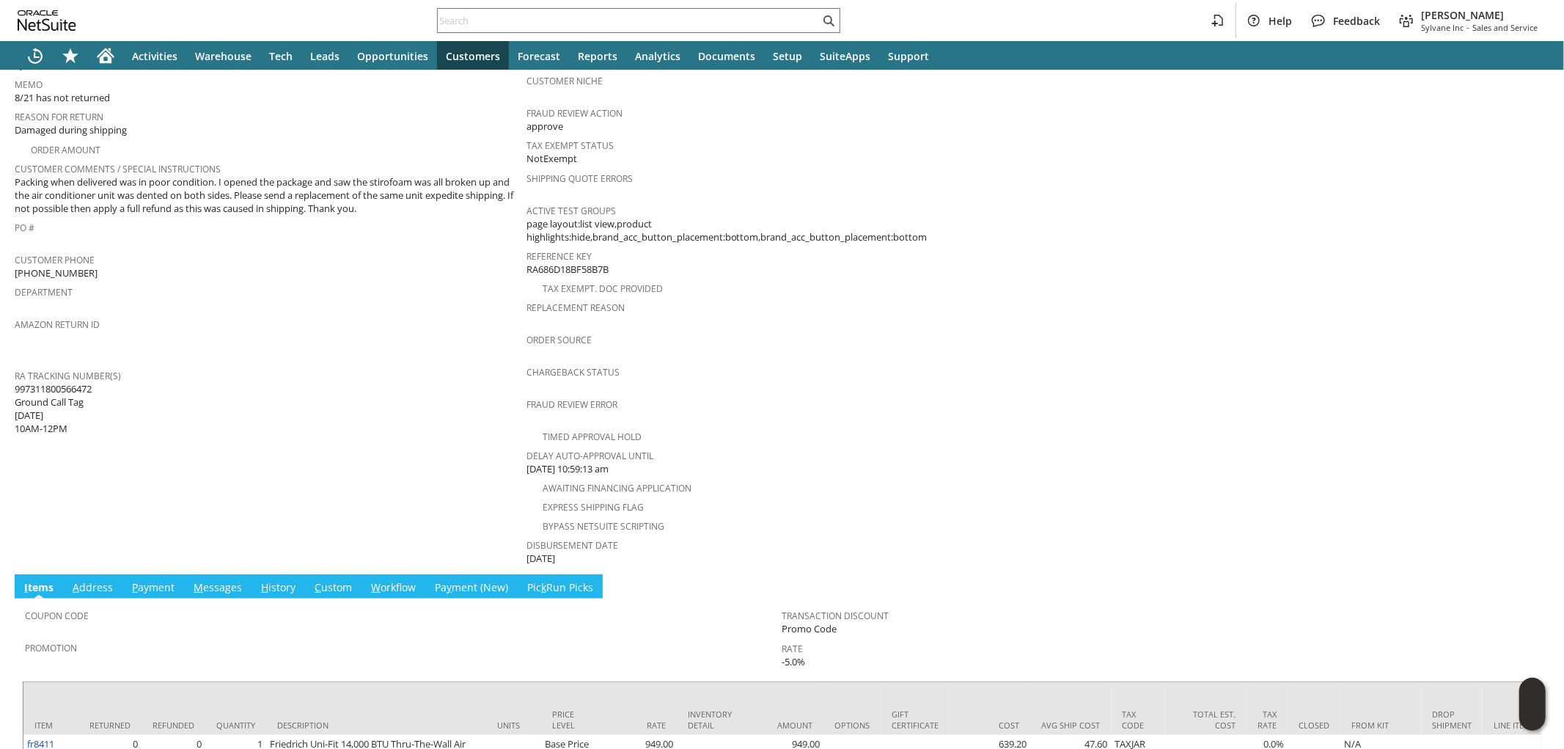
scroll to position [440, 0]
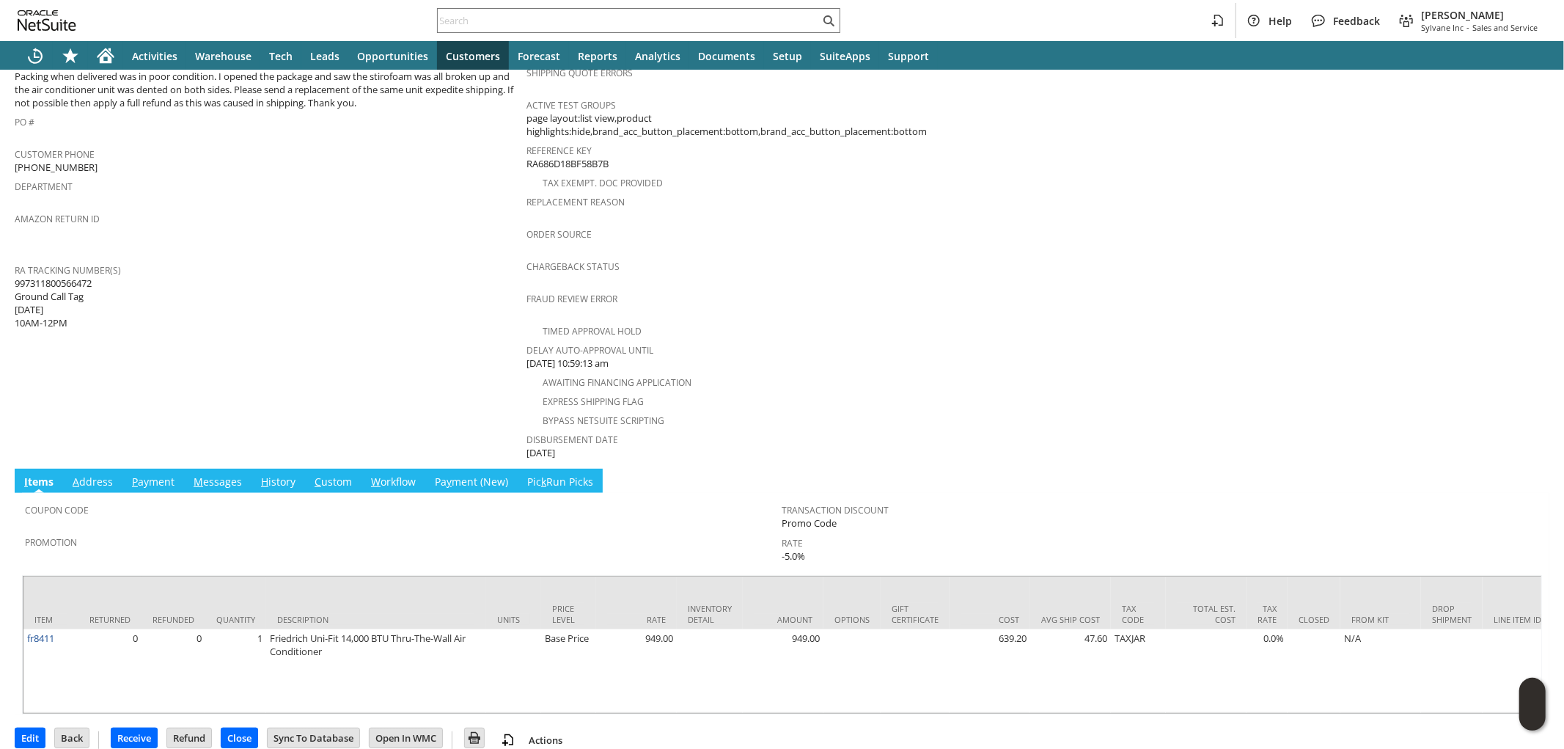
click at [274, 474] on link "H istory" at bounding box center [278, 482] width 42 height 16
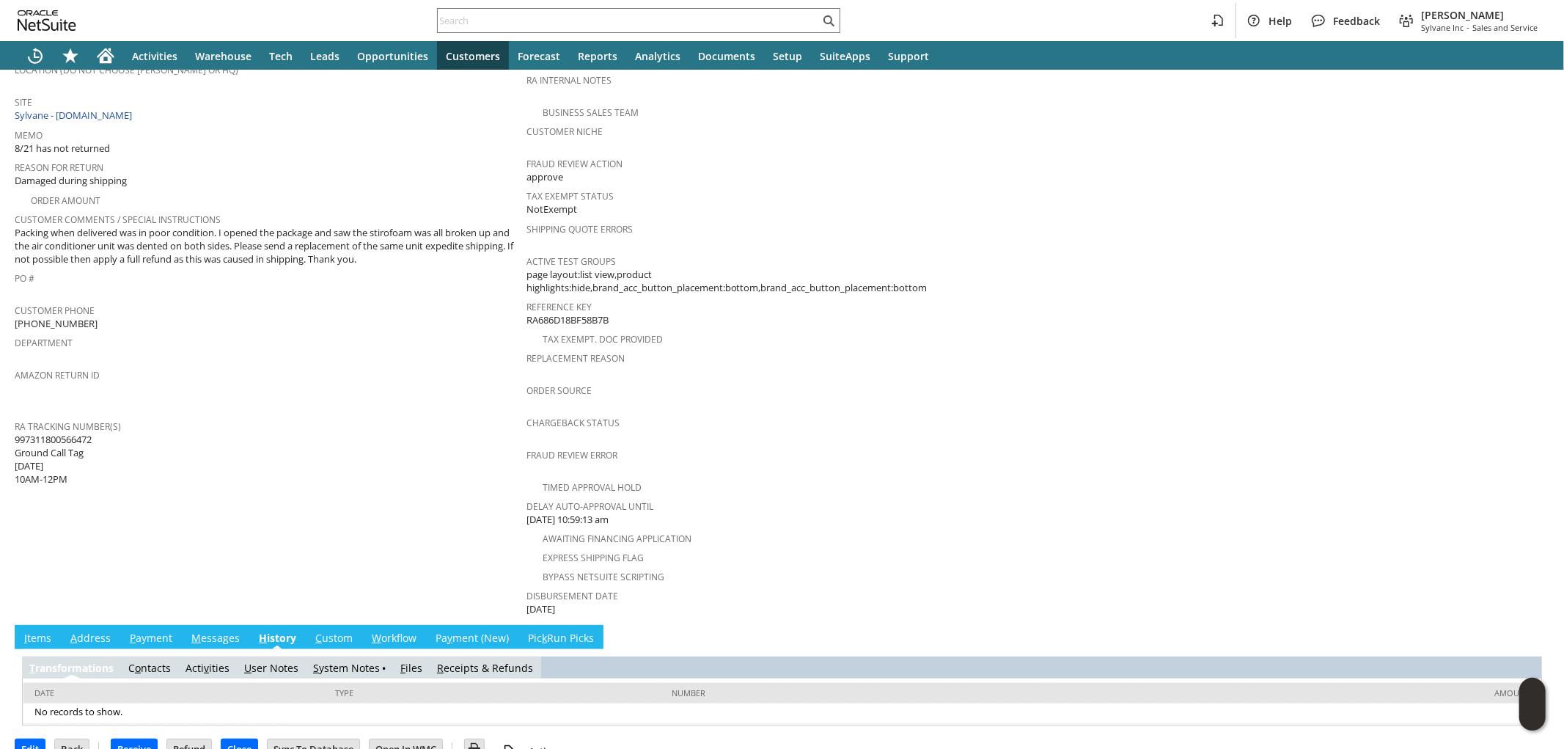
scroll to position [0, 0]
click at [345, 661] on link "S ystem Notes" at bounding box center [346, 668] width 67 height 14
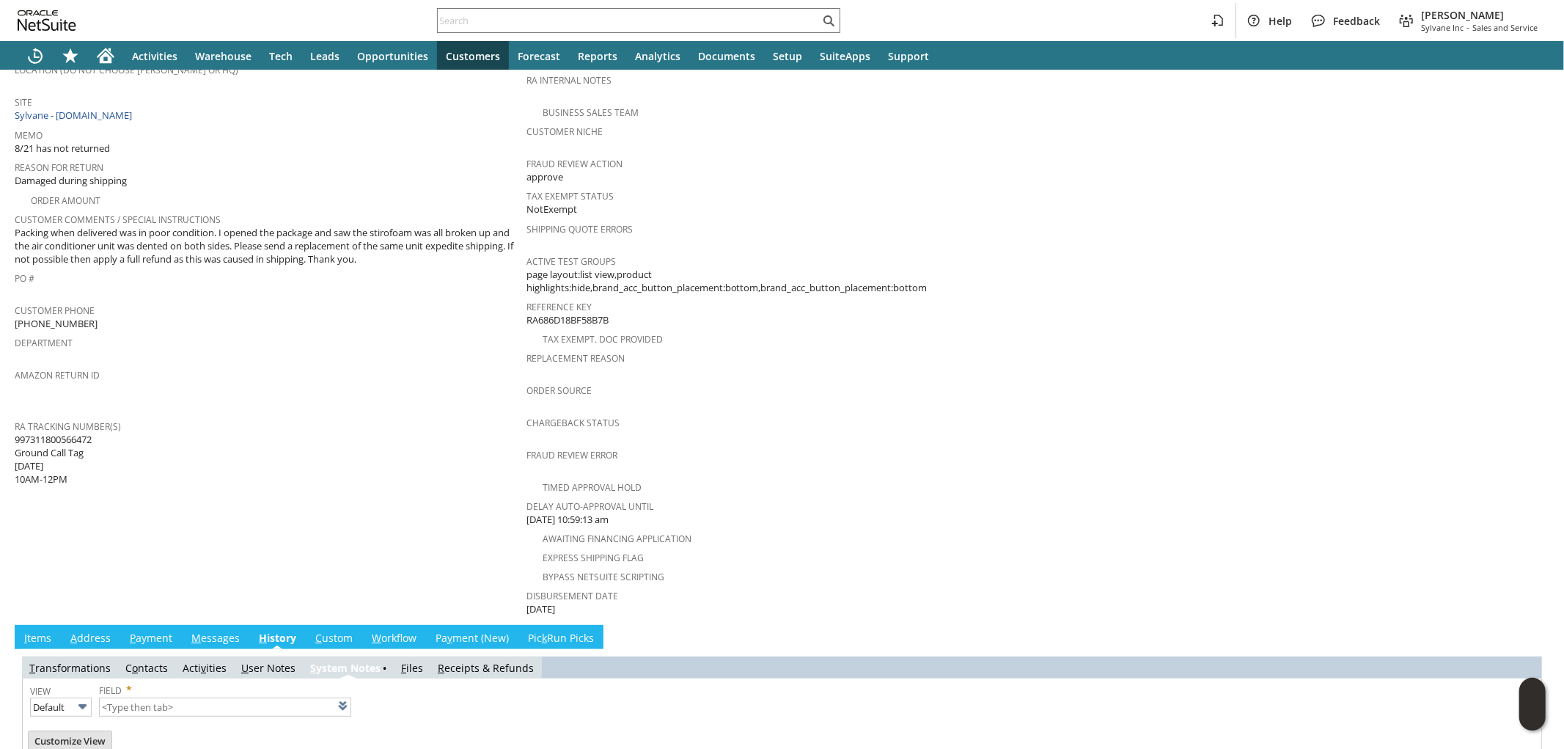
type input "1 to 25 of 88"
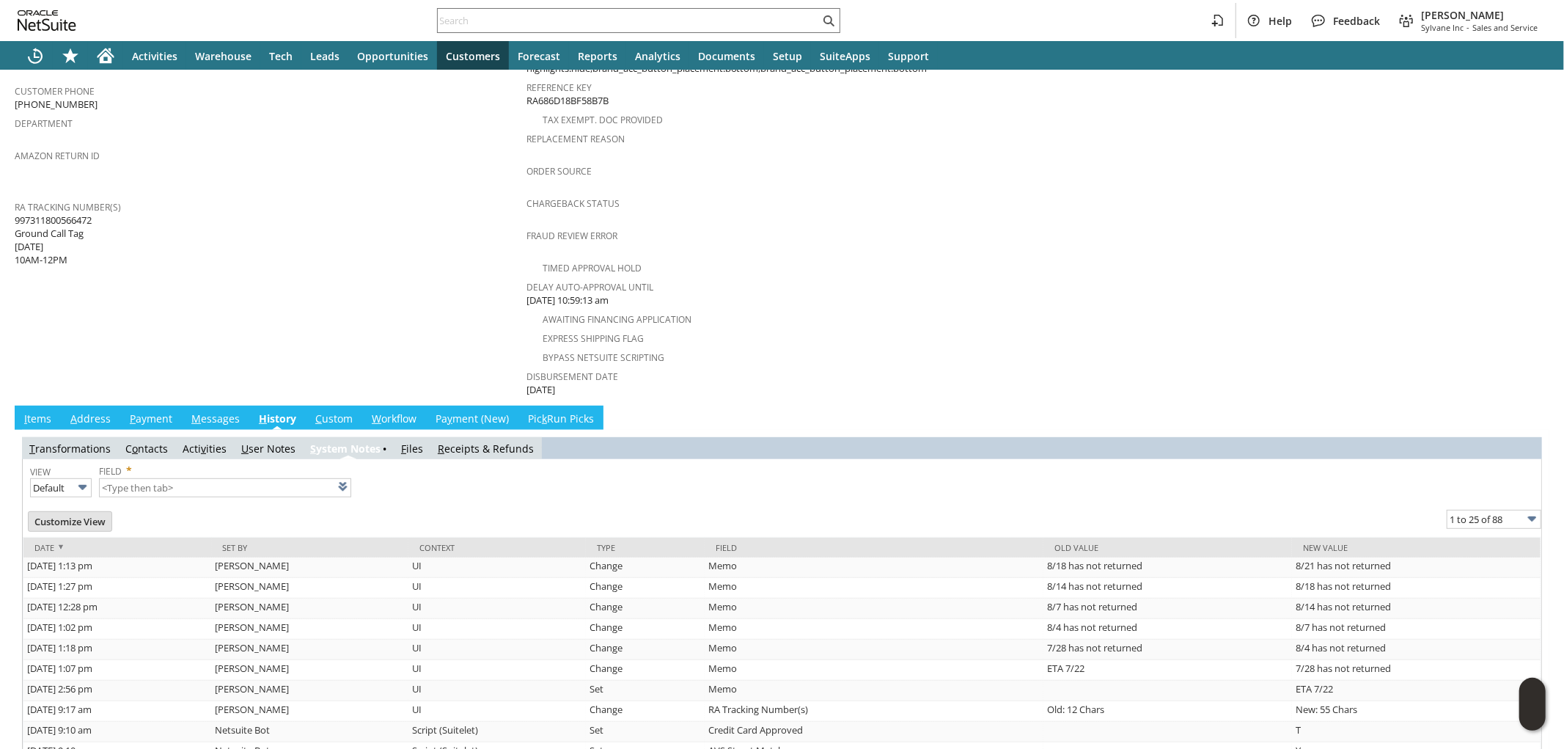
scroll to position [529, 0]
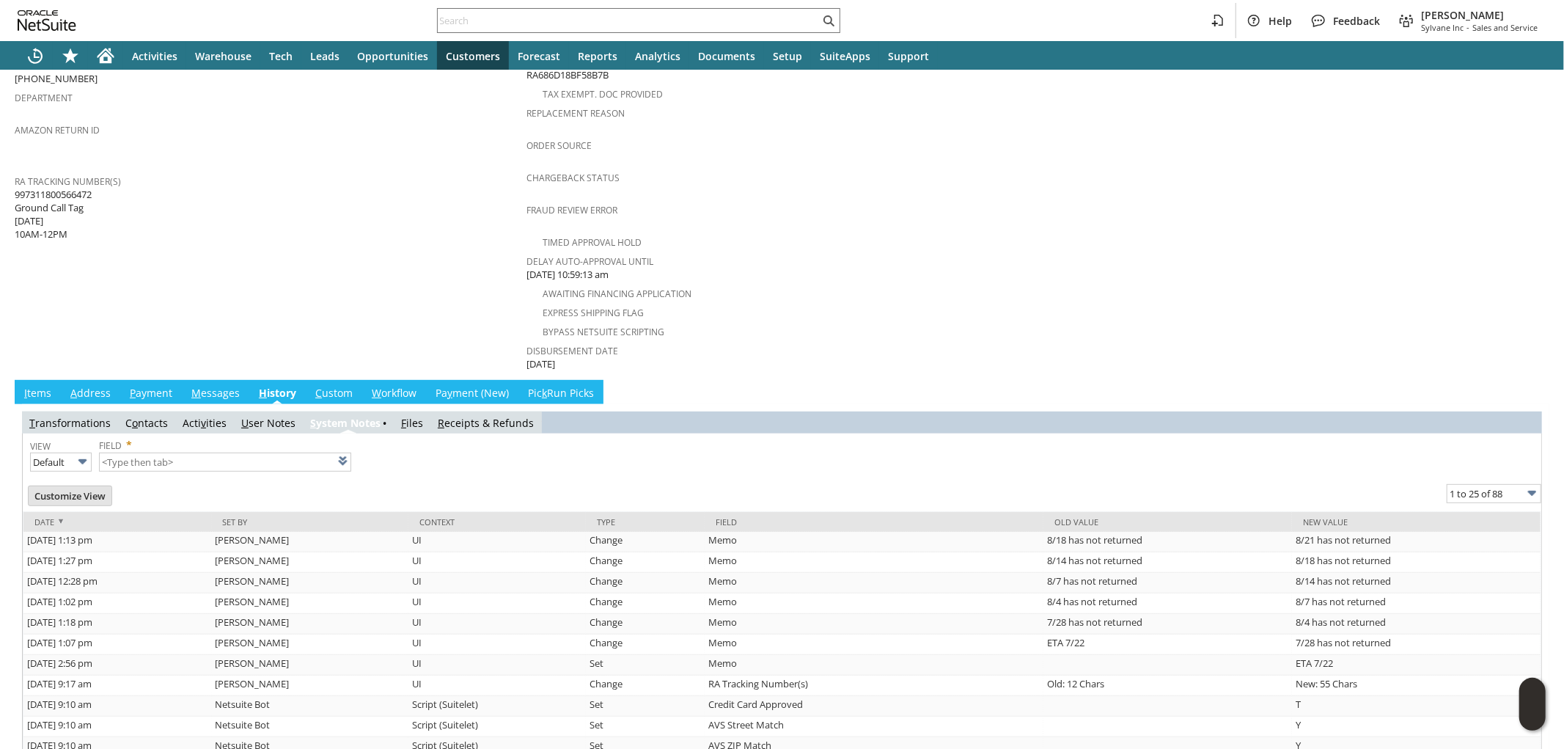
click at [46, 386] on link "I tems" at bounding box center [38, 394] width 34 height 16
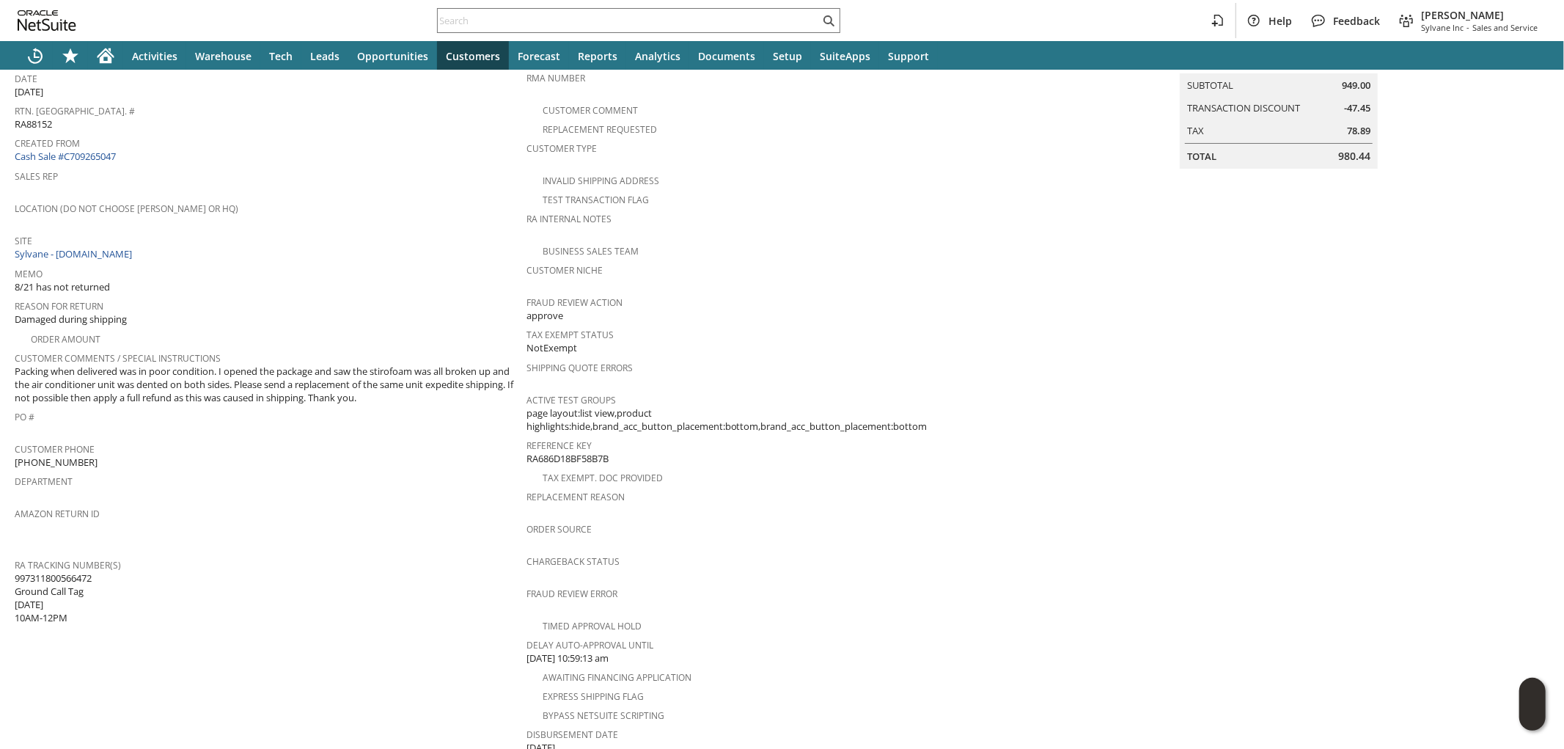
scroll to position [32, 0]
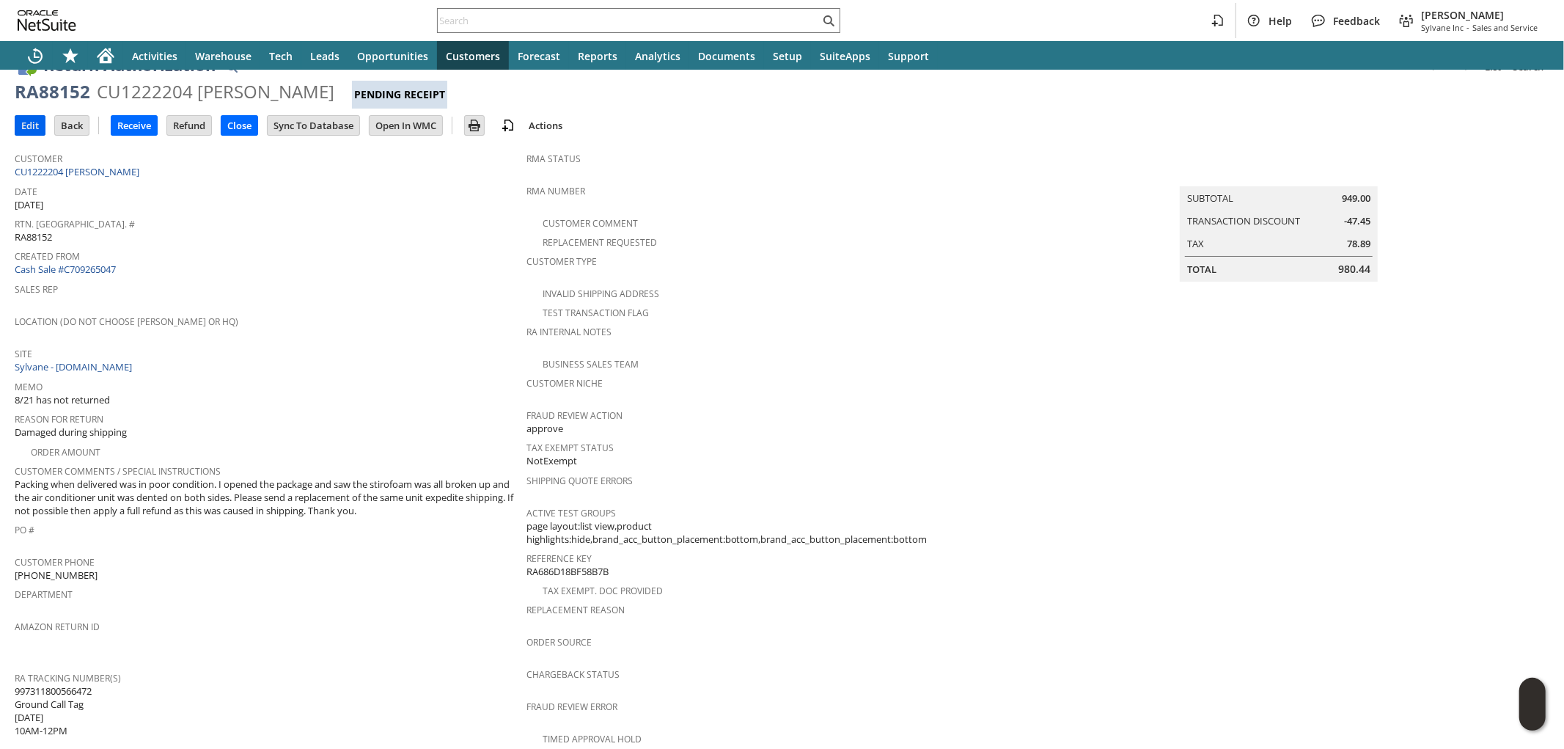
click at [23, 128] on input "Edit" at bounding box center [29, 125] width 29 height 19
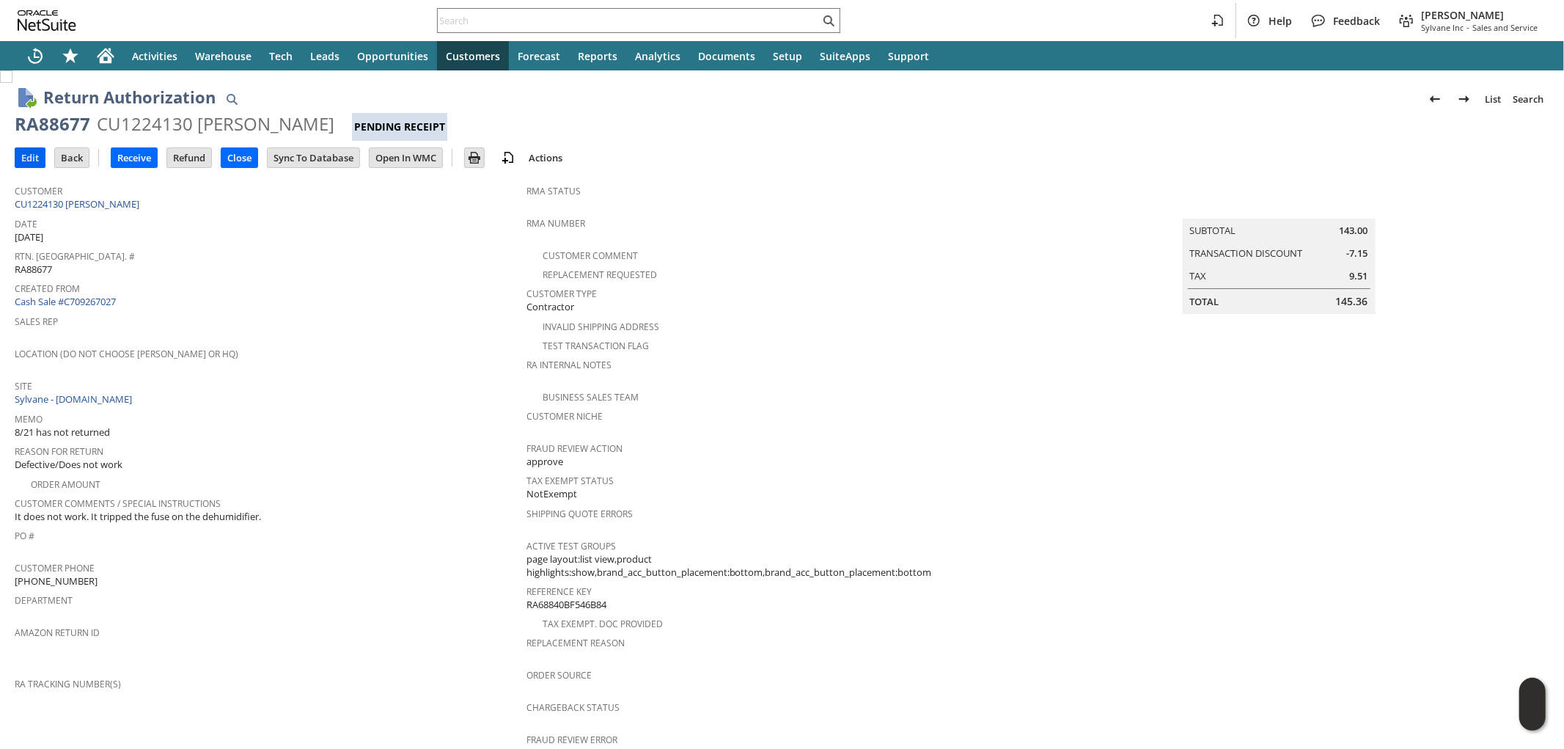
click at [32, 157] on input "Edit" at bounding box center [29, 157] width 29 height 19
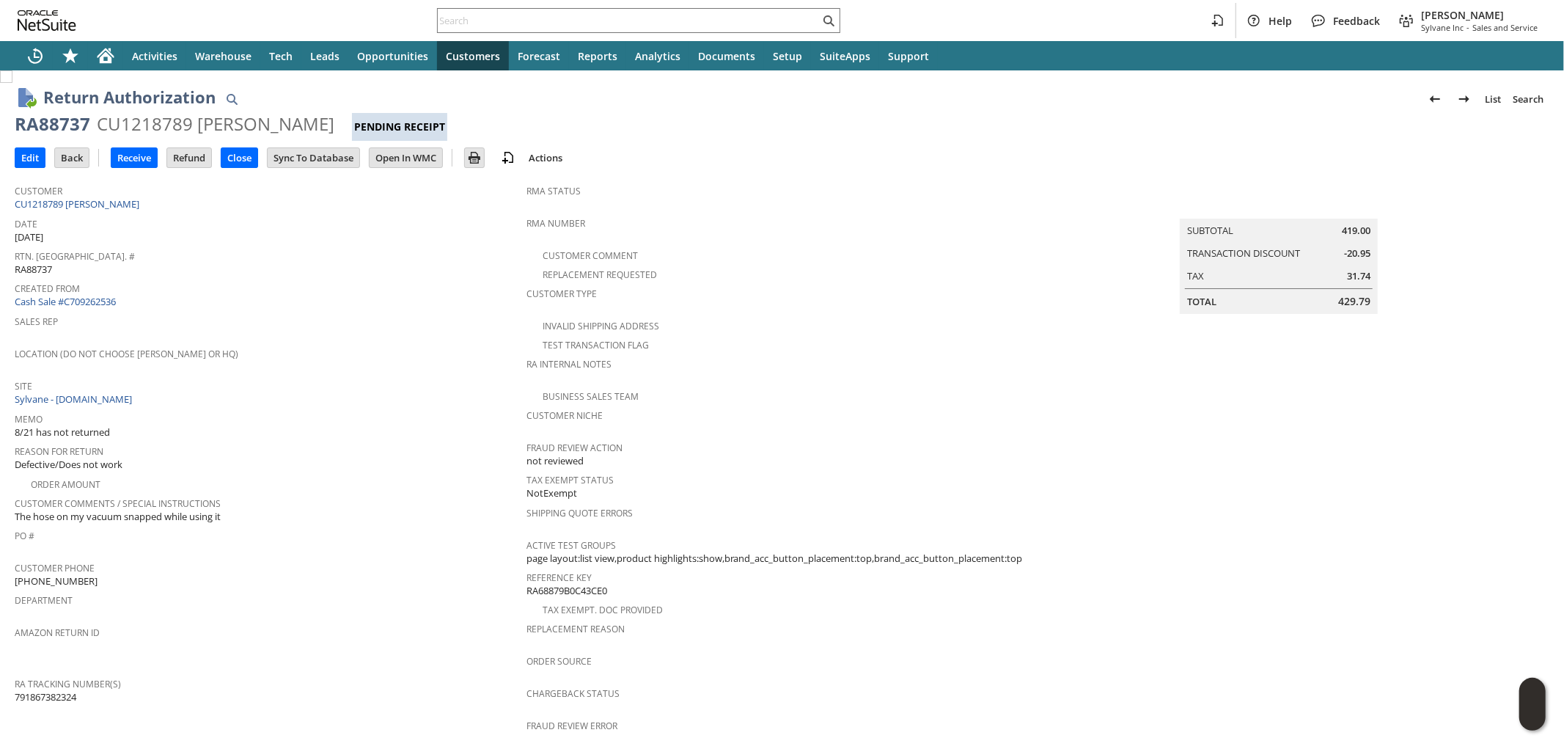
click at [52, 690] on span "791867382324" at bounding box center [46, 697] width 62 height 14
copy span "791867382324"
click at [24, 158] on input "Edit" at bounding box center [29, 157] width 29 height 19
click at [28, 162] on input "Edit" at bounding box center [29, 157] width 29 height 19
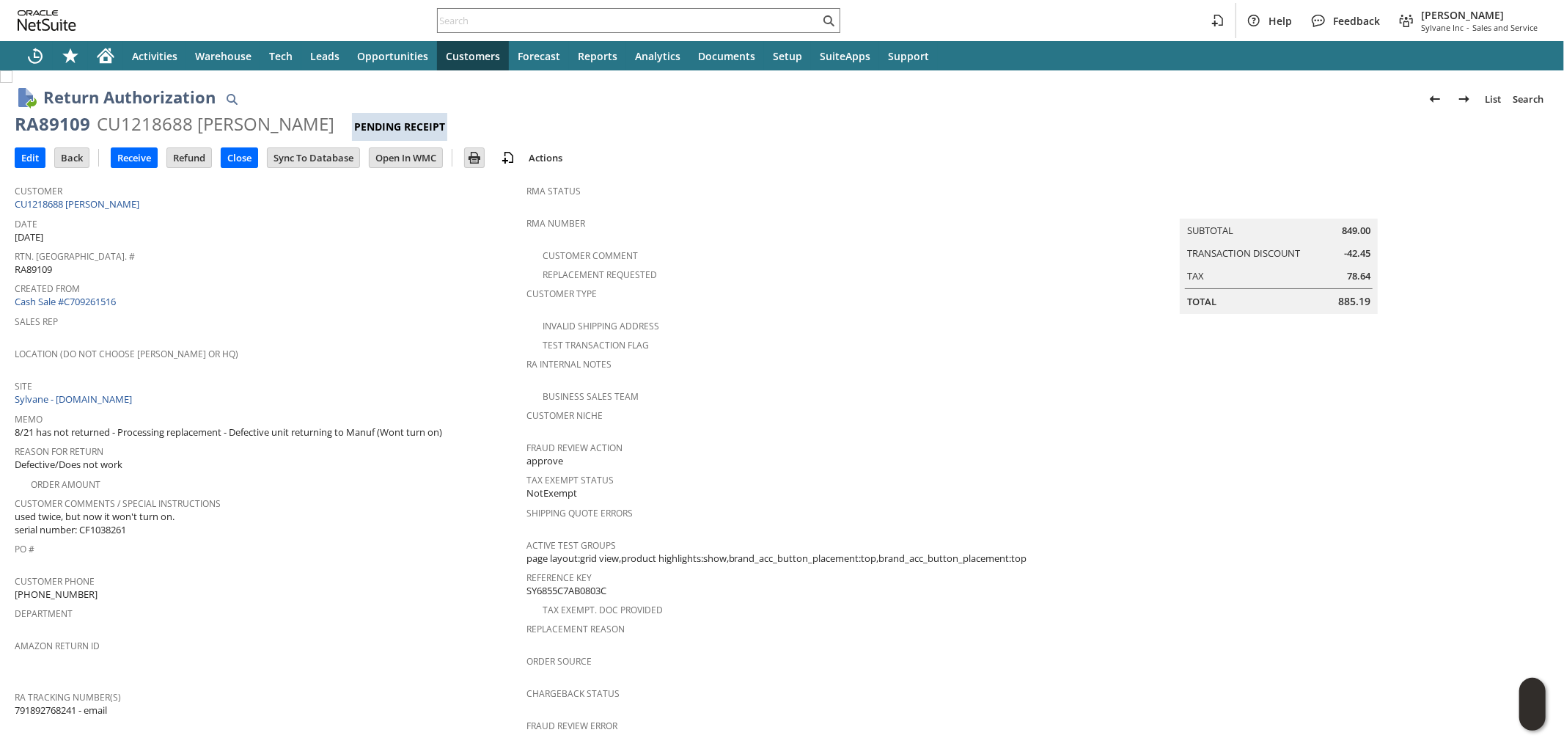
click at [62, 703] on span "791892768241 - email" at bounding box center [61, 710] width 92 height 14
copy span "791892768241"
click at [23, 160] on input "Edit" at bounding box center [29, 157] width 29 height 19
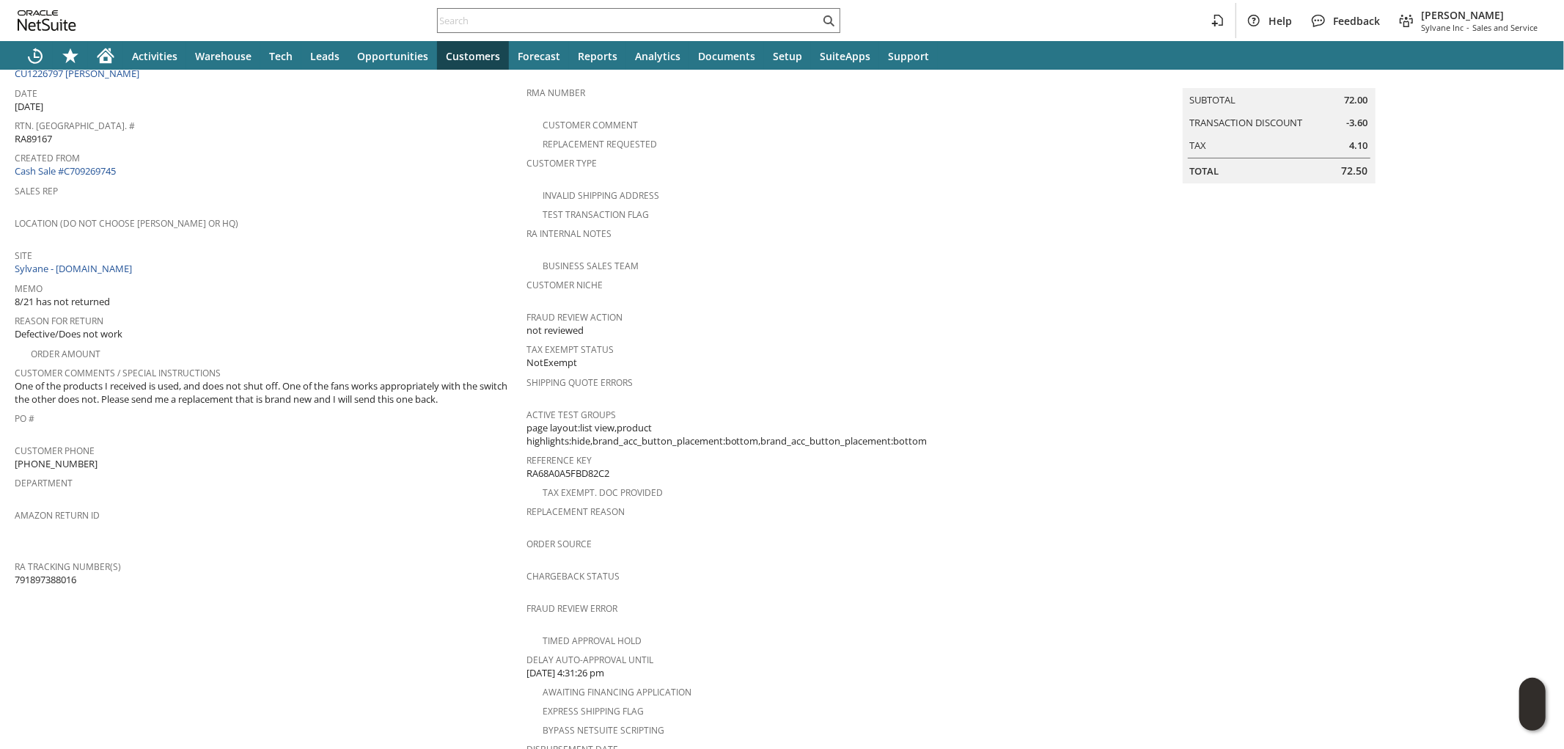
scroll to position [163, 0]
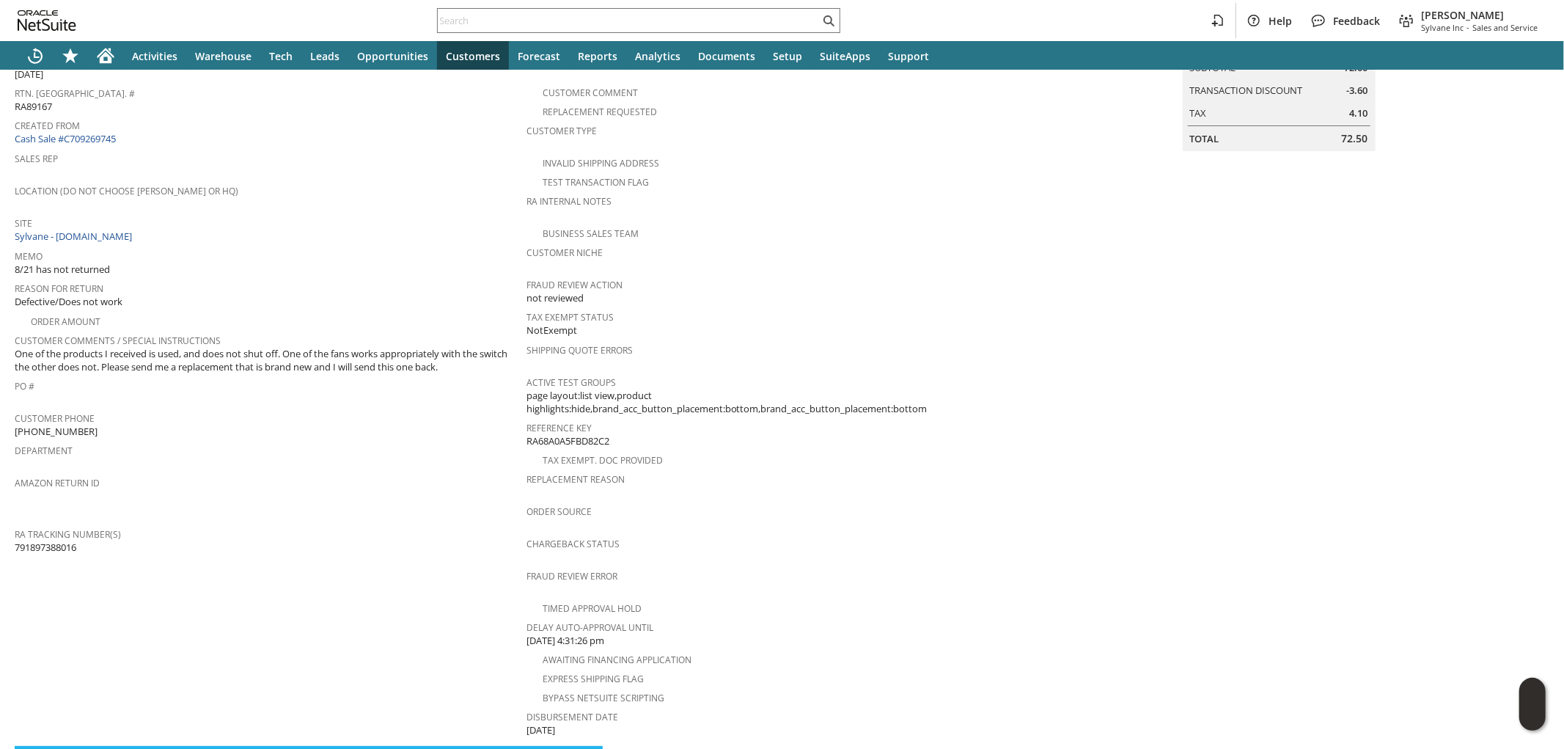
click at [62, 540] on span "791897388016" at bounding box center [46, 547] width 62 height 14
copy span "791897388016"
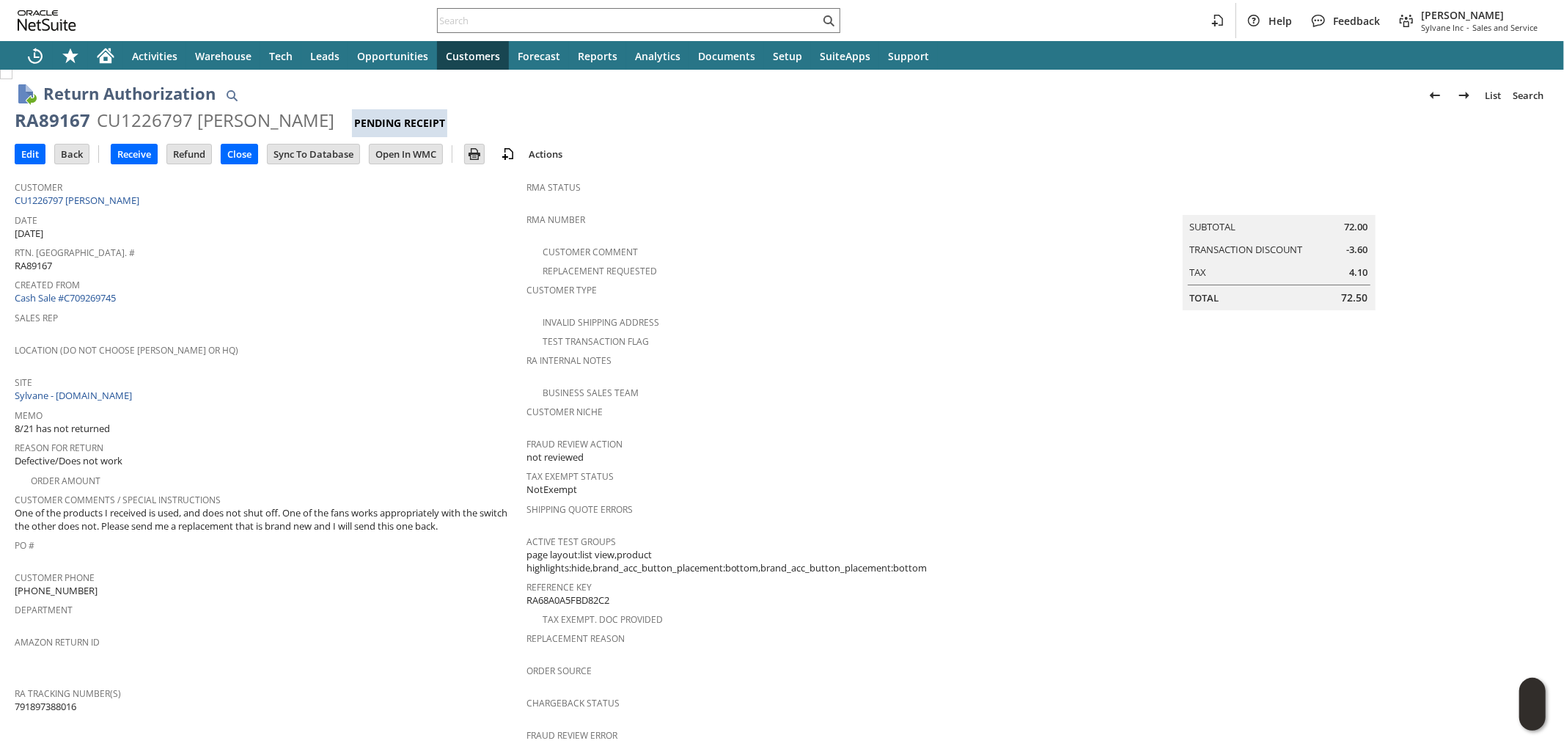
scroll to position [0, 0]
click at [29, 155] on input "Edit" at bounding box center [29, 157] width 29 height 19
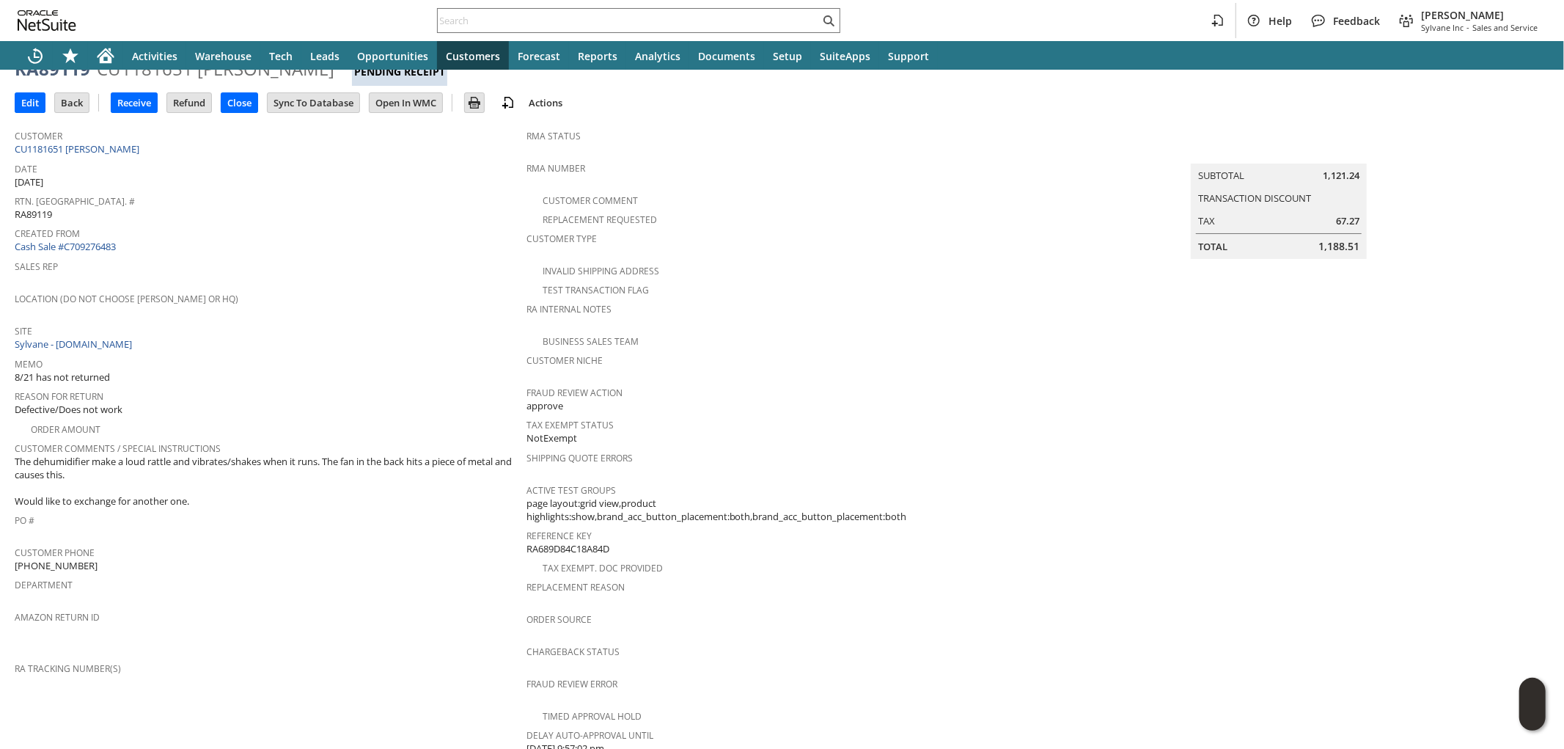
scroll to position [19, 0]
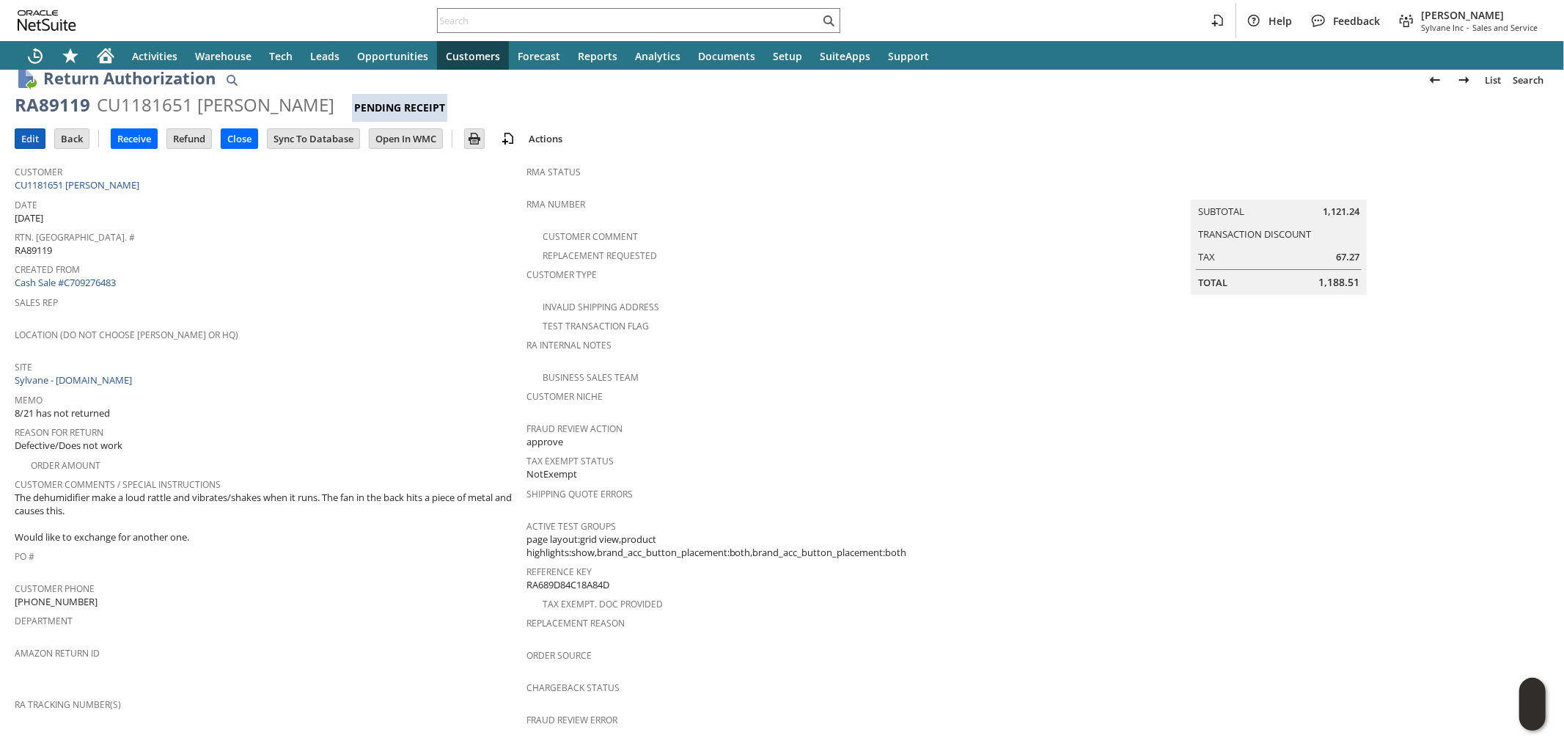
click at [35, 135] on input "Edit" at bounding box center [29, 138] width 29 height 19
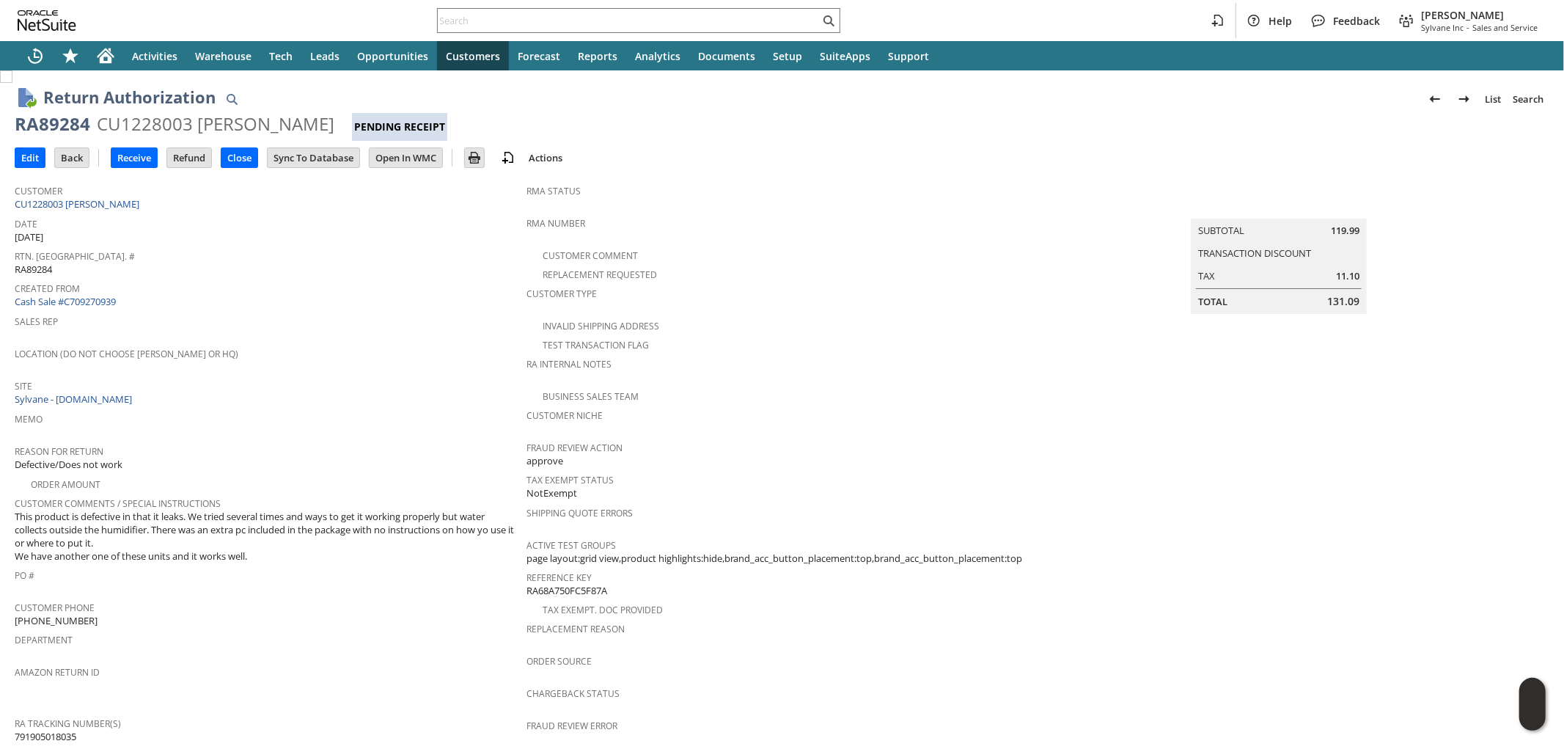
click at [55, 730] on span "791905018035" at bounding box center [46, 737] width 62 height 14
click at [30, 157] on input "Edit" at bounding box center [29, 157] width 29 height 19
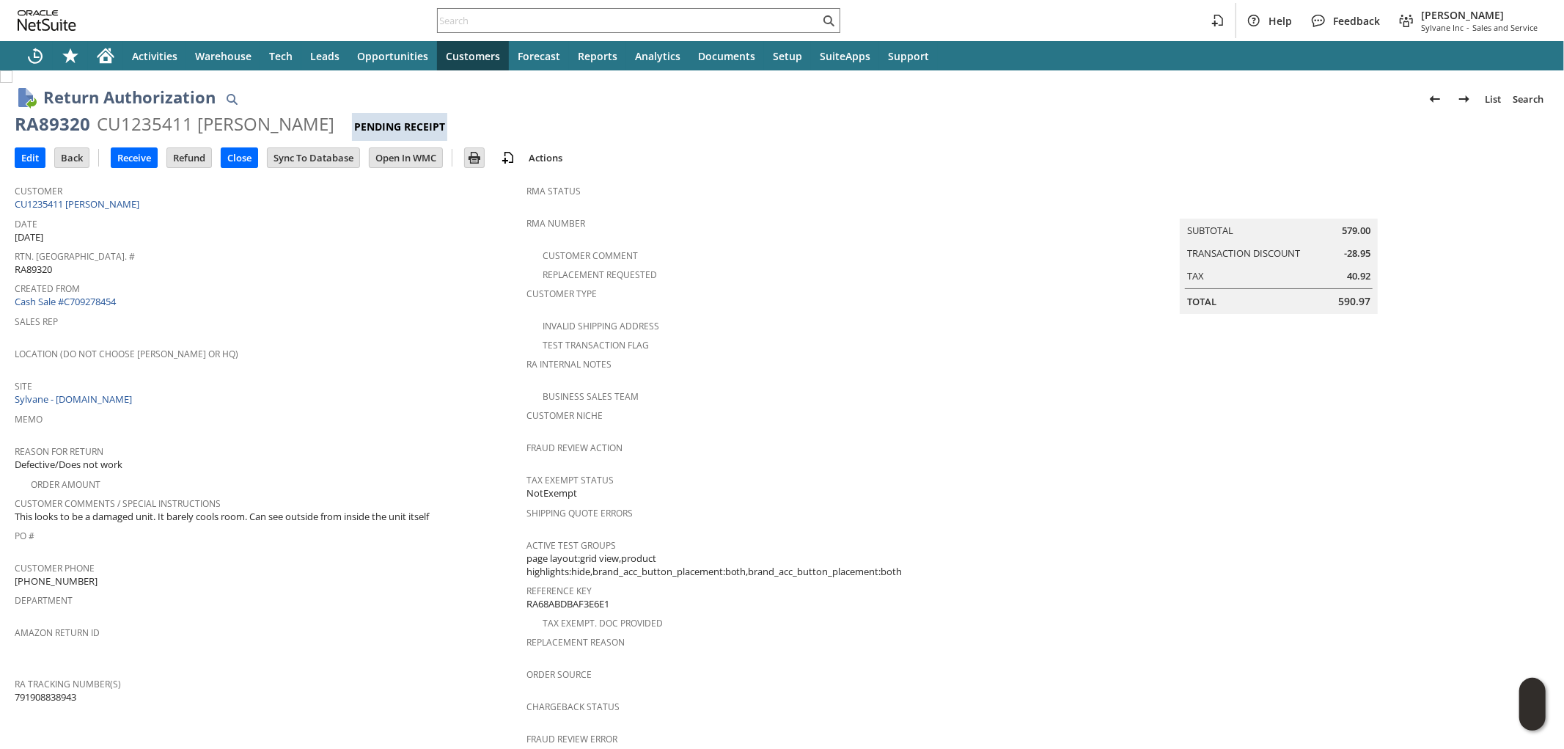
click at [60, 690] on span "791908838943" at bounding box center [46, 697] width 62 height 14
copy span "791908838943"
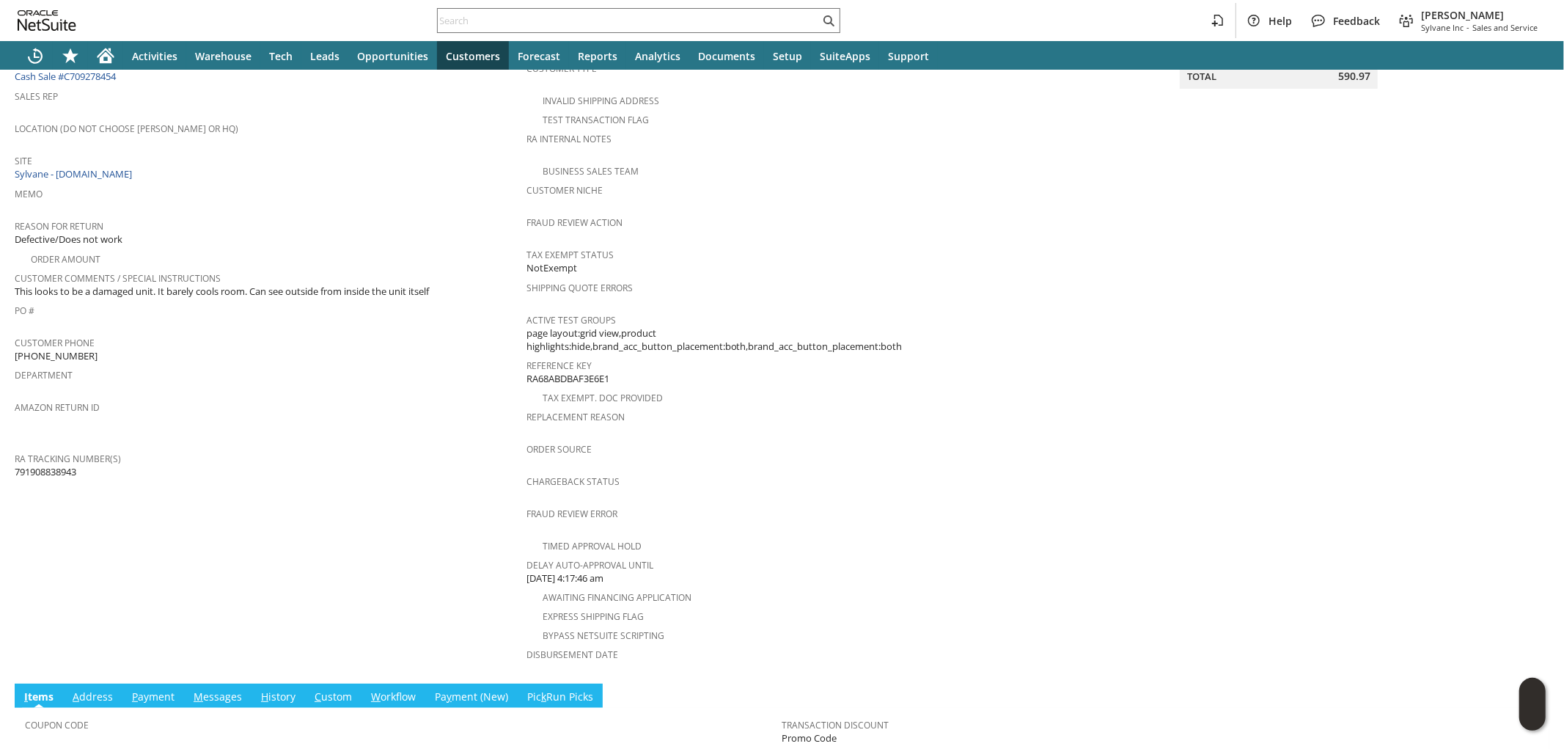
scroll to position [440, 0]
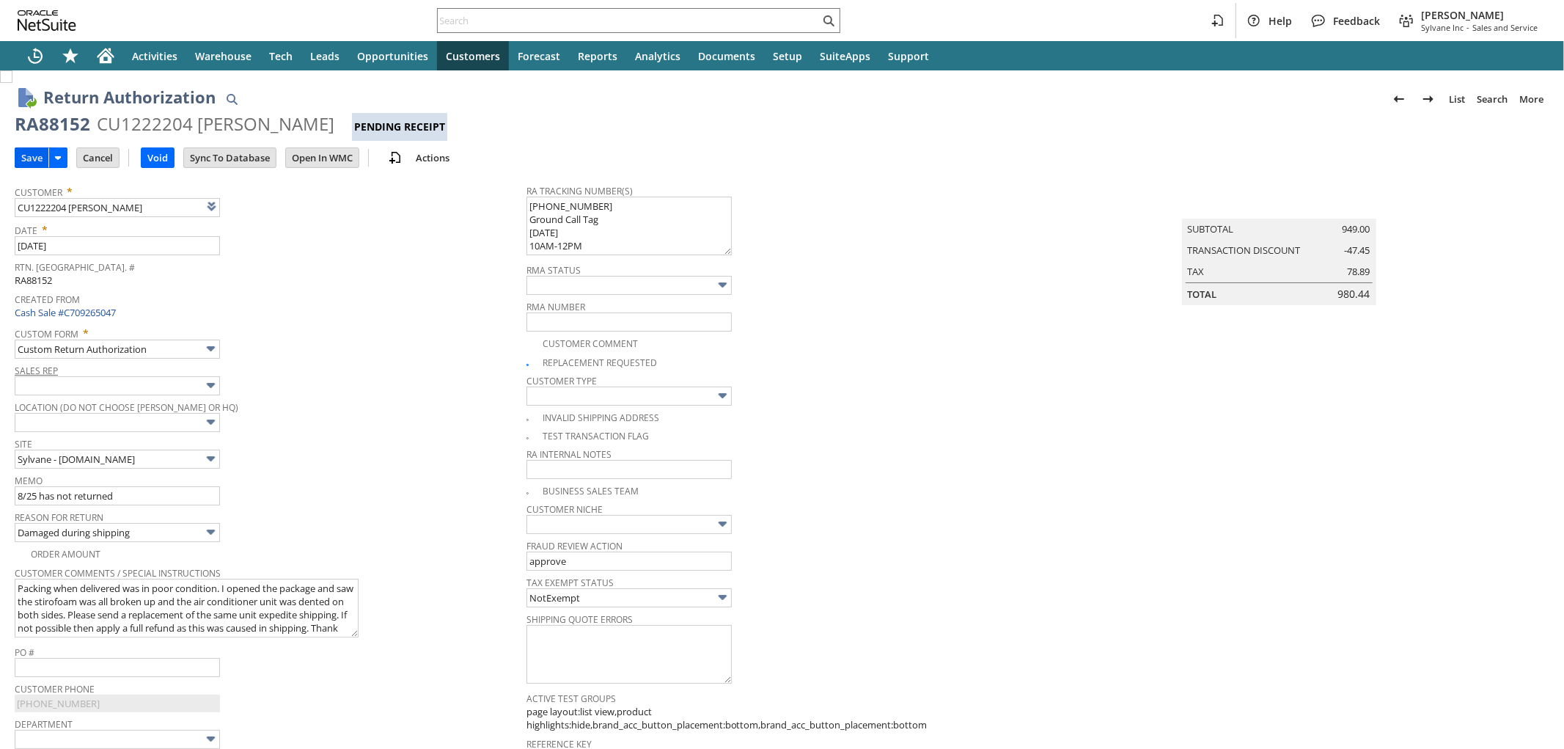
type input "8/25 has not returned"
click at [30, 167] on td "Save" at bounding box center [32, 157] width 34 height 21
click at [37, 162] on input "Save" at bounding box center [31, 157] width 33 height 19
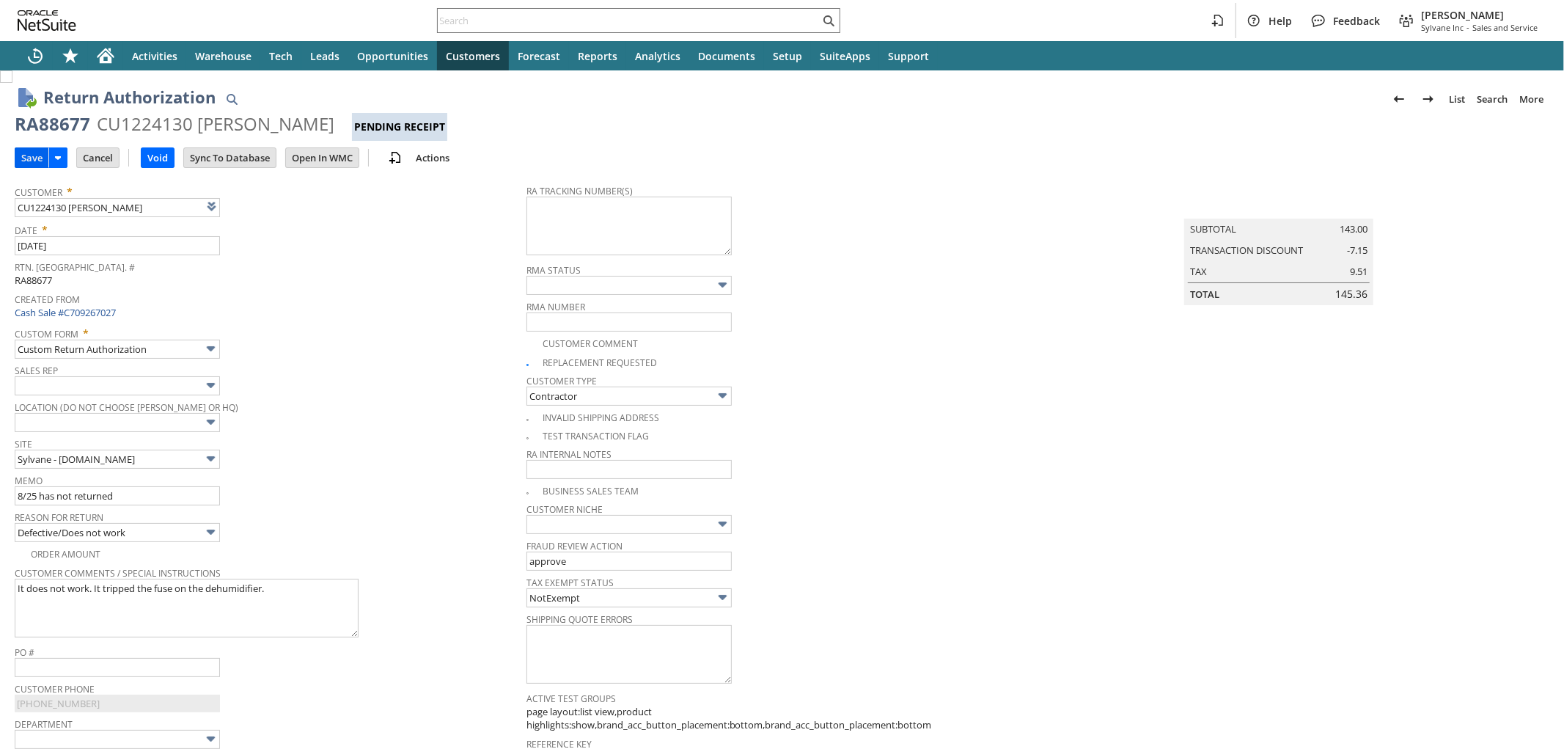
type input "8/25 has not returned"
click at [33, 164] on input "Save" at bounding box center [31, 157] width 33 height 19
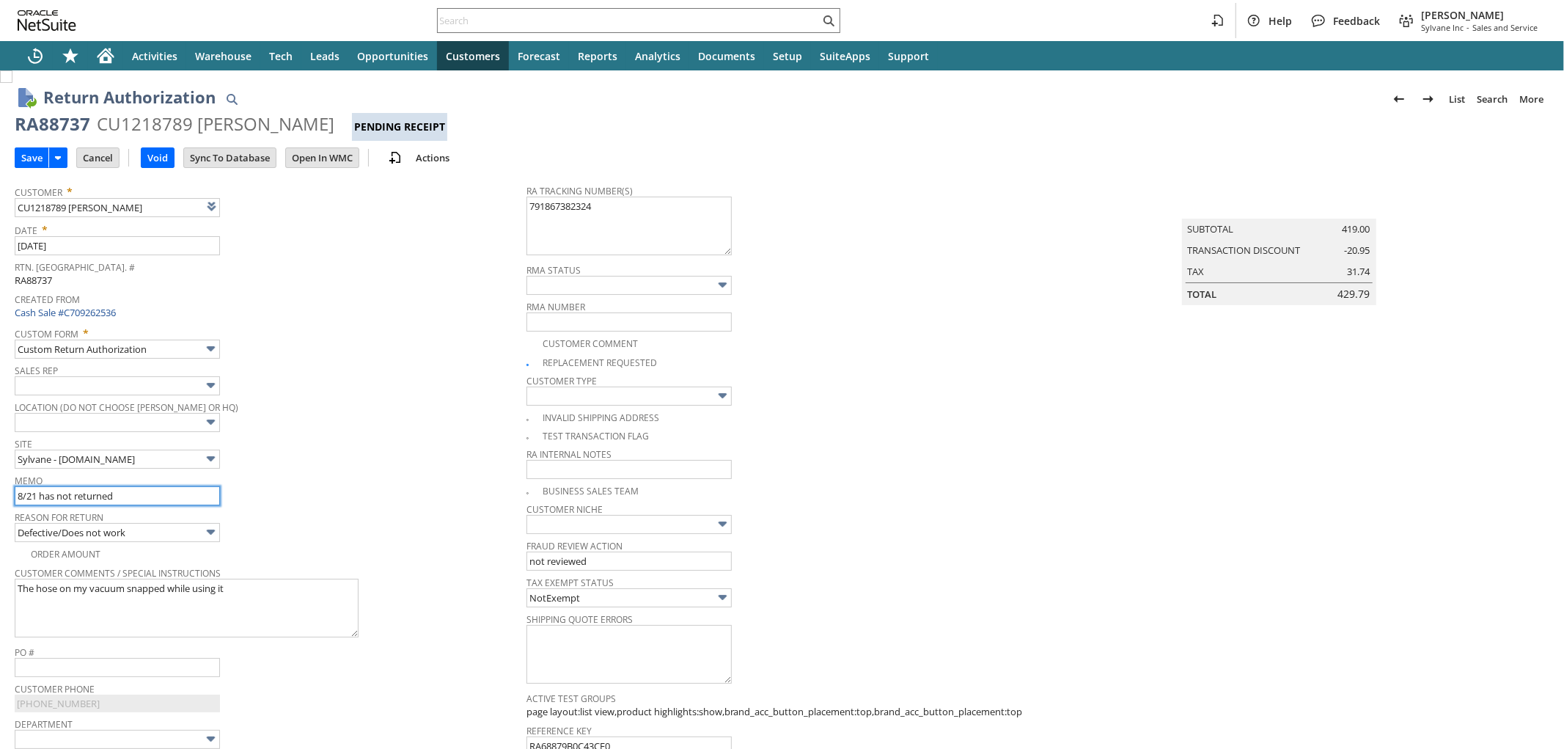
click at [33, 495] on input "8/21 has not returned" at bounding box center [117, 495] width 205 height 19
type input "8/25 has not returned"
click at [37, 164] on input "Save" at bounding box center [31, 157] width 33 height 19
type input "8/2 has not returned - Processing replacement - Defective unit returning to Man…"
type input "Add"
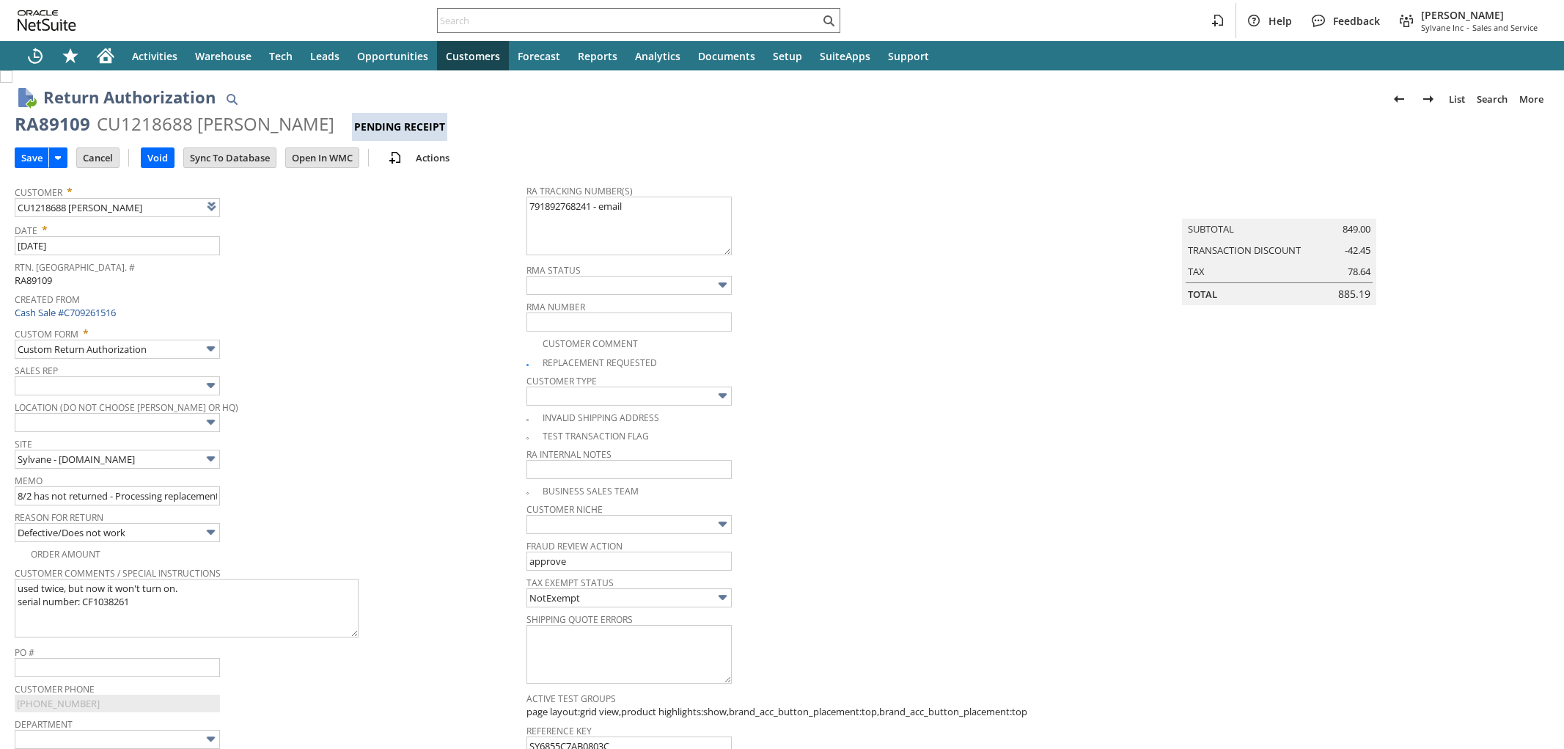
type input "Copy Previous"
type input "8/25 has not returned - Processing replacement - Defective unit returning to Ma…"
click at [39, 156] on input "Save" at bounding box center [31, 157] width 33 height 19
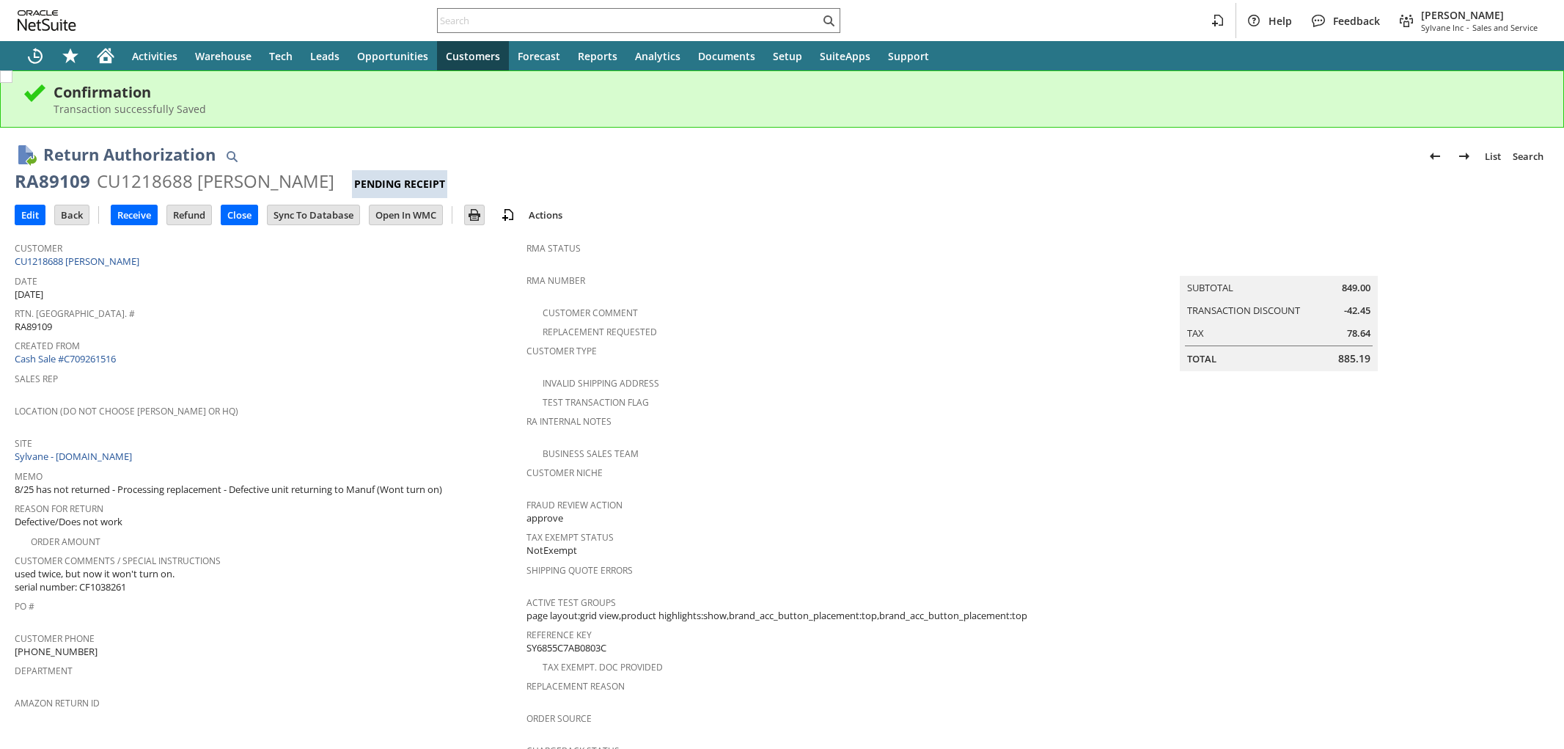
click at [177, 177] on div "CU1218688 [PERSON_NAME]" at bounding box center [216, 180] width 238 height 23
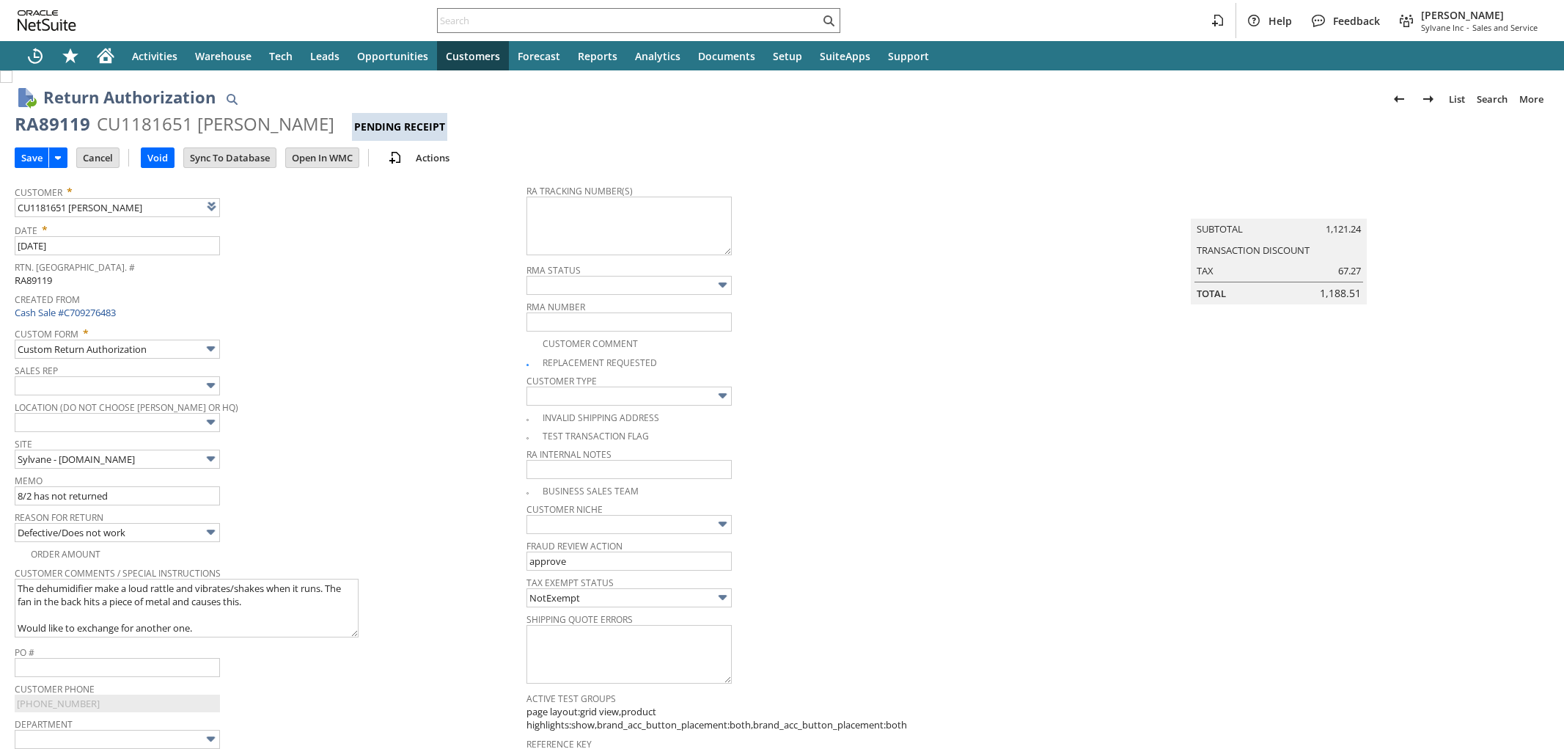
type input "8/25 has not returned"
type input "Add"
type input "Copy Previous"
type input "8/25 has not returned"
click at [32, 159] on input "Save" at bounding box center [31, 157] width 33 height 19
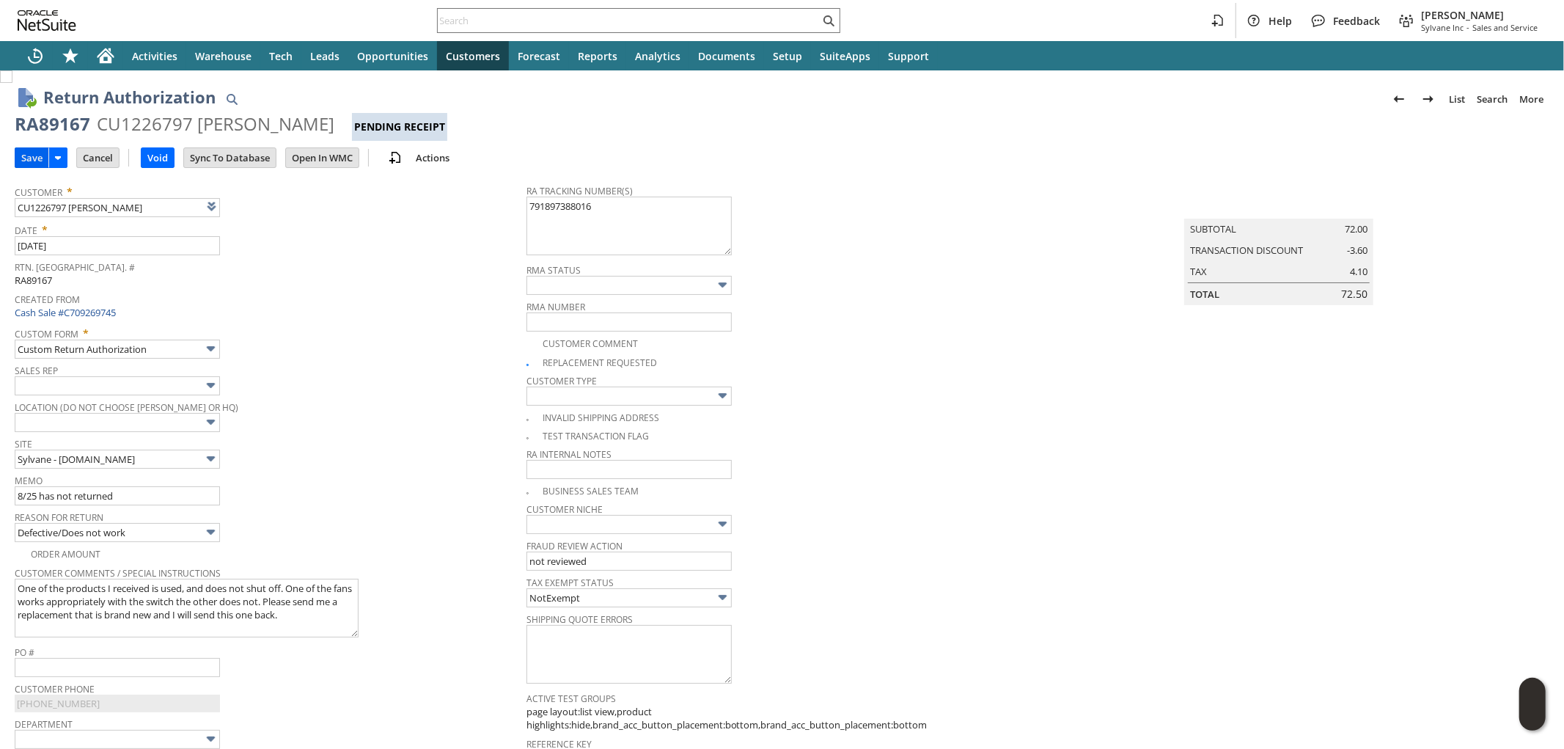
type input "8/25 has not returned"
click at [28, 155] on input "Save" at bounding box center [31, 157] width 33 height 19
type input "ETA 8/27"
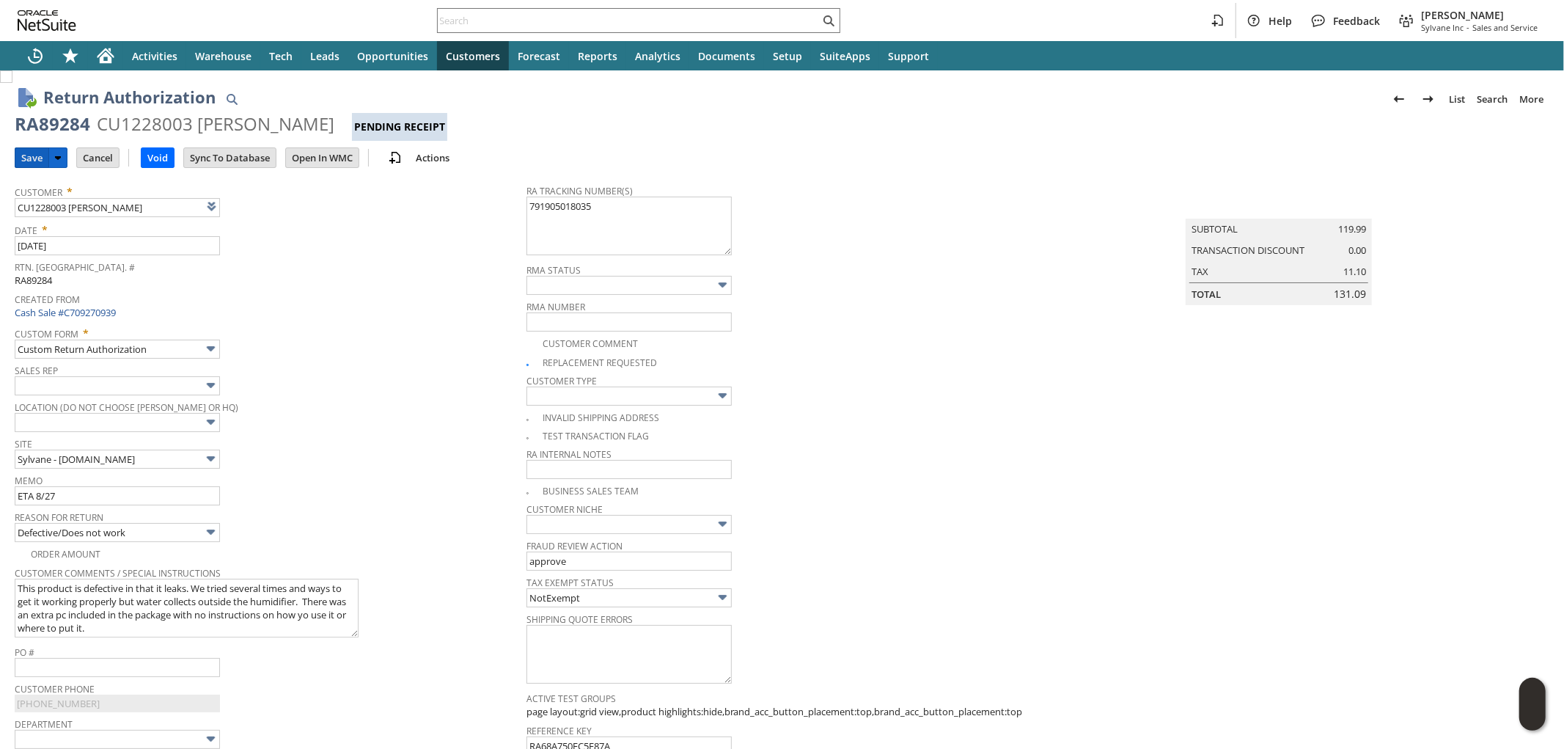
click at [34, 162] on input "Save" at bounding box center [31, 157] width 33 height 19
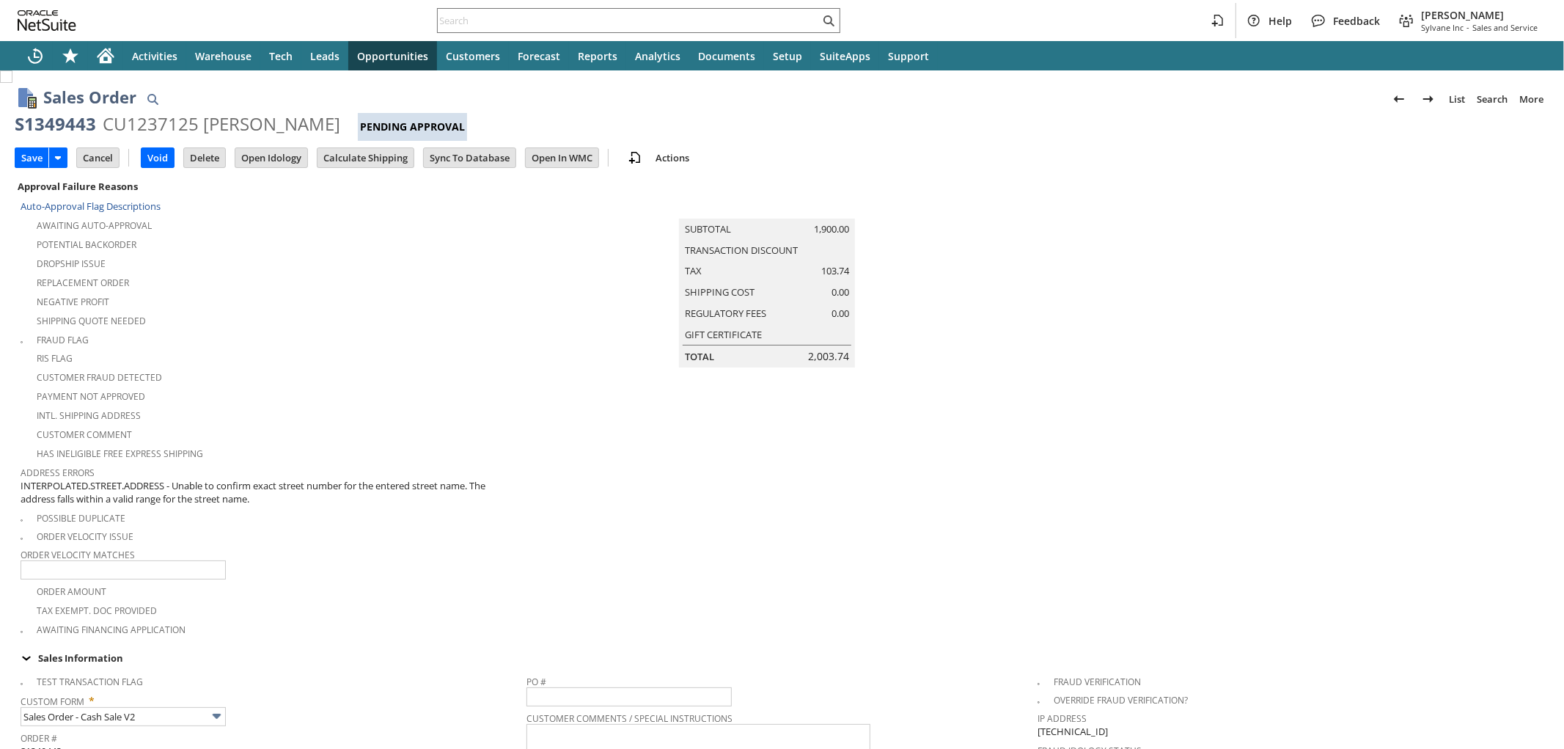
scroll to position [488, 0]
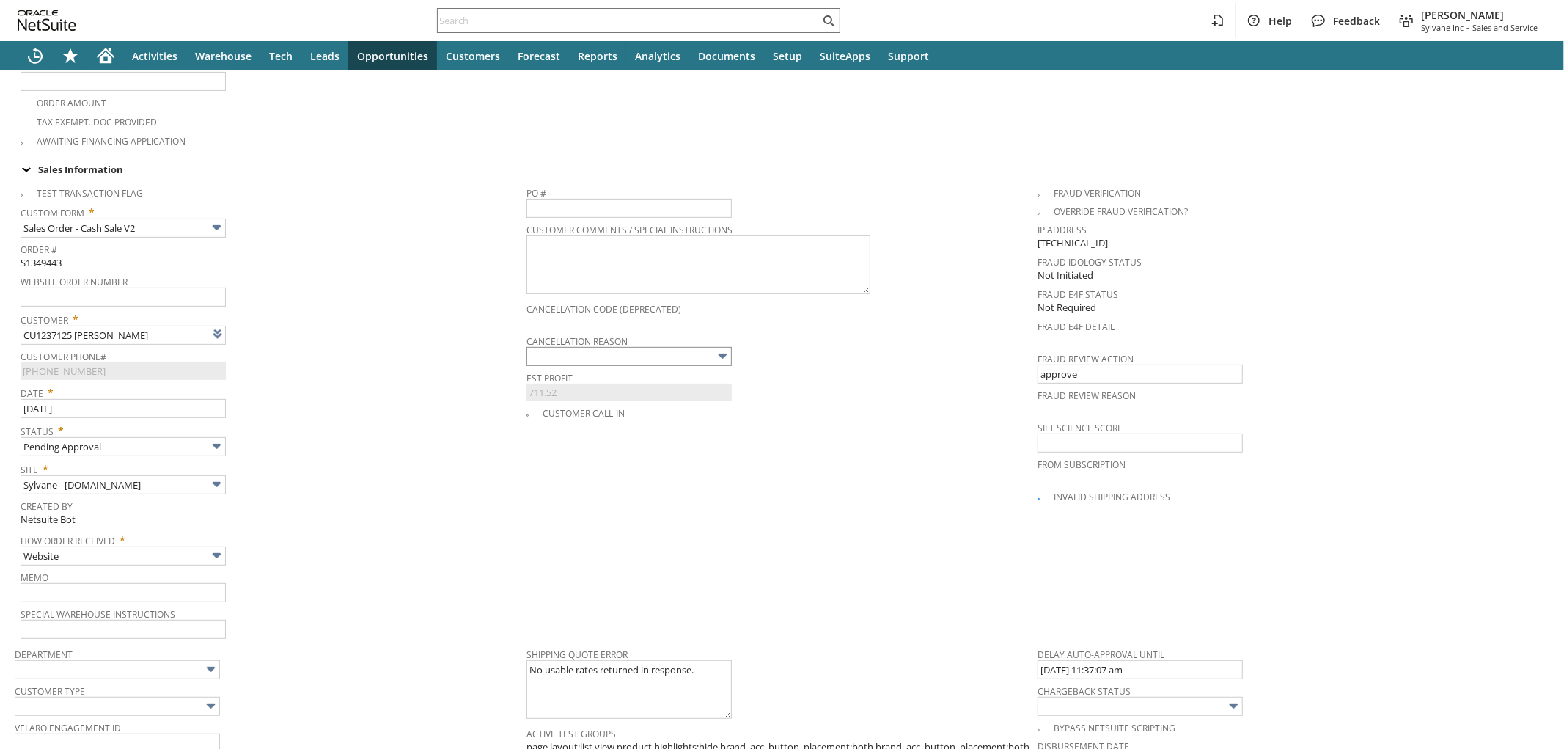
click at [566, 347] on input "text" at bounding box center [628, 356] width 205 height 19
click at [585, 347] on input "text" at bounding box center [628, 356] width 205 height 19
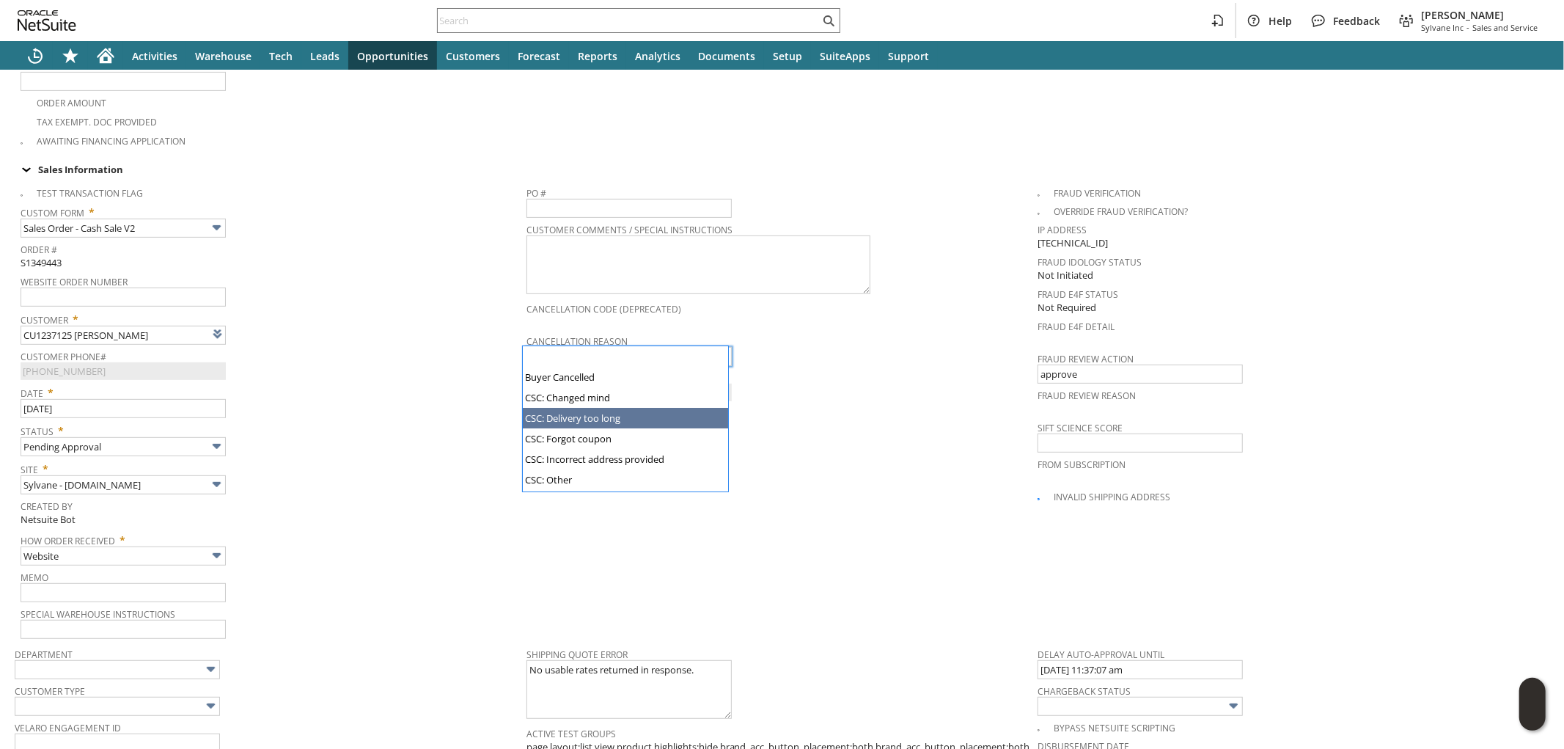
scroll to position [140, 0]
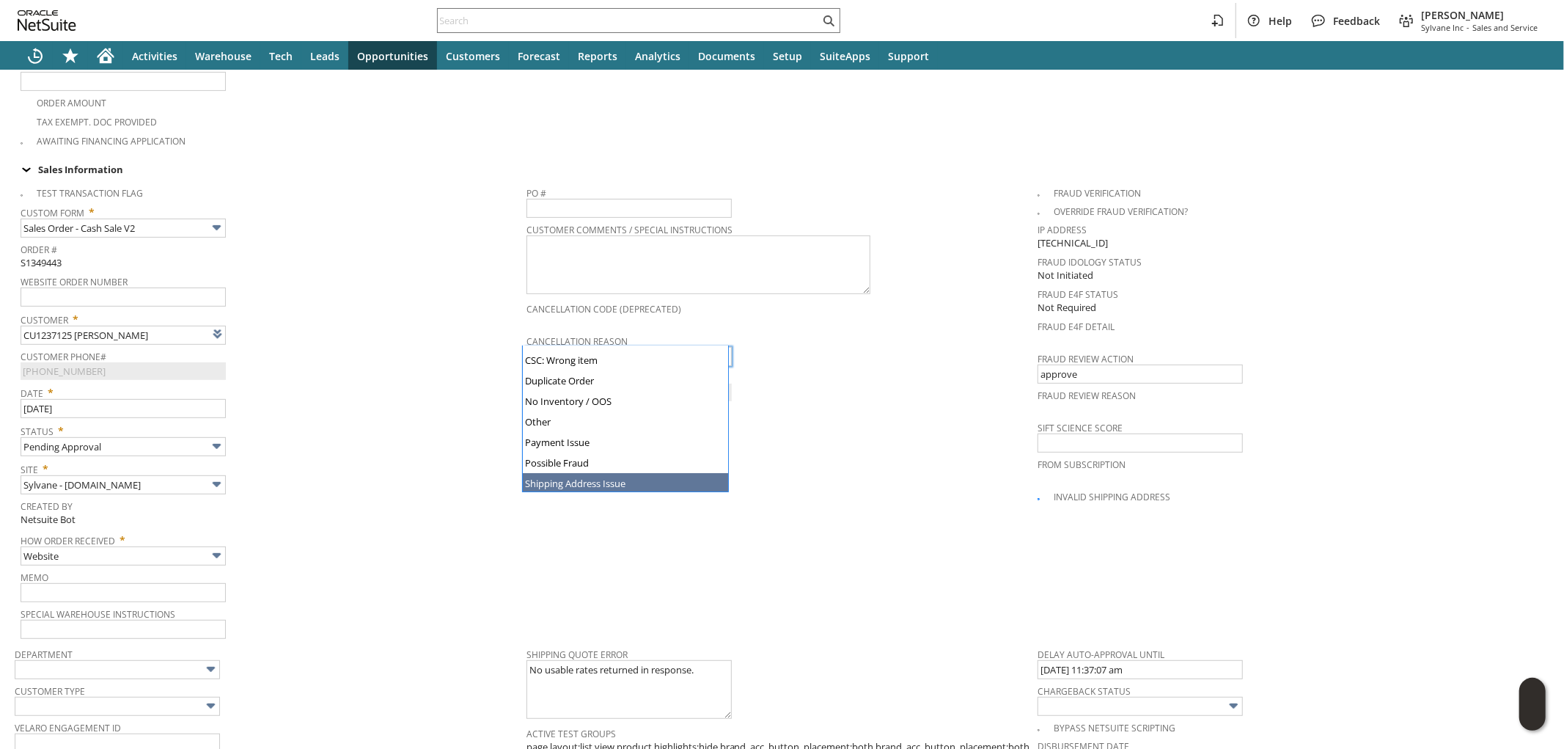
type input "Shipping Address Issue"
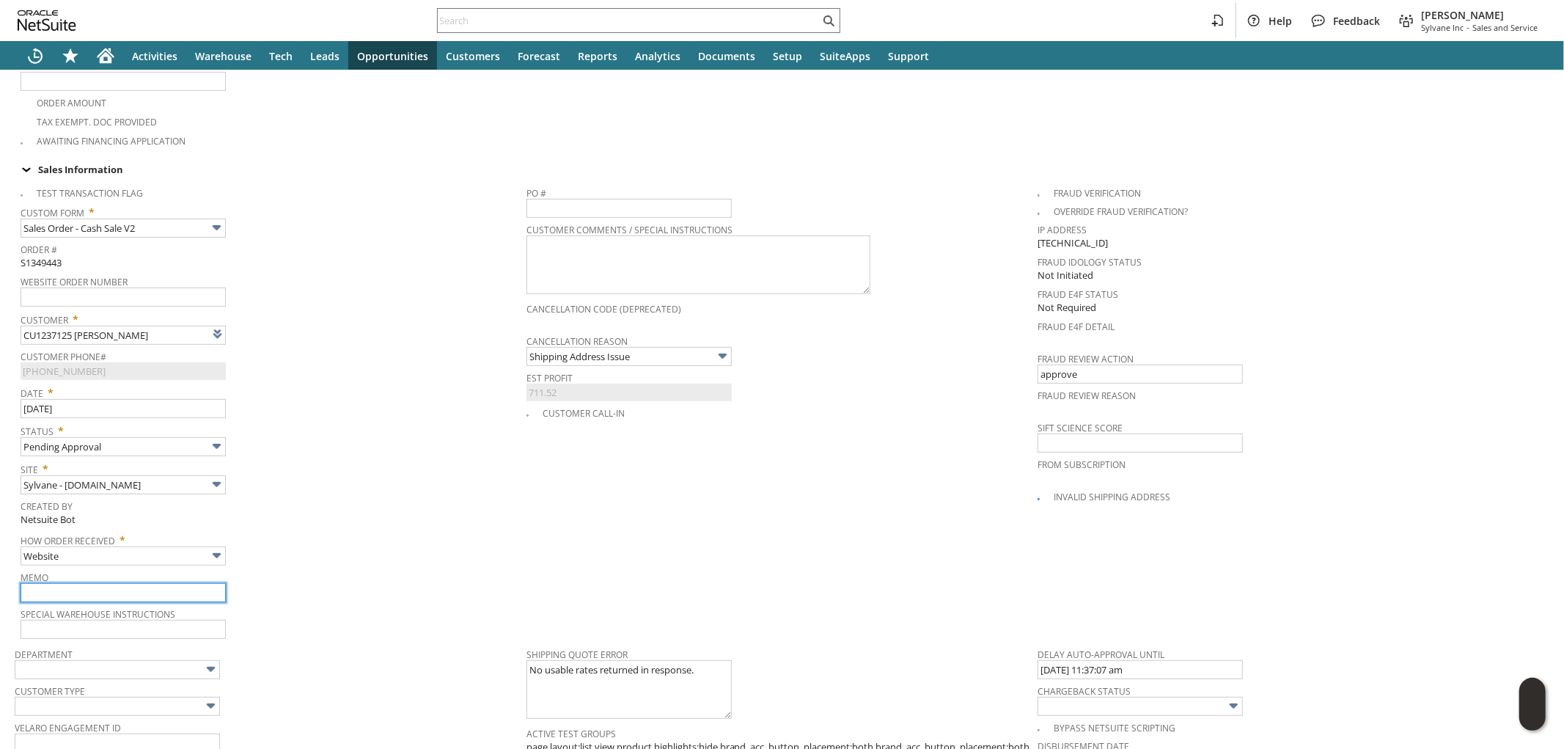
click at [108, 583] on input "text" at bounding box center [123, 592] width 205 height 19
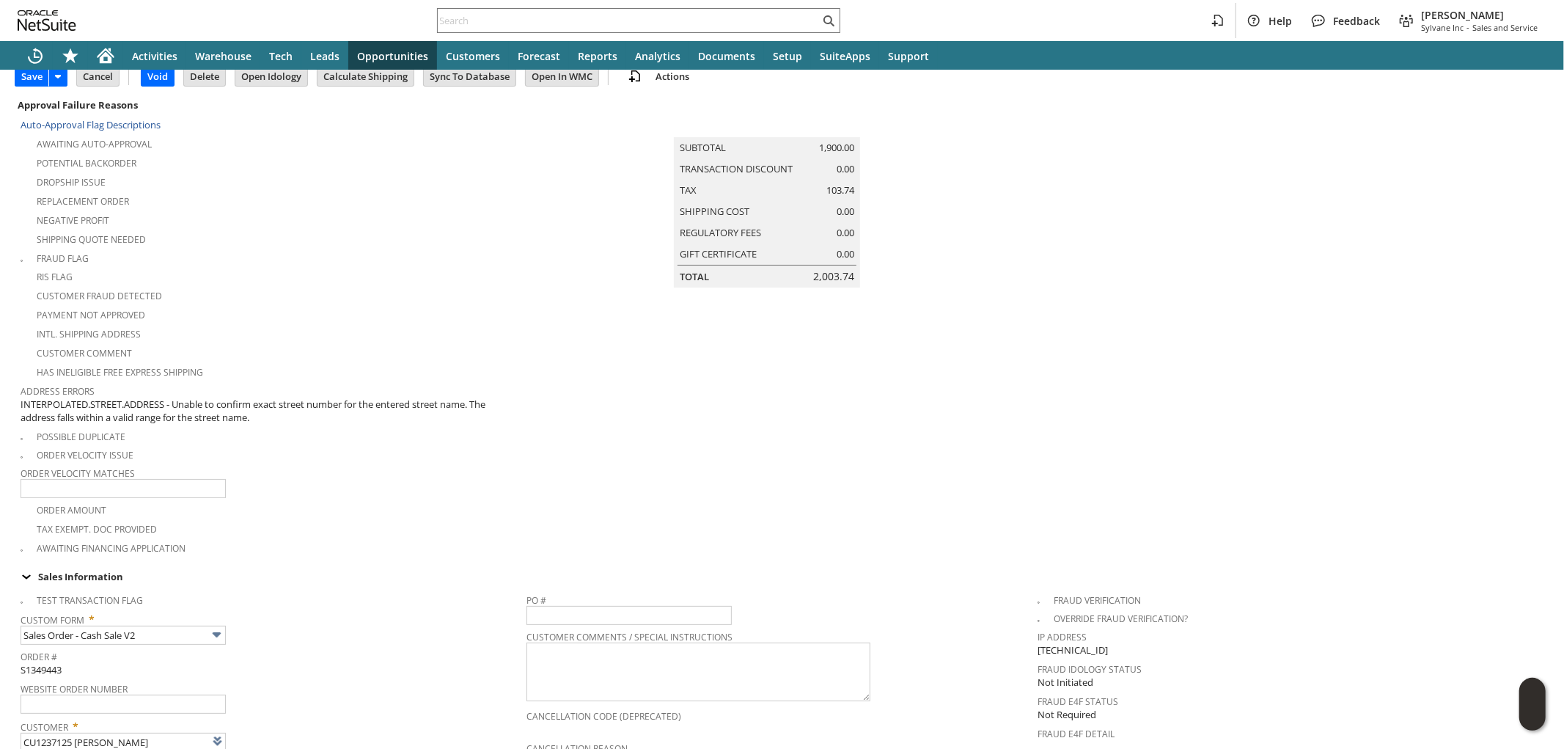
scroll to position [0, 0]
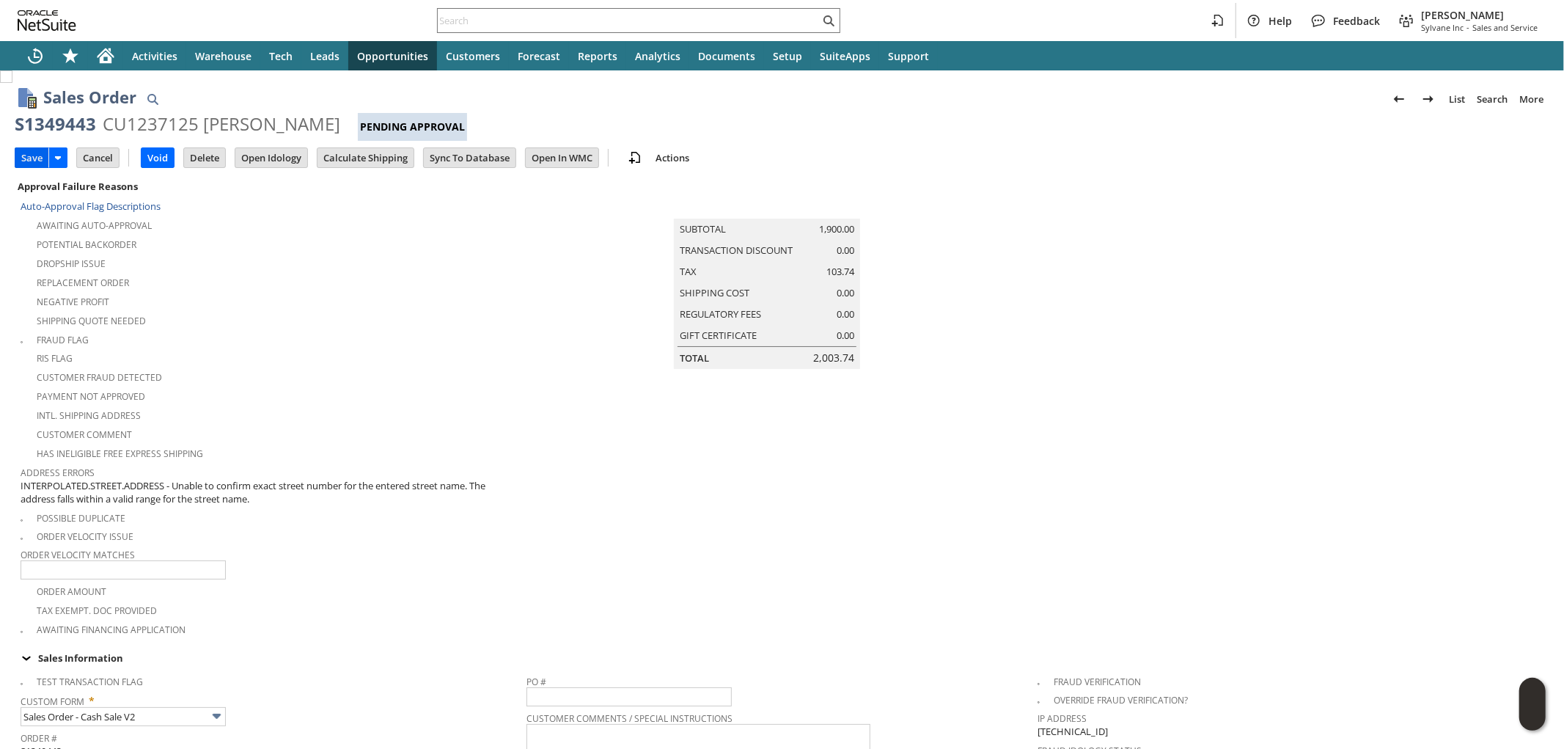
type input "Incorrect zip code"
click at [25, 162] on input "Save" at bounding box center [31, 157] width 33 height 19
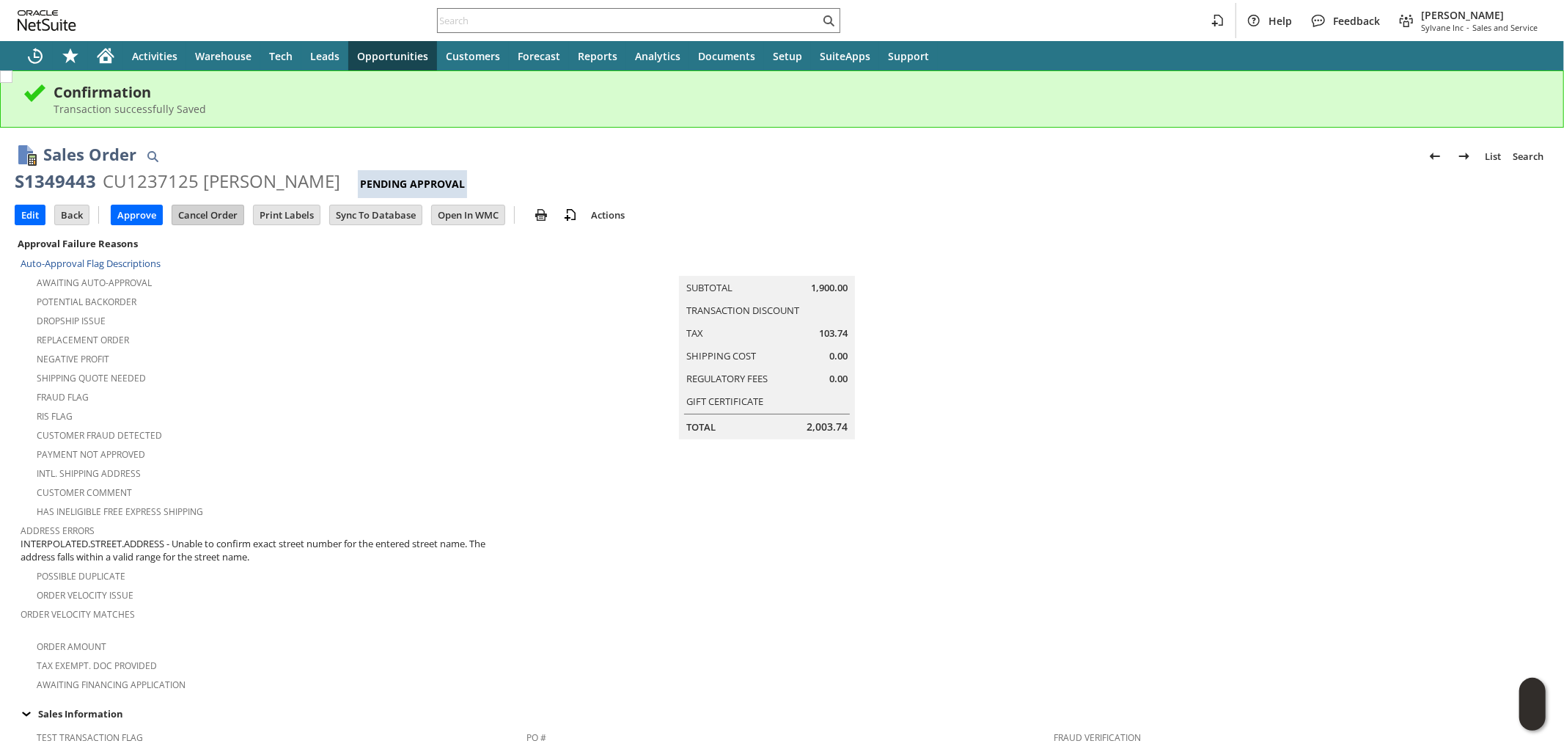
click at [224, 211] on input "Cancel Order" at bounding box center [207, 214] width 71 height 19
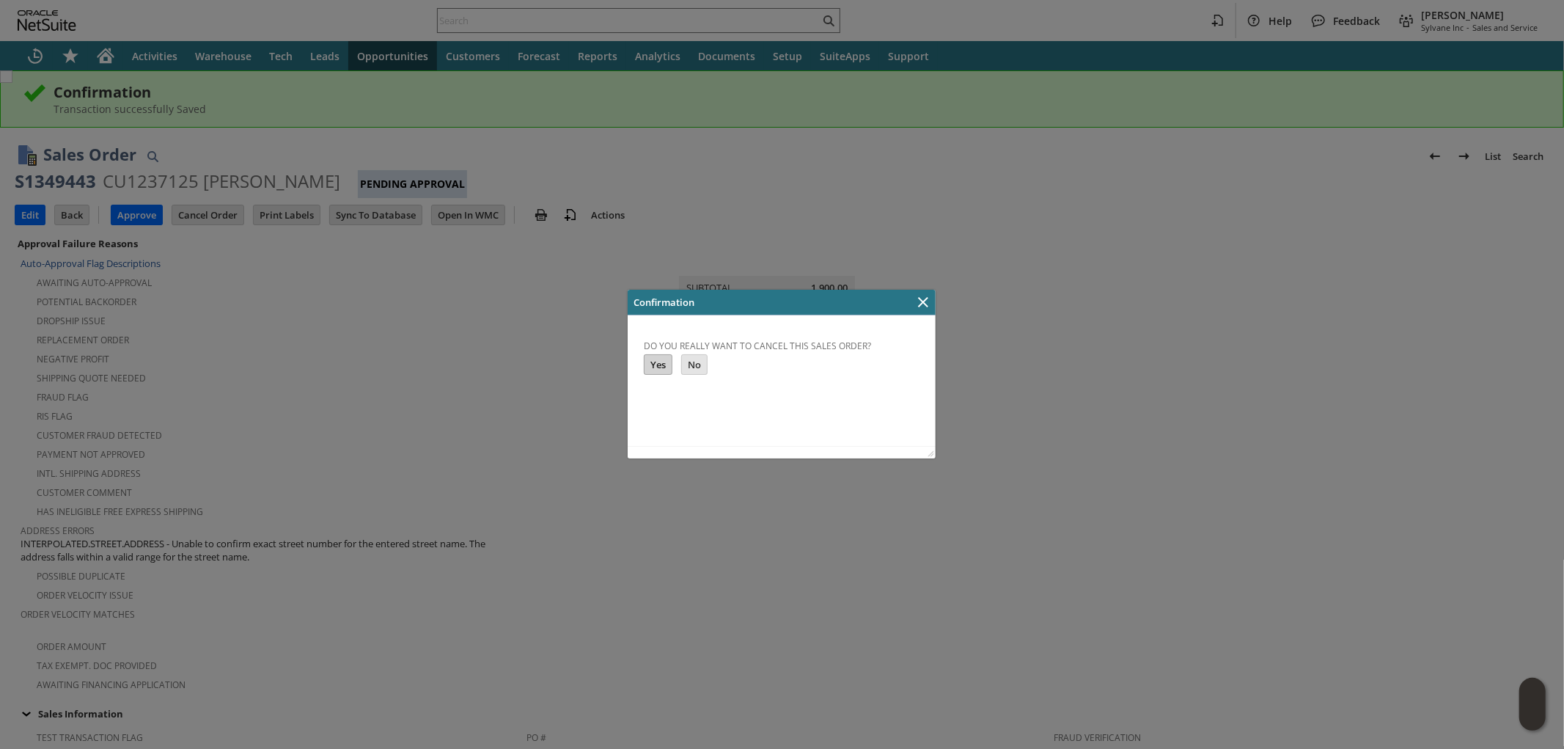
click at [649, 364] on input "Yes" at bounding box center [657, 363] width 27 height 19
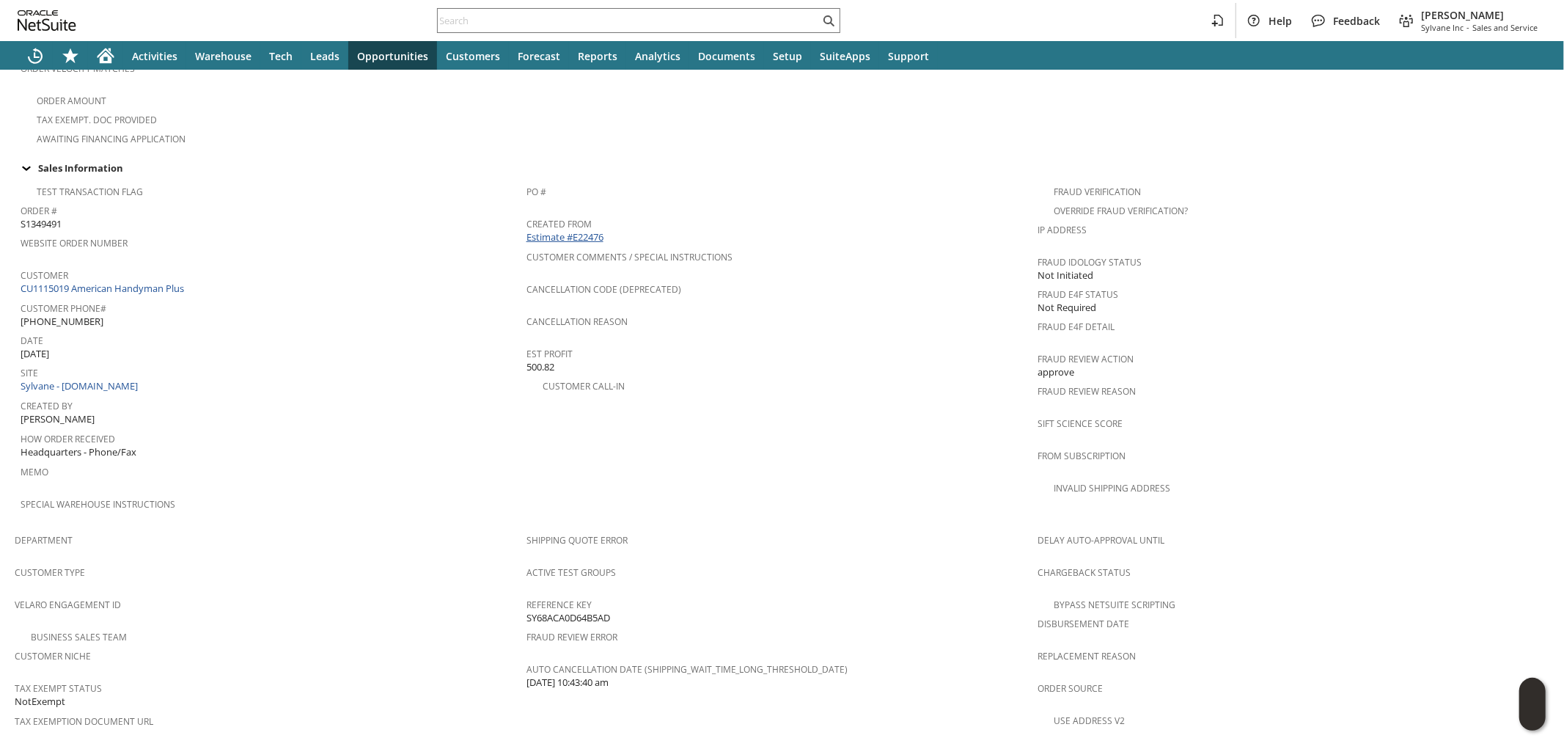
scroll to position [719, 0]
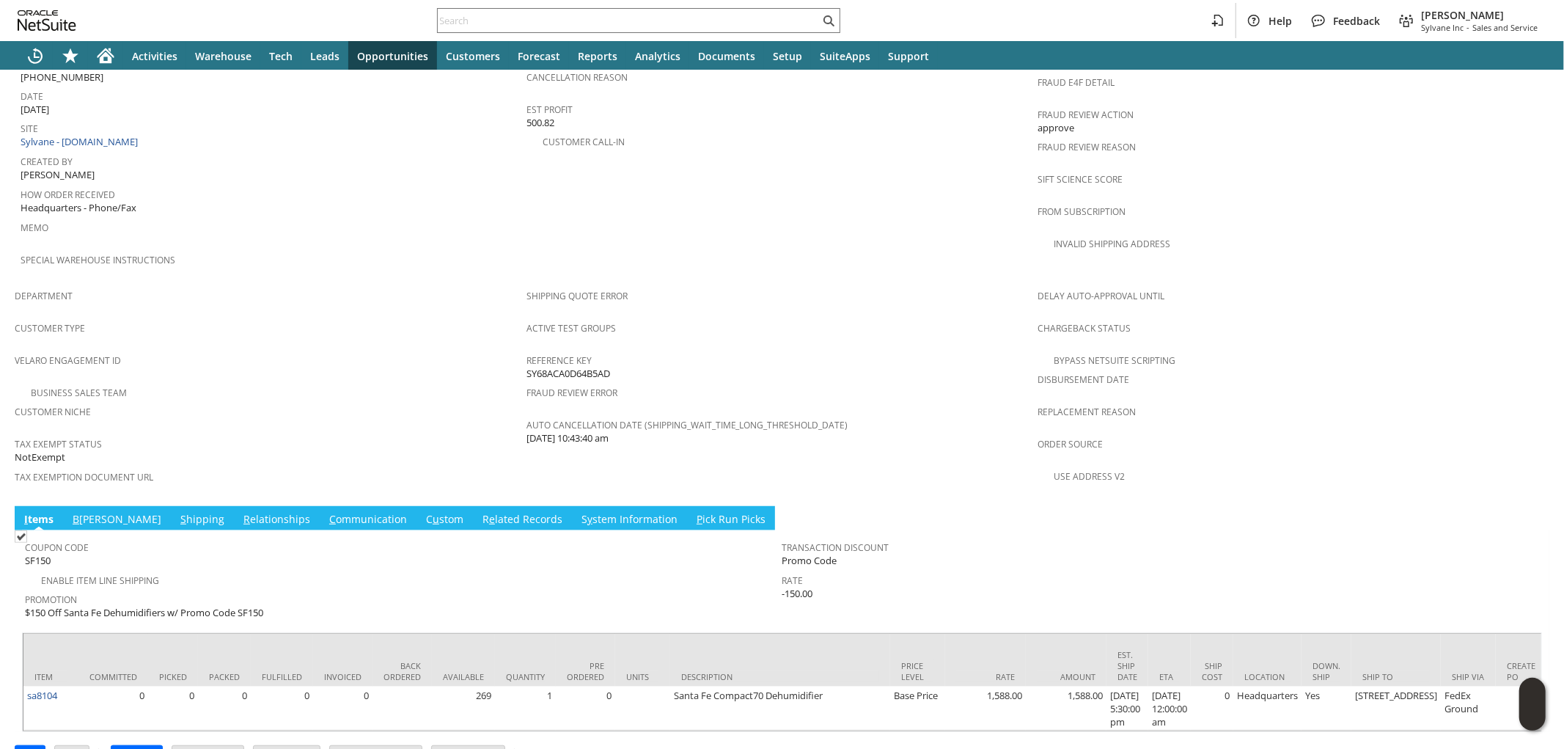
click at [177, 512] on link "S hipping" at bounding box center [202, 520] width 51 height 16
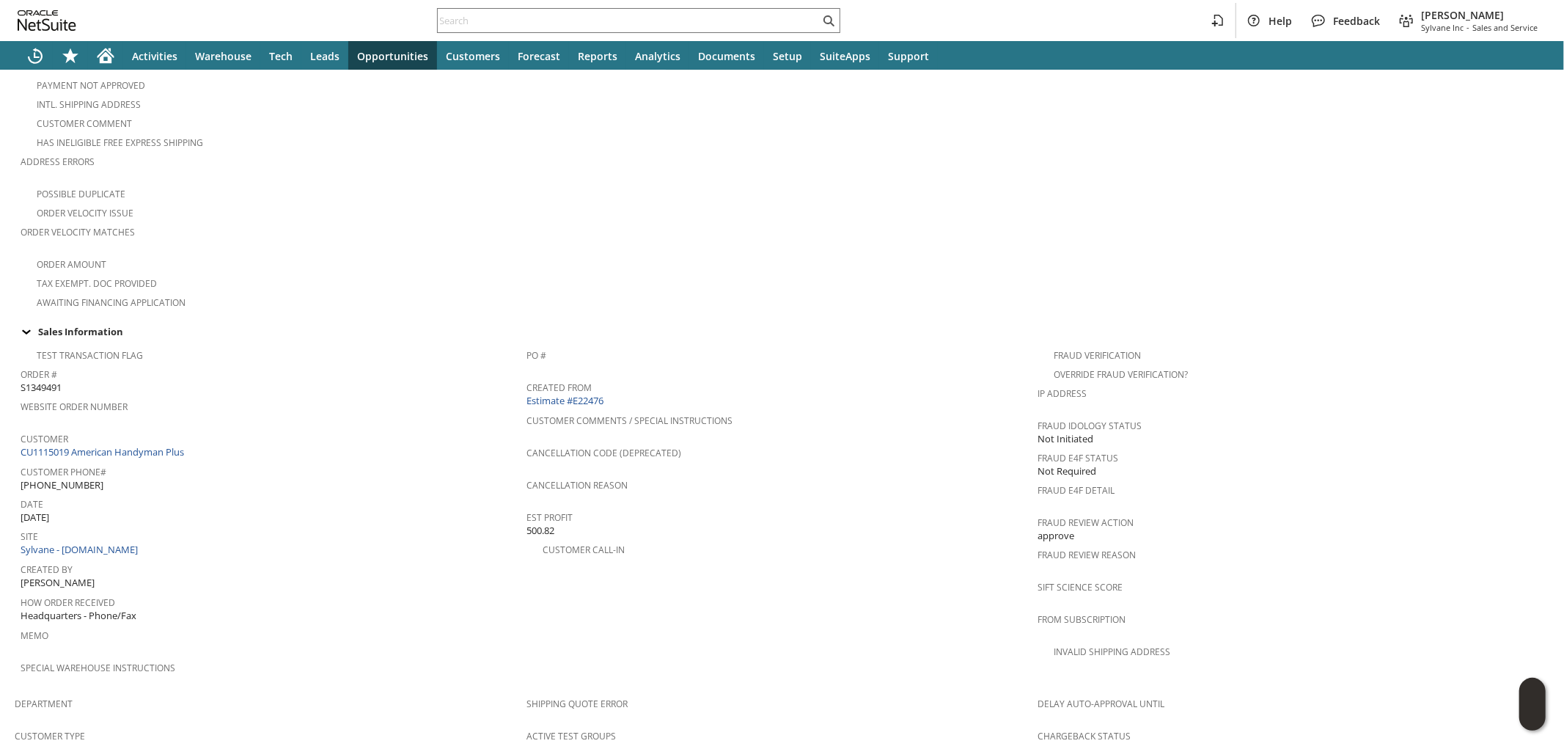
scroll to position [0, 0]
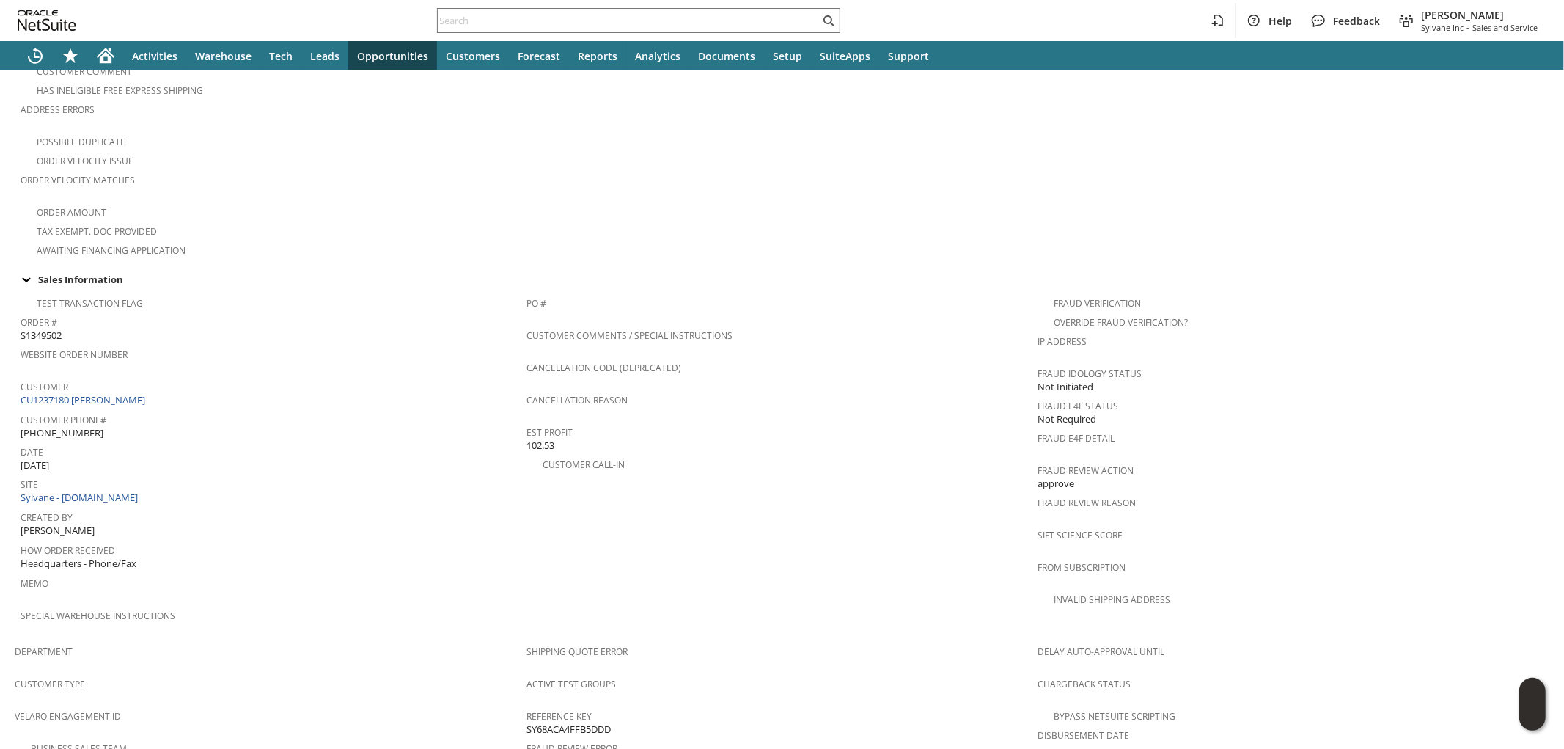
scroll to position [758, 0]
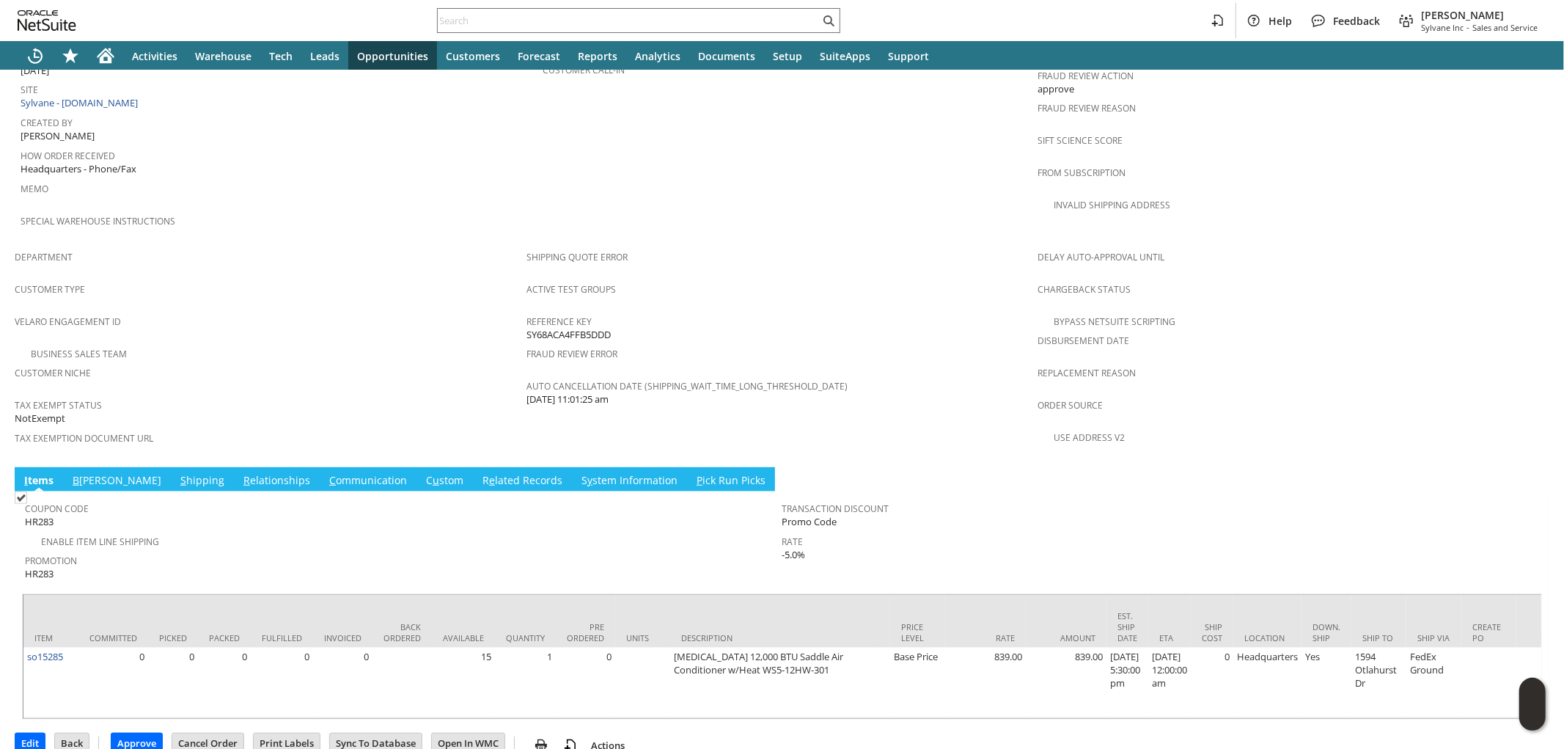
click at [177, 473] on link "S hipping" at bounding box center [202, 481] width 51 height 16
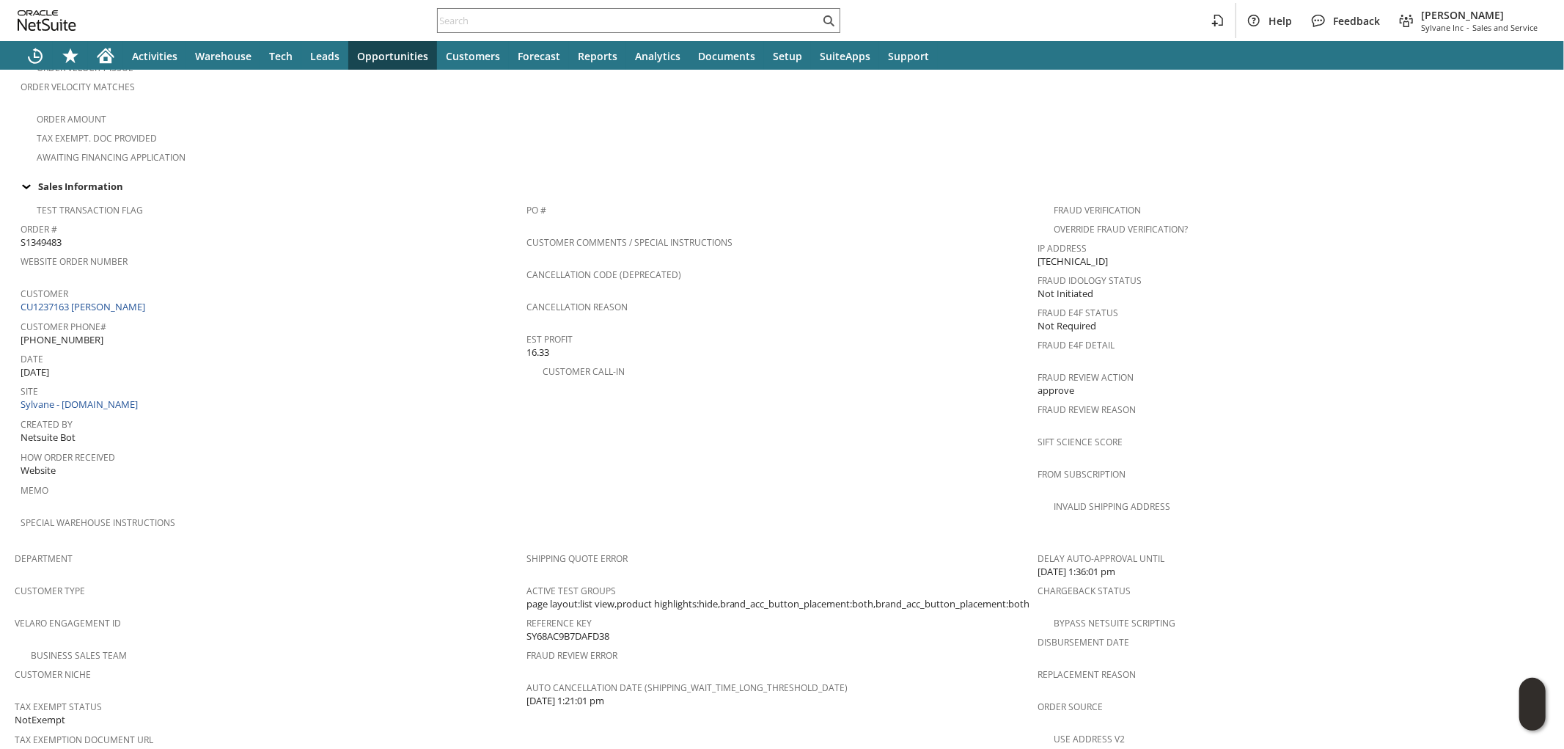
scroll to position [810, 0]
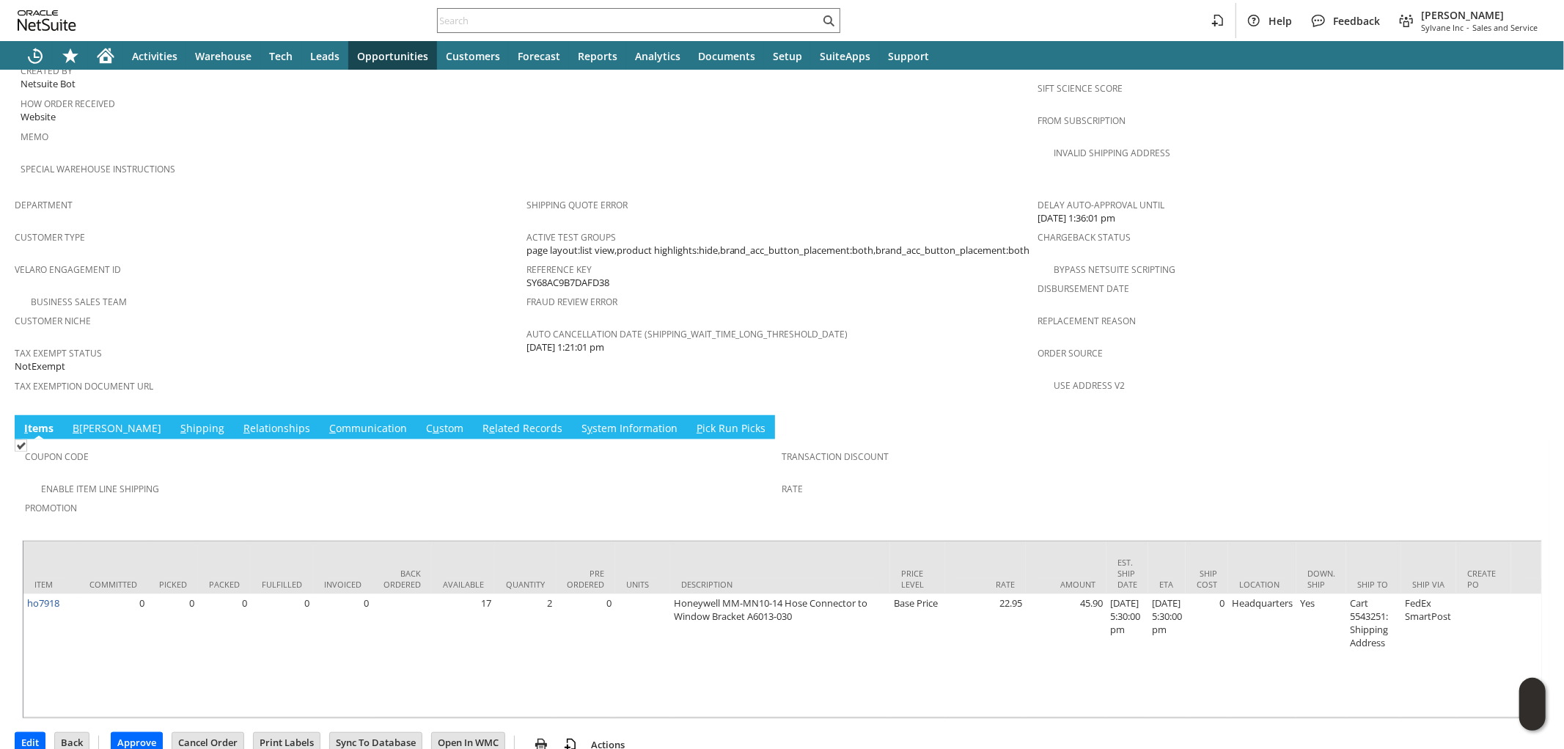
click at [177, 421] on link "S hipping" at bounding box center [202, 429] width 51 height 16
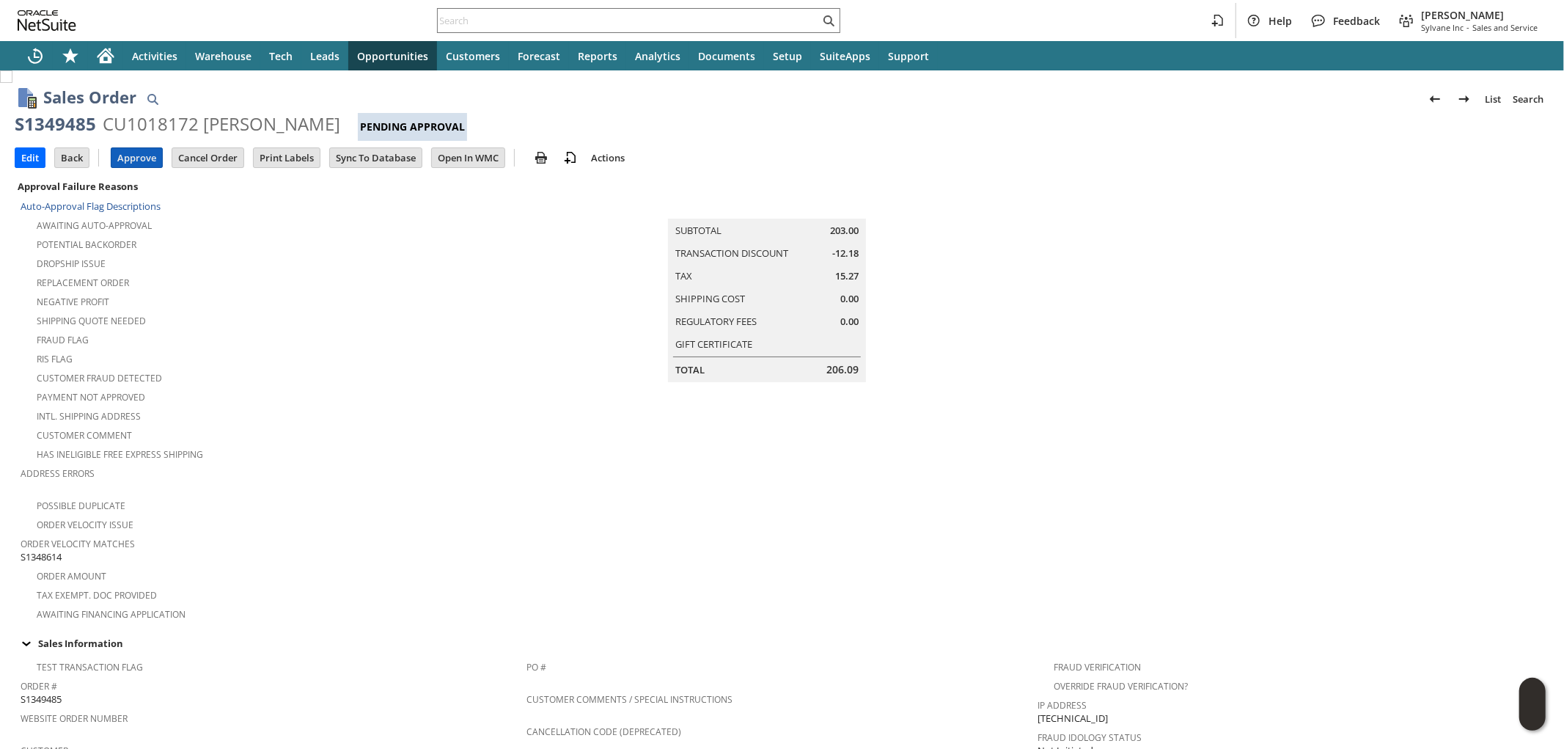
click at [143, 157] on input "Approve" at bounding box center [136, 157] width 51 height 19
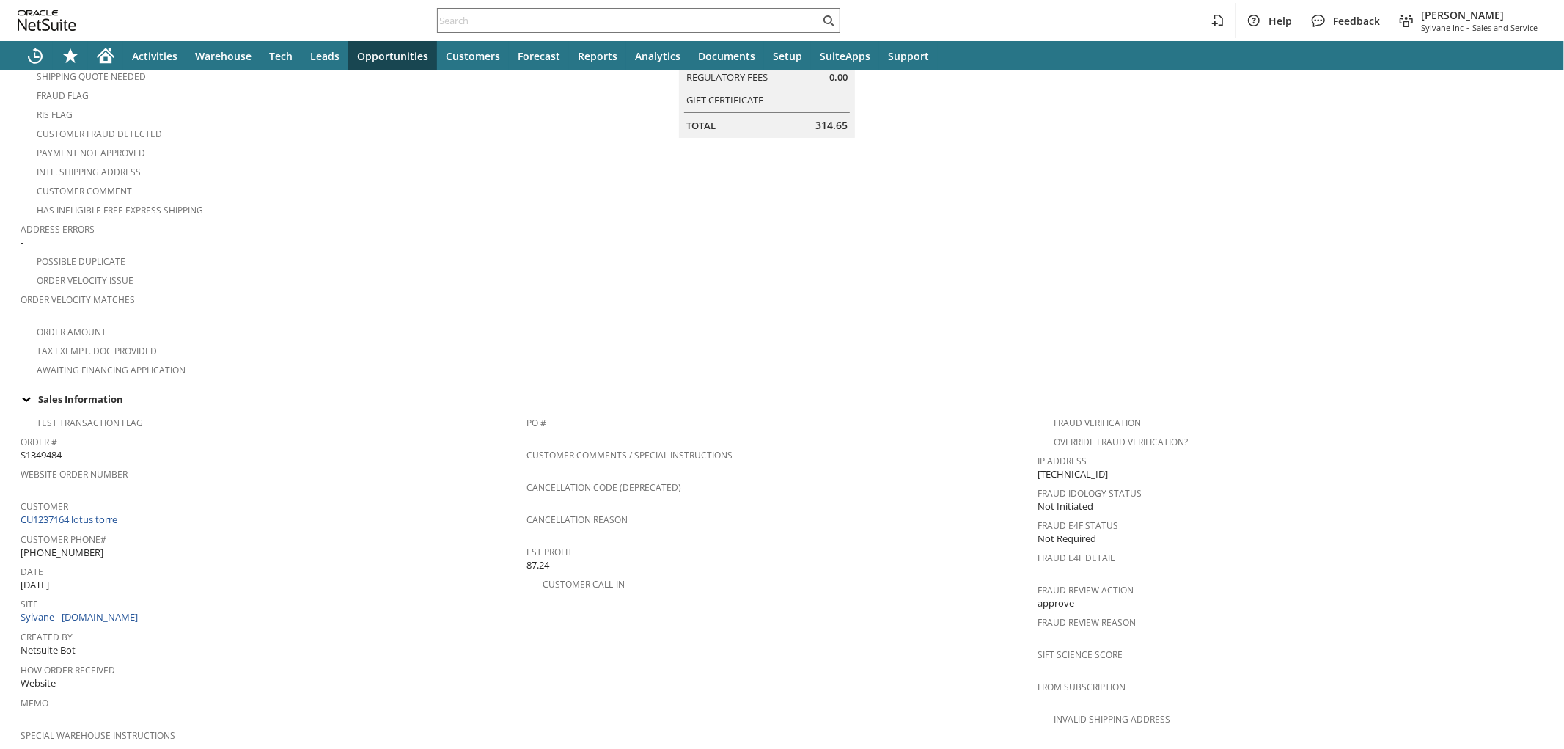
scroll to position [785, 0]
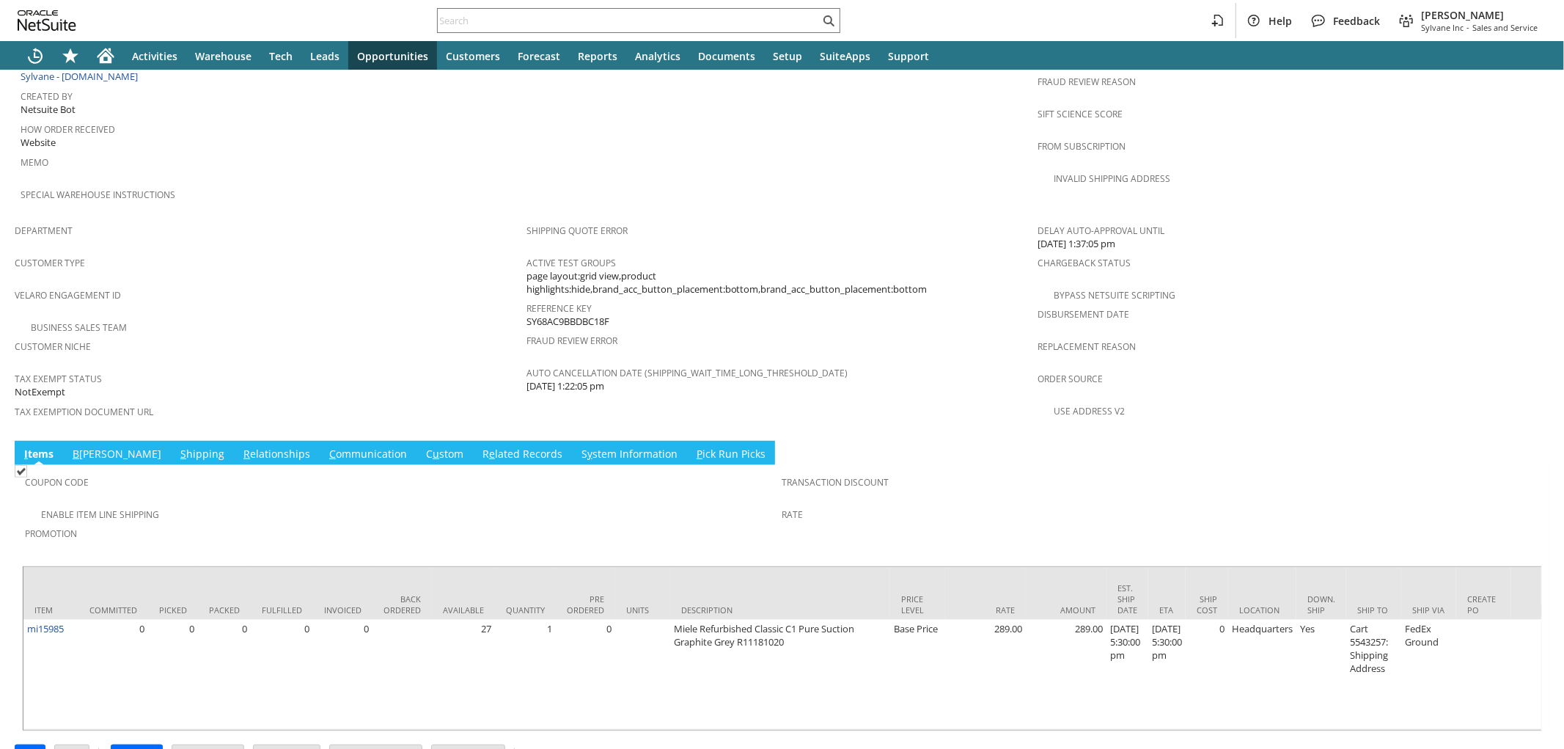
click at [177, 447] on link "S hipping" at bounding box center [202, 455] width 51 height 16
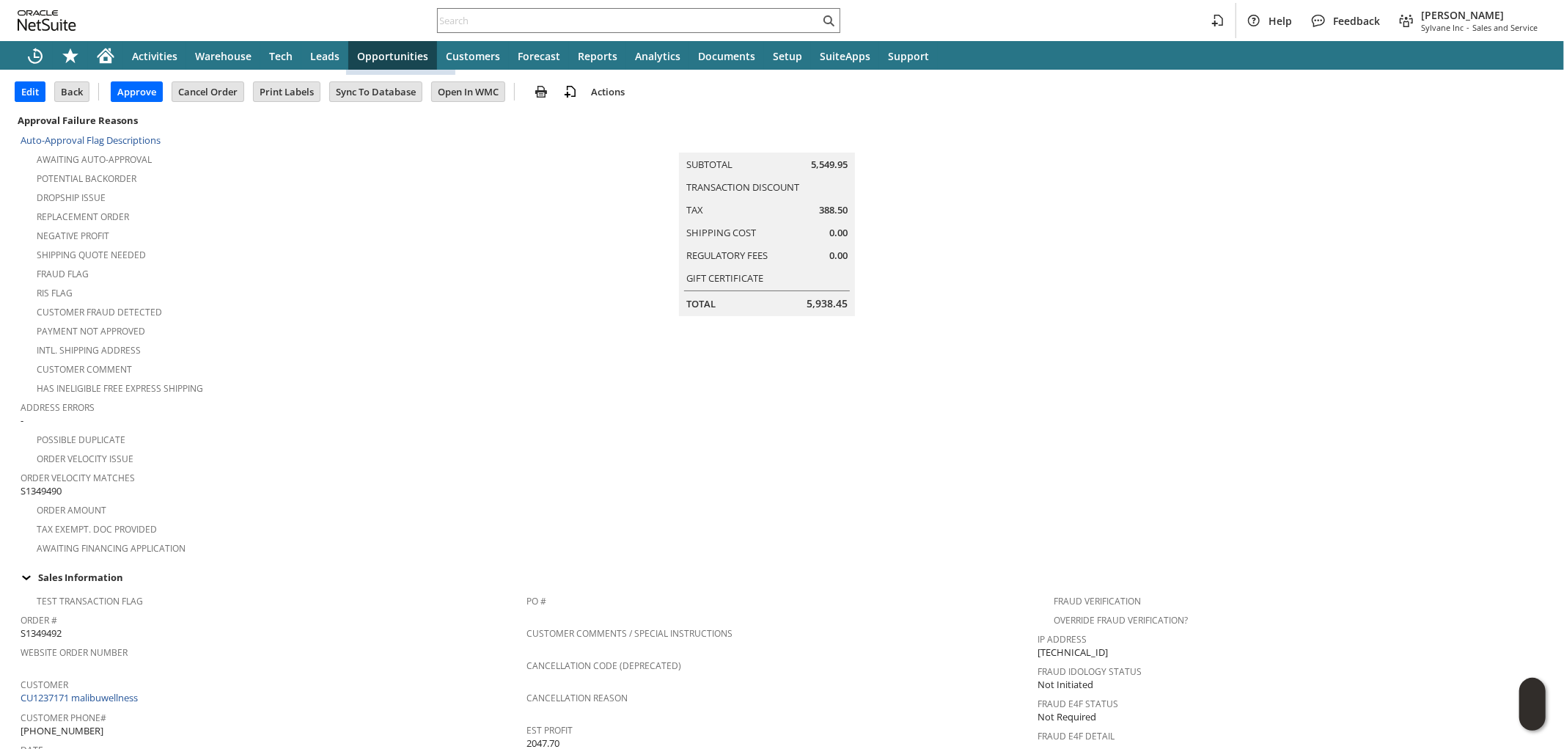
scroll to position [244, 0]
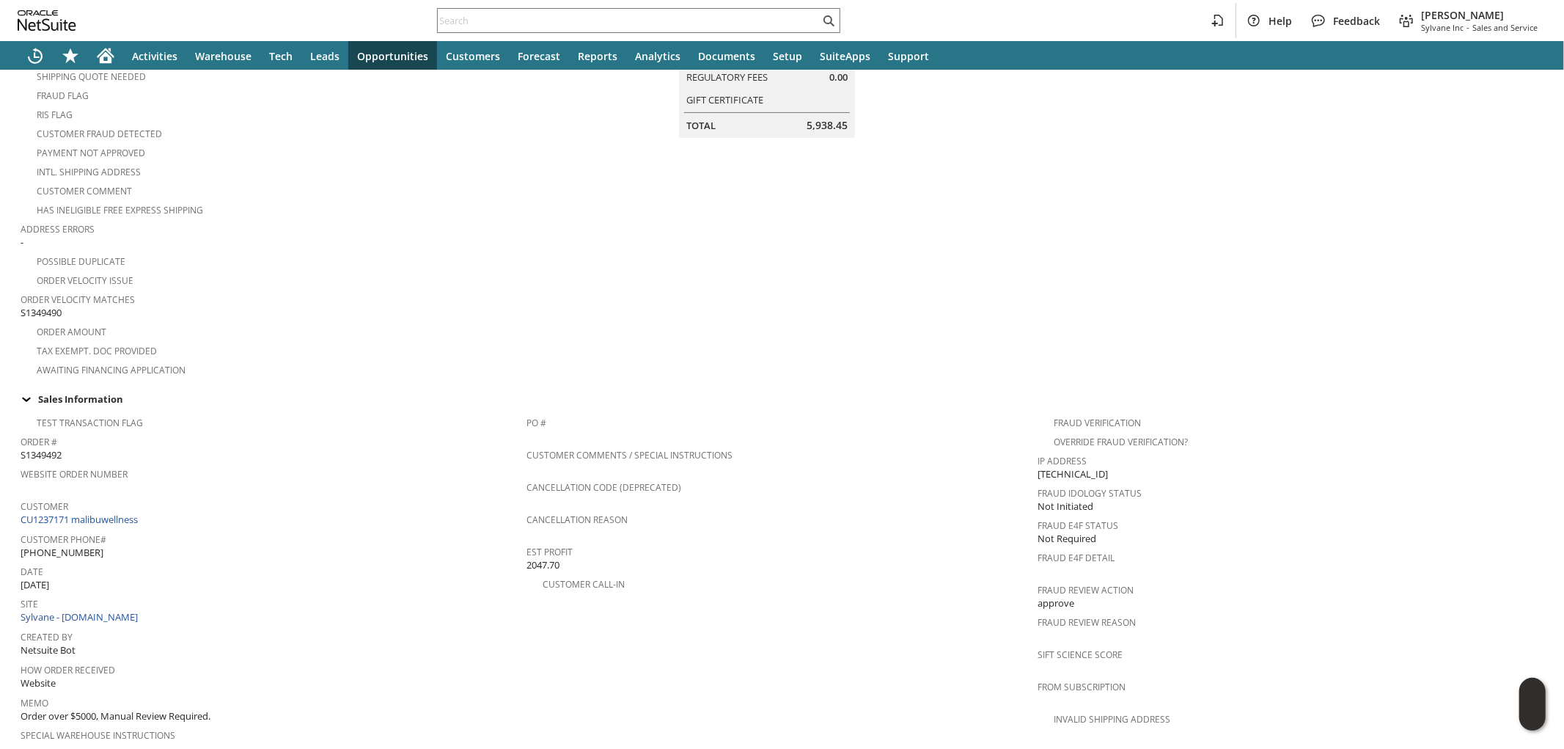
click at [49, 306] on span "S1349490" at bounding box center [41, 313] width 41 height 14
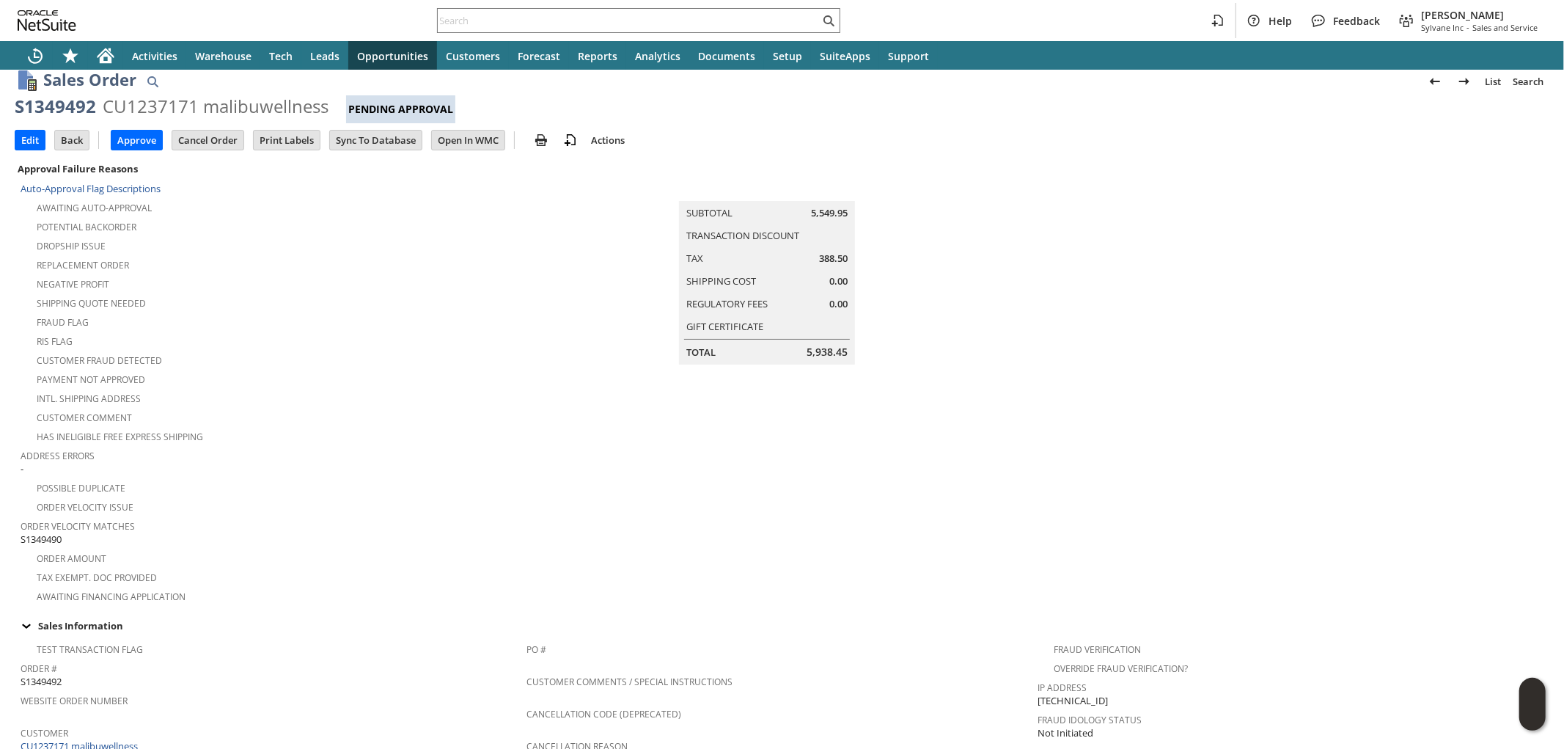
scroll to position [0, 0]
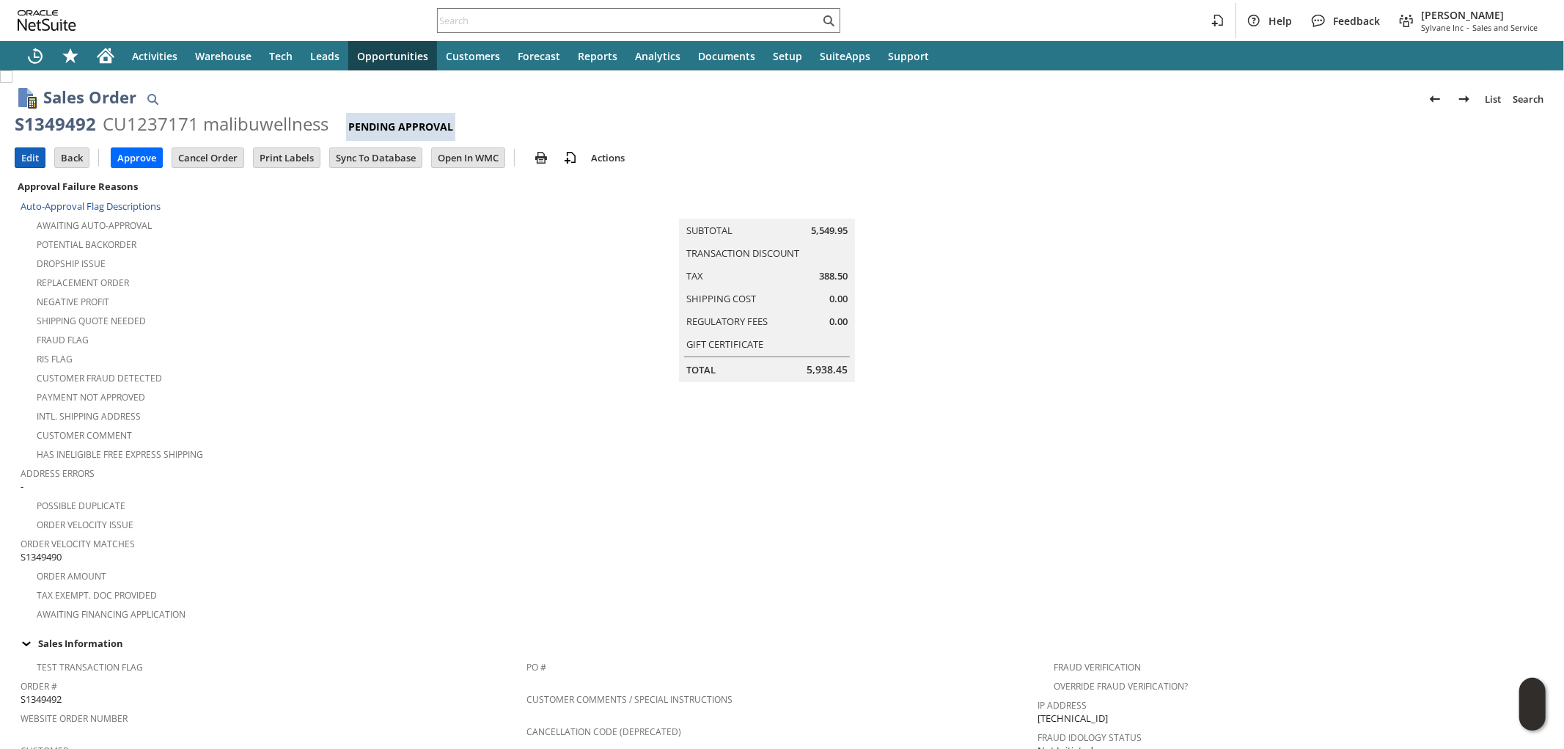
click at [24, 161] on input "Edit" at bounding box center [29, 157] width 29 height 19
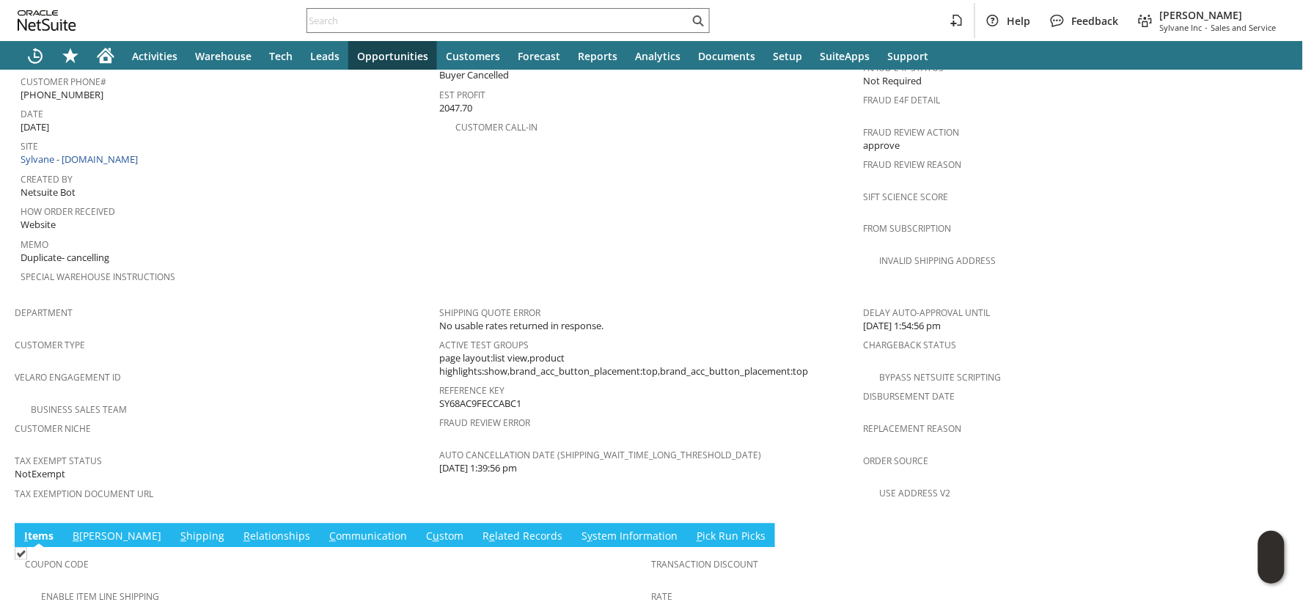
scroll to position [892, 0]
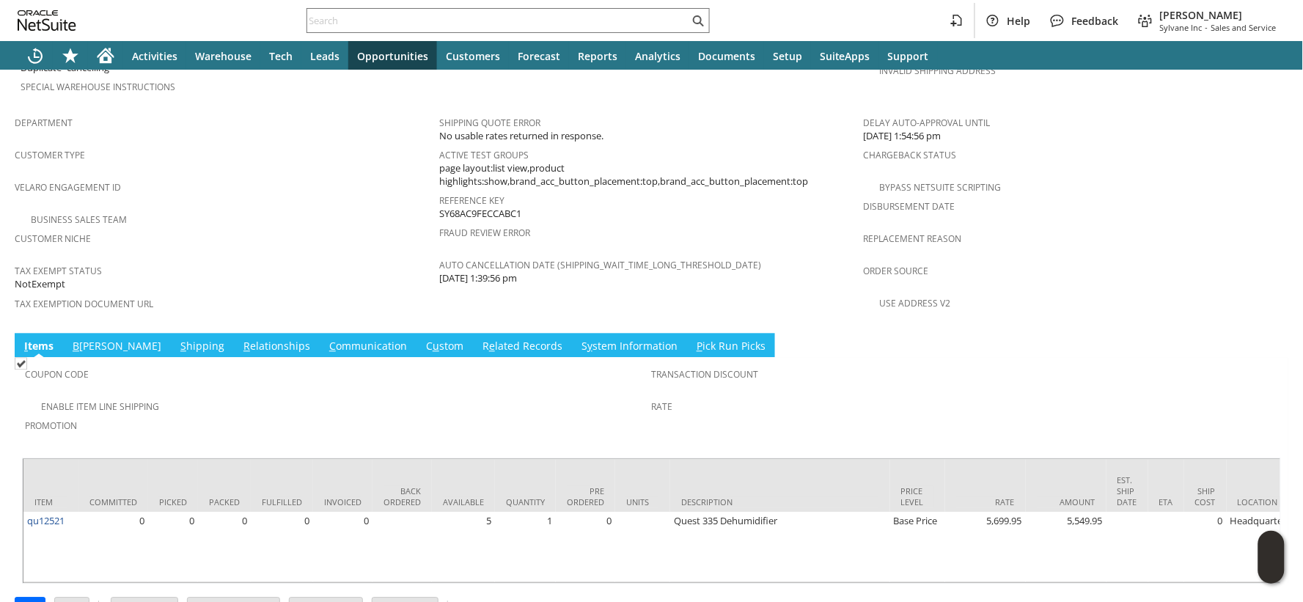
click at [578, 339] on link "S y stem Information" at bounding box center [629, 347] width 103 height 16
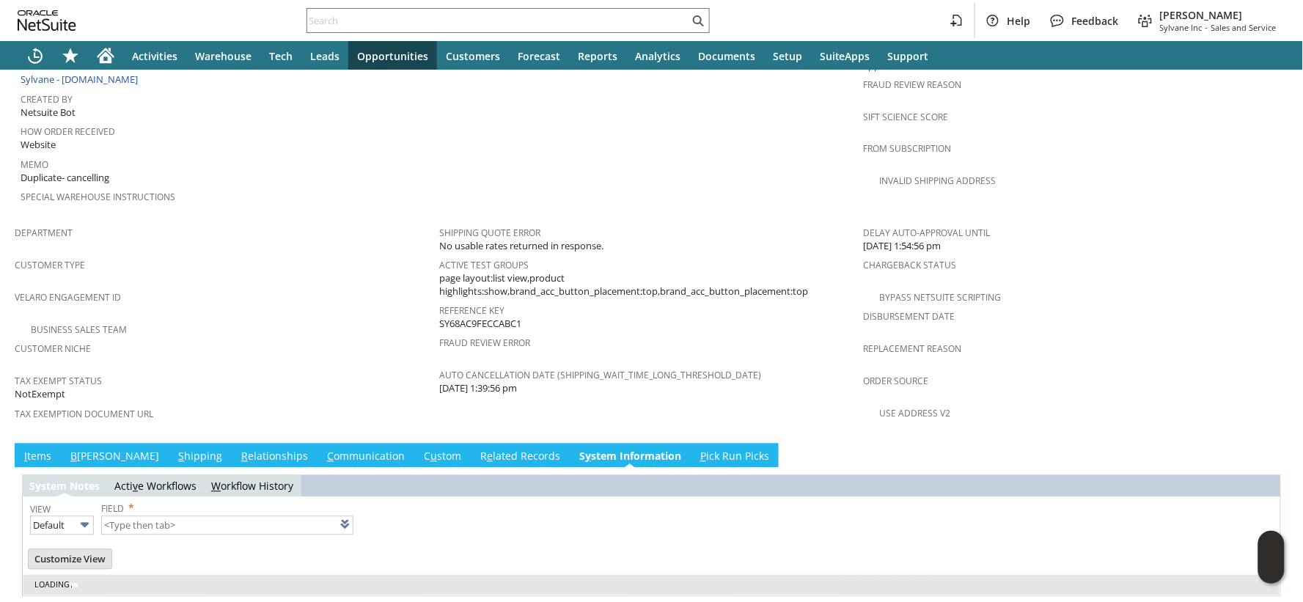
type input "1 to 25 of 106"
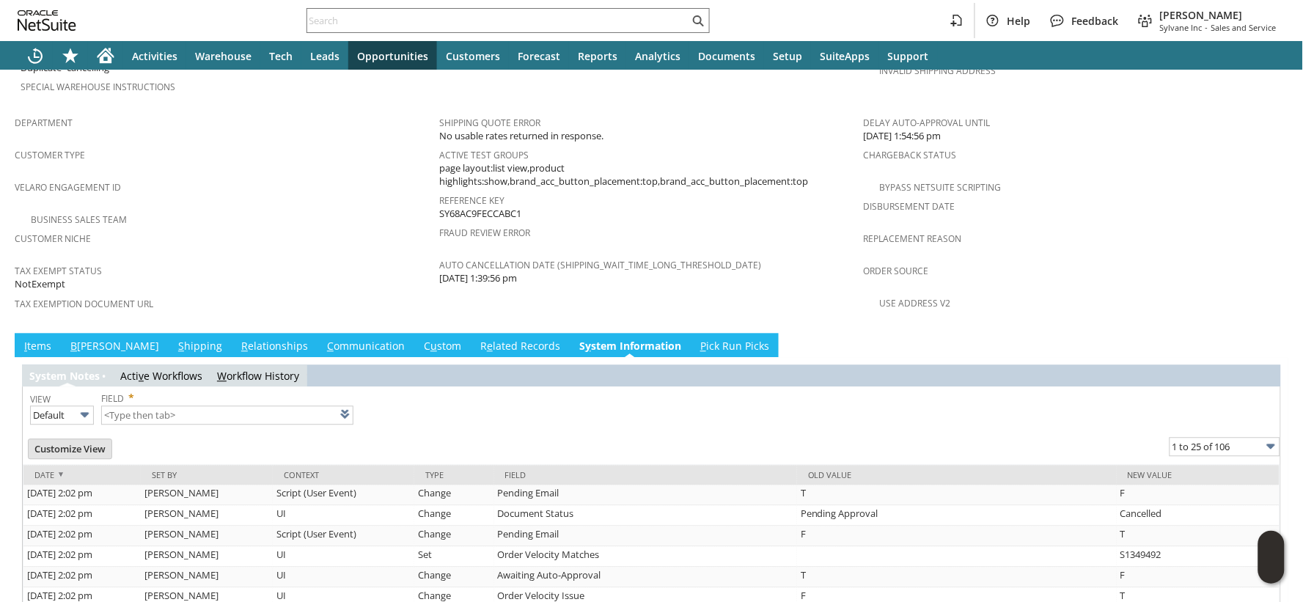
scroll to position [0, 0]
click at [48, 339] on link "I tems" at bounding box center [38, 347] width 34 height 16
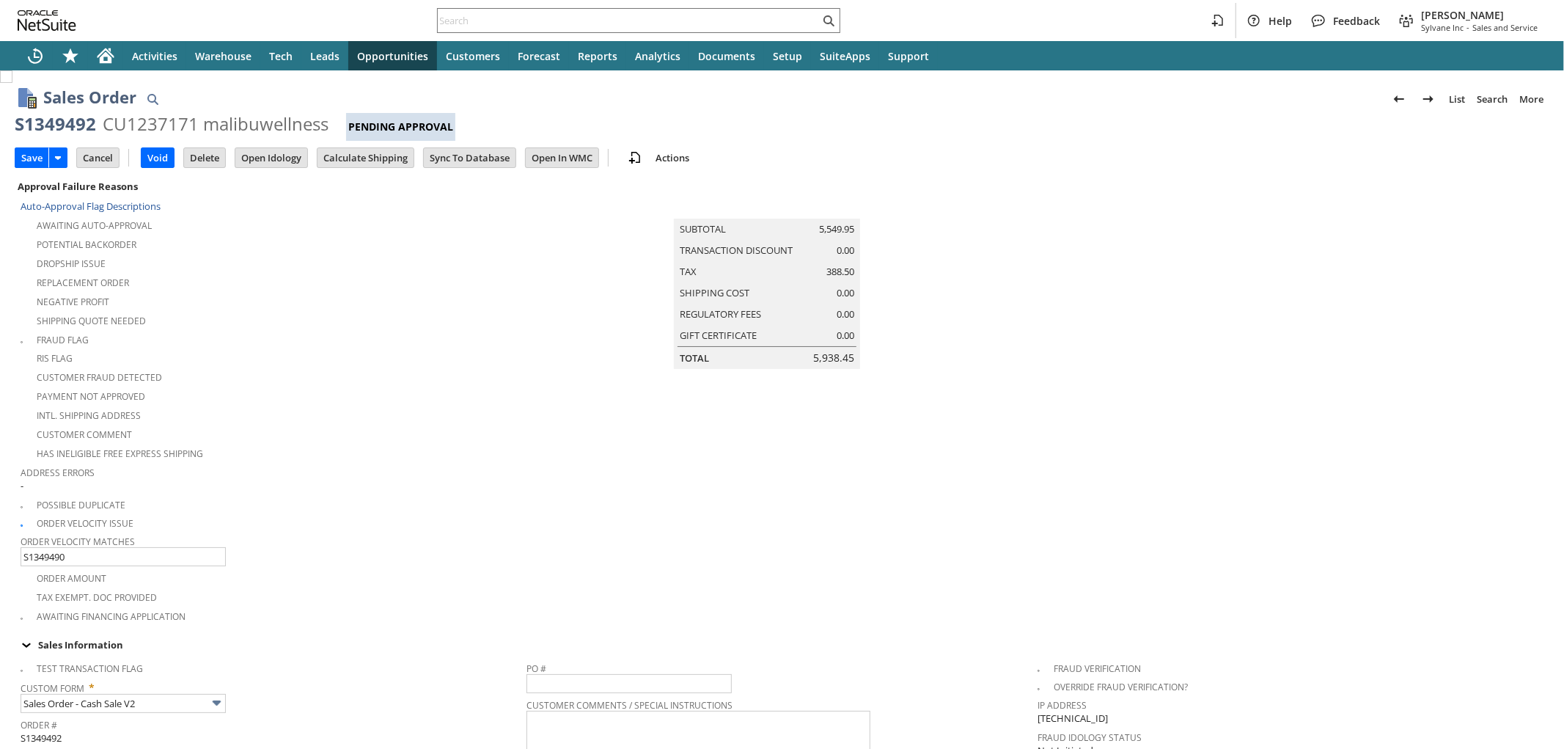
scroll to position [383, 0]
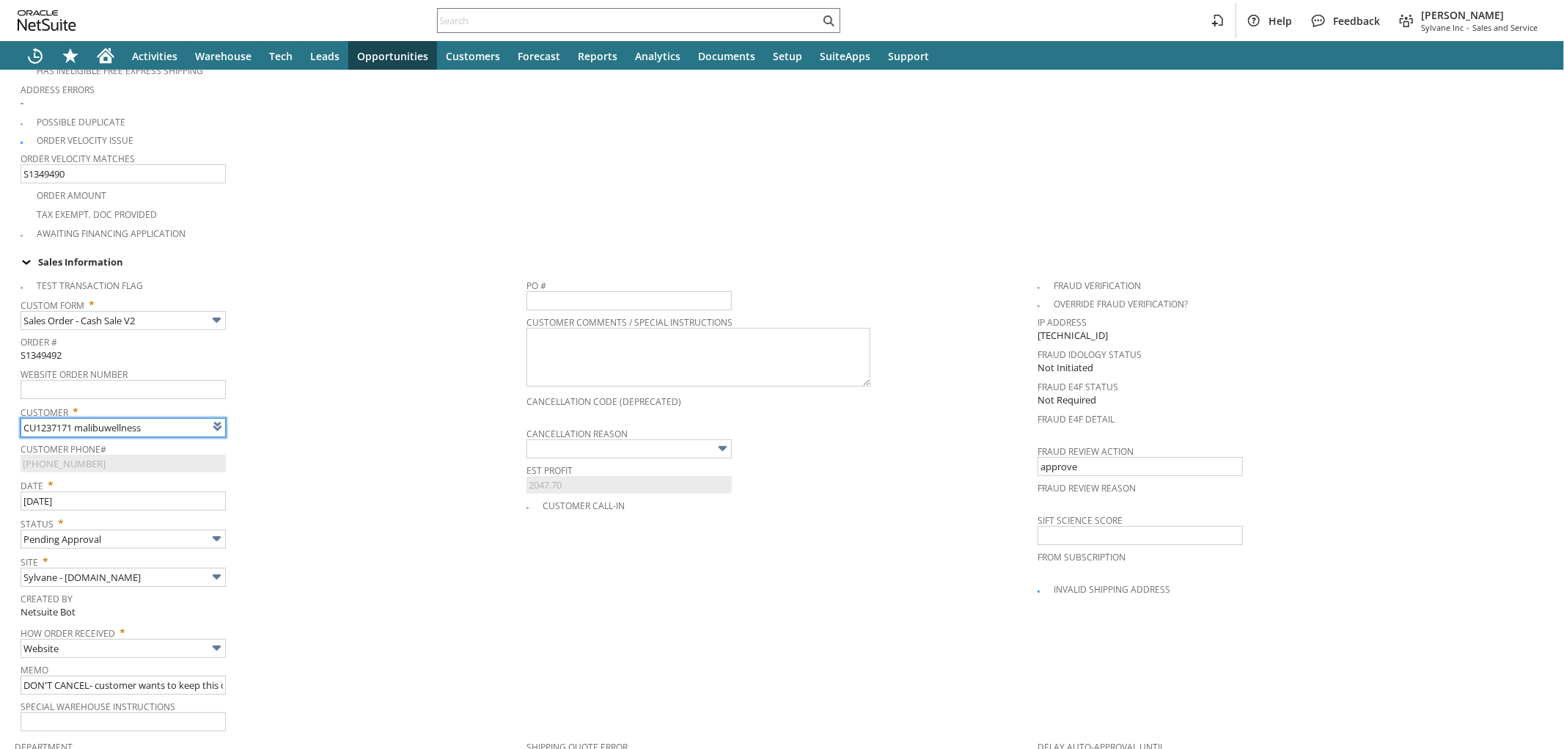
type input "Intelligent Recommendations¹⁰"
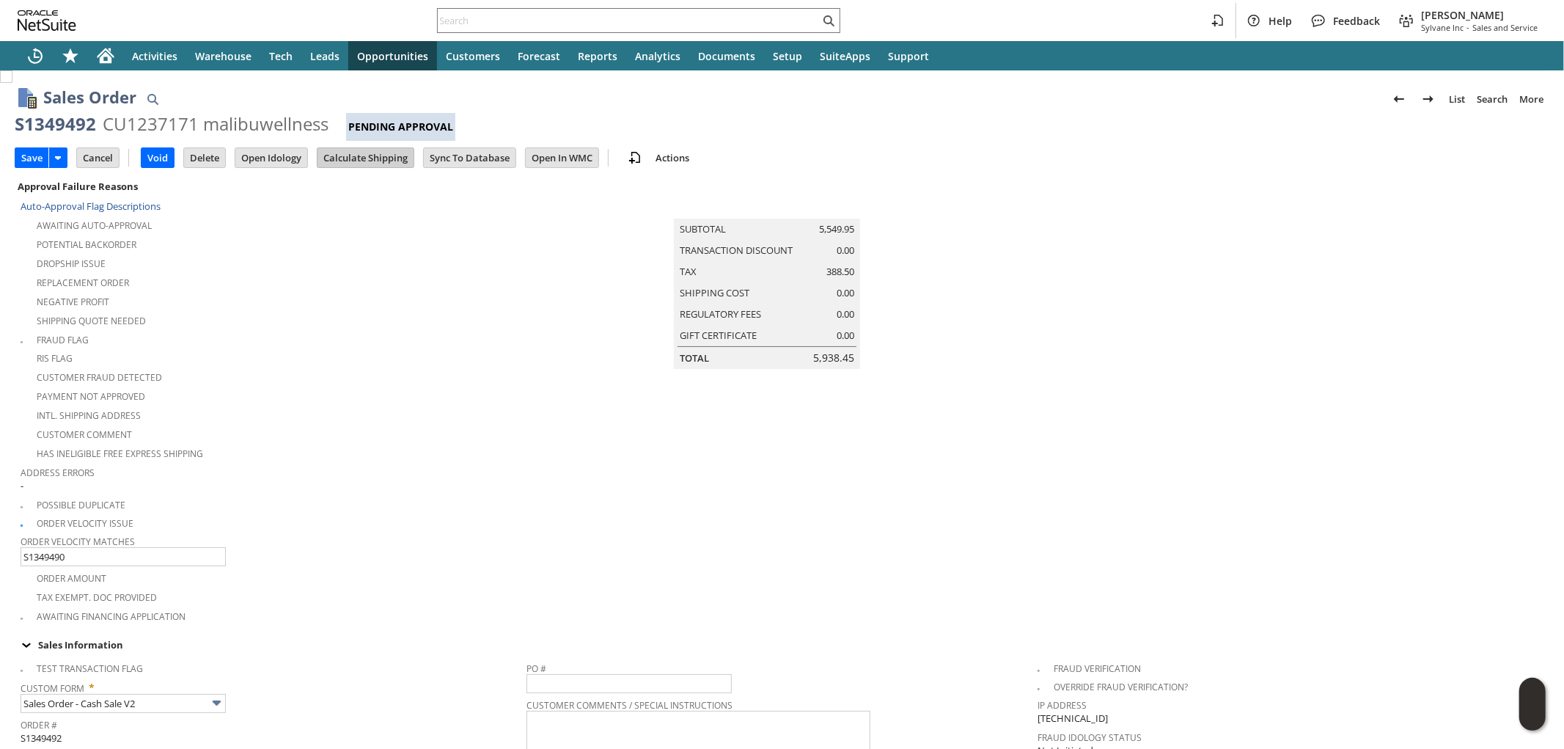
click at [380, 155] on input "Calculate Shipping" at bounding box center [365, 157] width 96 height 19
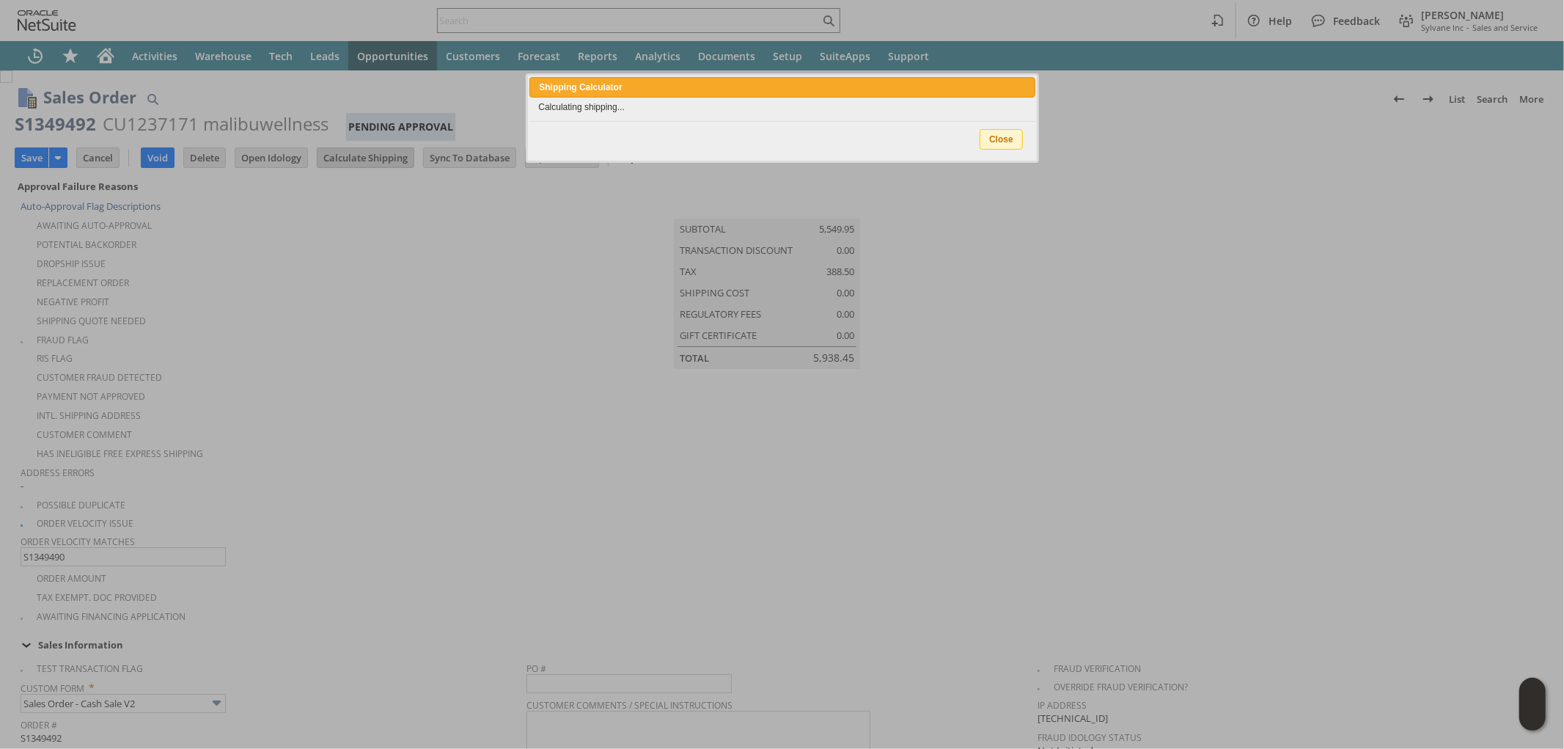
scroll to position [407, 0]
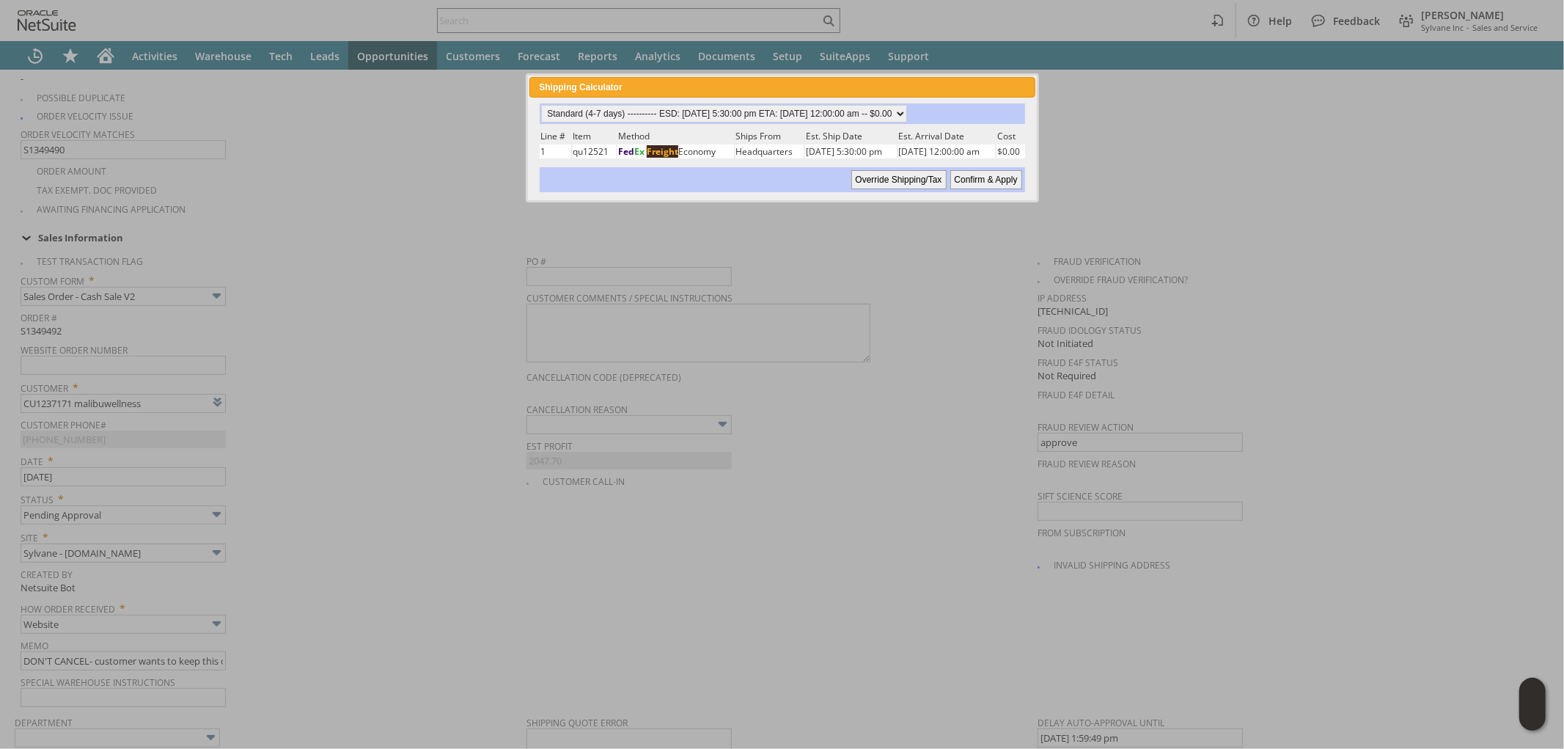
click at [971, 179] on input "Confirm & Apply" at bounding box center [986, 179] width 72 height 19
type input "Add"
type input "Copy Previous"
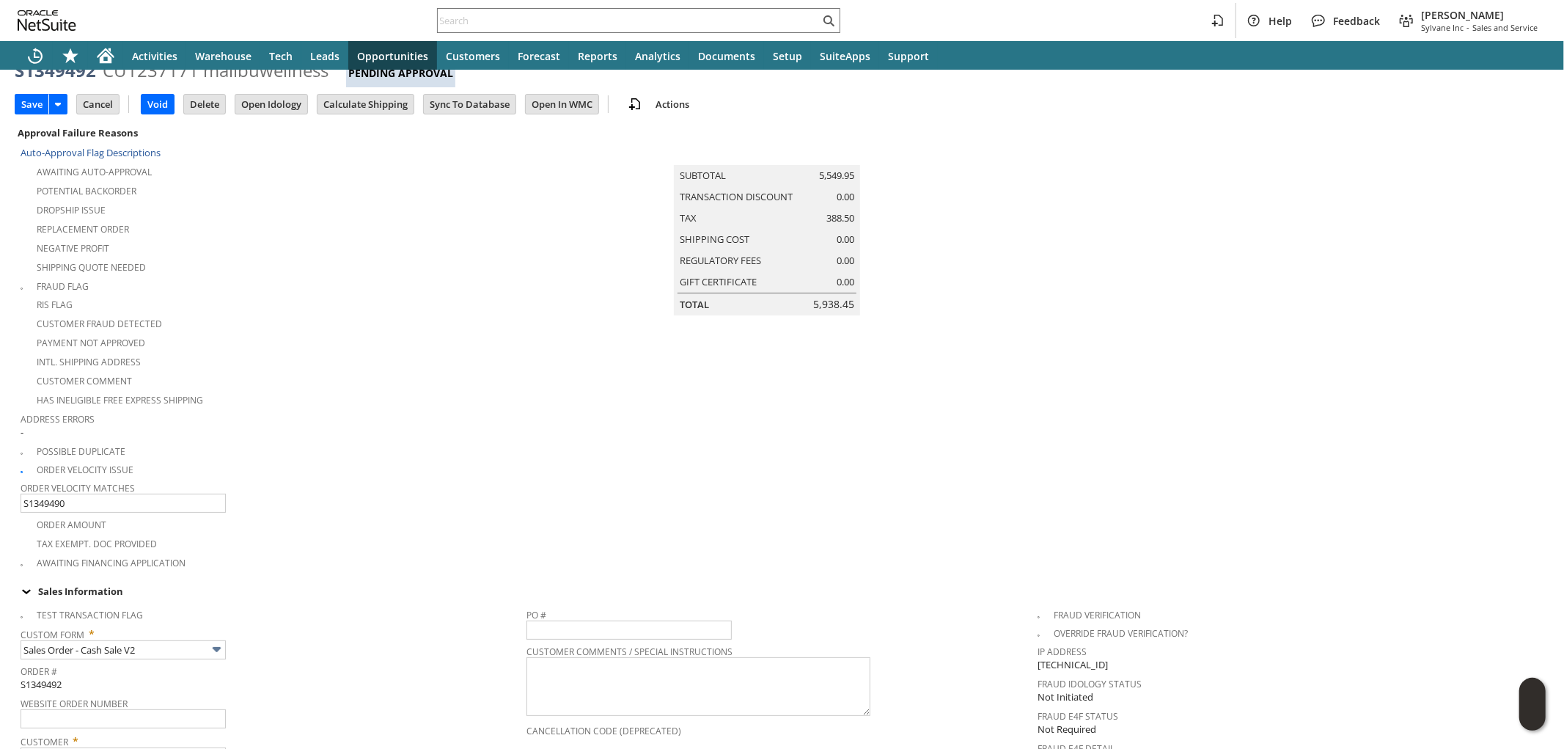
scroll to position [0, 0]
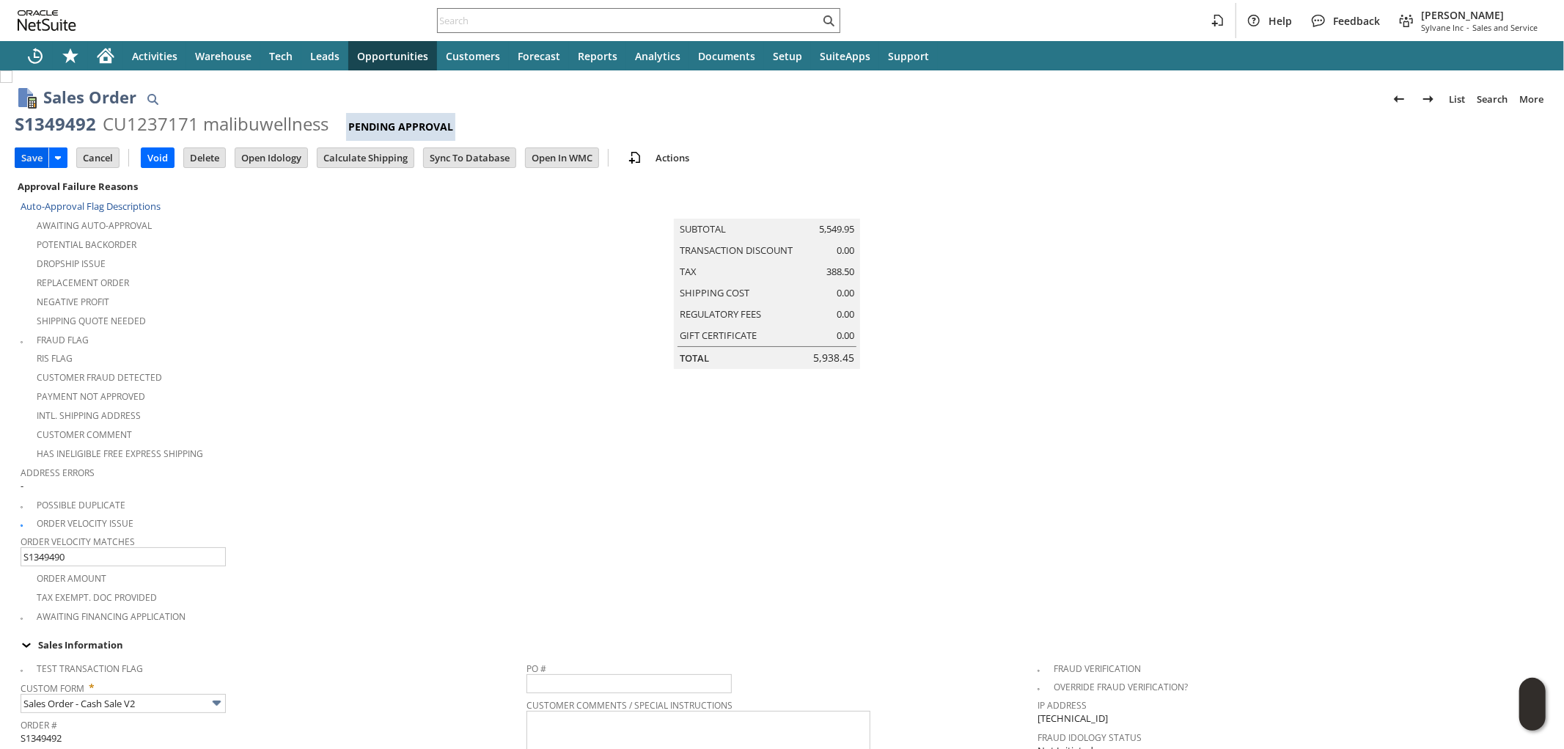
click at [39, 159] on input "Save" at bounding box center [31, 157] width 33 height 19
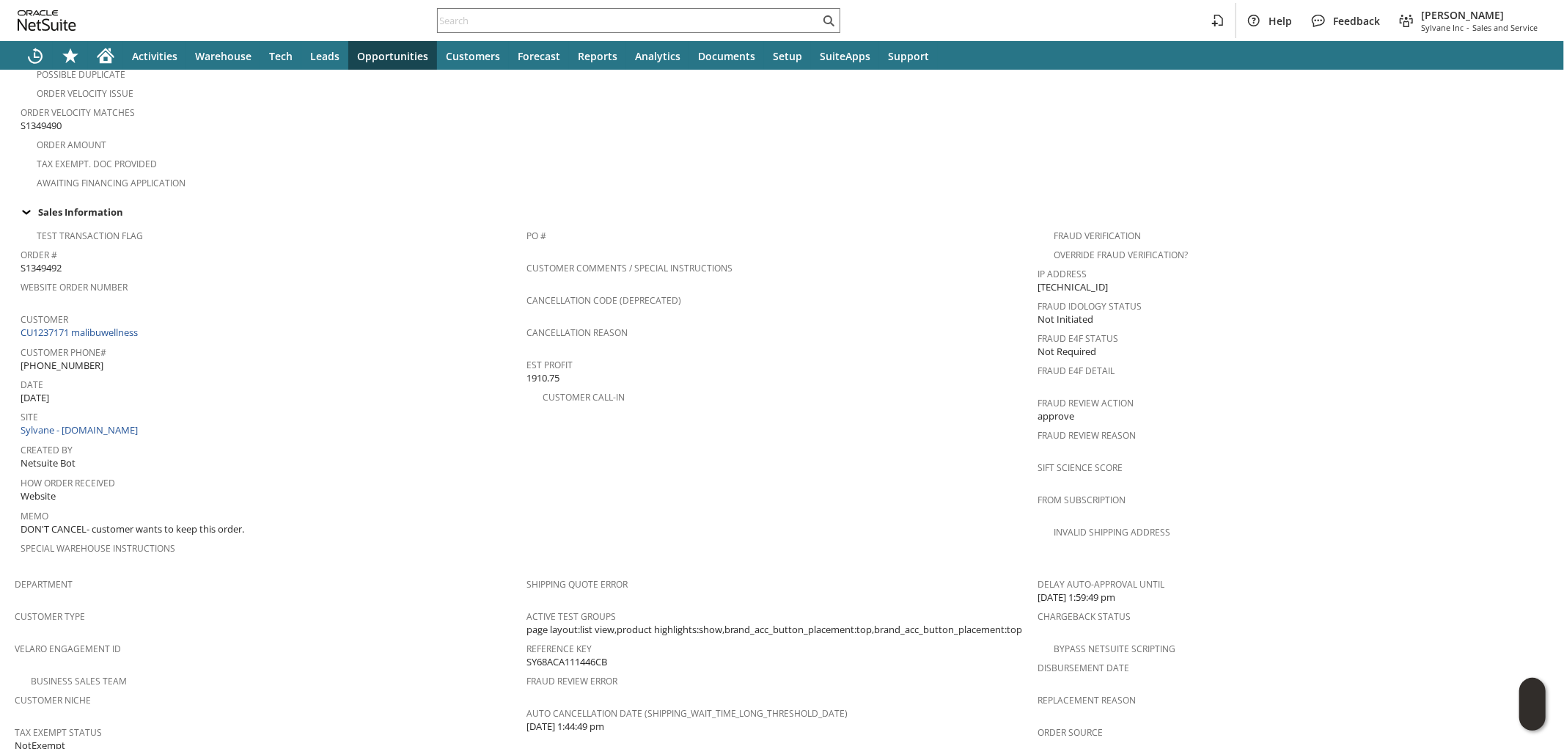
scroll to position [407, 0]
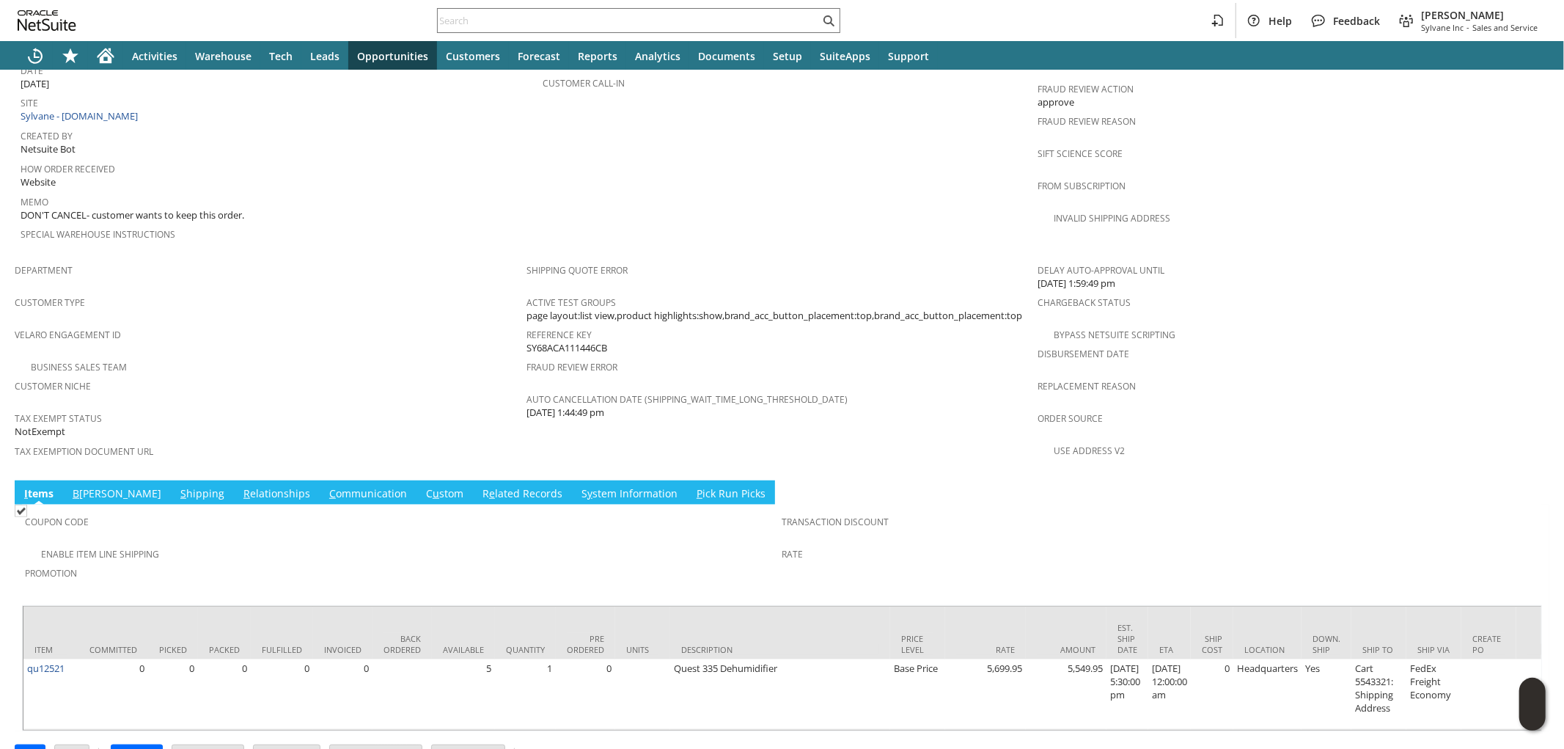
click at [177, 486] on link "S hipping" at bounding box center [202, 494] width 51 height 16
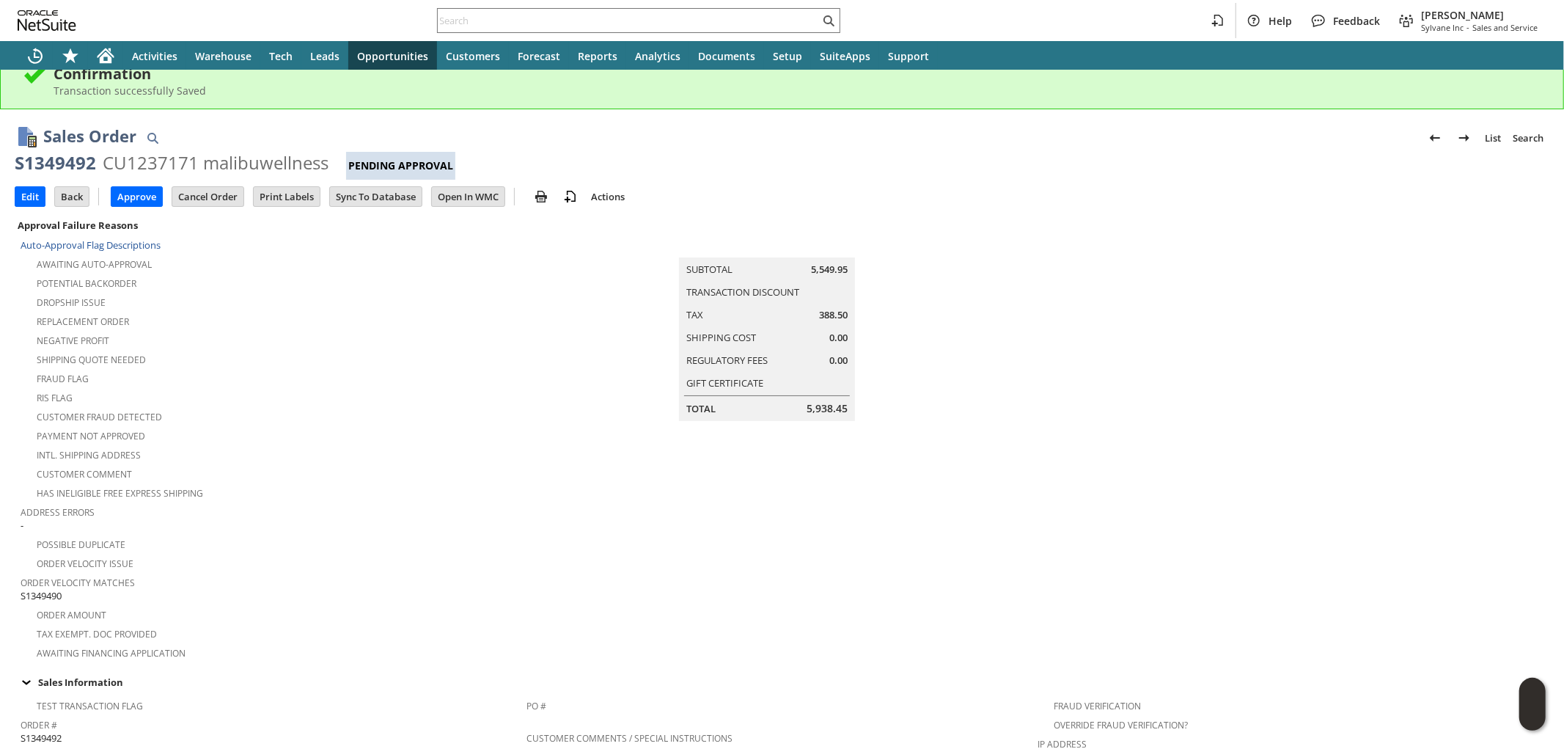
scroll to position [0, 0]
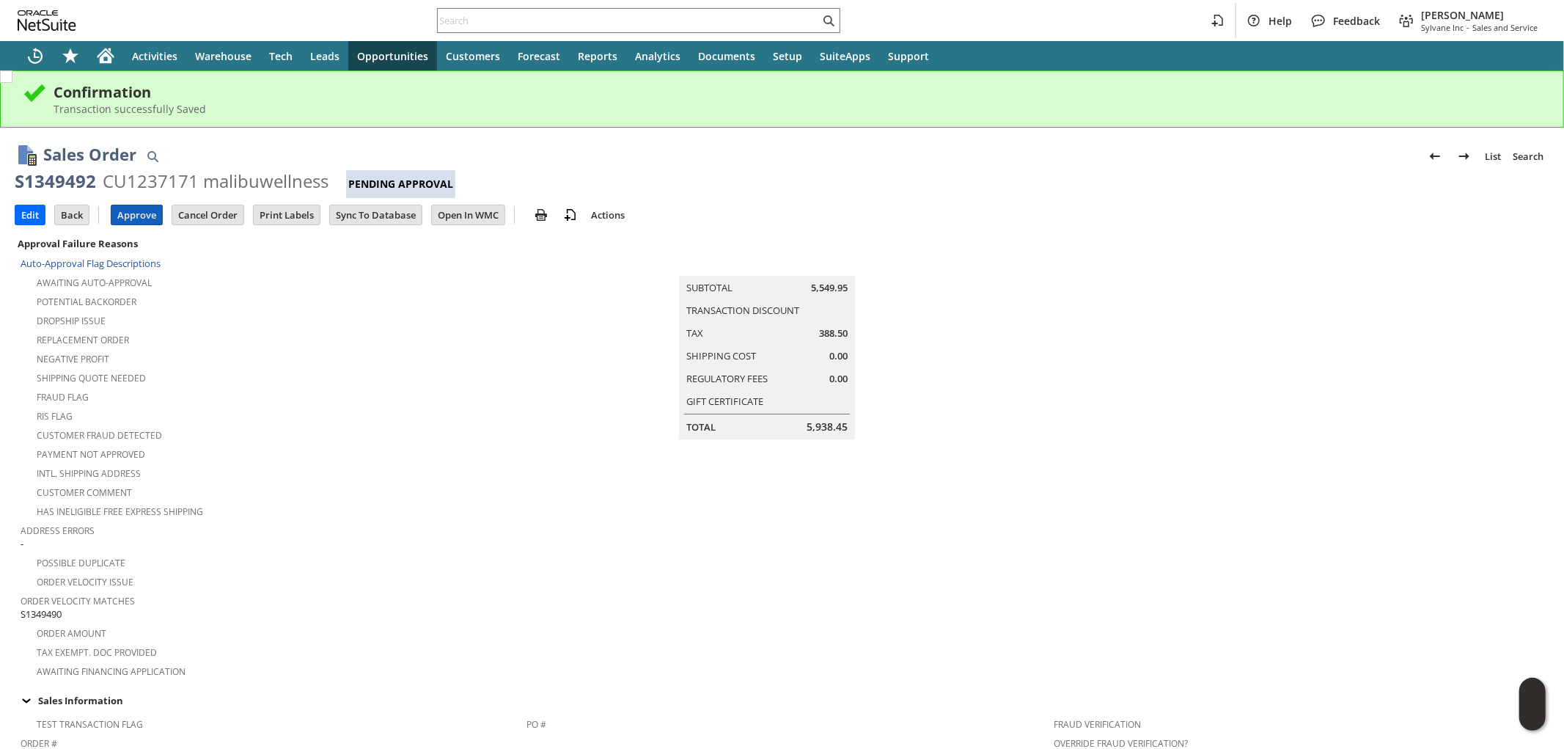
click at [150, 221] on input "Approve" at bounding box center [136, 214] width 51 height 19
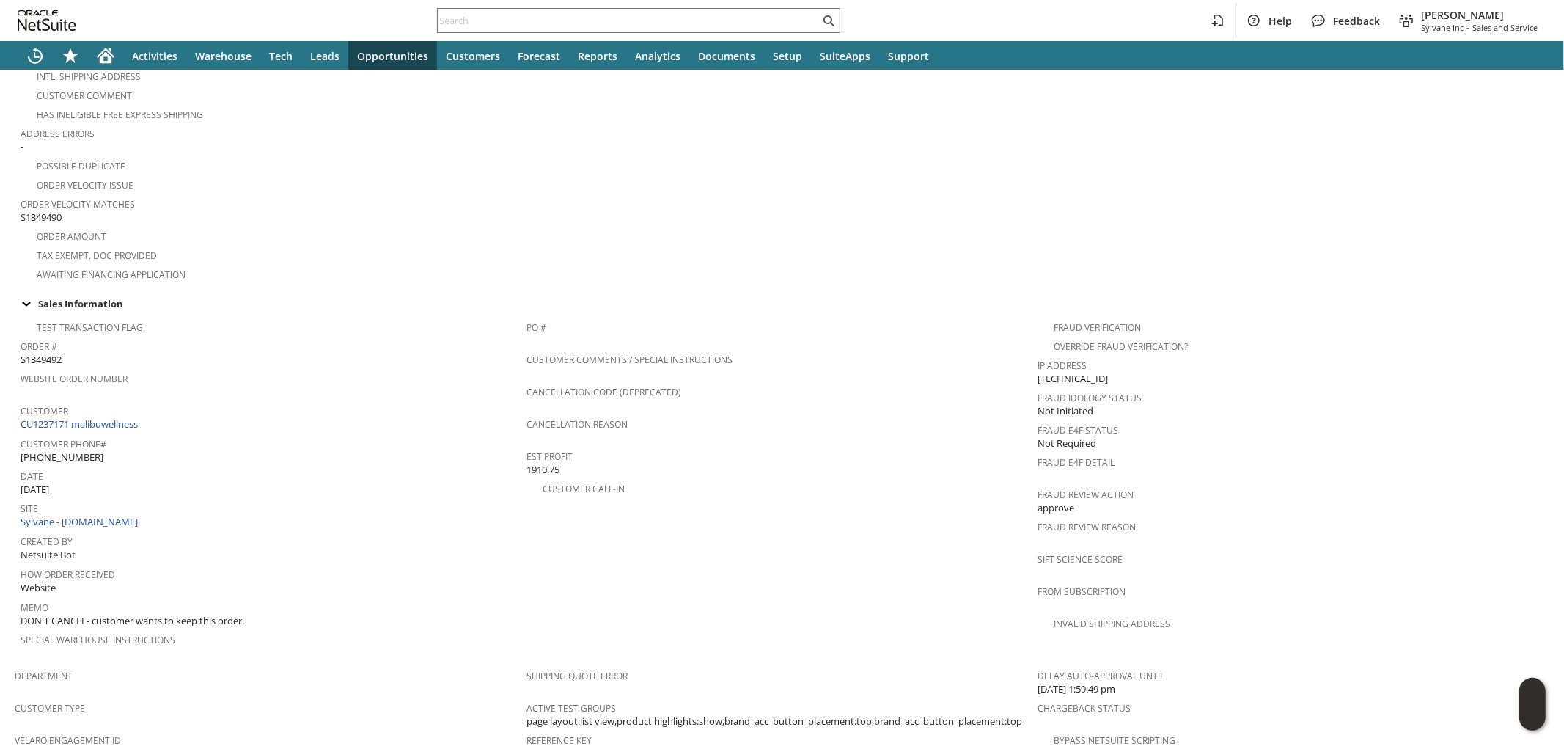
scroll to position [407, 0]
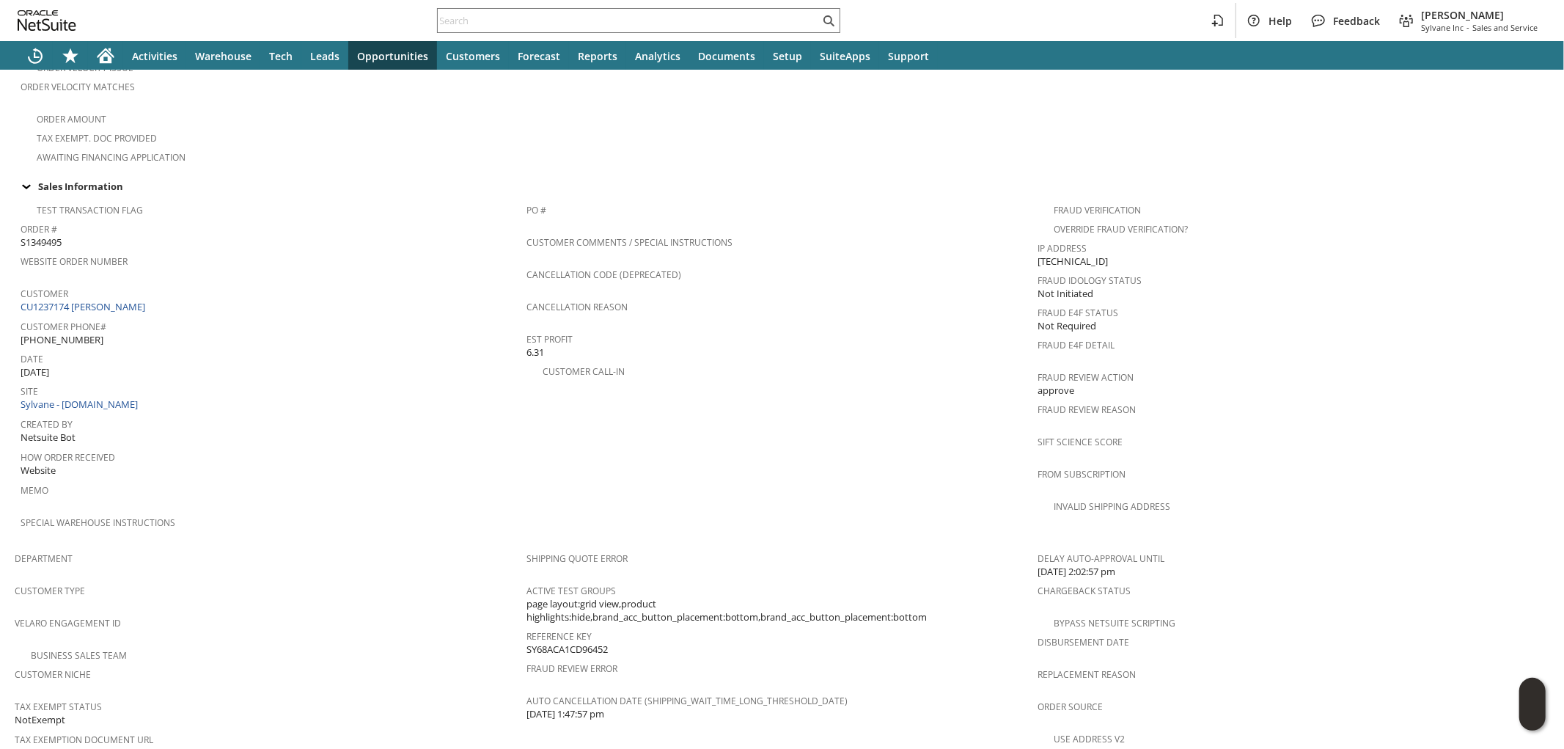
scroll to position [785, 0]
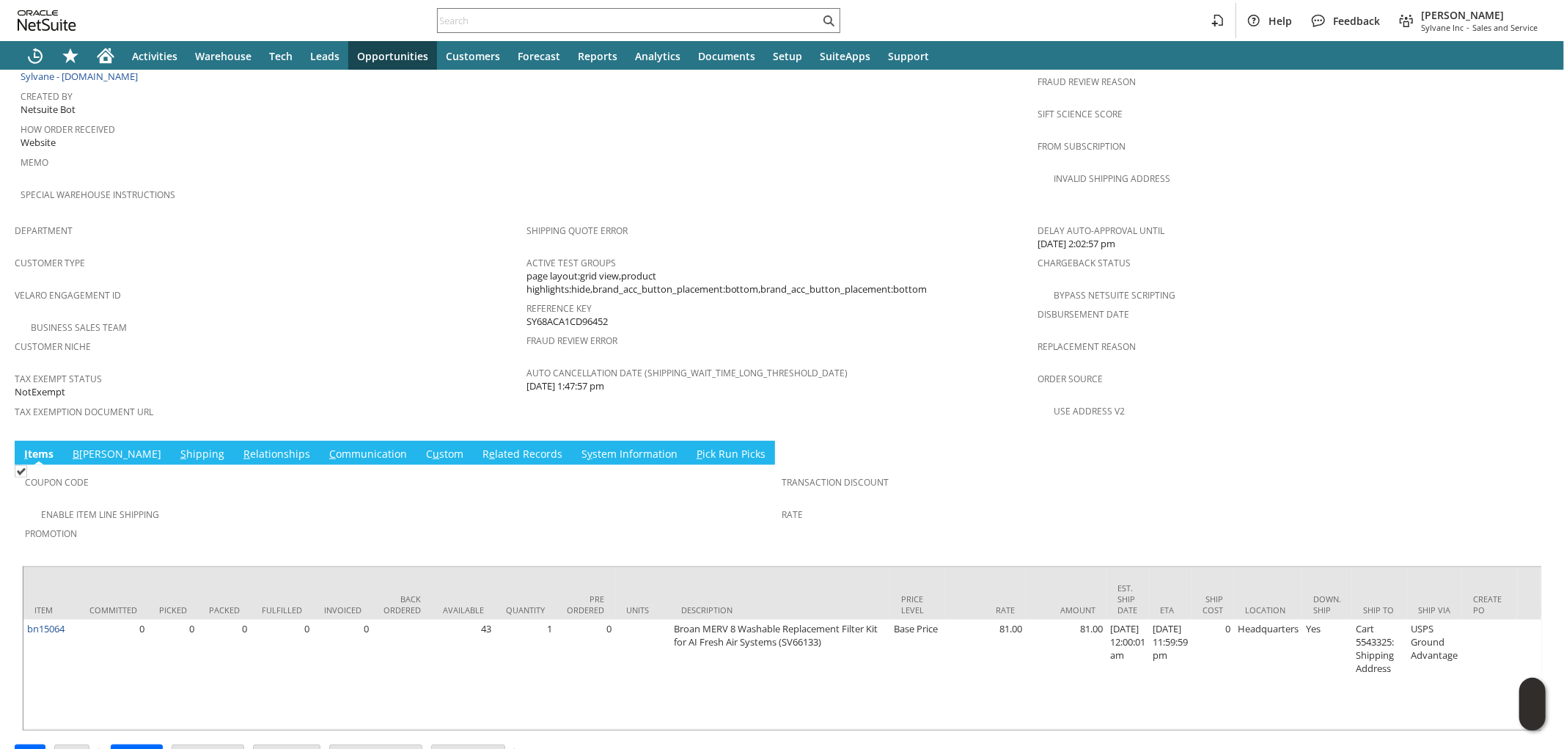
click at [177, 447] on link "S hipping" at bounding box center [202, 455] width 51 height 16
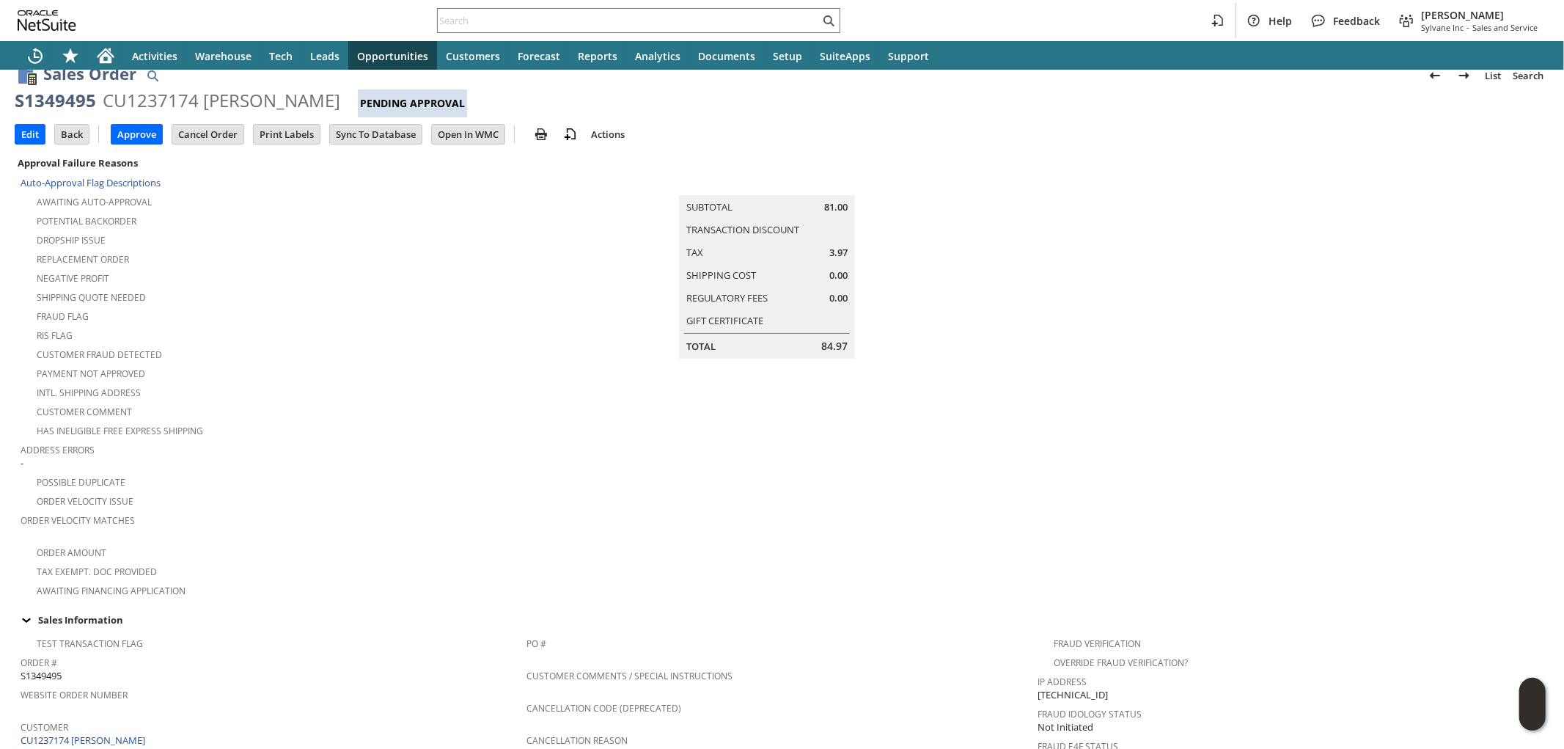
scroll to position [0, 0]
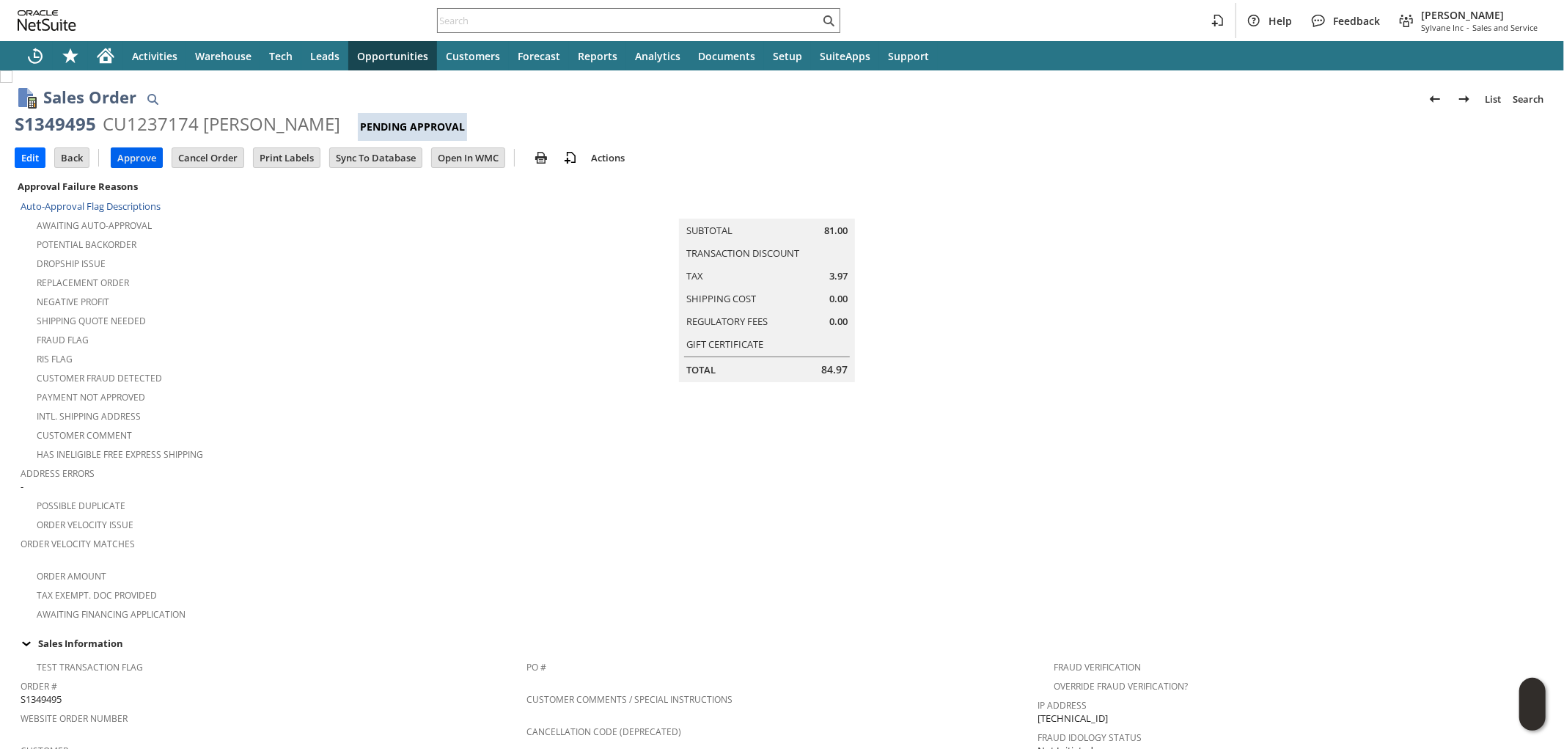
click at [134, 159] on input "Approve" at bounding box center [136, 157] width 51 height 19
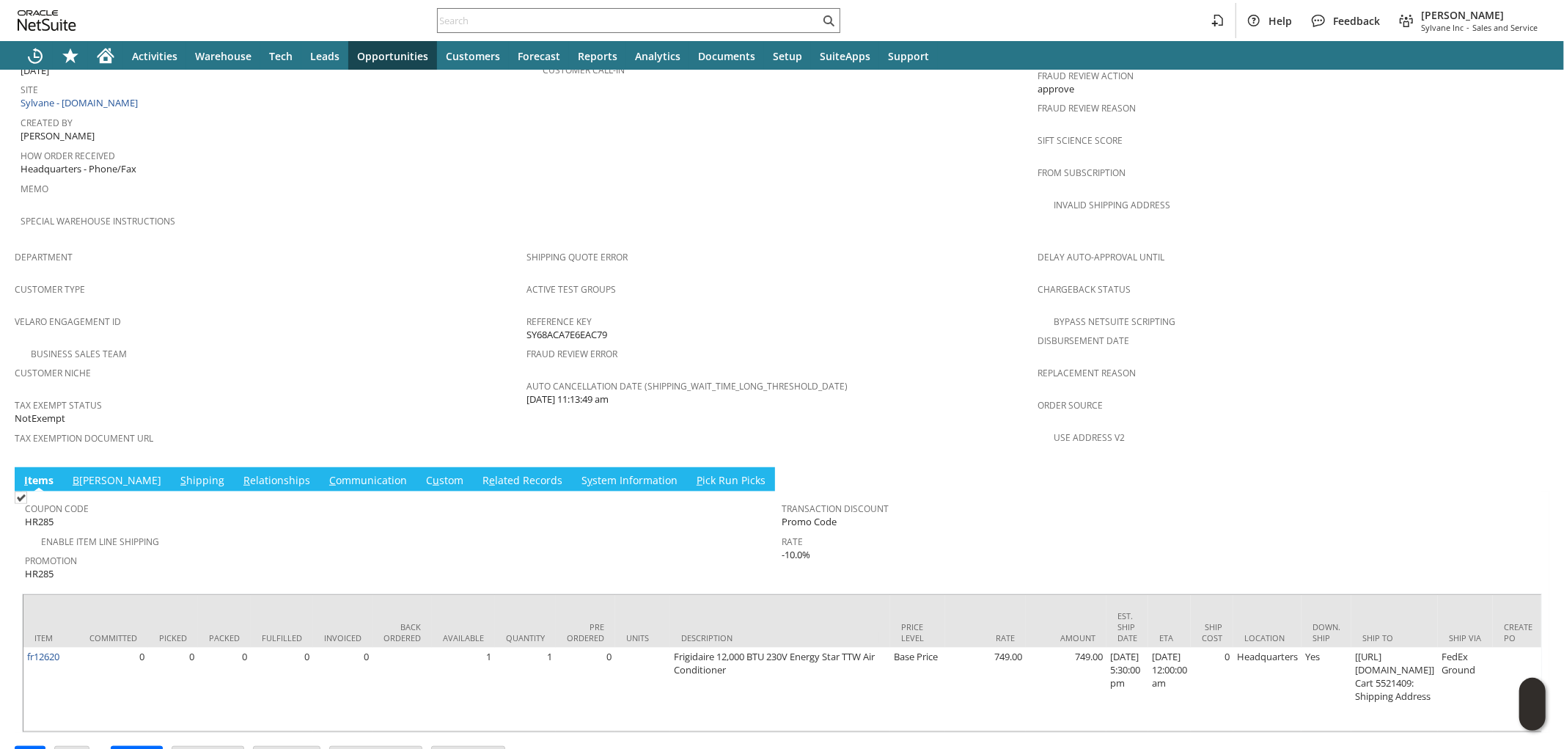
click at [177, 473] on link "S hipping" at bounding box center [202, 481] width 51 height 16
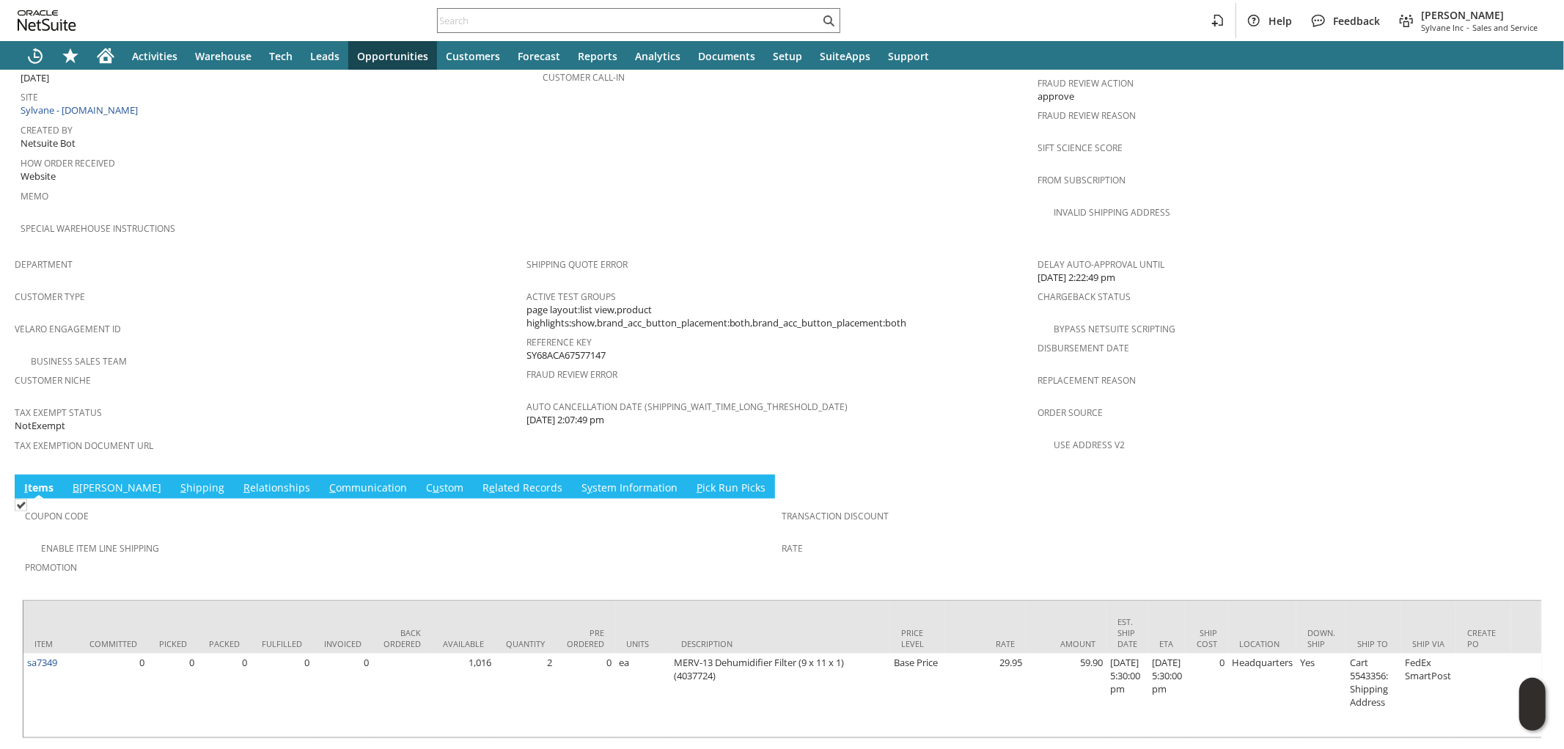
scroll to position [758, 0]
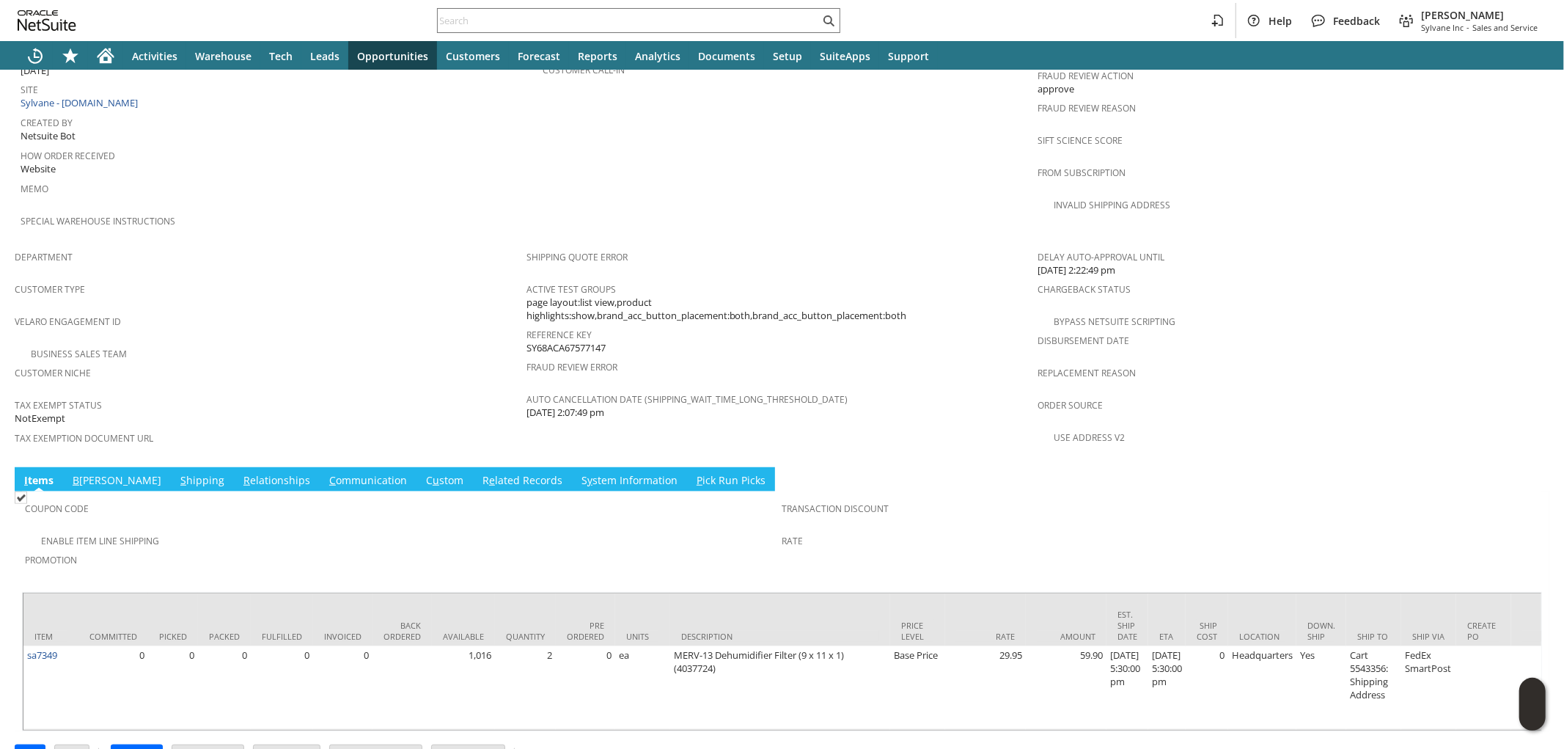
click at [171, 467] on td "S hipping" at bounding box center [202, 479] width 63 height 24
click at [177, 473] on link "S hipping" at bounding box center [202, 481] width 51 height 16
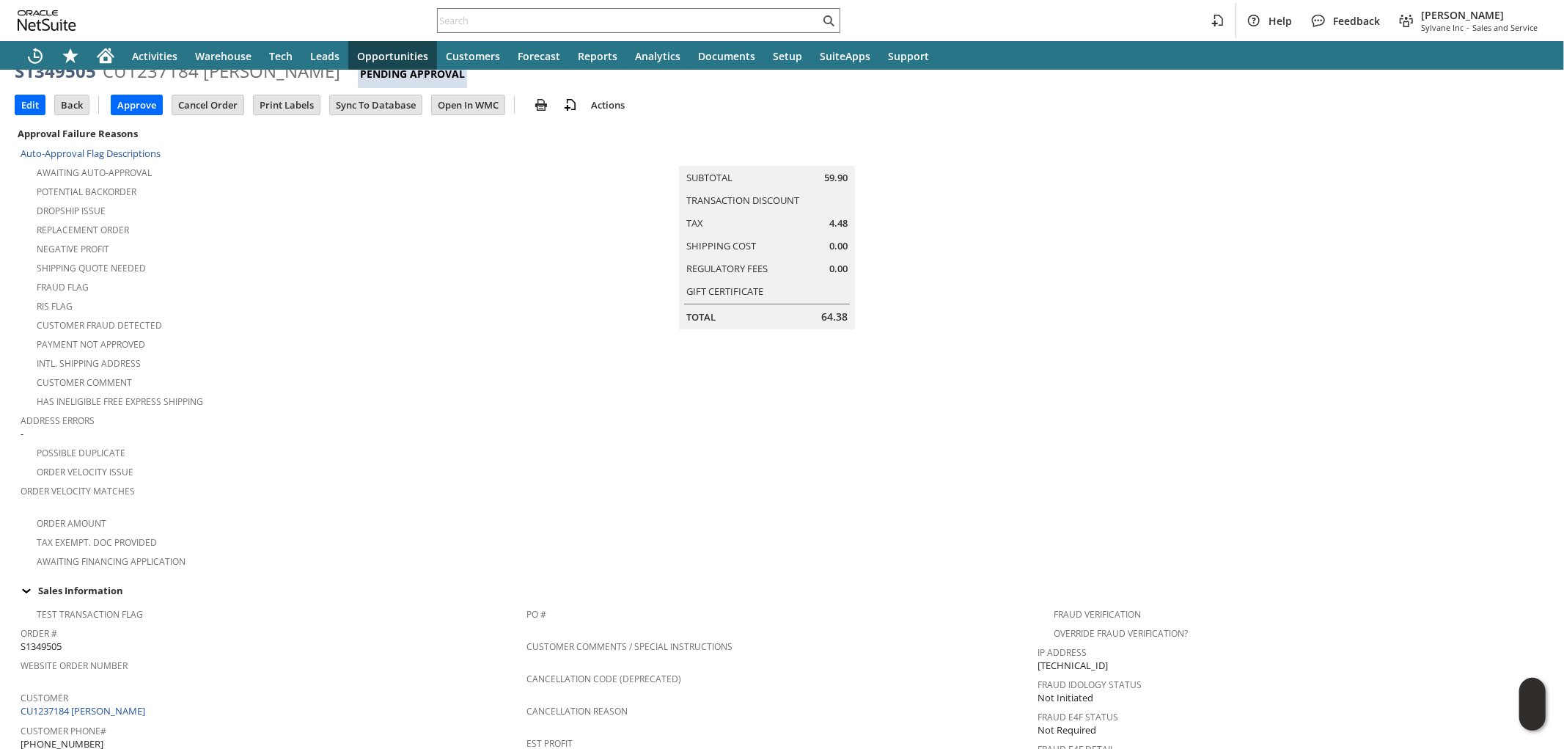
scroll to position [0, 0]
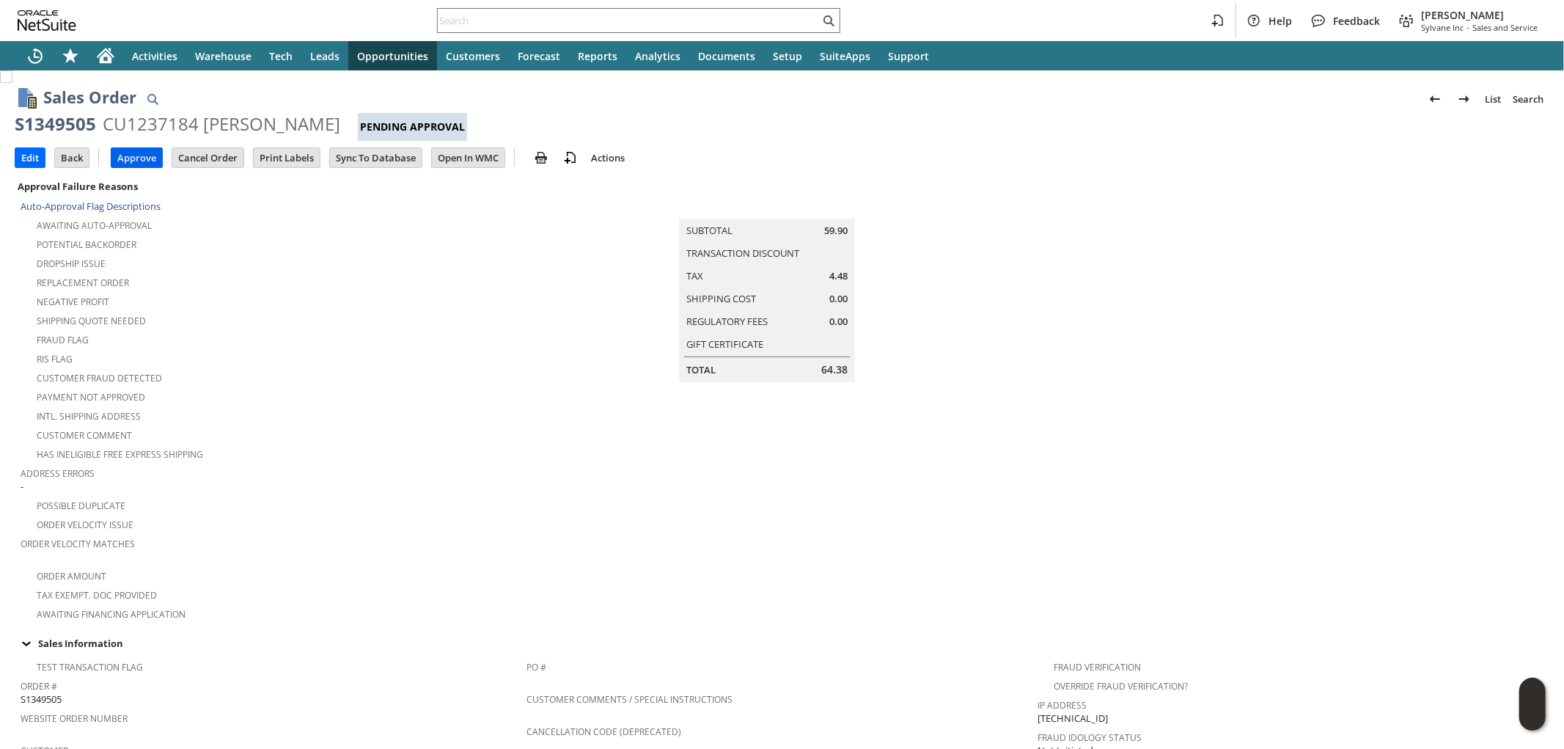
click at [132, 154] on input "Approve" at bounding box center [136, 157] width 51 height 19
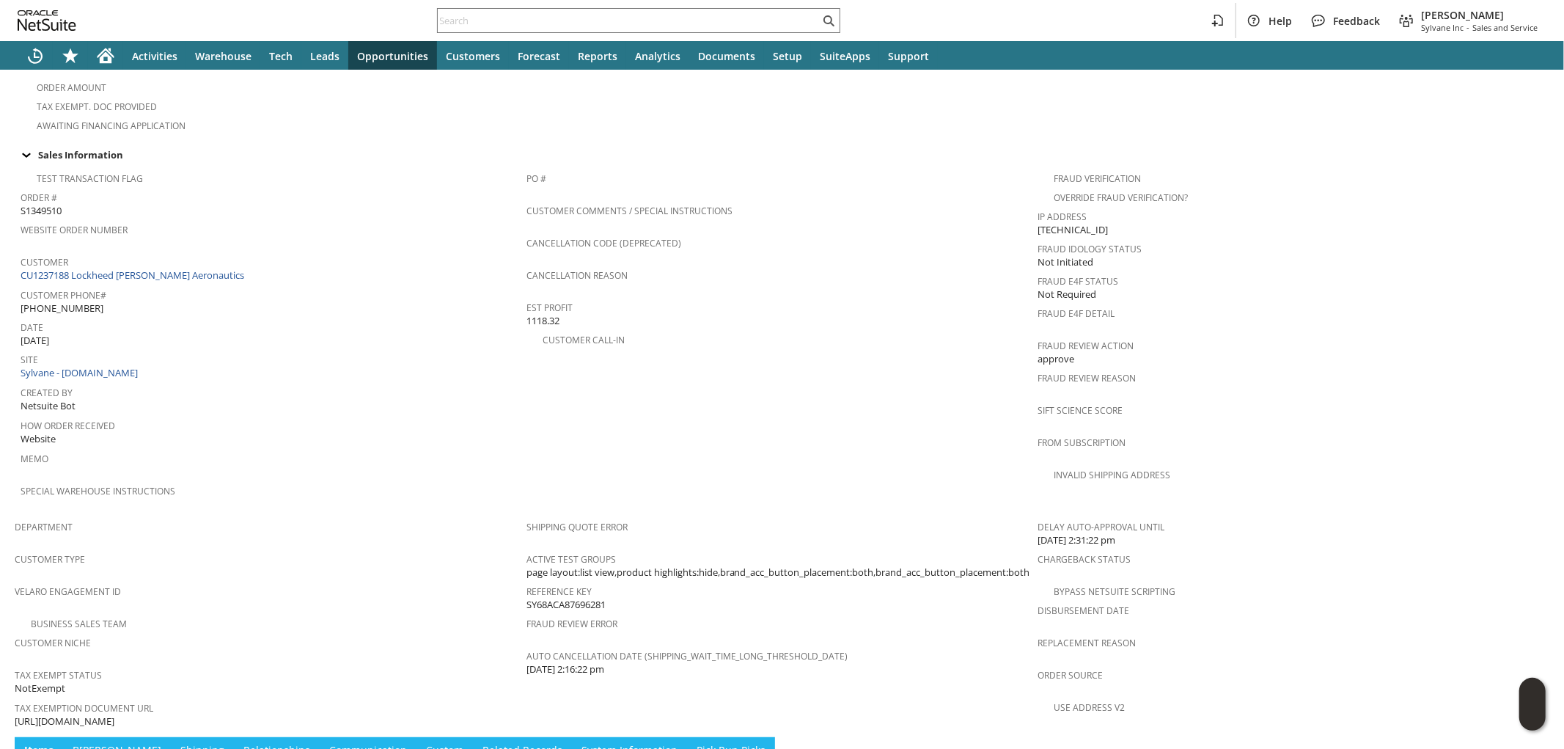
scroll to position [570, 0]
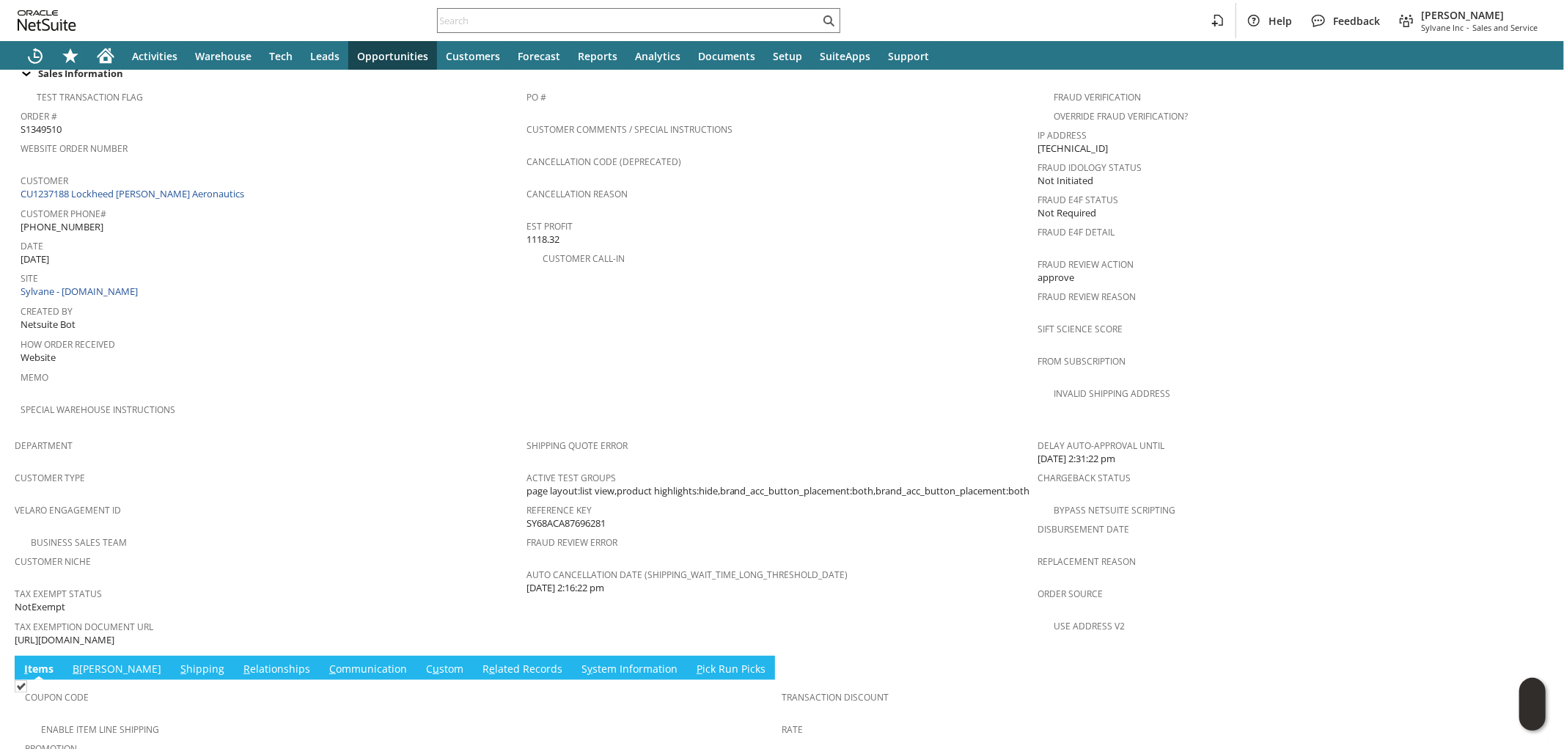
click at [114, 633] on span "https://drive.google.com/file/d/1rKbae69za7nBwolcDZyZrUHDP_-IFJ_c/view?usp=shar…" at bounding box center [65, 640] width 100 height 14
click at [114, 633] on span "[URL][DOMAIN_NAME]" at bounding box center [65, 640] width 100 height 14
copy tbody "https://drive.google.com/file/d/1rKbae69za7nBwolcDZyZrUHDP_-IFJ_c/view?usp=shar…"
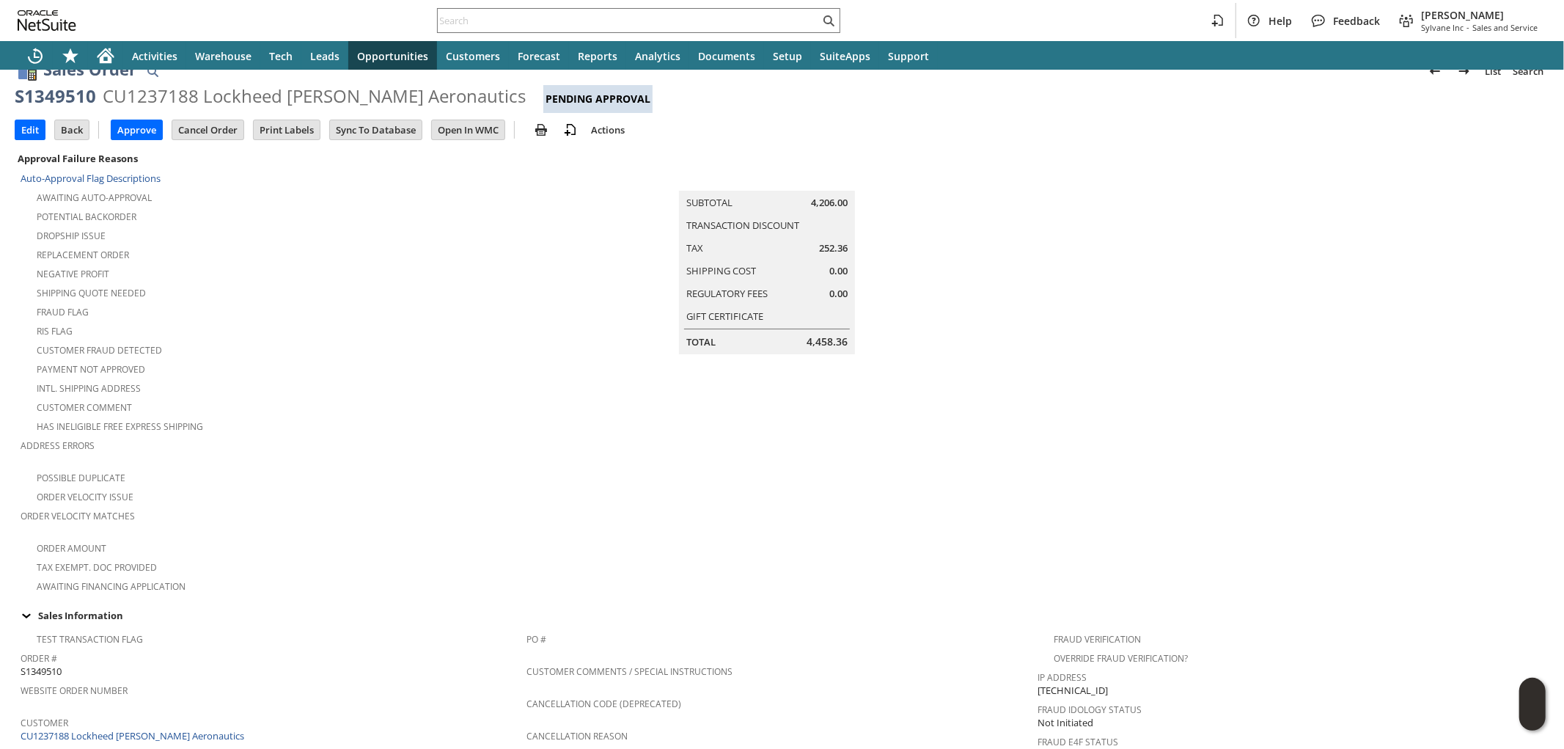
scroll to position [0, 0]
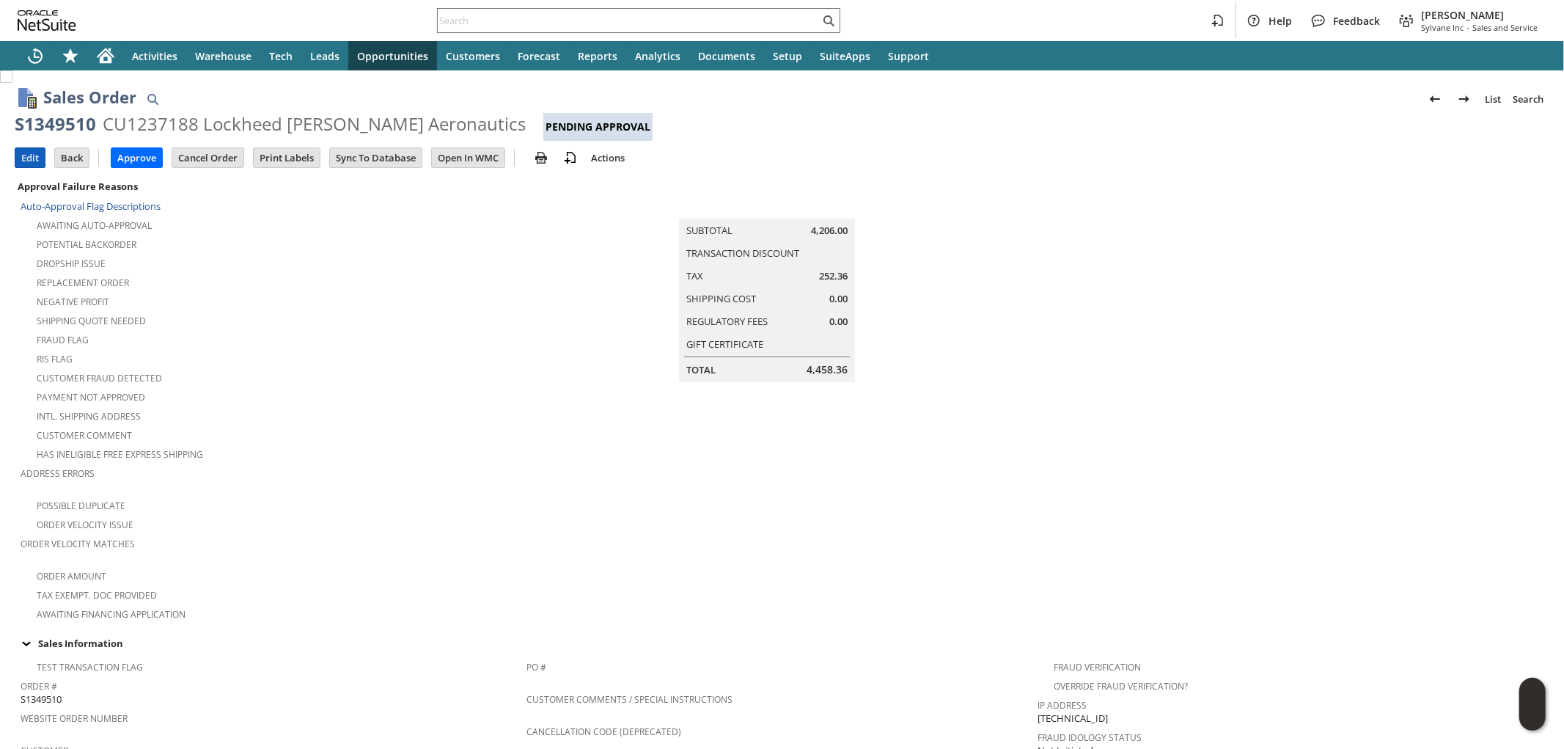
click at [33, 164] on input "Edit" at bounding box center [29, 157] width 29 height 19
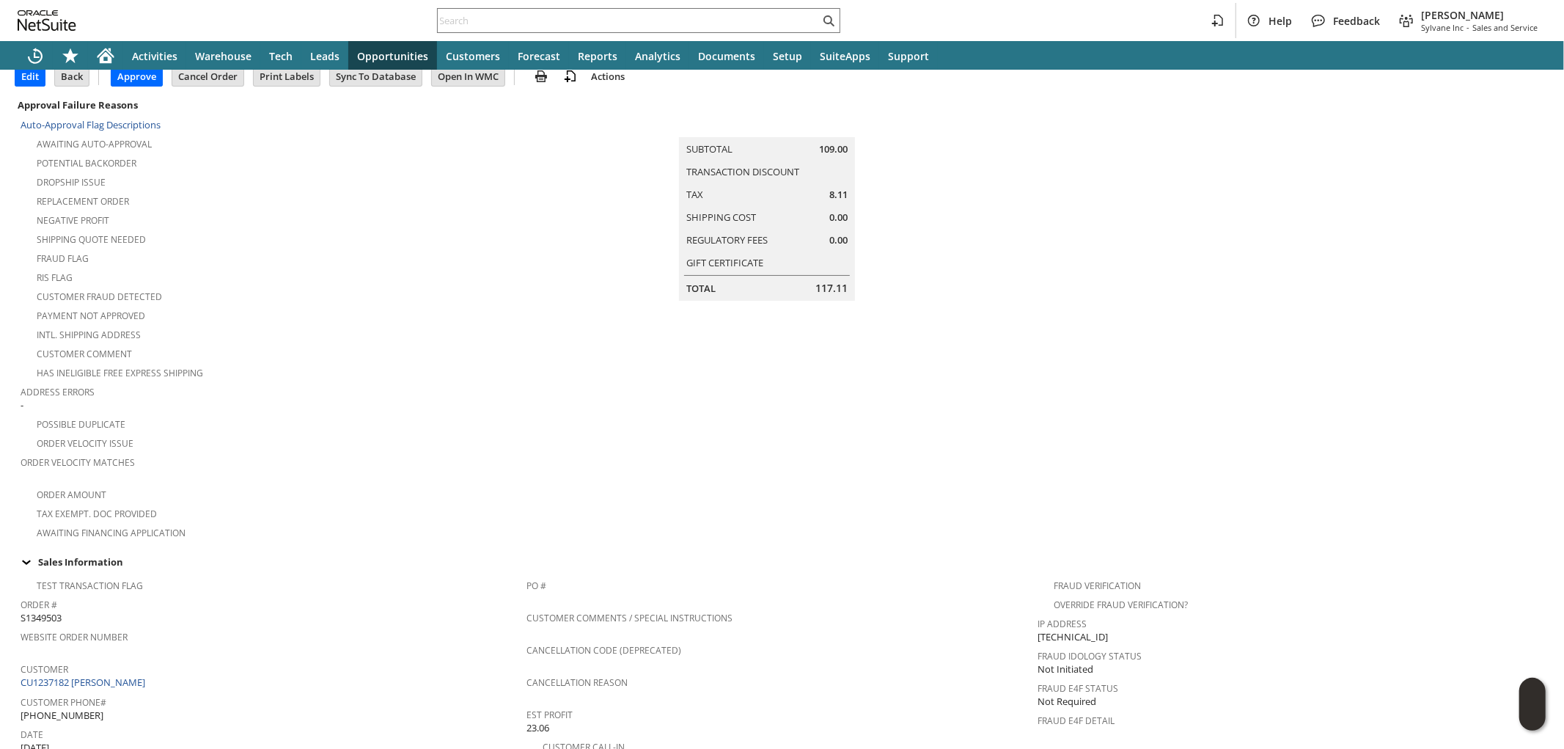
scroll to position [163, 0]
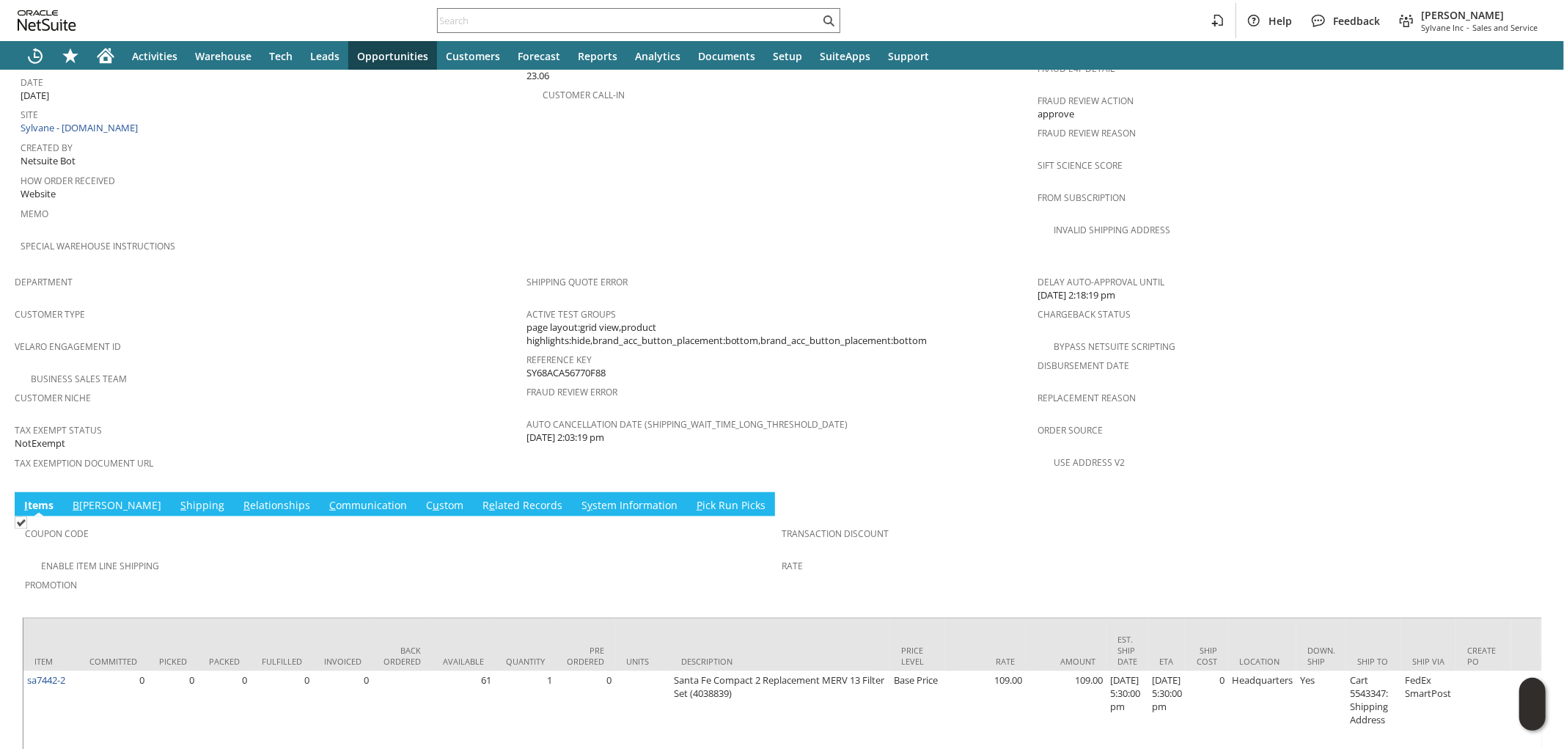
click at [177, 498] on link "S hipping" at bounding box center [202, 506] width 51 height 16
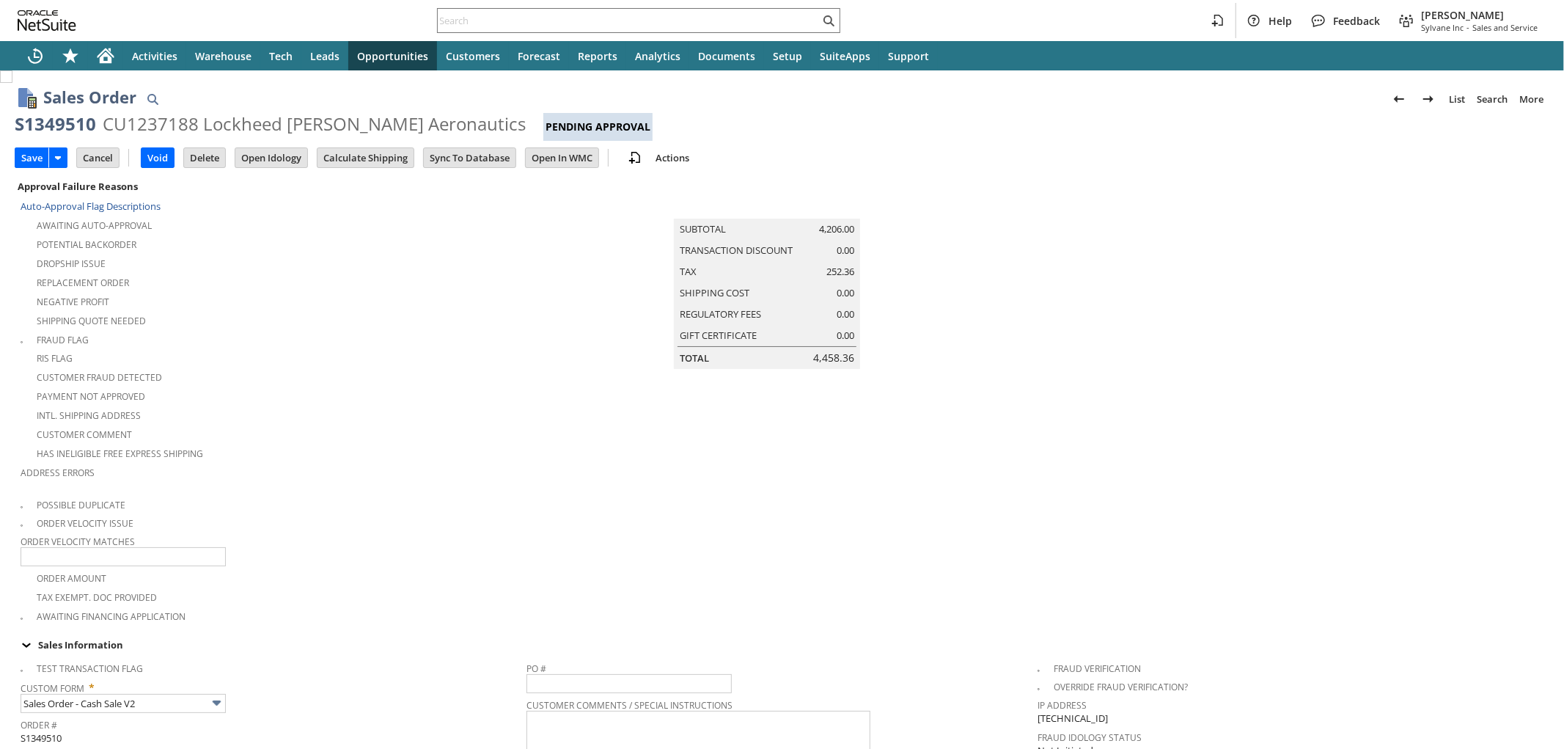
scroll to position [383, 0]
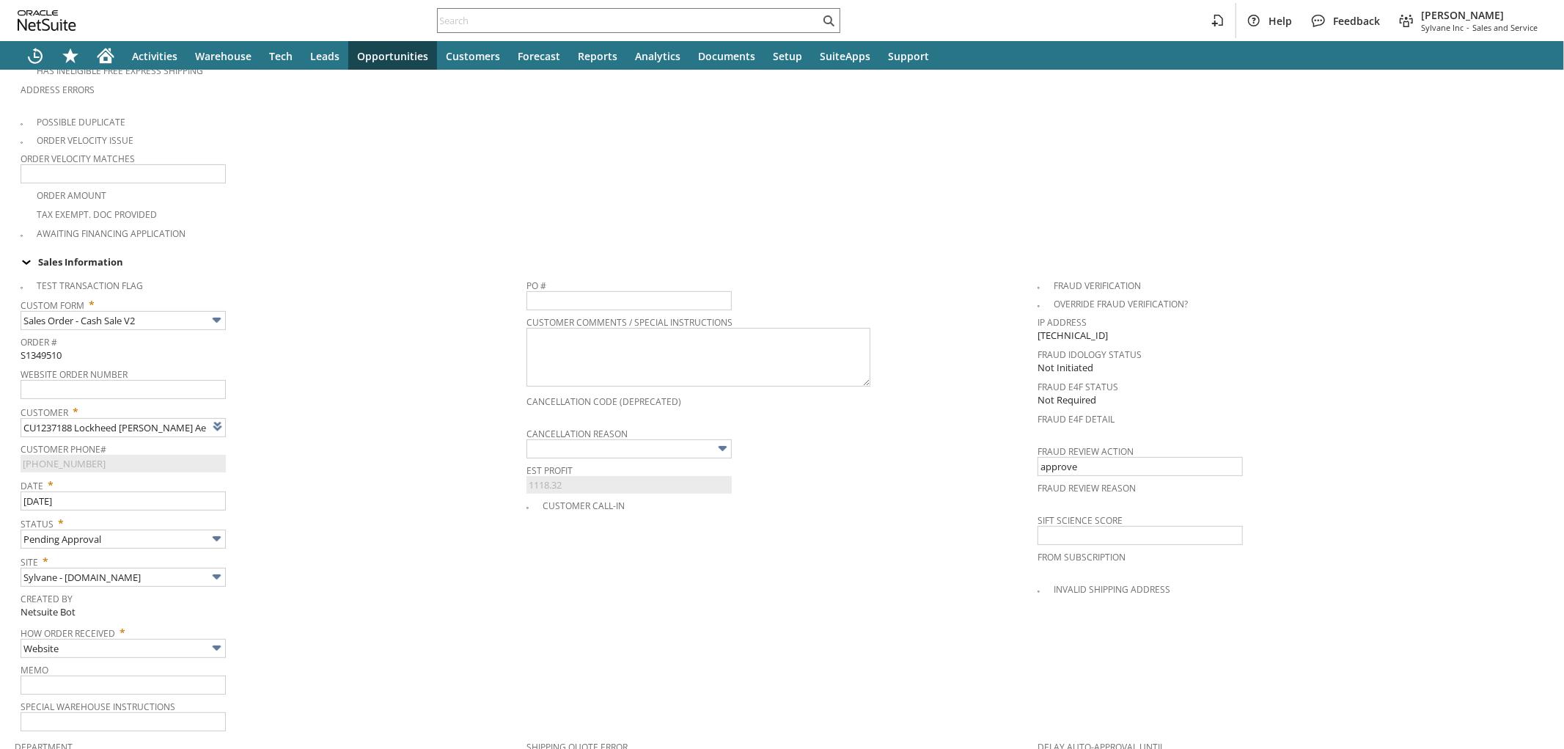
type input "Intelligent Recommendations¹⁰"
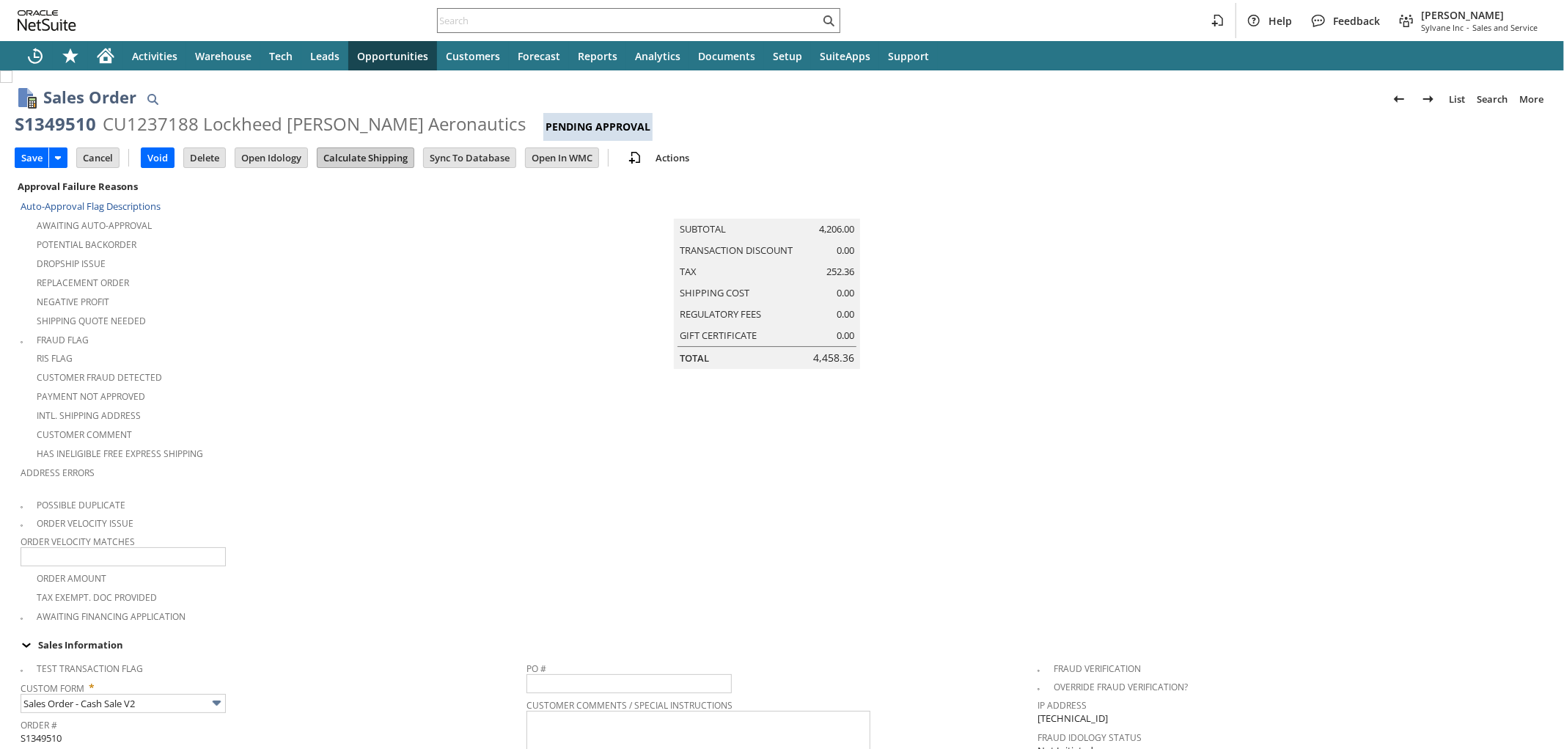
click at [368, 160] on input "Calculate Shipping" at bounding box center [365, 157] width 96 height 19
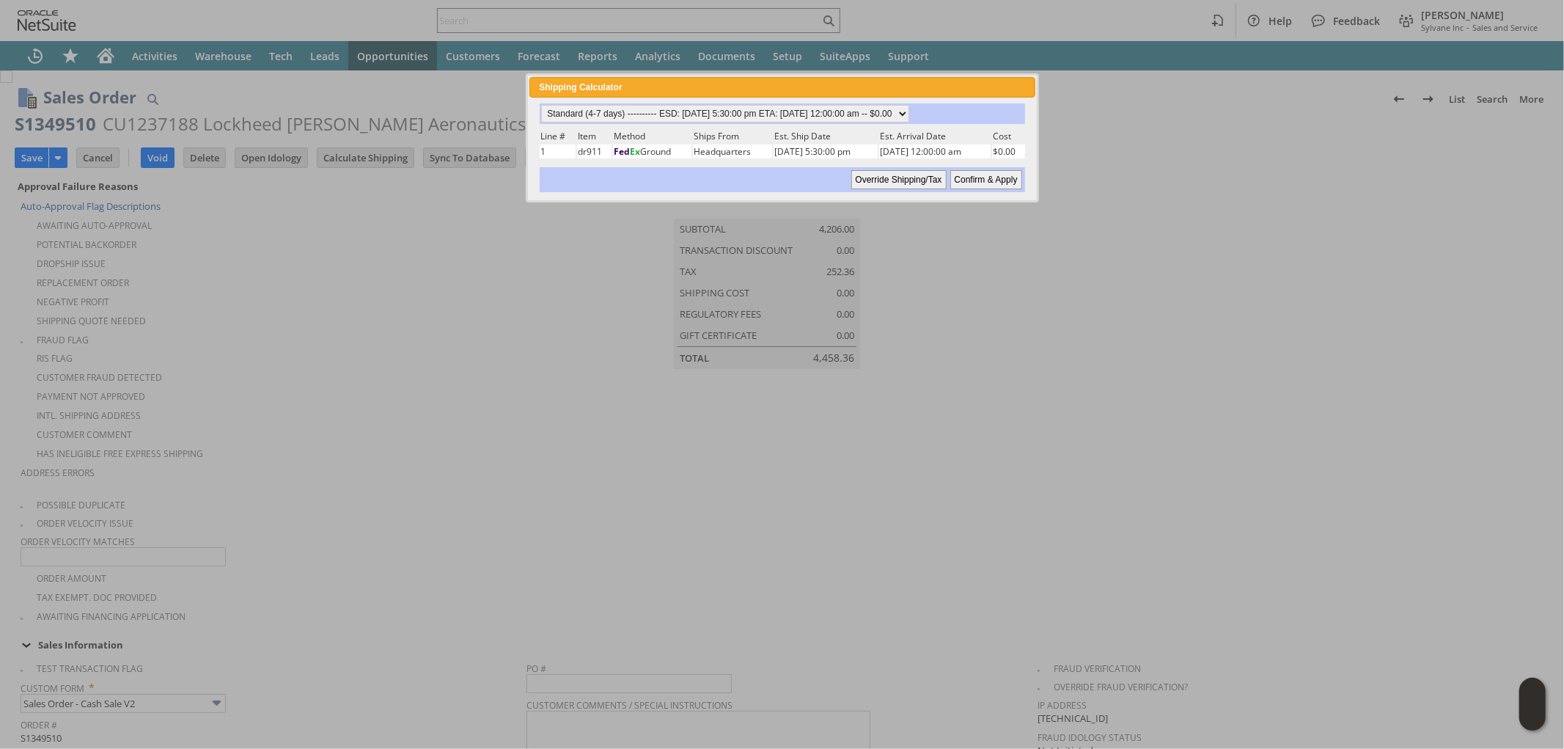
click at [969, 175] on input "Confirm & Apply" at bounding box center [986, 179] width 72 height 19
type input "Government"
type input "Add"
type input "Copy Previous"
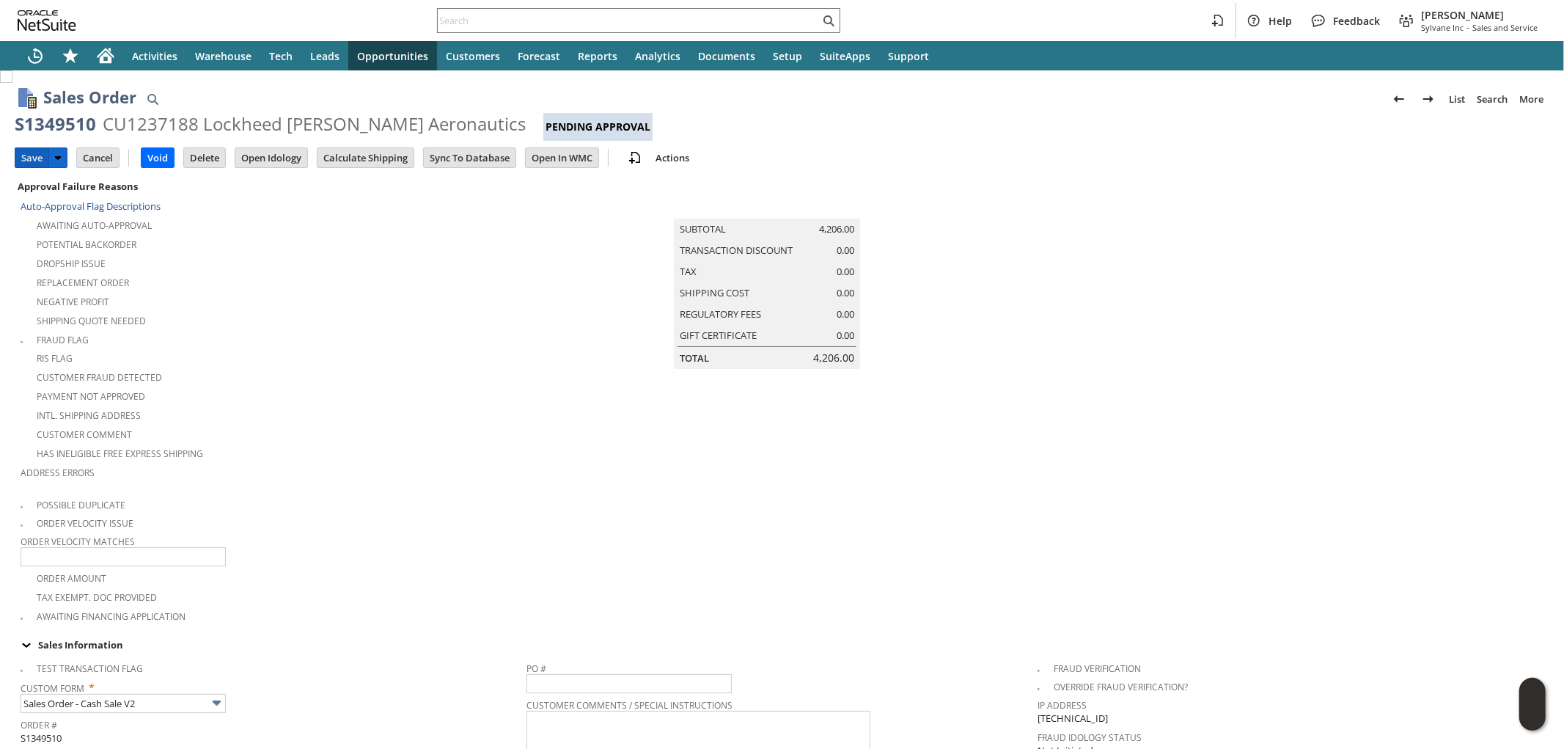
click at [27, 154] on input "Save" at bounding box center [31, 157] width 33 height 19
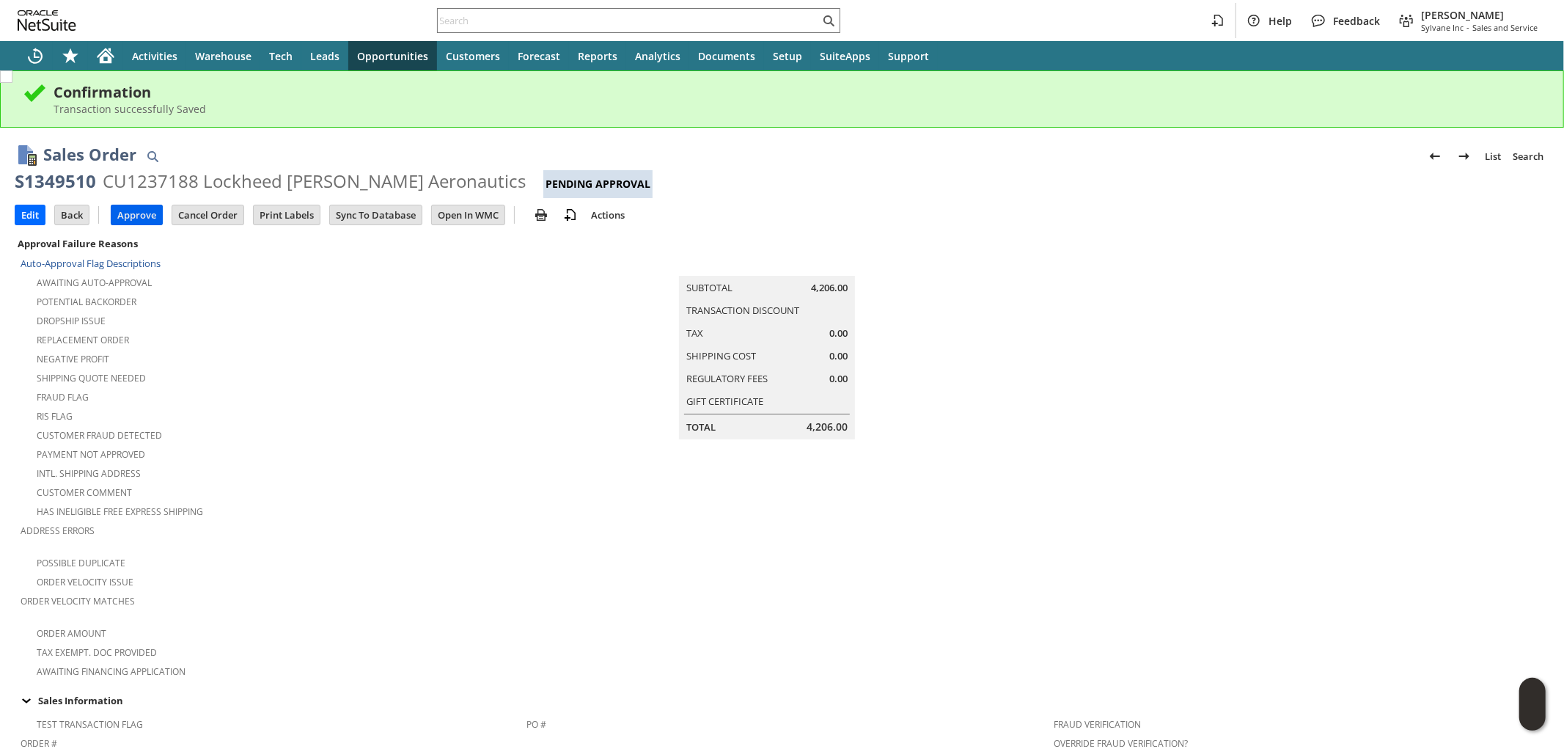
click at [137, 213] on input "Approve" at bounding box center [136, 214] width 51 height 19
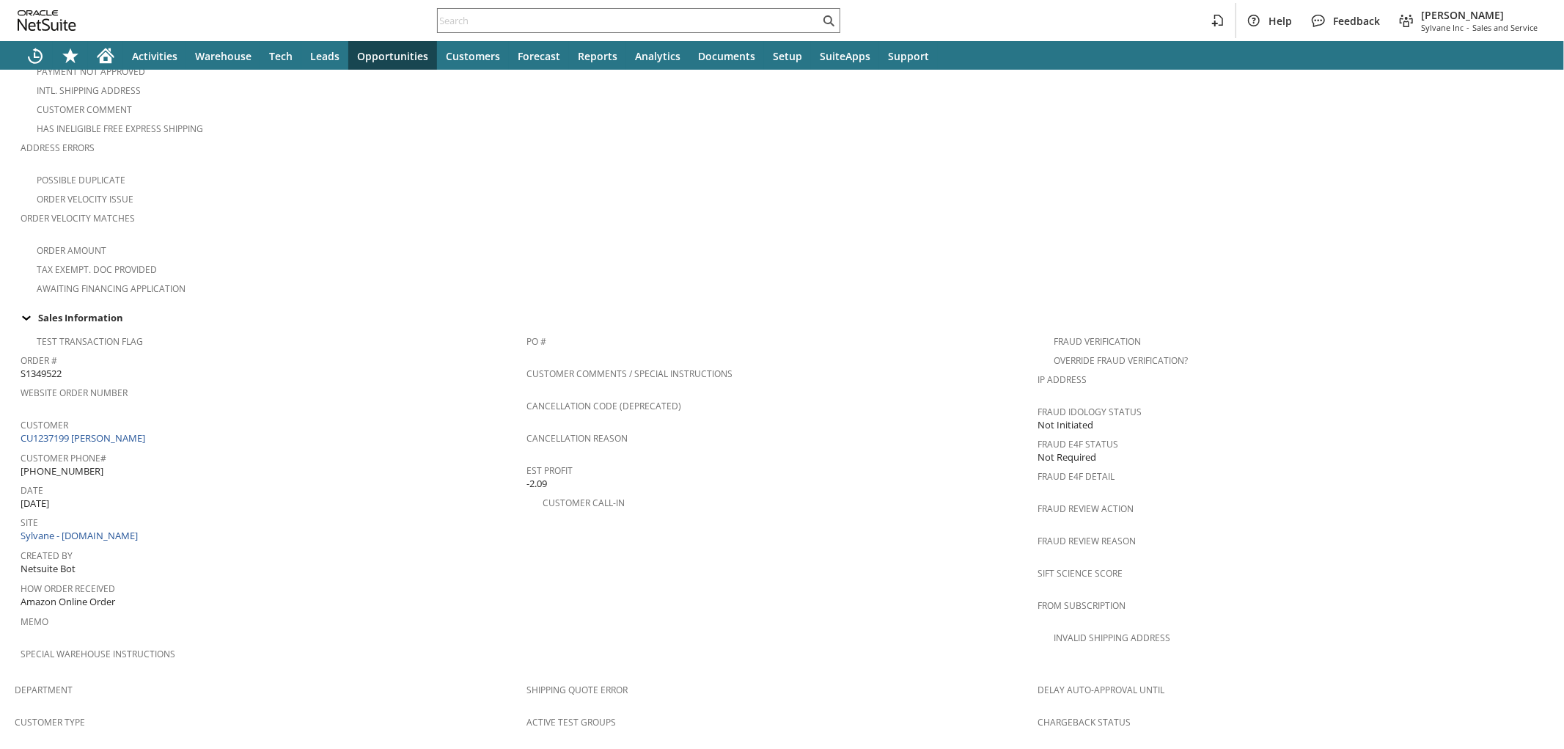
scroll to position [815, 0]
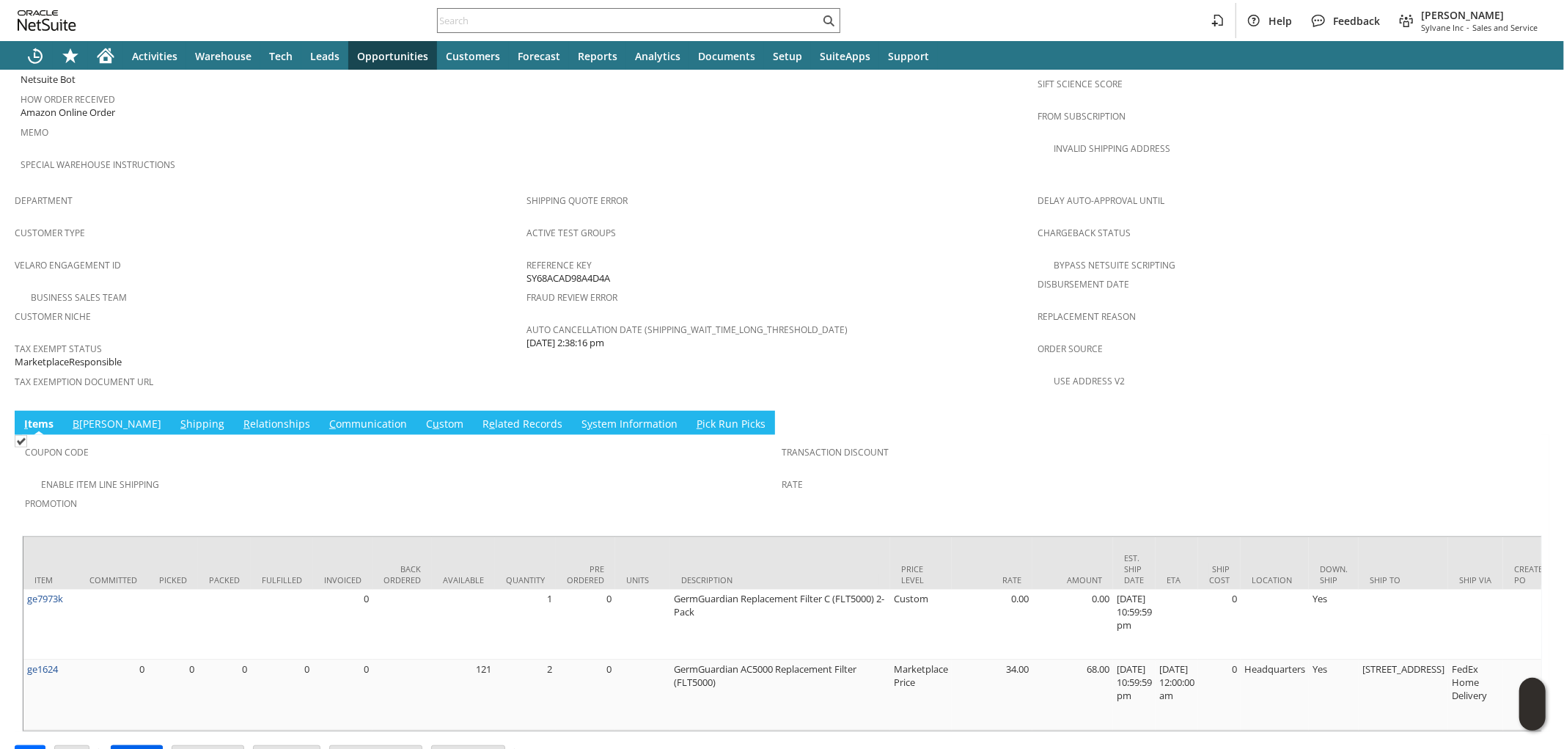
click at [147, 746] on input "Approve" at bounding box center [136, 755] width 51 height 19
click at [177, 416] on link "S hipping" at bounding box center [202, 424] width 51 height 16
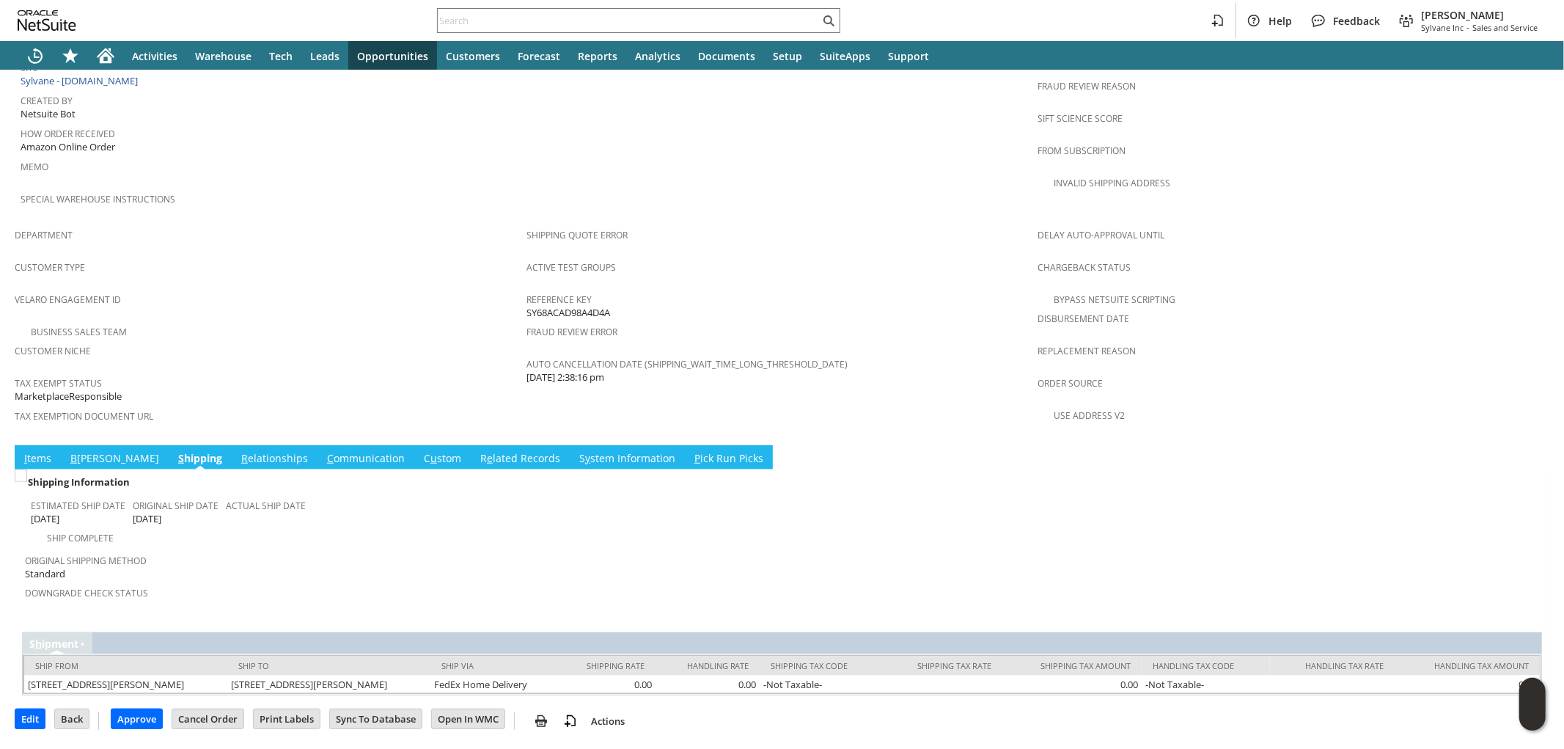
scroll to position [730, 0]
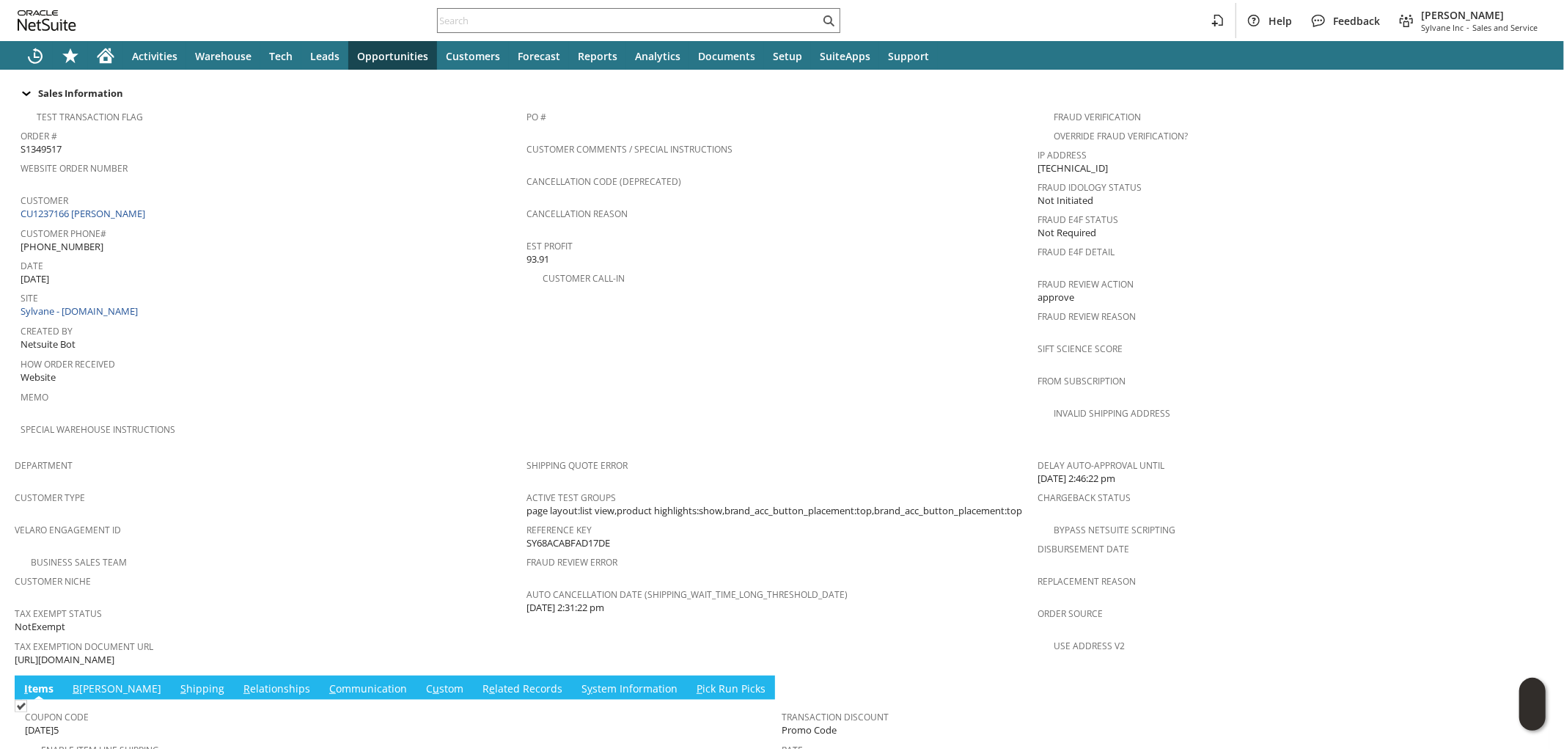
scroll to position [570, 0]
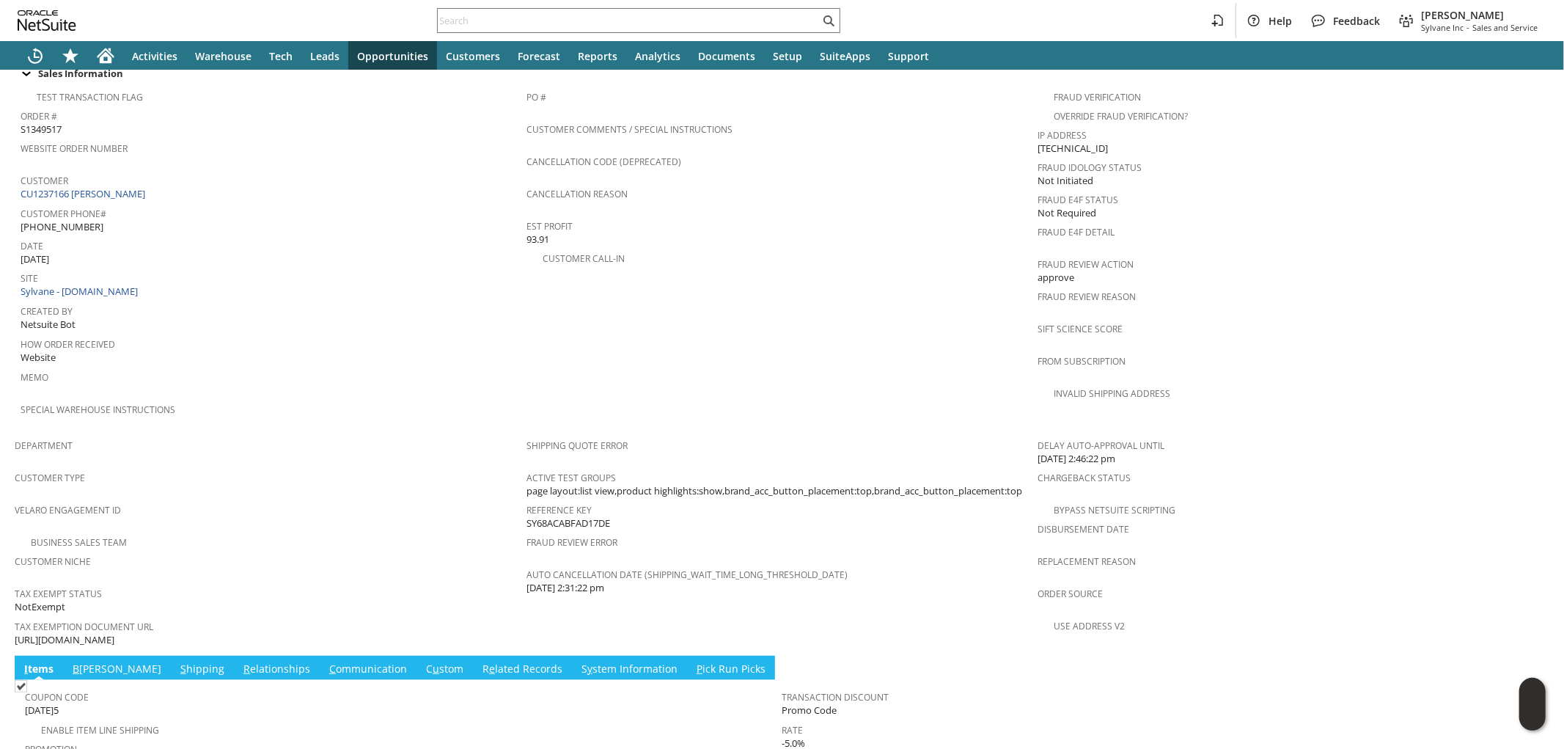
click at [297, 616] on td "Tax Exemption Document URL https://drive.google.com/file/d/19G572D83rRuy12Wou4J…" at bounding box center [271, 632] width 512 height 32
click at [114, 633] on span "[URL][DOMAIN_NAME]" at bounding box center [65, 640] width 100 height 14
copy tbody "[URL][DOMAIN_NAME]"
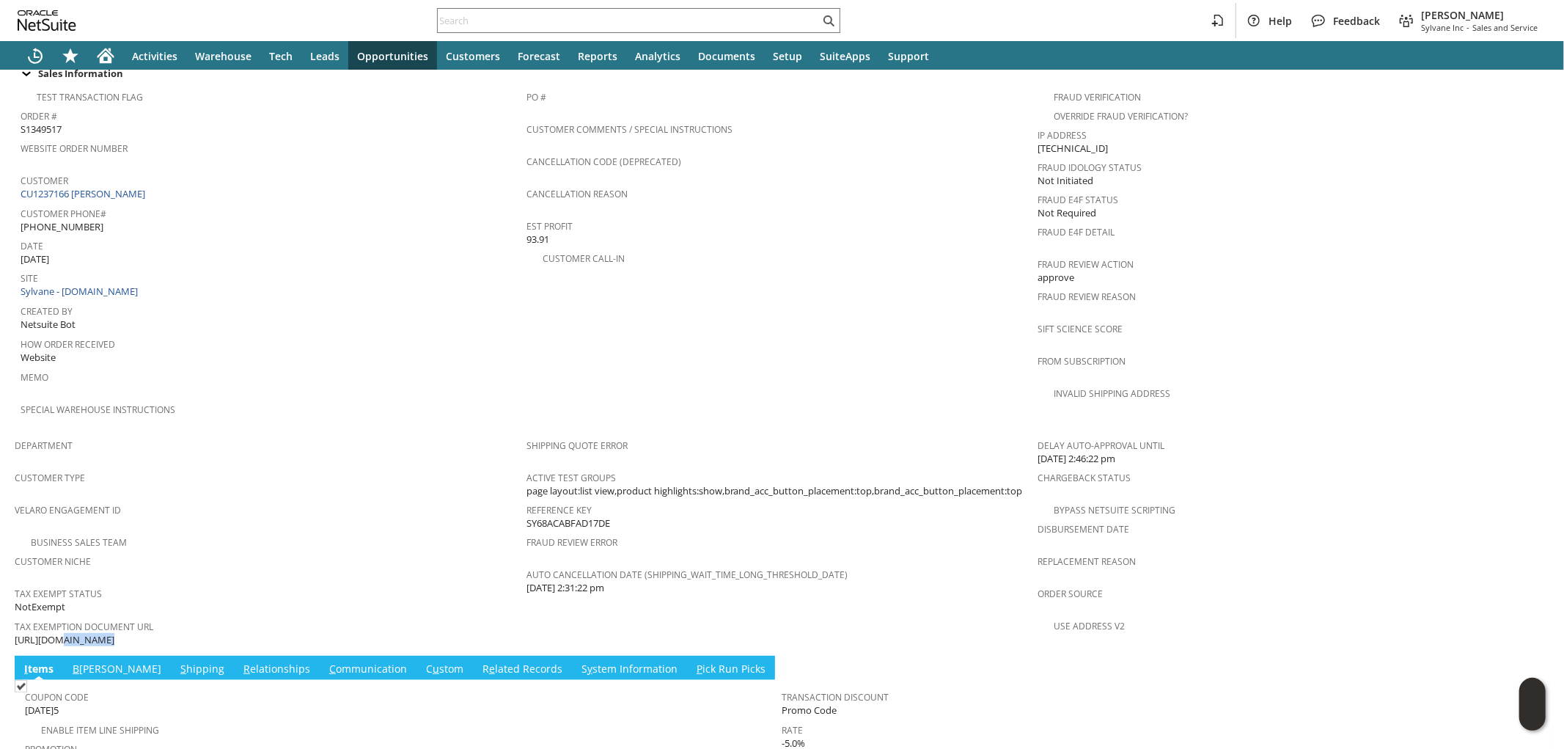
click at [326, 661] on link "C ommunication" at bounding box center [368, 669] width 85 height 16
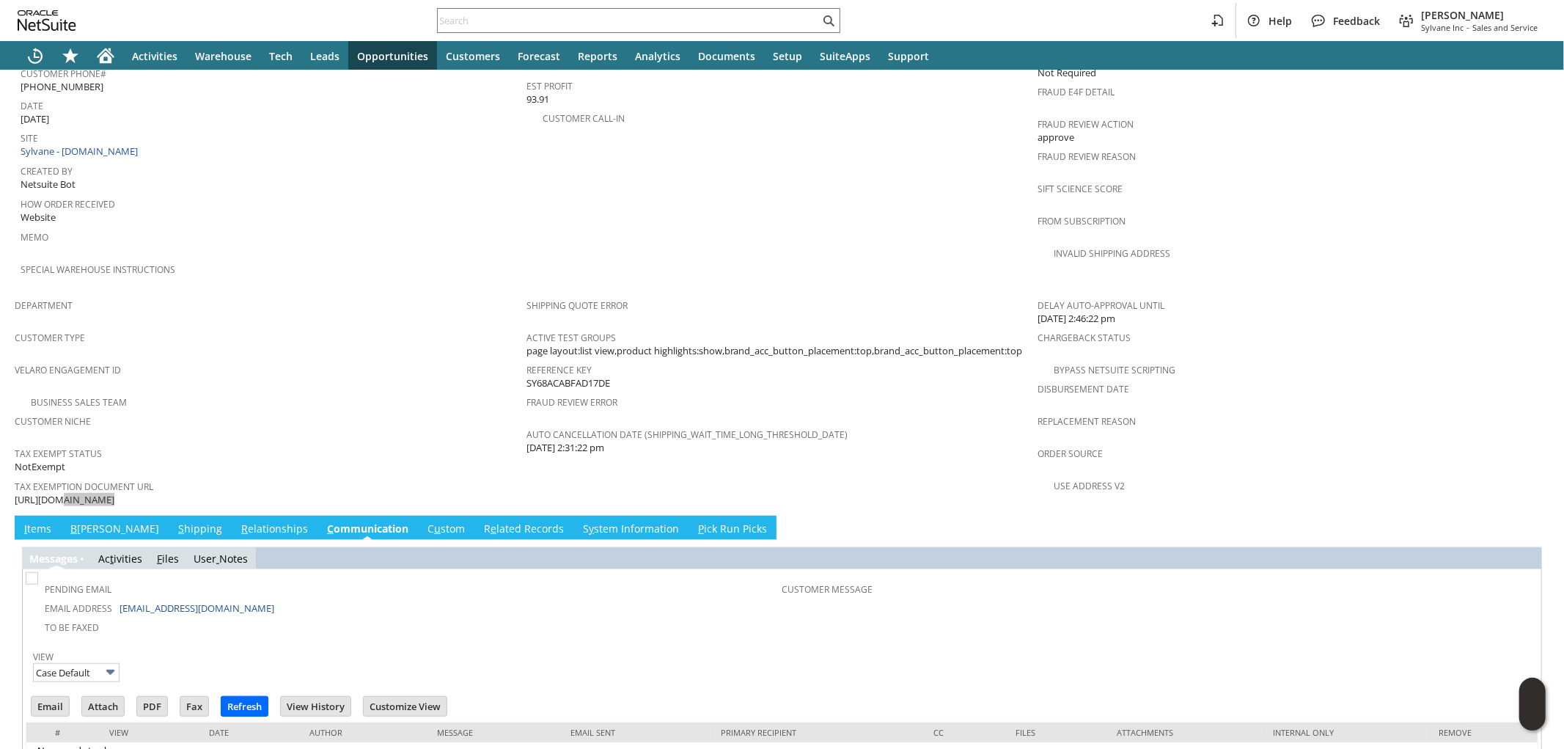
scroll to position [732, 0]
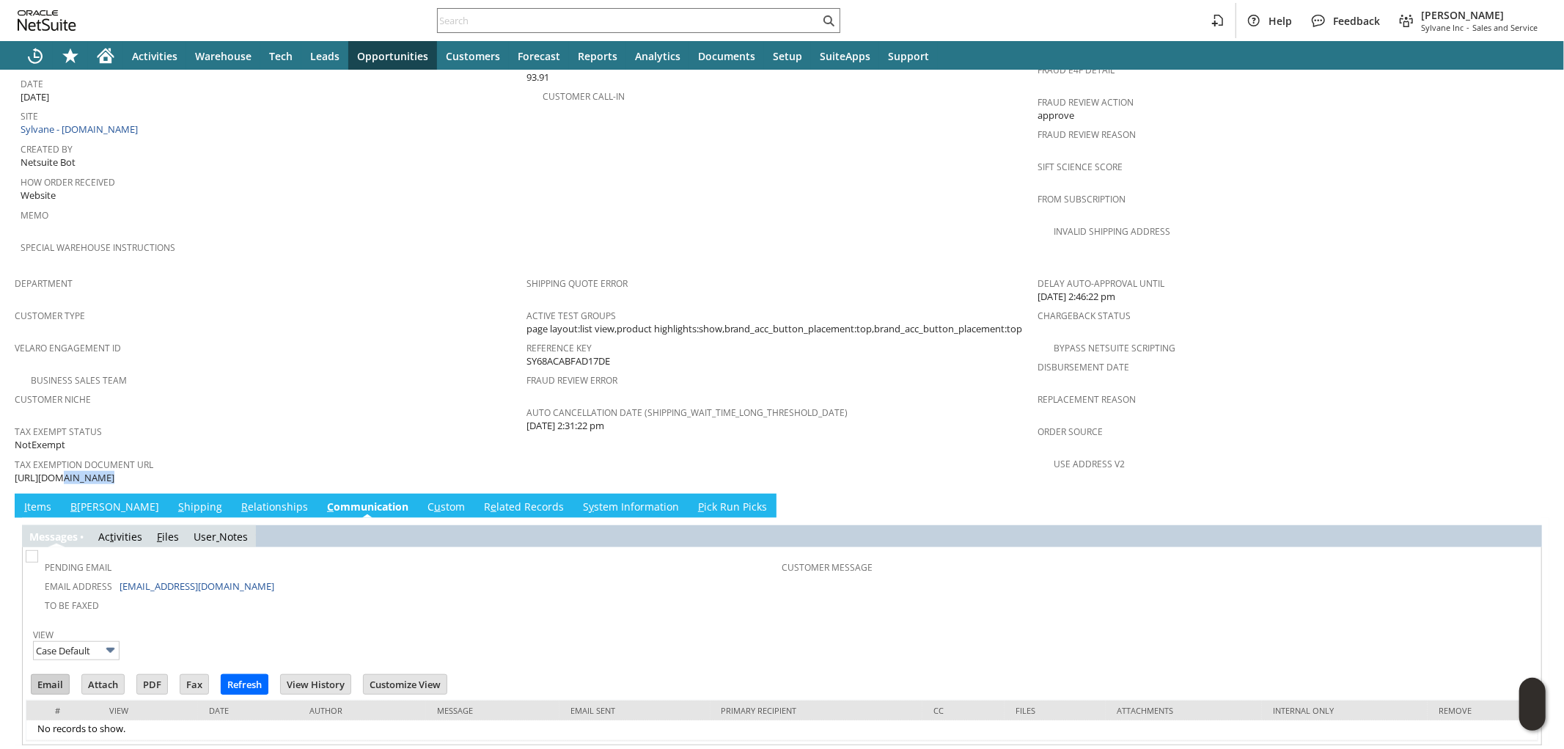
click at [48, 675] on input "Email" at bounding box center [50, 684] width 37 height 19
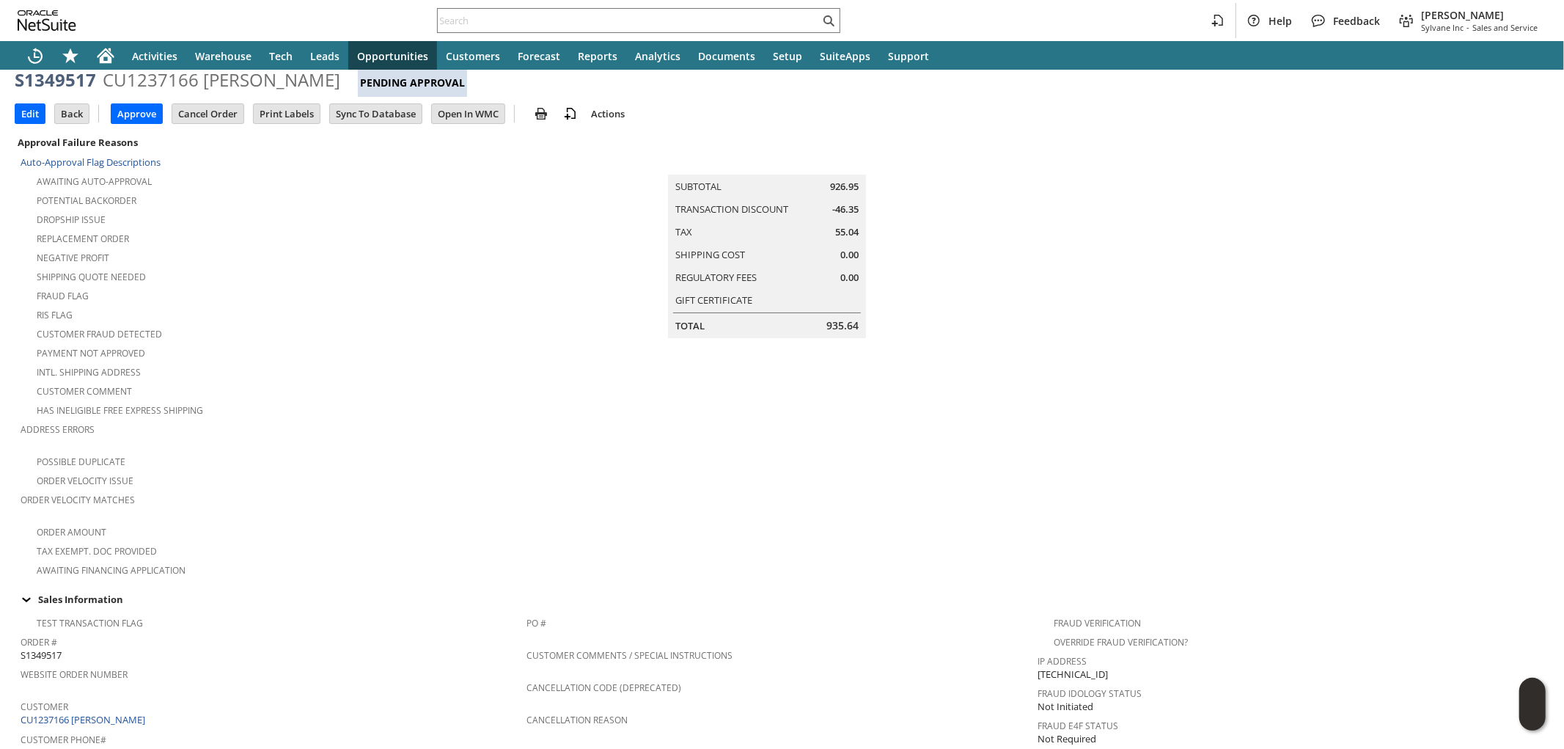
scroll to position [0, 0]
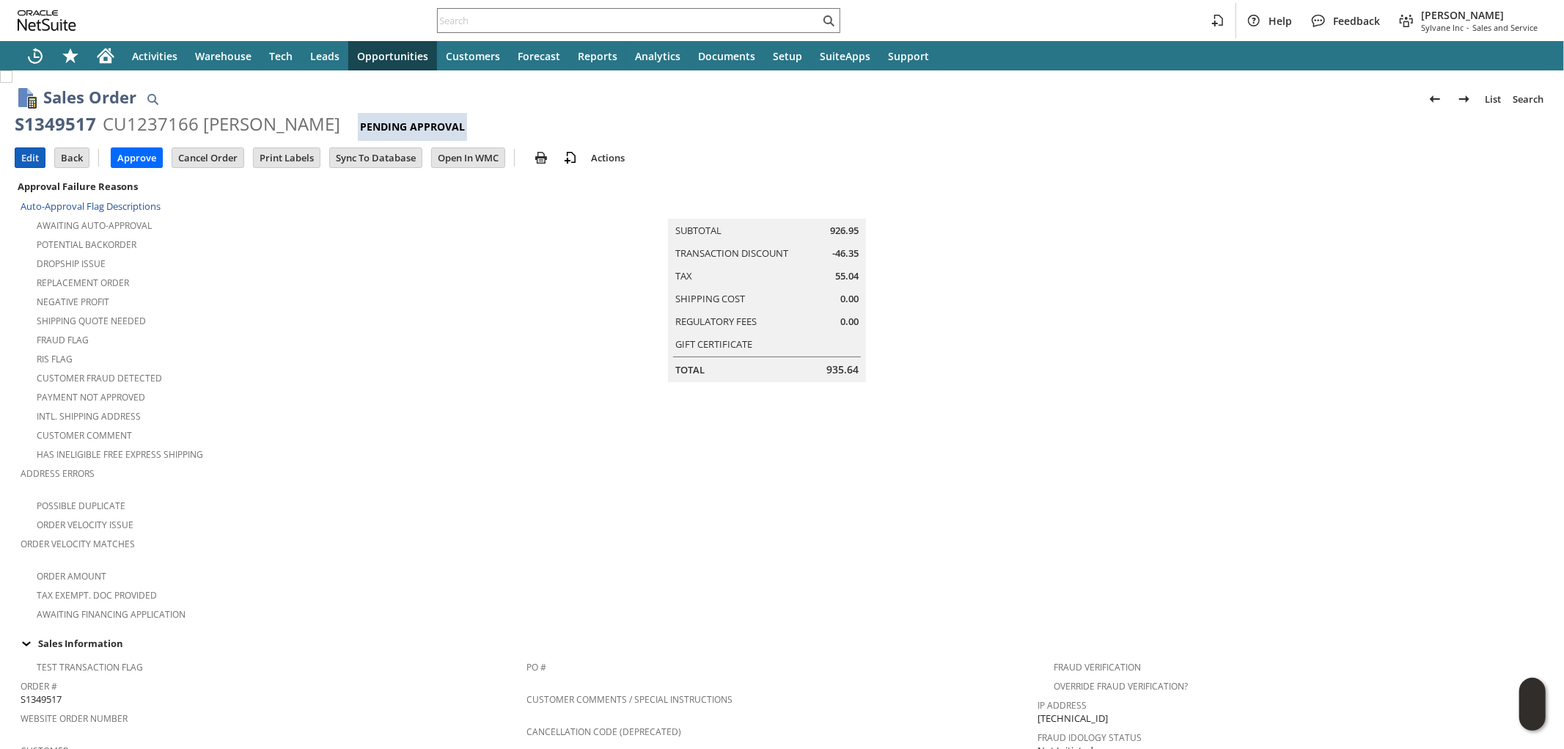
click at [24, 154] on input "Edit" at bounding box center [29, 157] width 29 height 19
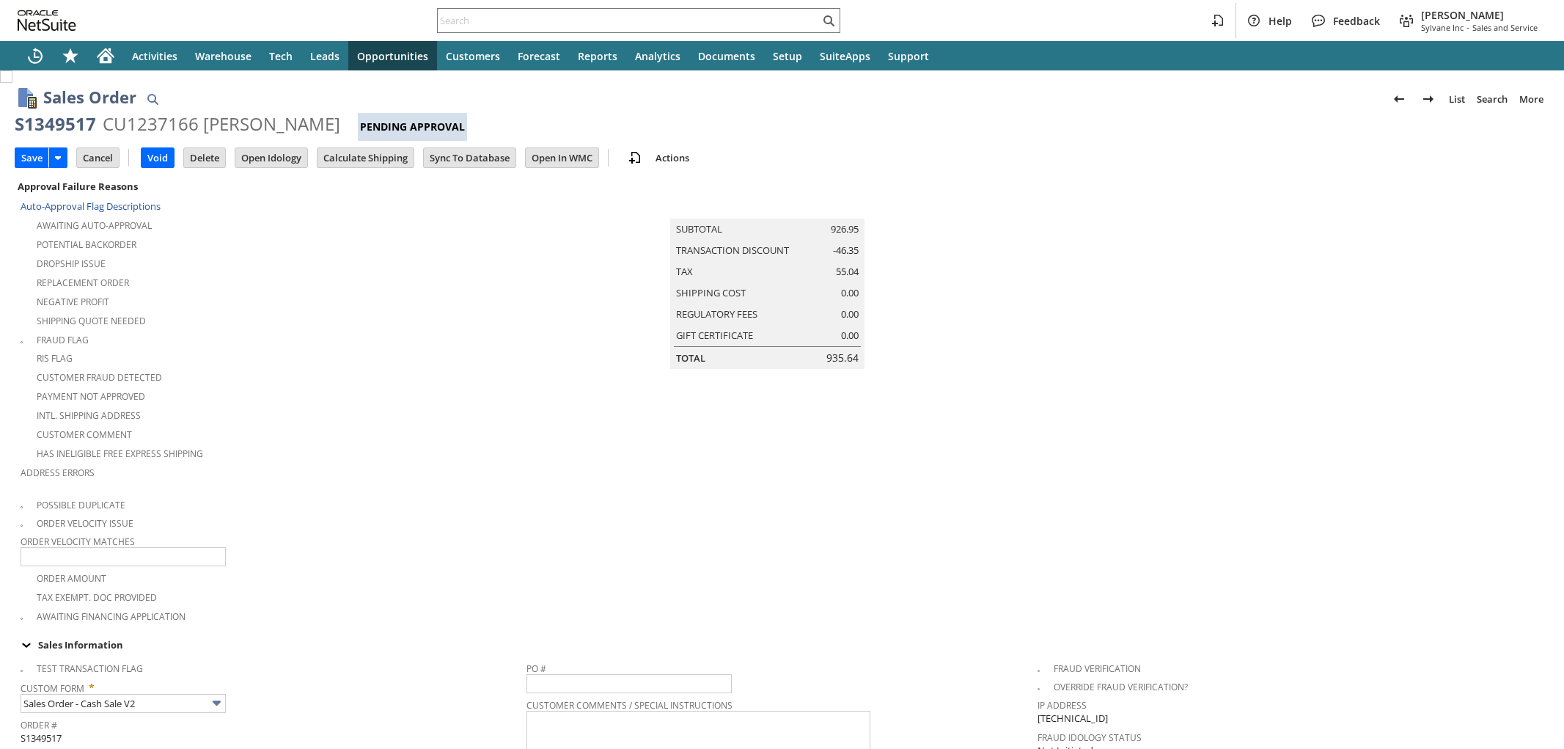
type input "Emailed customer - Wrong tax form sent and expired"
click at [30, 156] on input "Save" at bounding box center [31, 157] width 33 height 19
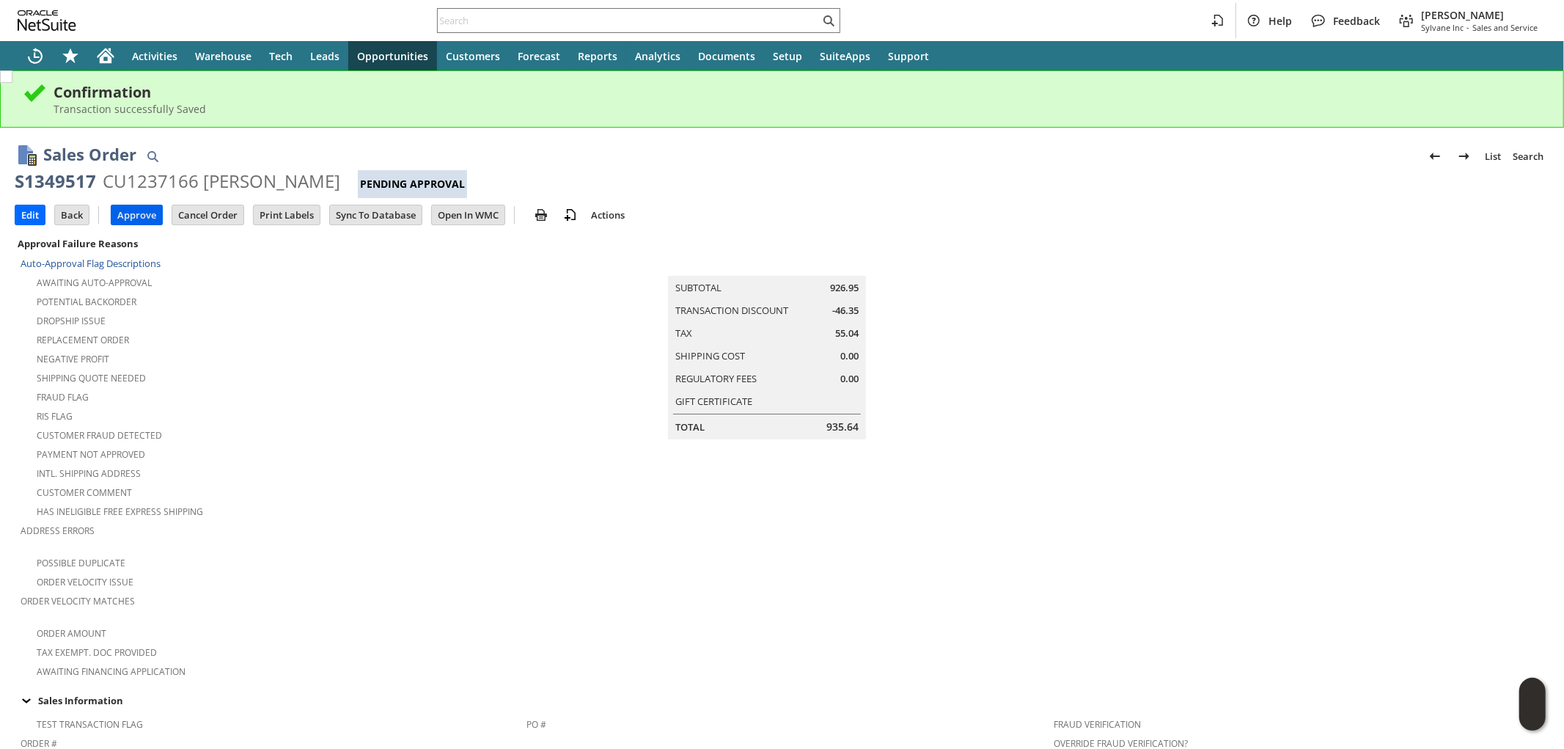
click at [137, 218] on input "Approve" at bounding box center [136, 214] width 51 height 19
